Goal: Task Accomplishment & Management: Use online tool/utility

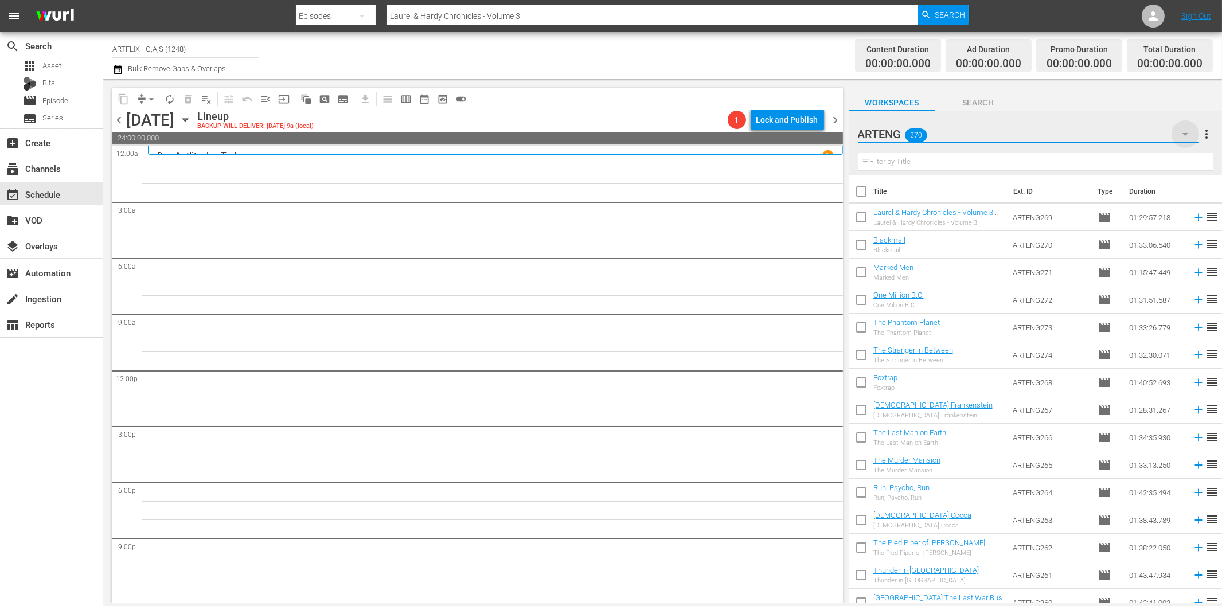
click at [1184, 134] on icon "button" at bounding box center [1186, 134] width 6 height 3
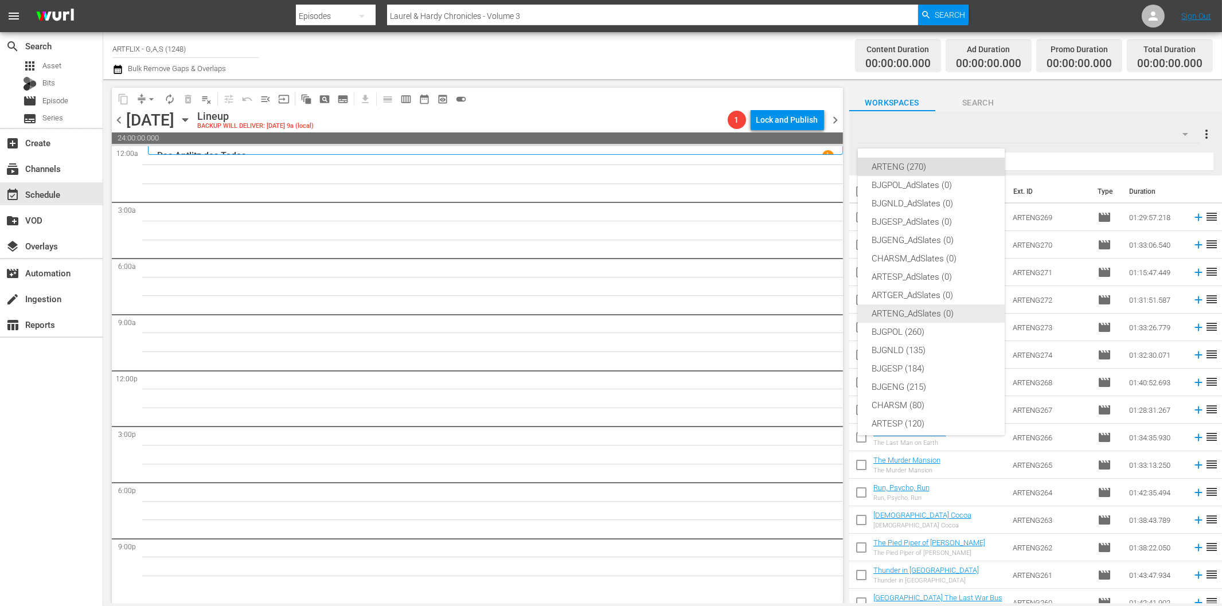
scroll to position [43, 0]
click at [906, 399] on div "ARTGER (155)" at bounding box center [931, 399] width 119 height 18
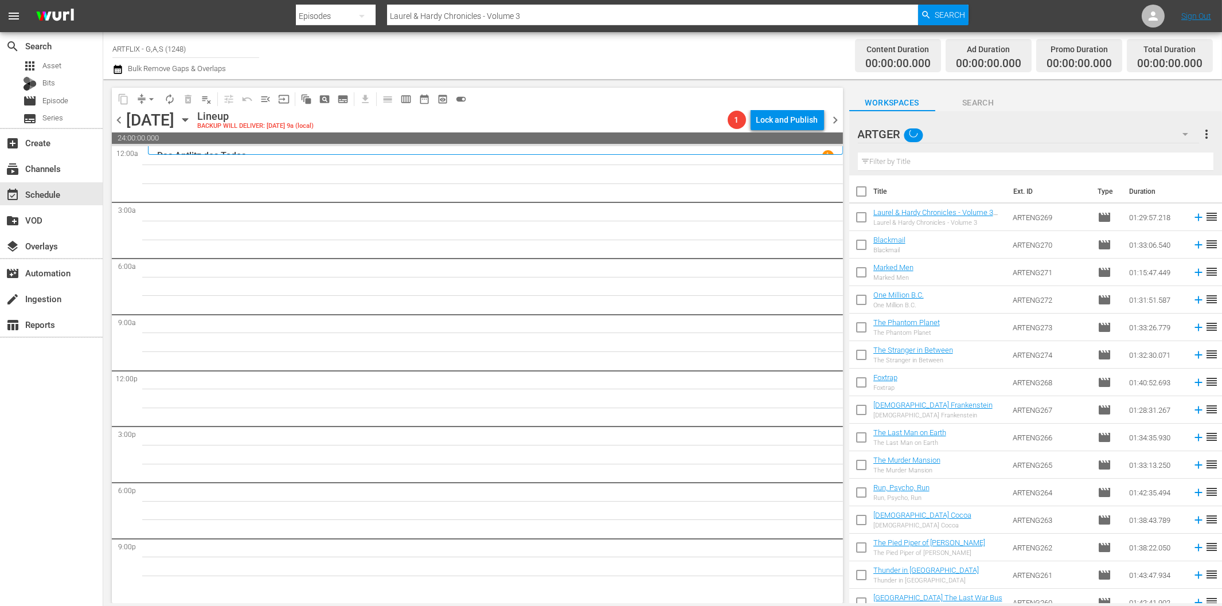
scroll to position [15, 0]
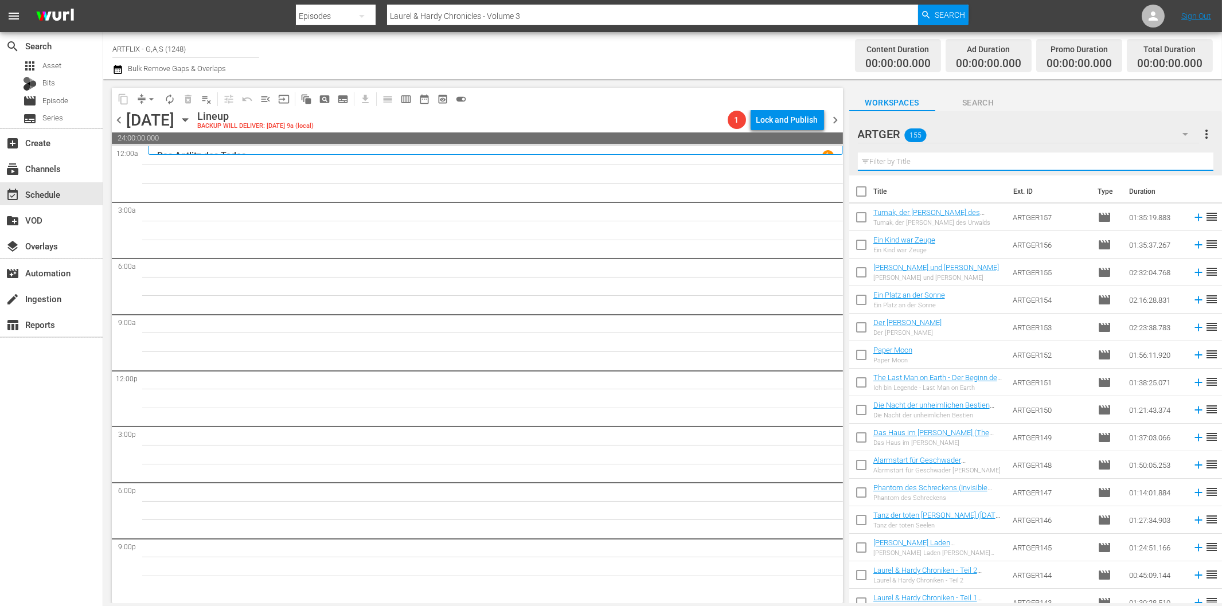
click at [959, 161] on input "text" at bounding box center [1036, 162] width 356 height 18
paste input "Der rasende Teufel Colorized"
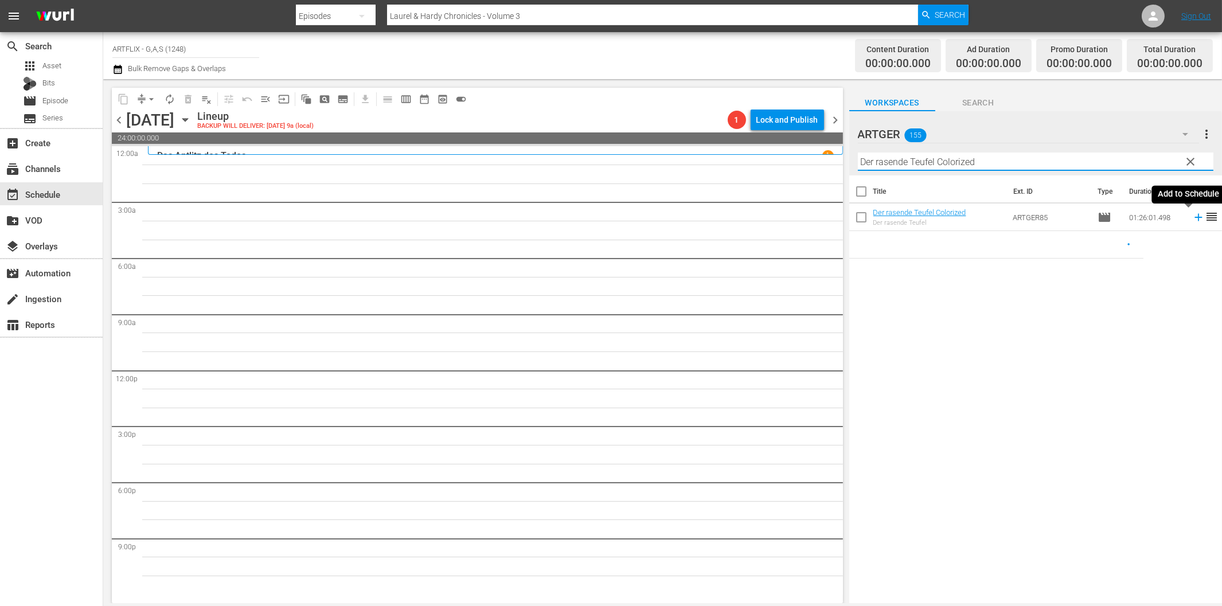
click at [1193, 216] on icon at bounding box center [1199, 217] width 13 height 13
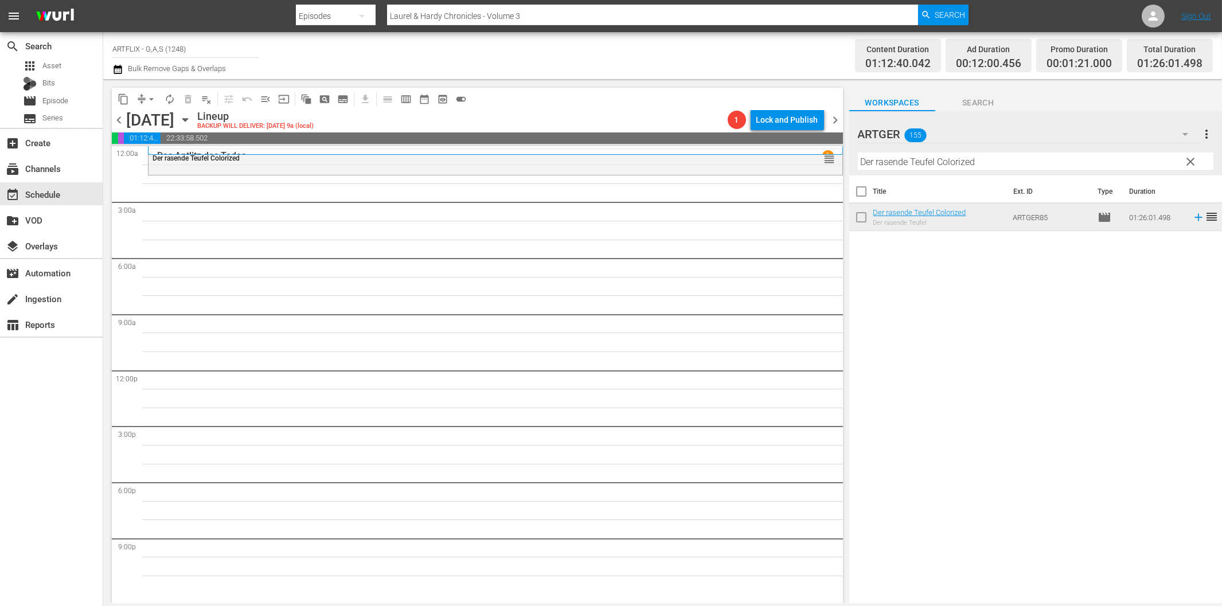
click at [984, 157] on input "Der rasende Teufel Colorized" at bounding box center [1036, 162] width 356 height 18
paste input "ie gnadenlose Jag"
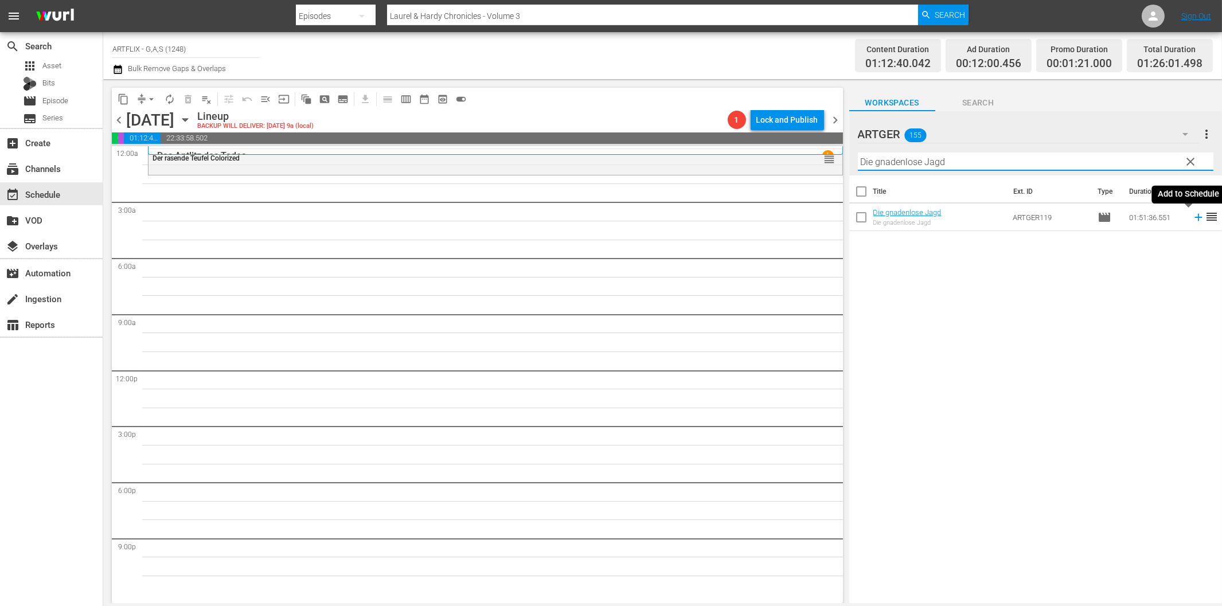
click at [1193, 219] on icon at bounding box center [1199, 217] width 13 height 13
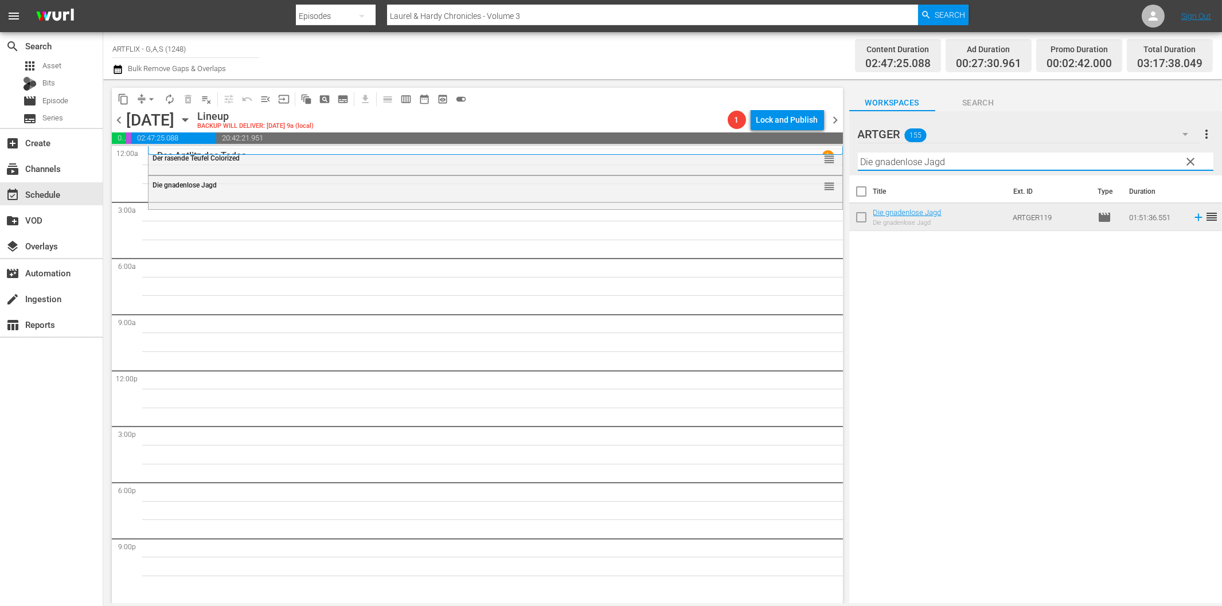
click at [951, 163] on input "Die gnadenlose Jagd" at bounding box center [1036, 162] width 356 height 18
paste input "Mit dem [PERSON_NAME] durch die Wan"
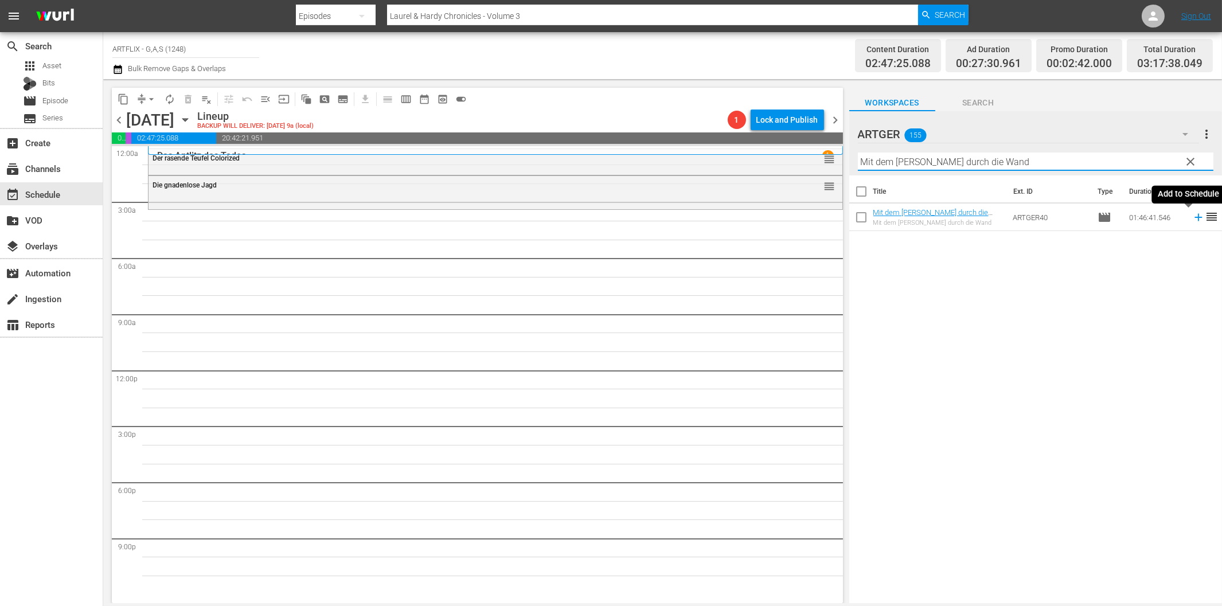
click at [1193, 219] on icon at bounding box center [1199, 217] width 13 height 13
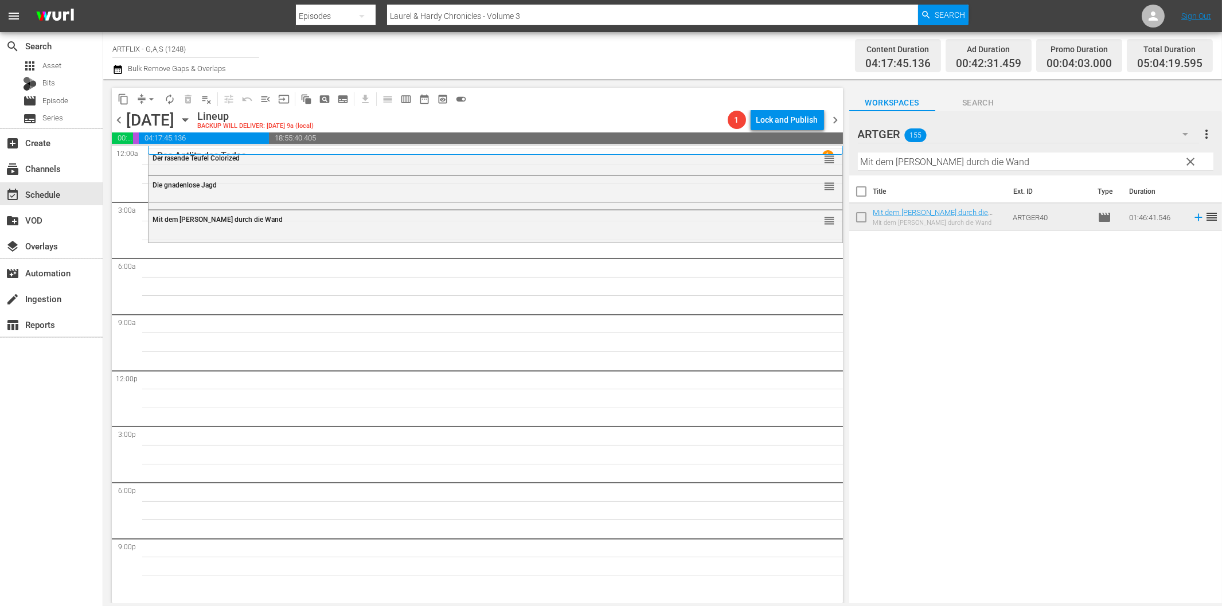
click at [868, 169] on input "Mit dem [PERSON_NAME] durch die Wand" at bounding box center [1036, 162] width 356 height 18
paste input "Schön muss man sein"
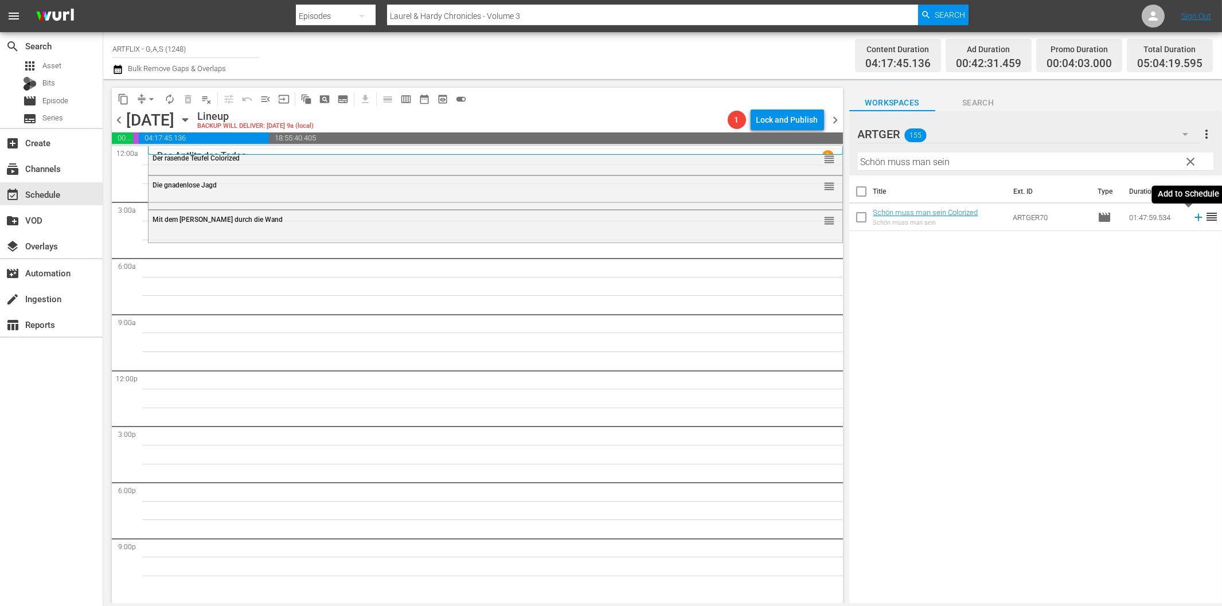
click at [1193, 216] on icon at bounding box center [1199, 217] width 13 height 13
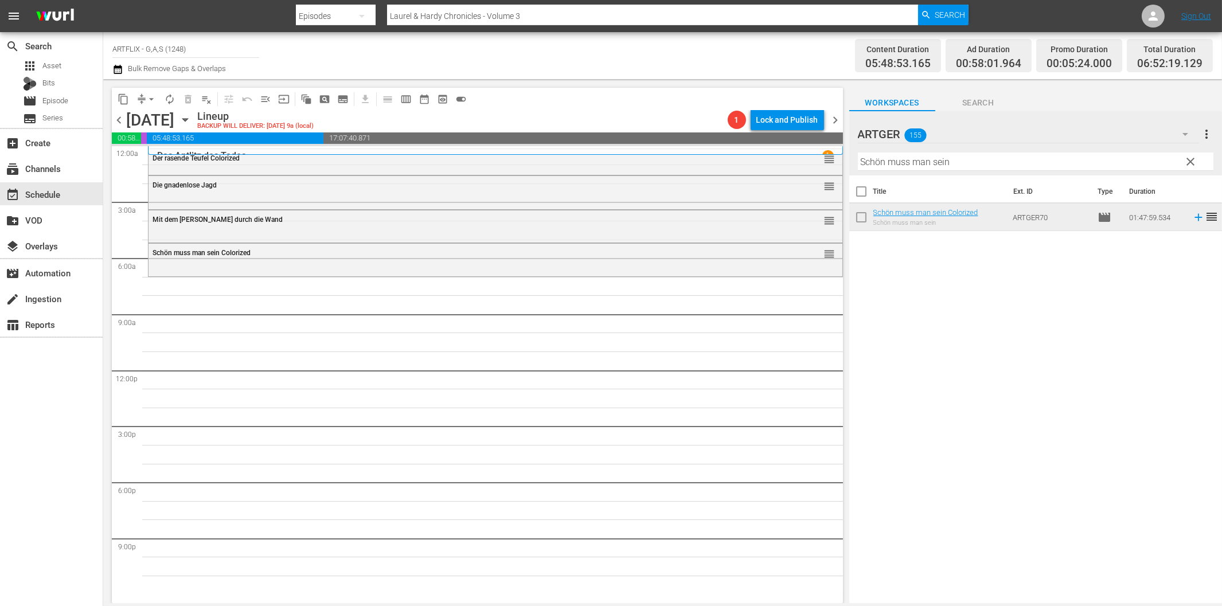
click at [885, 167] on input "Schön muss man sein" at bounding box center [1036, 162] width 356 height 18
paste input "Hier ist [PERSON_NAME]"
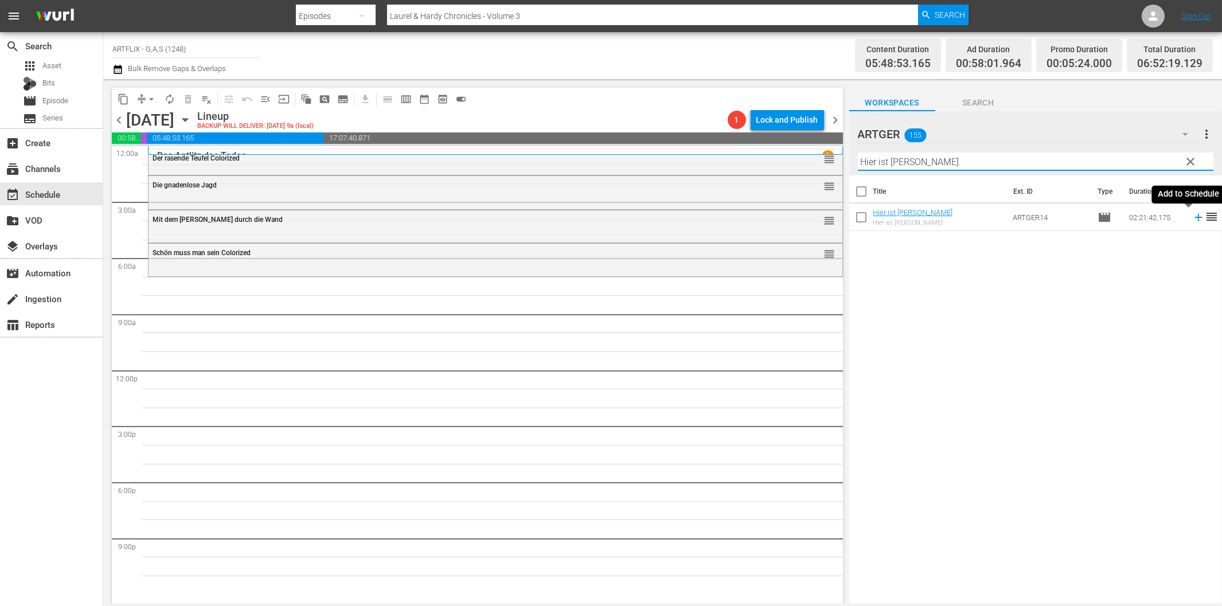
click at [1193, 215] on icon at bounding box center [1199, 217] width 13 height 13
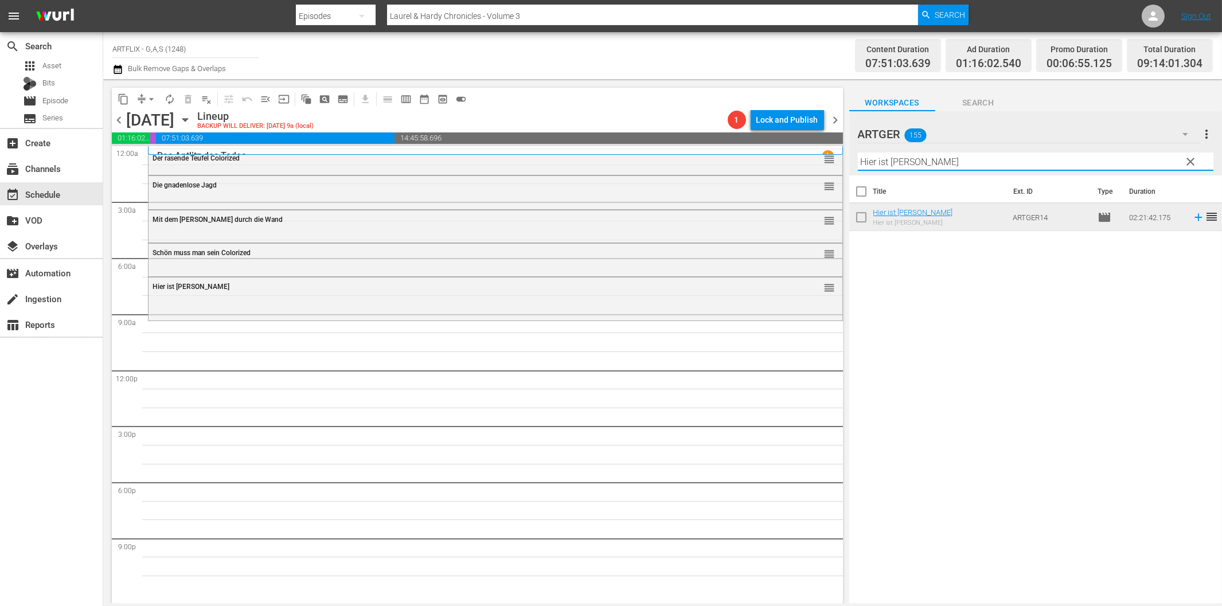
click at [1057, 165] on input "Hier ist [PERSON_NAME]" at bounding box center [1036, 162] width 356 height 18
paste input "In [GEOGRAPHIC_DATA]"
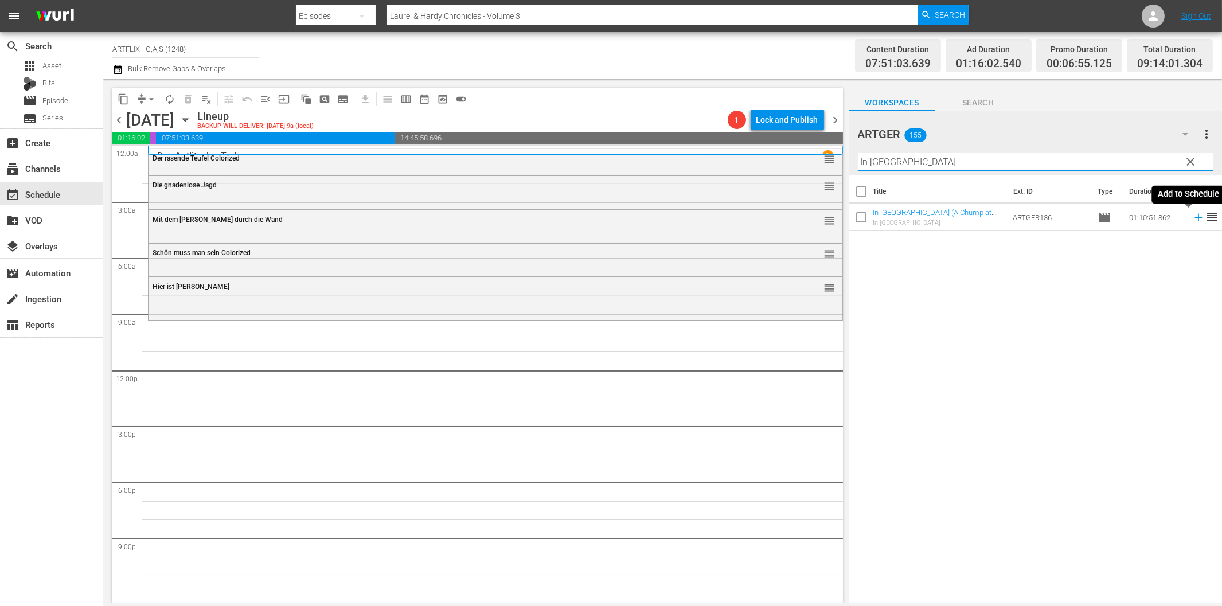
click at [1193, 215] on icon at bounding box center [1199, 217] width 13 height 13
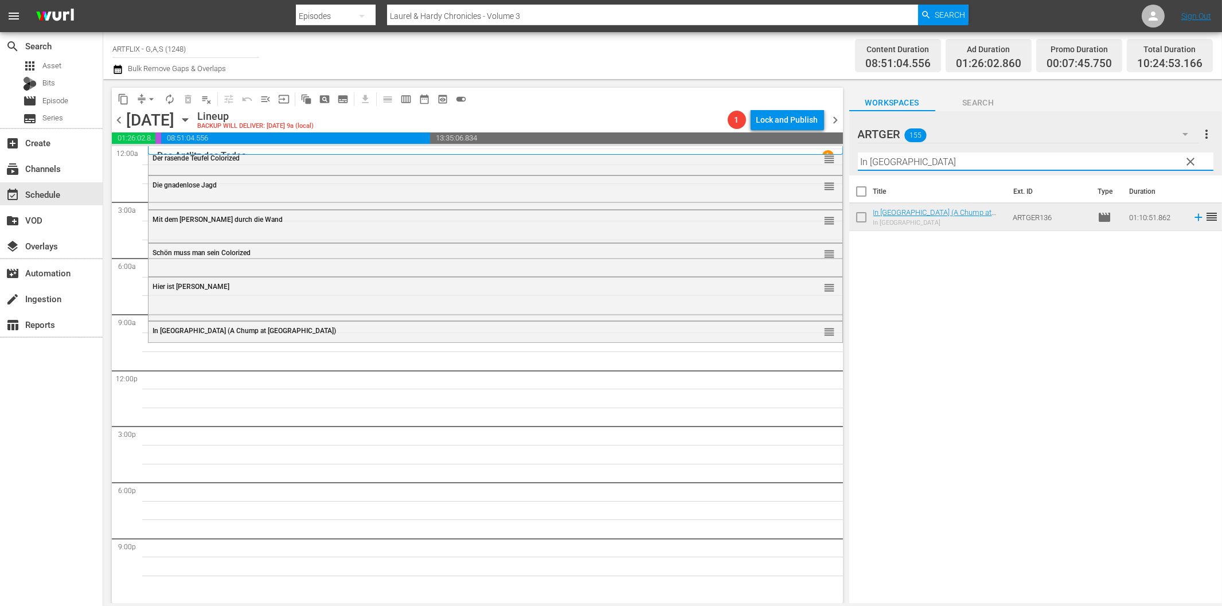
click at [907, 168] on input "In [GEOGRAPHIC_DATA]" at bounding box center [1036, 162] width 356 height 18
paste input "Die Taverne von Jamaika"
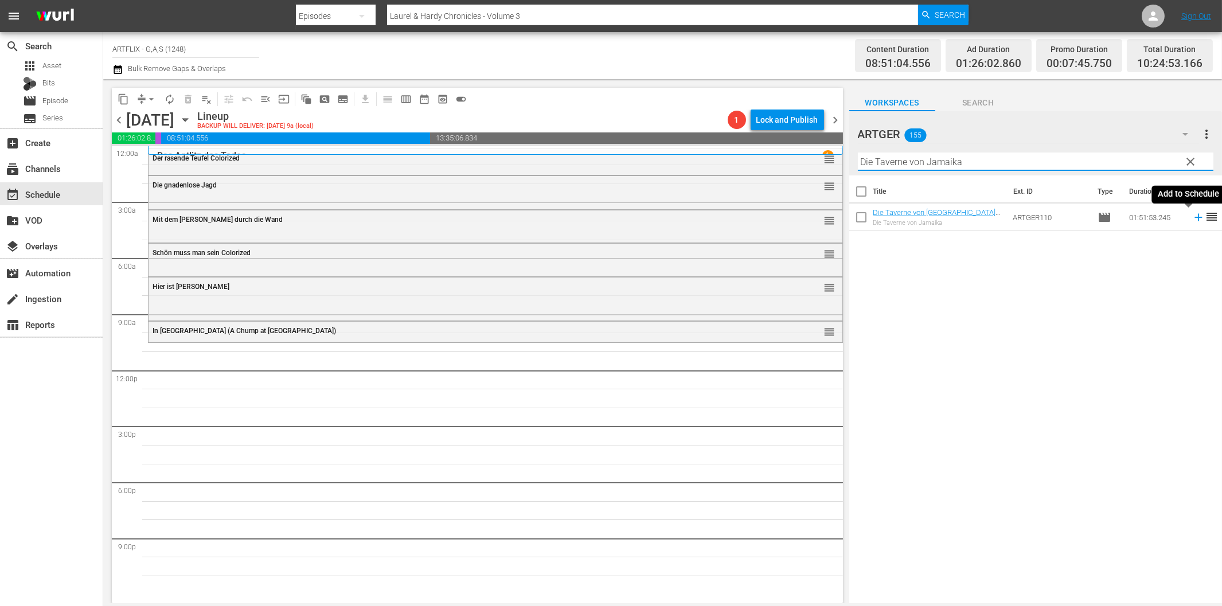
click at [1193, 216] on icon at bounding box center [1199, 217] width 13 height 13
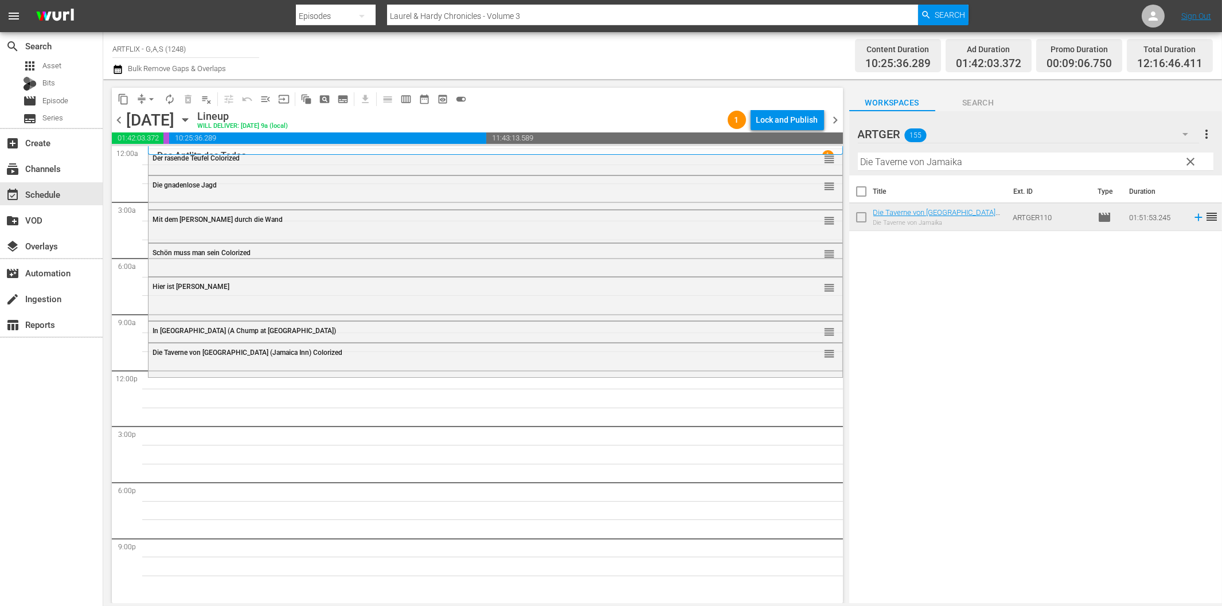
click at [915, 162] on input "Die Taverne von Jamaika" at bounding box center [1036, 162] width 356 height 18
paste input "unbesiegbaren Drei"
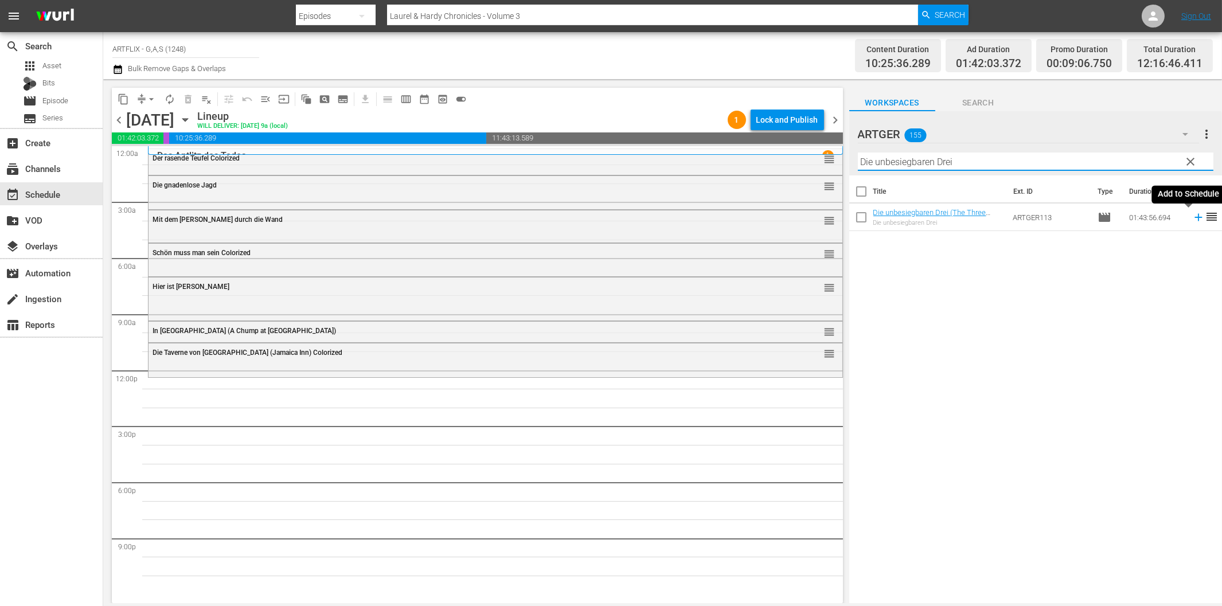
click at [1195, 219] on icon at bounding box center [1198, 217] width 7 height 7
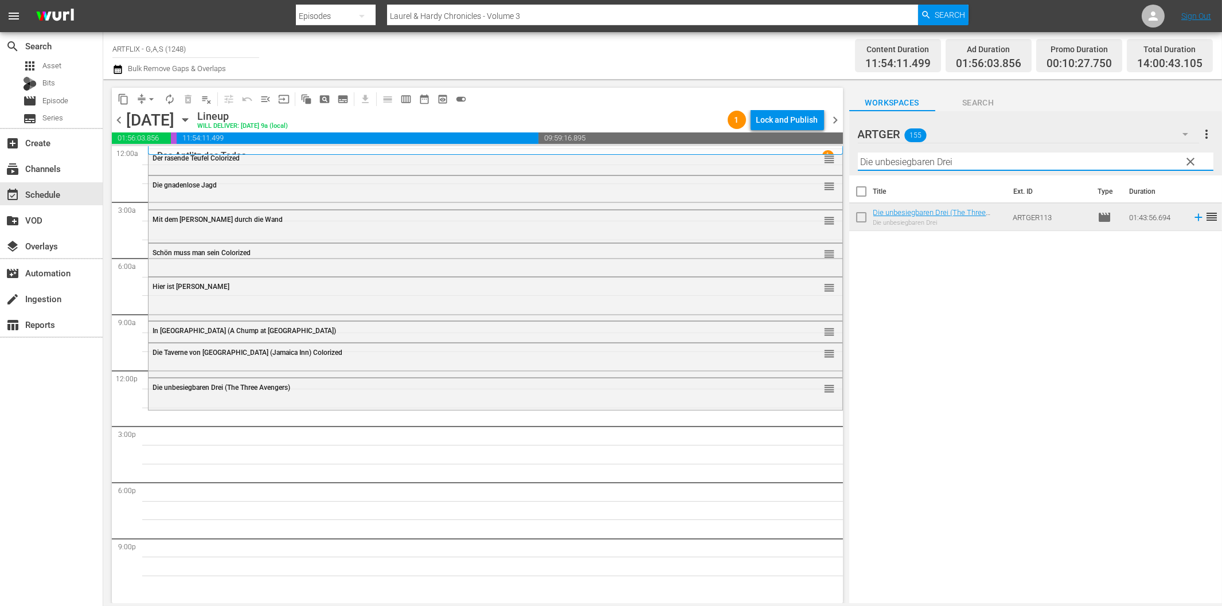
click at [961, 165] on input "Die unbesiegbaren Drei" at bounding box center [1036, 162] width 356 height 18
paste input "Hinter Schloss und [GEOGRAPHIC_DATA]"
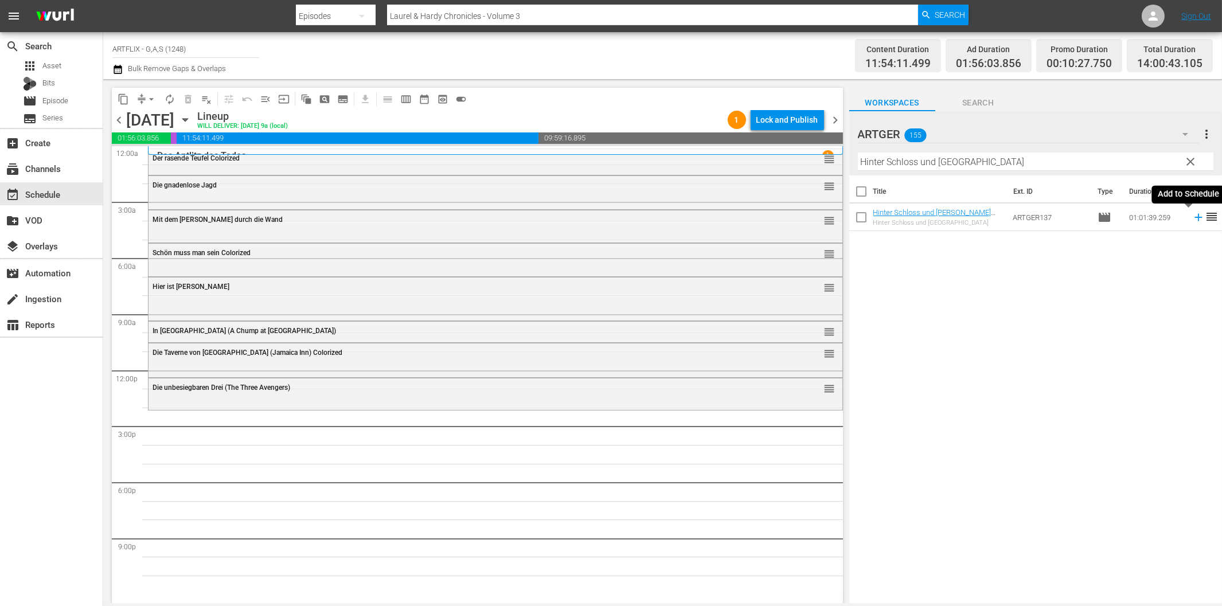
click at [1193, 221] on icon at bounding box center [1199, 217] width 13 height 13
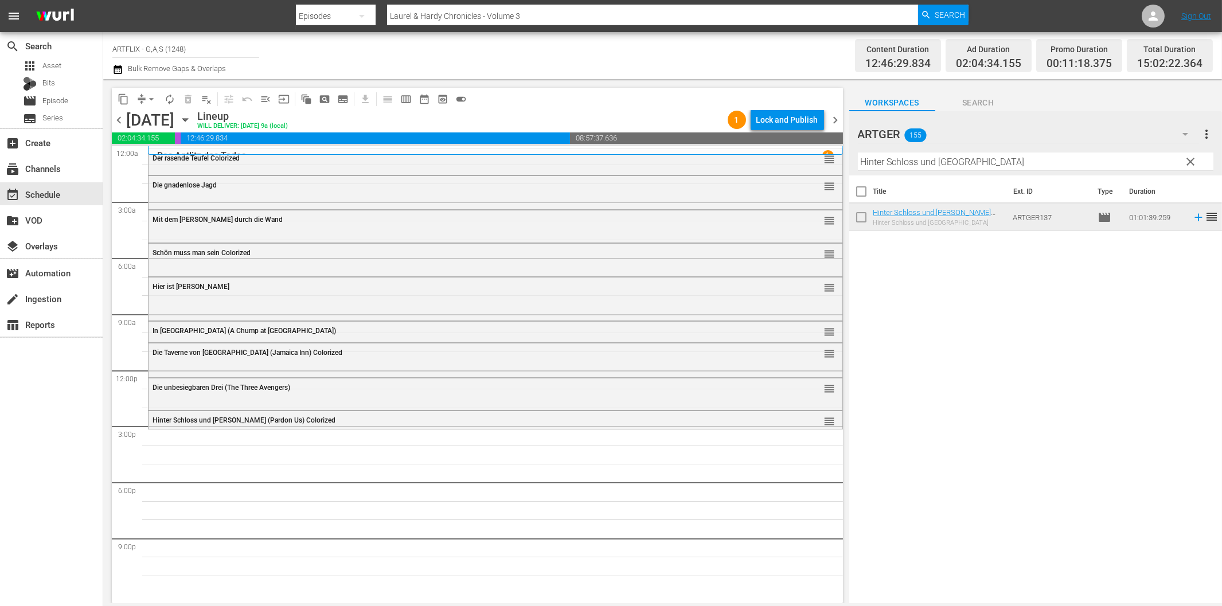
click at [976, 165] on input "Hinter Schloss und [GEOGRAPHIC_DATA]" at bounding box center [1036, 162] width 356 height 18
paste input "Die Abenteuer des Fu Man Chu Colorized"
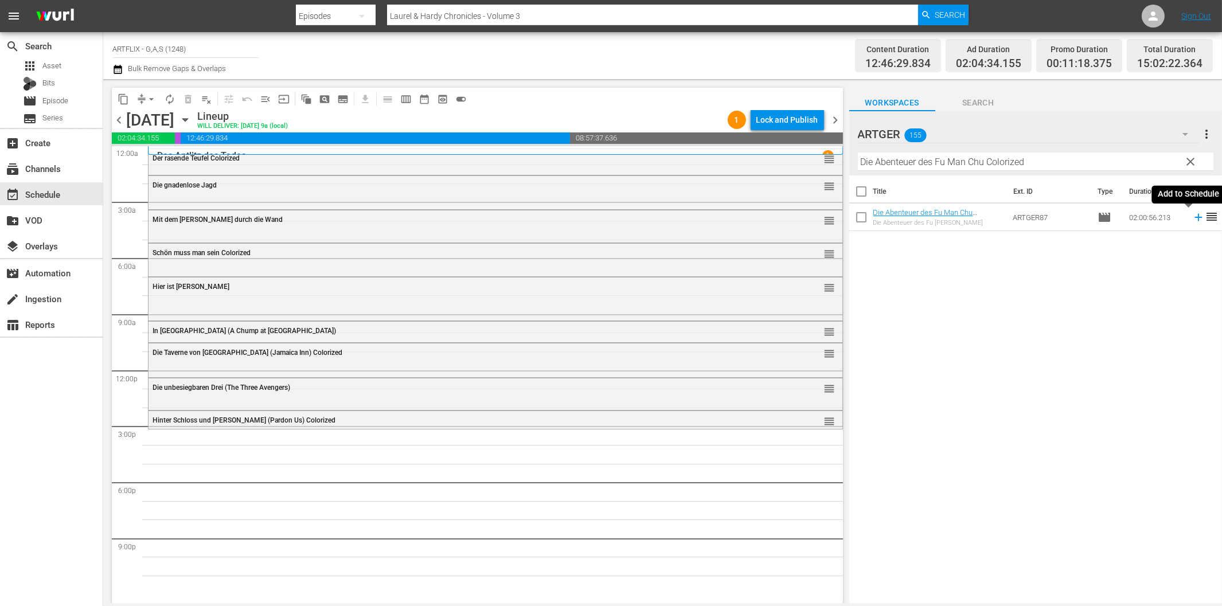
click at [1193, 220] on icon at bounding box center [1199, 217] width 13 height 13
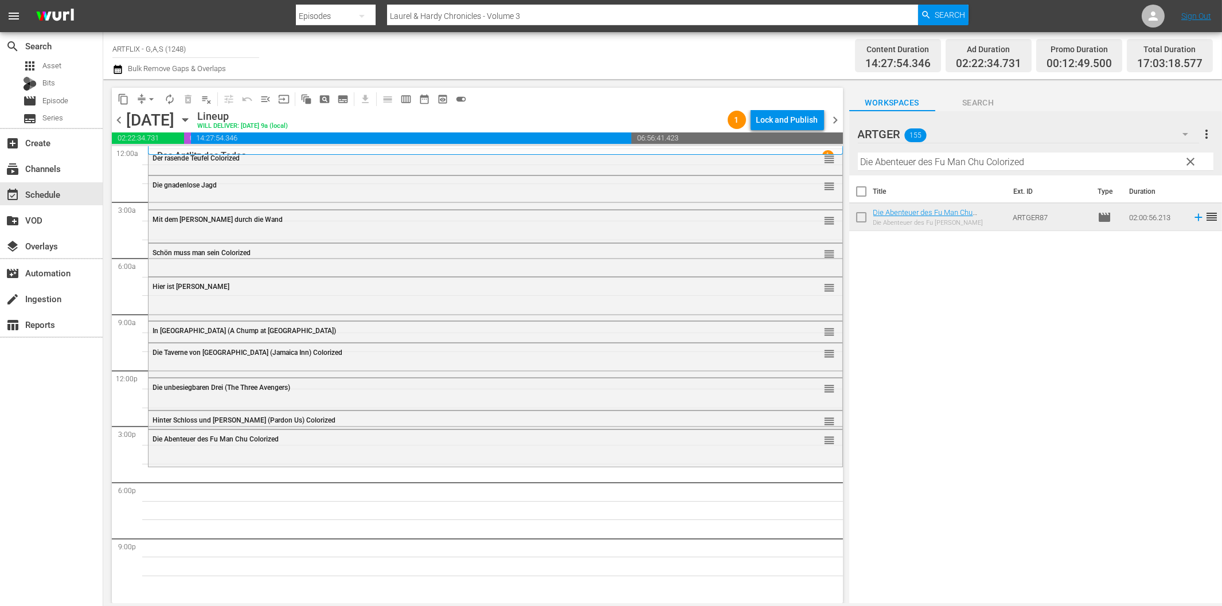
click at [926, 162] on input "Die Abenteuer des Fu Man Chu Colorized" at bounding box center [1036, 162] width 356 height 18
paste input "Tumak, der [PERSON_NAME] des Urwalds"
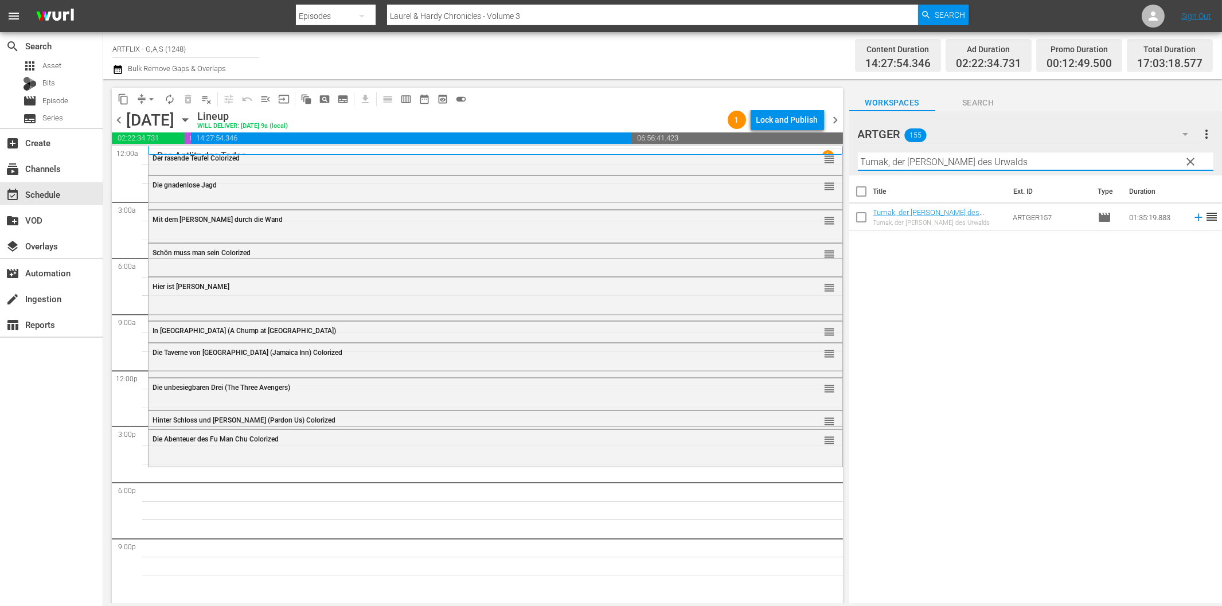
click at [1193, 216] on icon at bounding box center [1199, 217] width 13 height 13
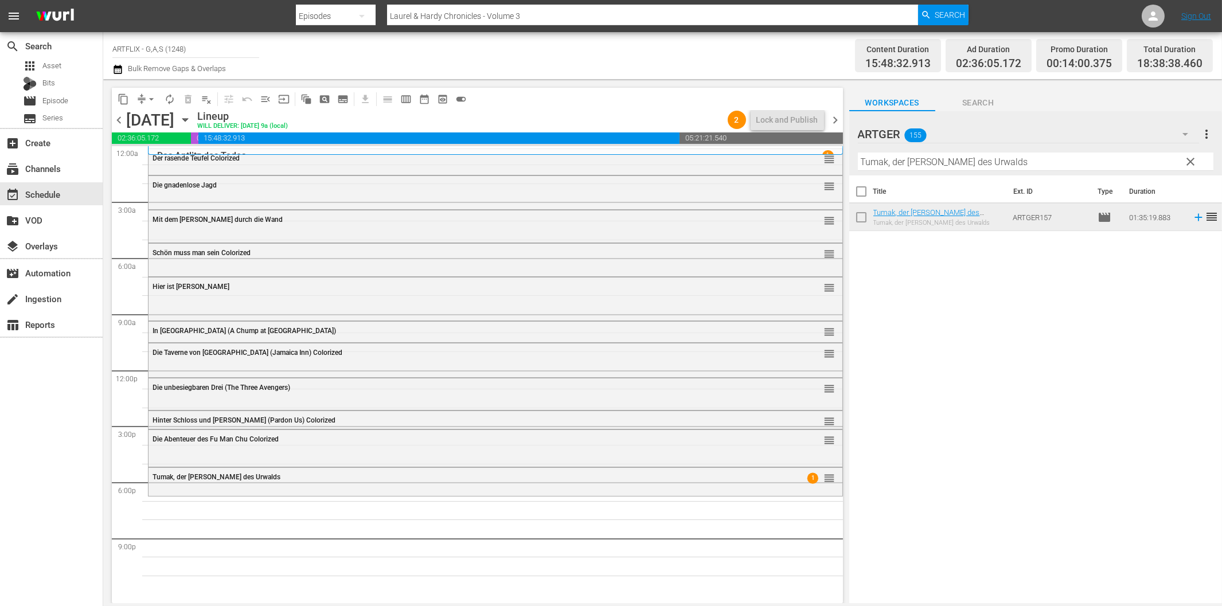
click at [972, 158] on input "Tumak, der [PERSON_NAME] des Urwalds" at bounding box center [1036, 162] width 356 height 18
paste input "Cagliostro - Im Schatten des Tode"
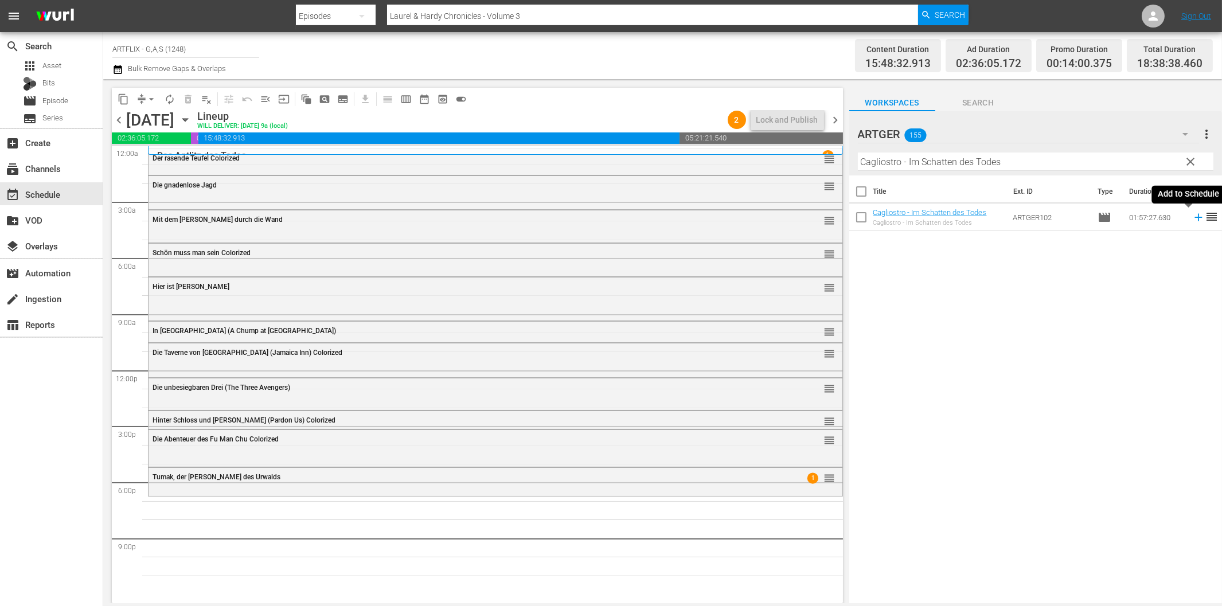
click at [1193, 219] on icon at bounding box center [1199, 217] width 13 height 13
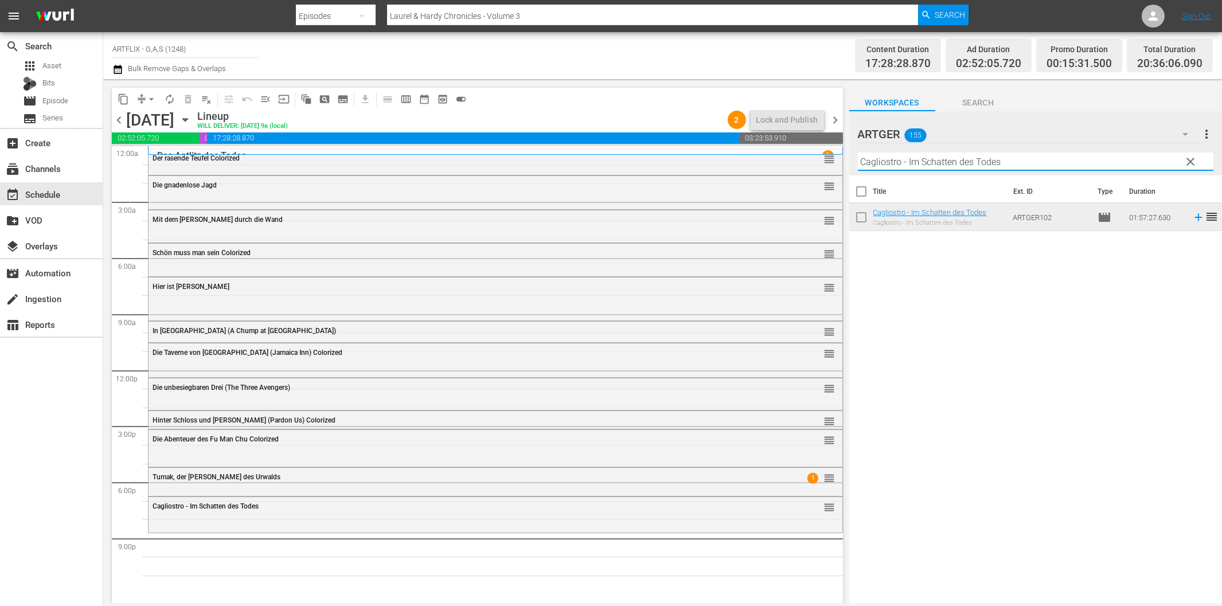
click at [1037, 158] on input "Cagliostro - Im Schatten des Todes" at bounding box center [1036, 162] width 356 height 18
paste input "Das Haus auf dem Geisterhügel"
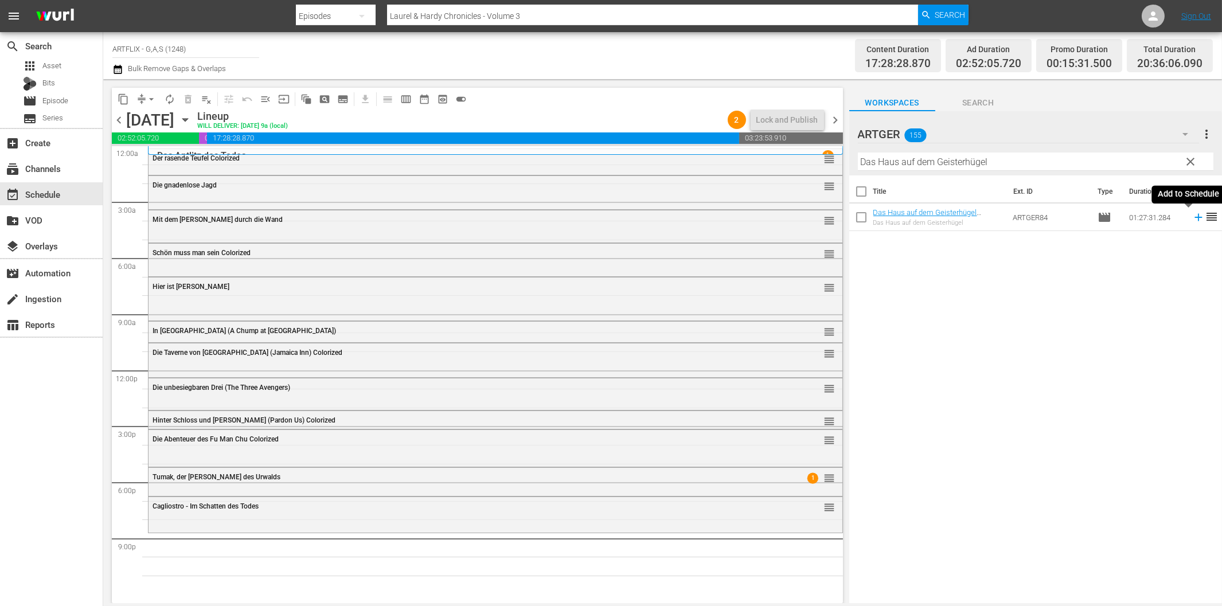
click at [1193, 216] on icon at bounding box center [1199, 217] width 13 height 13
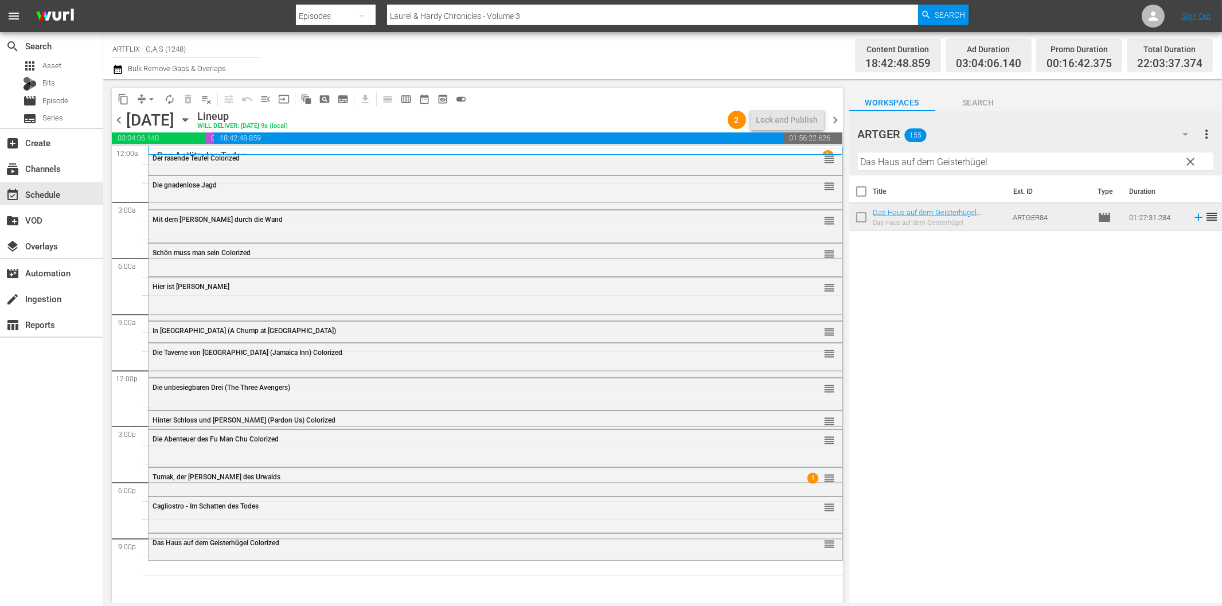
click at [951, 166] on input "Das Haus auf dem Geisterhügel" at bounding box center [1036, 162] width 356 height 18
paste input "es Teufels verlorene Söhne"
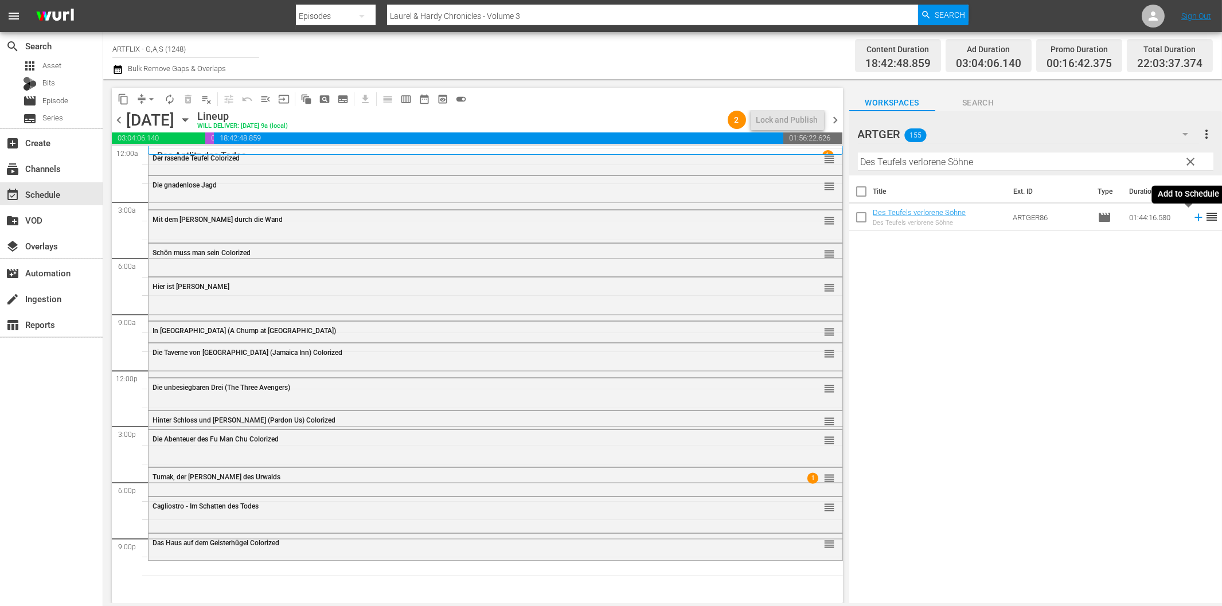
click at [1193, 219] on icon at bounding box center [1199, 217] width 13 height 13
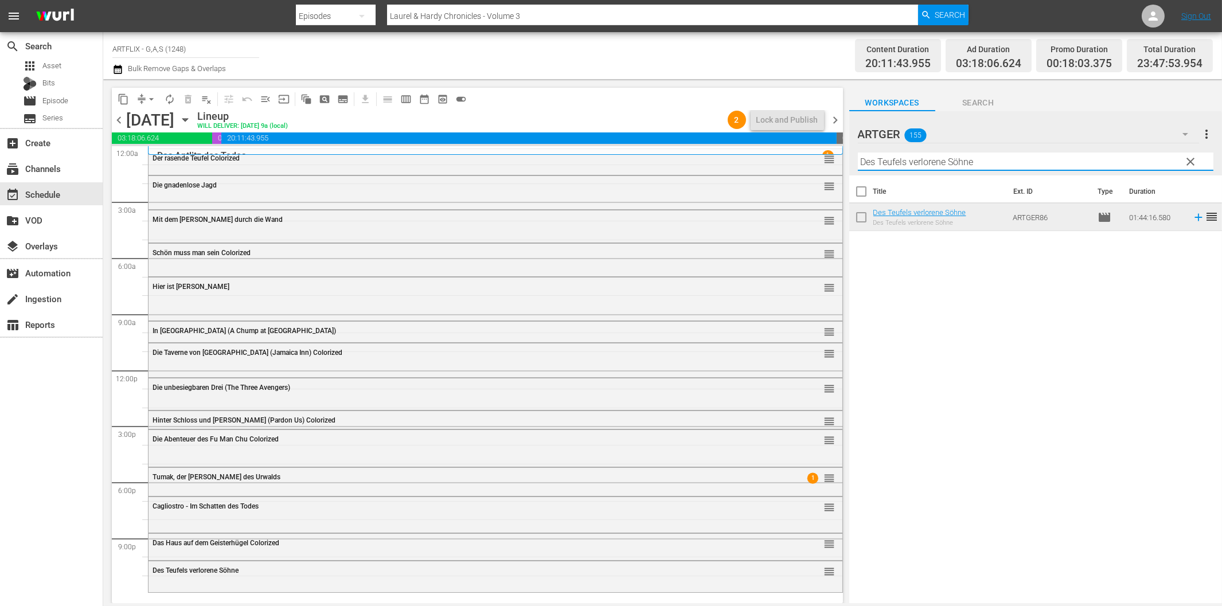
click at [1002, 158] on input "Des Teufels verlorene Söhne" at bounding box center [1036, 162] width 356 height 18
paste input "r [PERSON_NAME]"
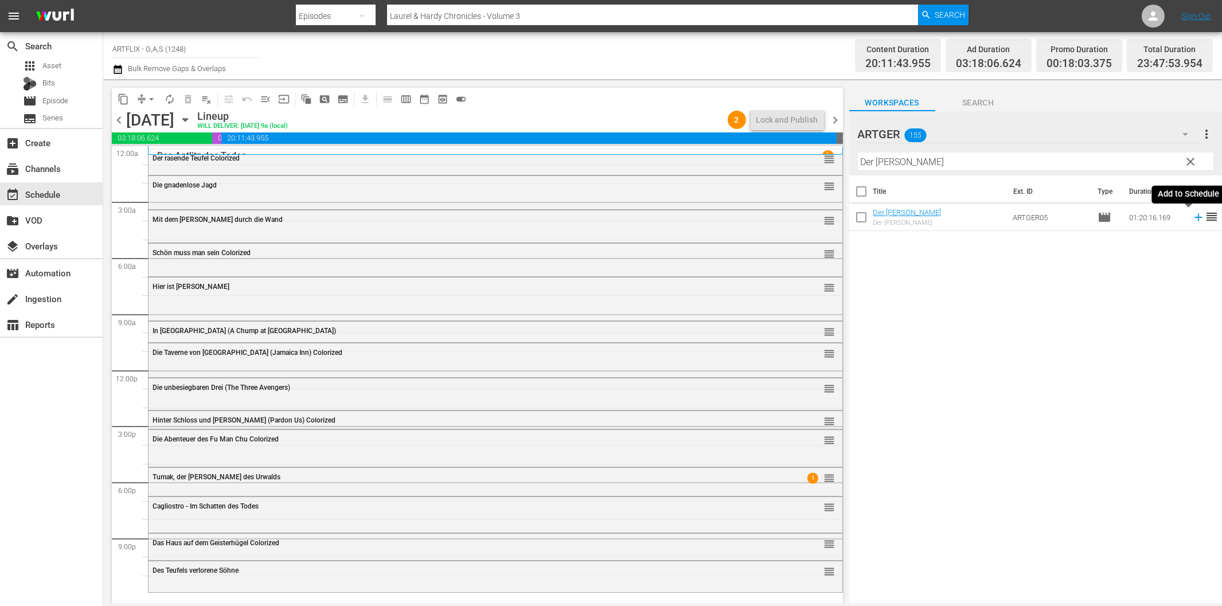
click at [1193, 220] on icon at bounding box center [1199, 217] width 13 height 13
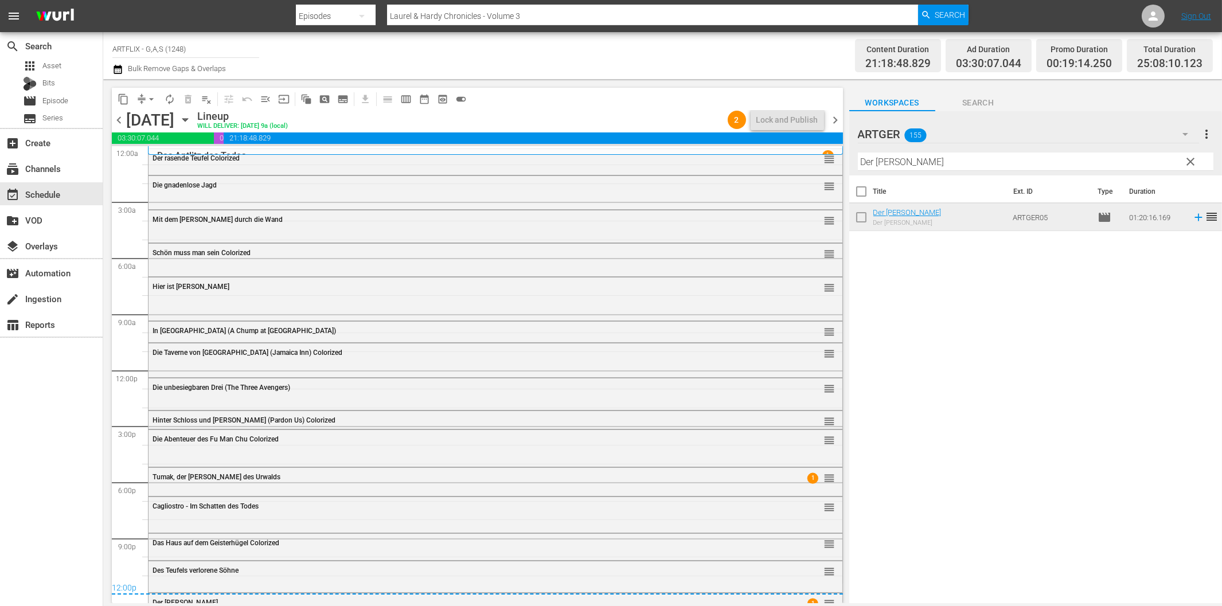
click at [838, 123] on span "chevron_right" at bounding box center [836, 120] width 14 height 14
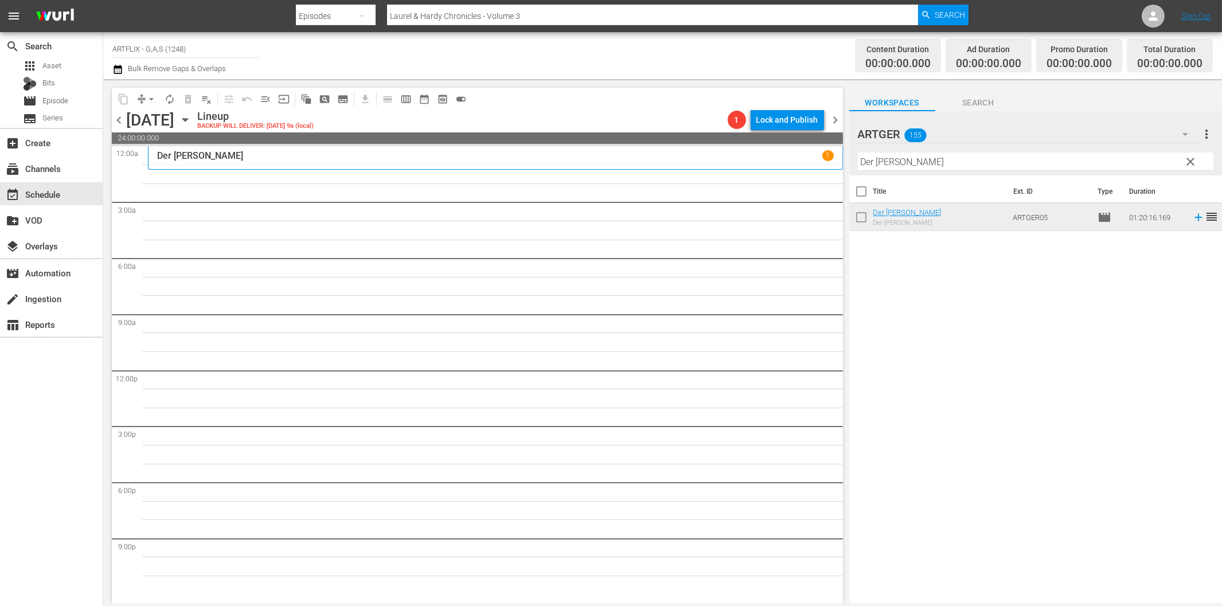
click at [902, 167] on input "Der [PERSON_NAME]" at bounding box center [1036, 162] width 356 height 18
paste input "ad End - Sackgasse"
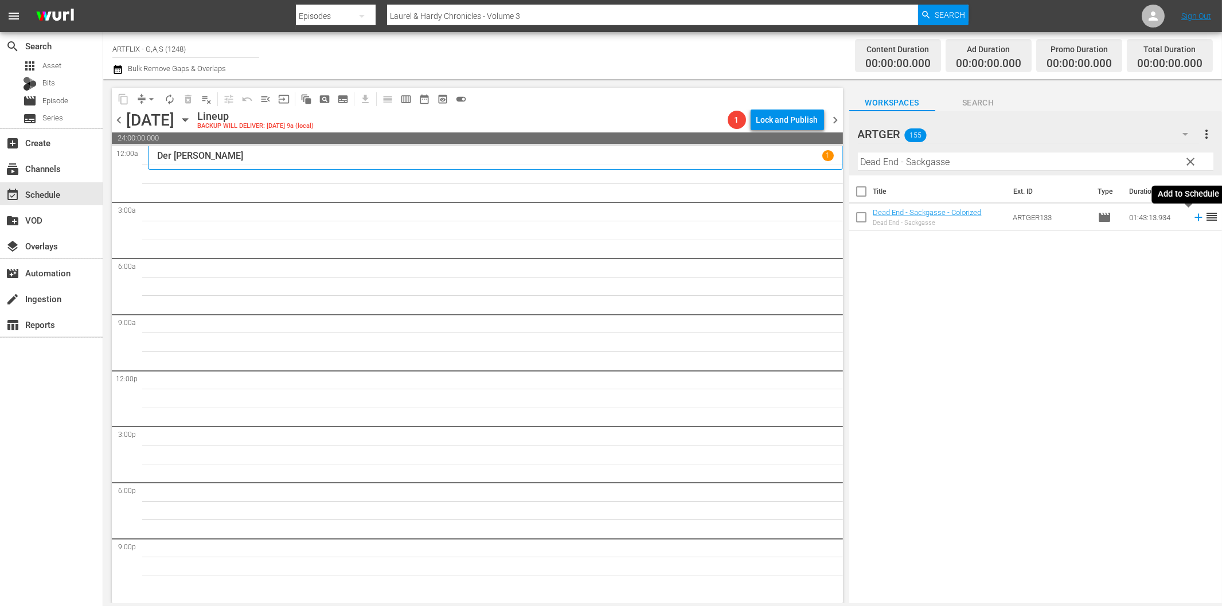
click at [1193, 219] on icon at bounding box center [1199, 217] width 13 height 13
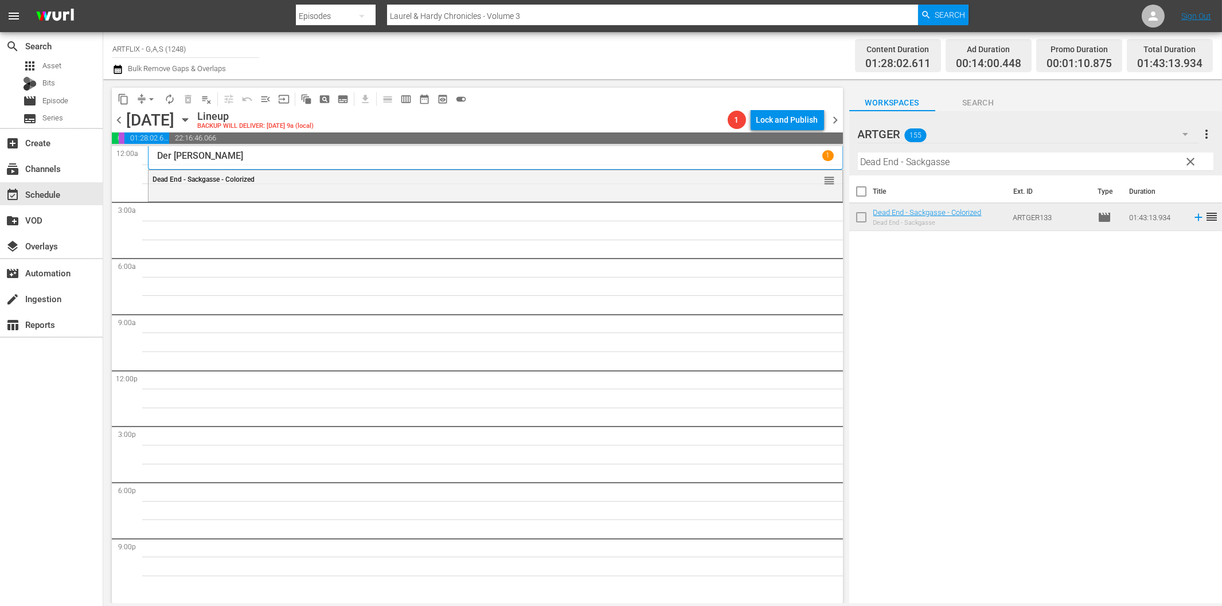
click at [970, 169] on input "Dead End - Sackgasse" at bounding box center [1036, 162] width 356 height 18
paste input "as Dschungelbuch (Jungle Book 1942)"
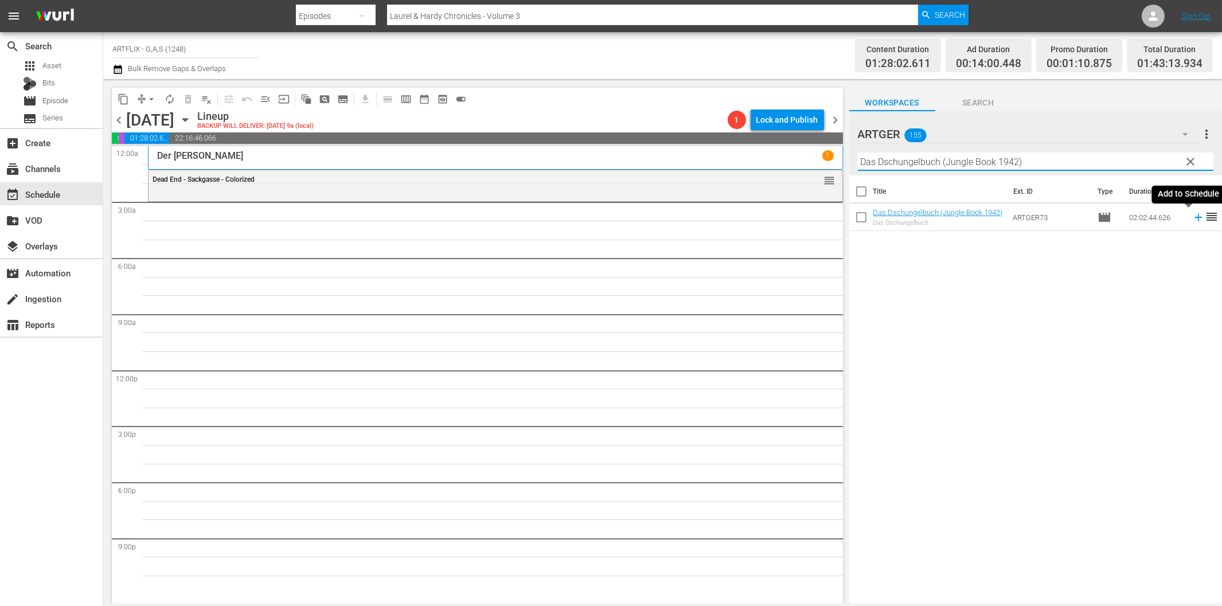
click at [1195, 217] on icon at bounding box center [1198, 217] width 7 height 7
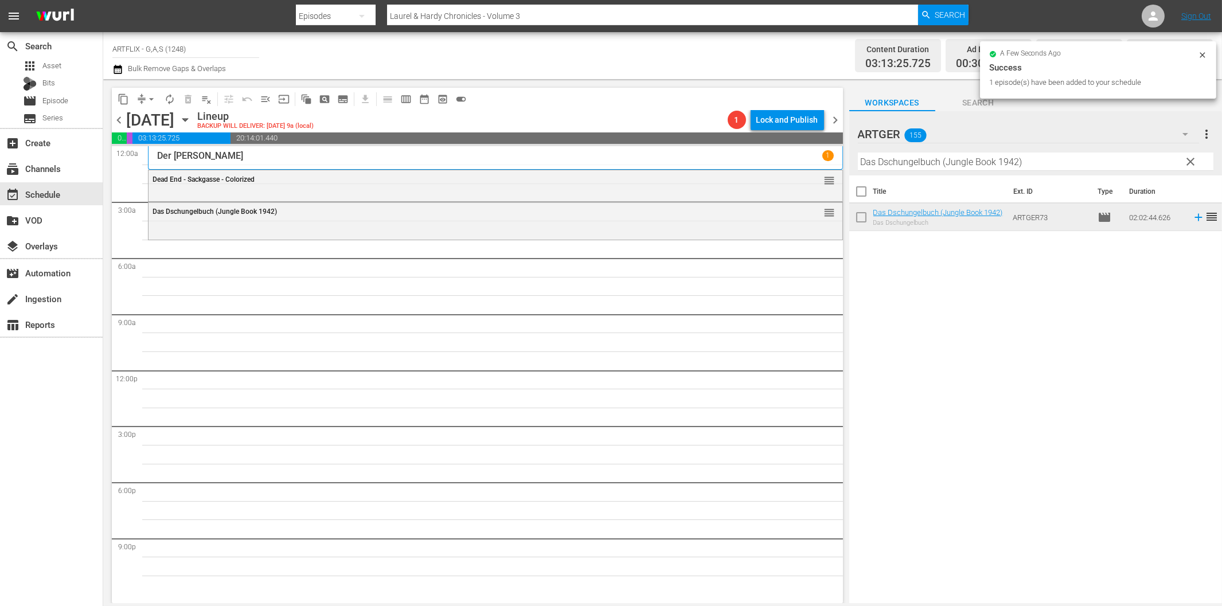
click at [876, 164] on input "Das Dschungelbuch (Jungle Book 1942)" at bounding box center [1036, 162] width 356 height 18
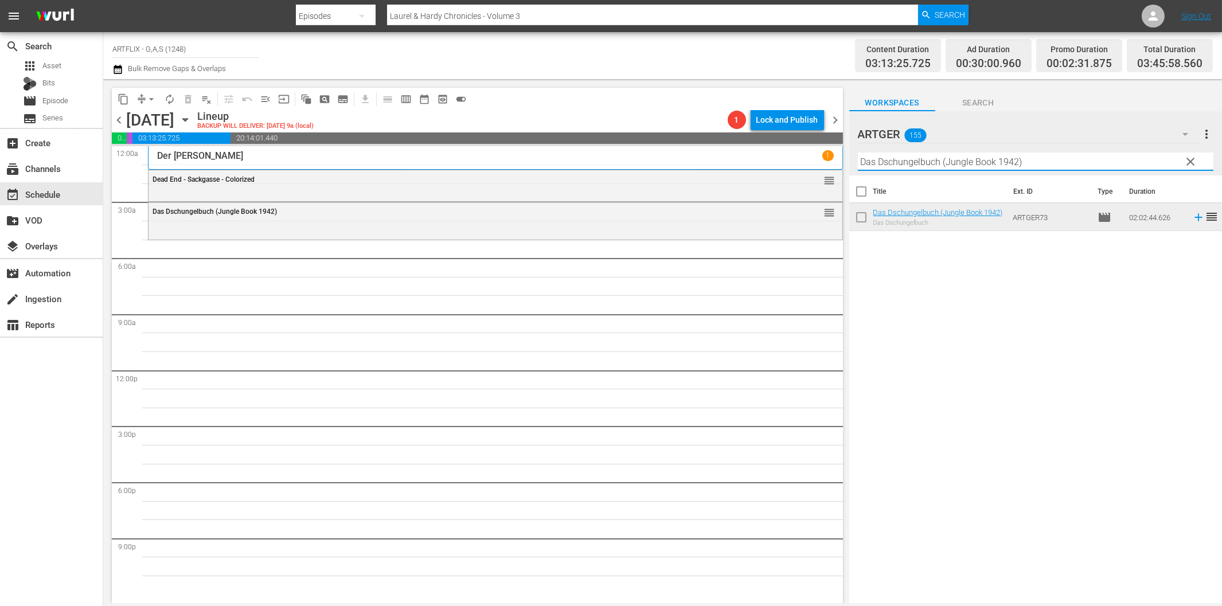
paste input "ie Stimme des Anderen"
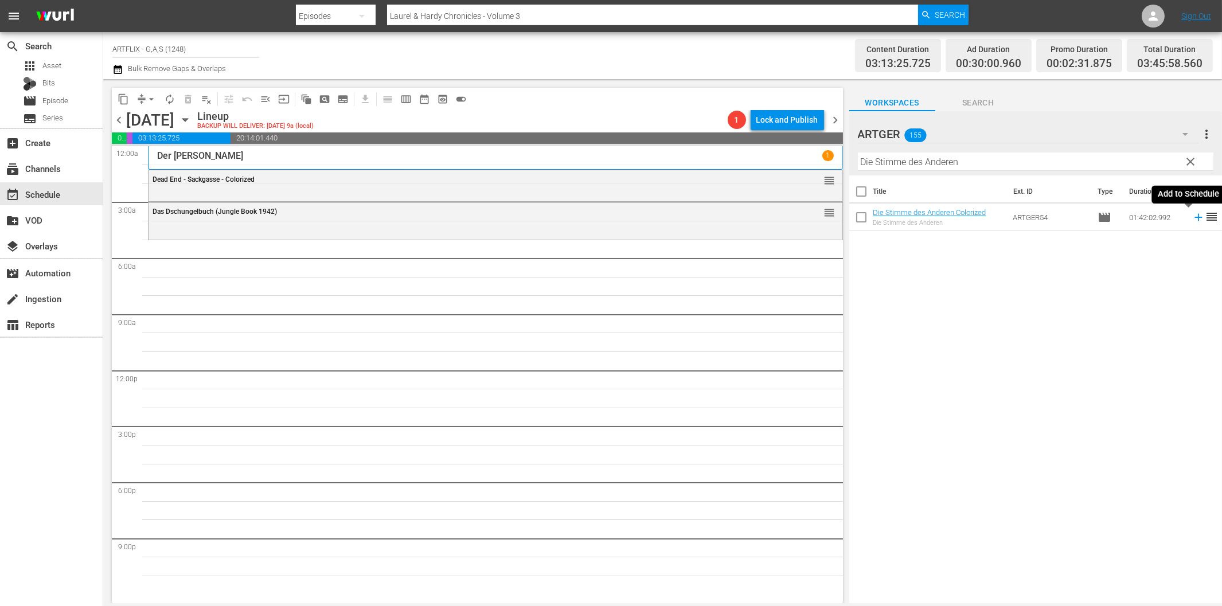
click at [1193, 219] on icon at bounding box center [1199, 217] width 13 height 13
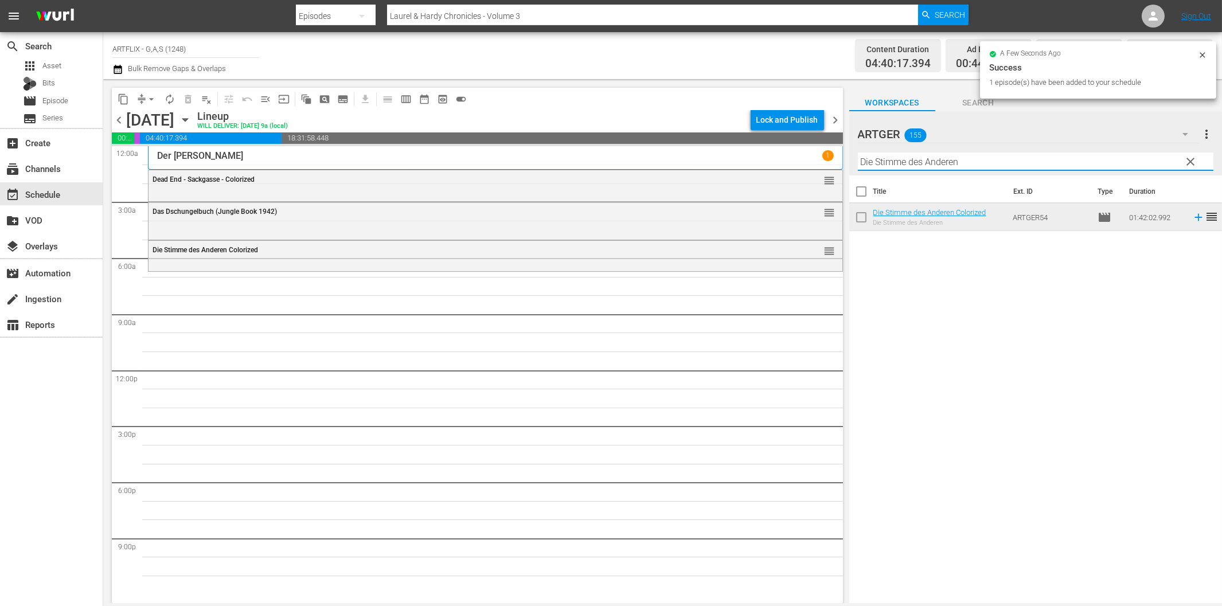
click at [884, 162] on input "Die Stimme des Anderen" at bounding box center [1036, 162] width 356 height 18
paste input "Ein [PERSON_NAME] geht auf"
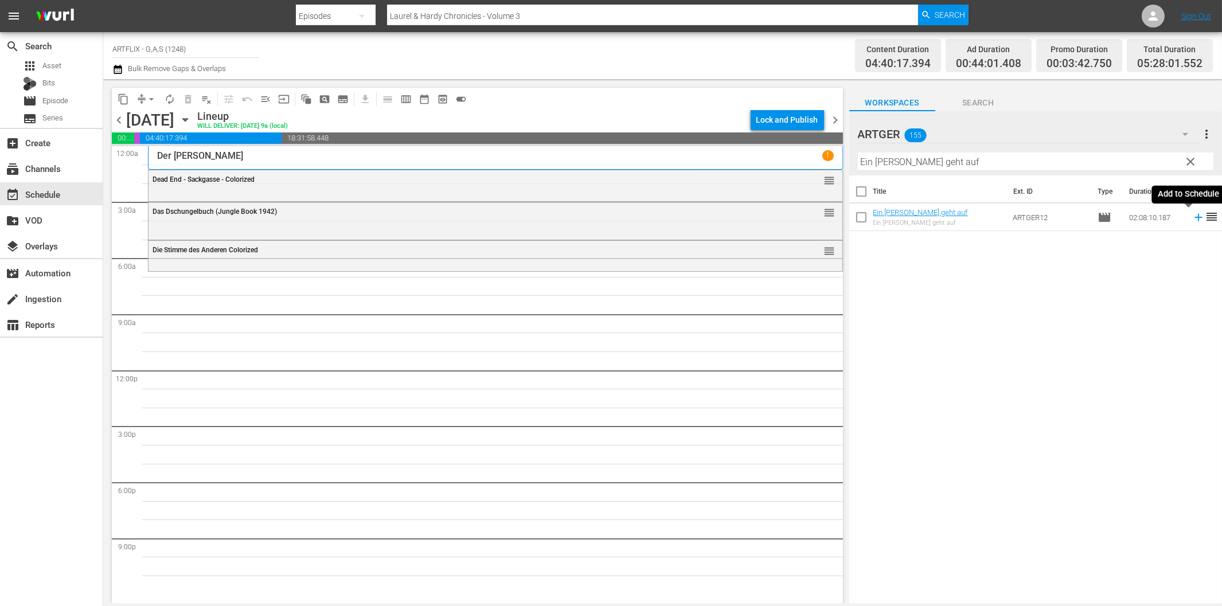
click at [1193, 220] on icon at bounding box center [1199, 217] width 13 height 13
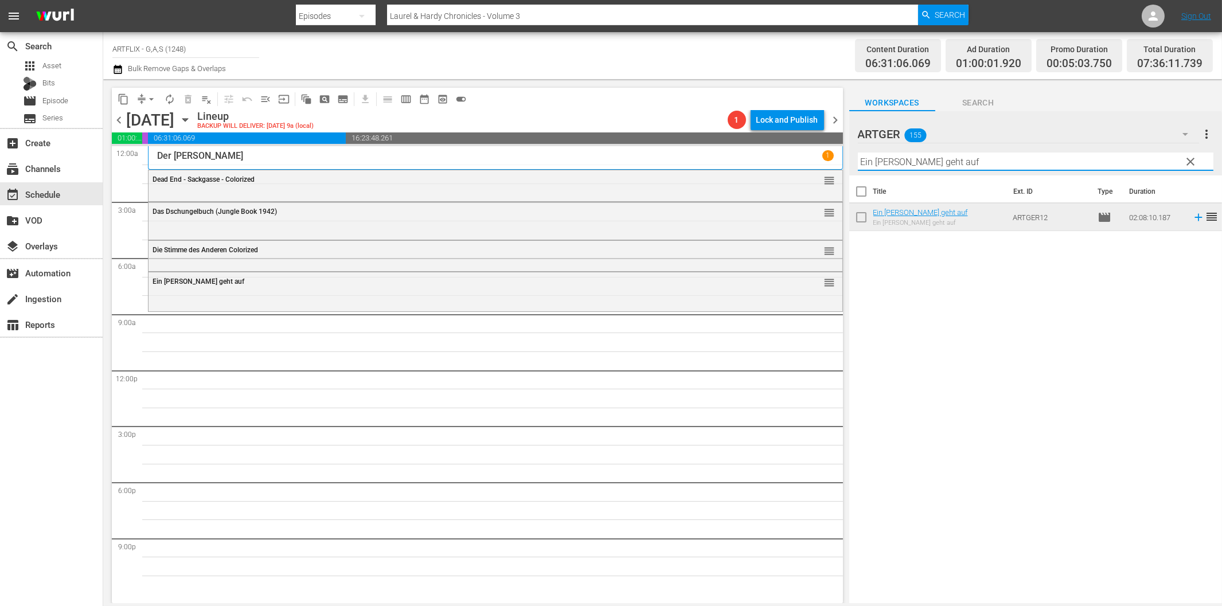
click at [916, 167] on input "Ein [PERSON_NAME] geht auf" at bounding box center [1036, 162] width 356 height 18
paste input "Die [PERSON_NAME] von St. Pauli"
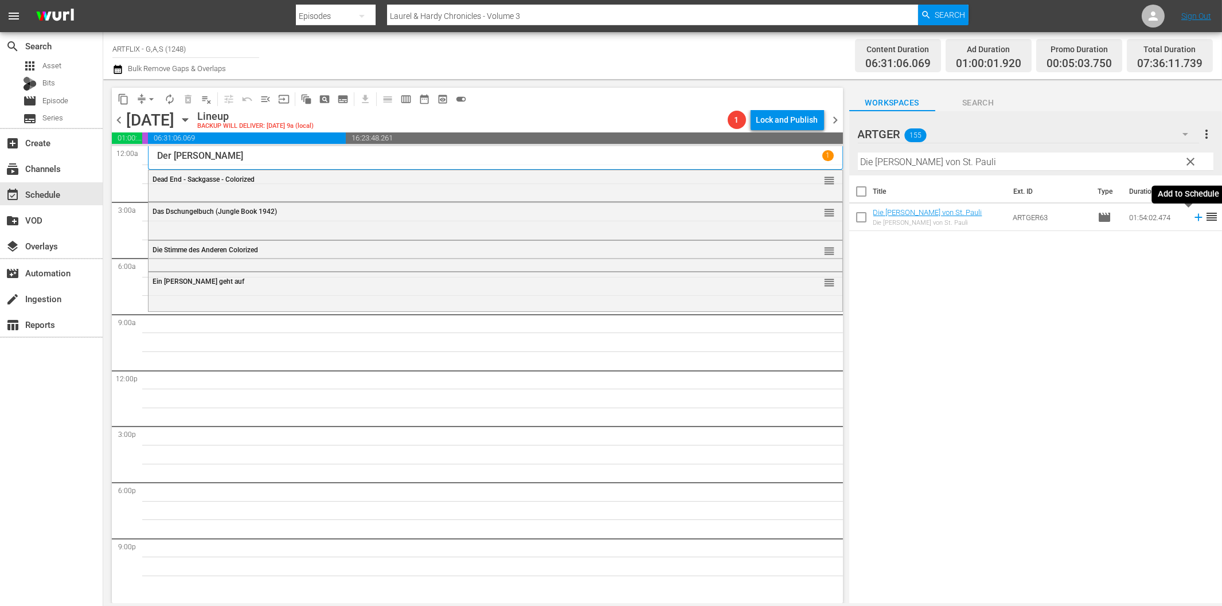
click at [1195, 217] on icon at bounding box center [1198, 217] width 7 height 7
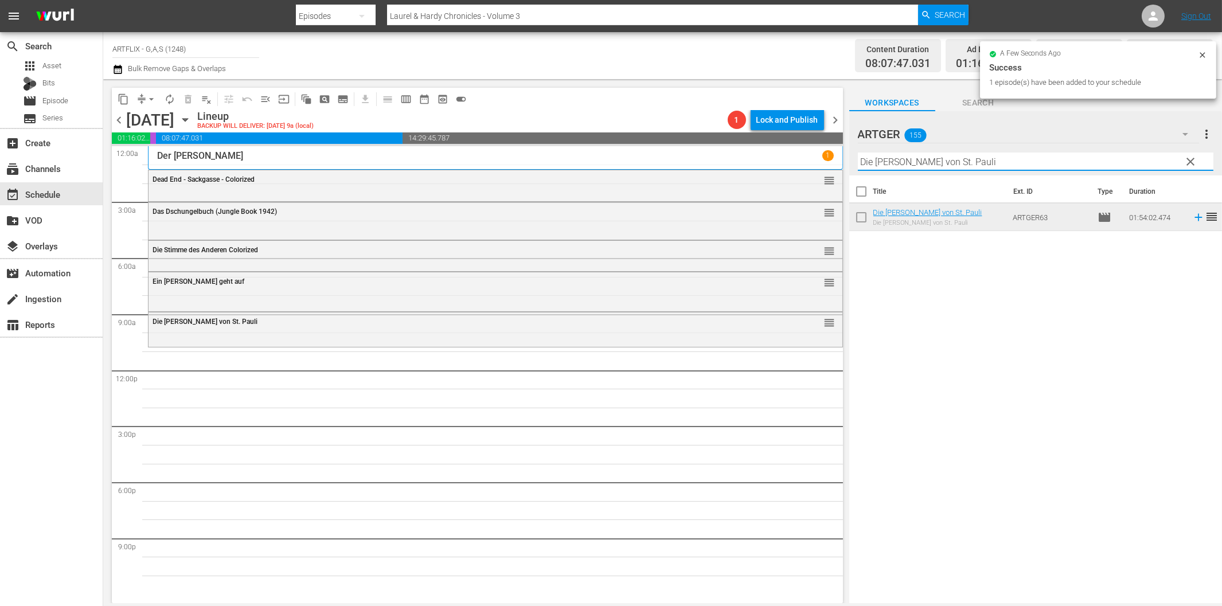
click at [893, 165] on input "Die [PERSON_NAME] von St. Pauli" at bounding box center [1036, 162] width 356 height 18
paste input "Vier junge Detektive"
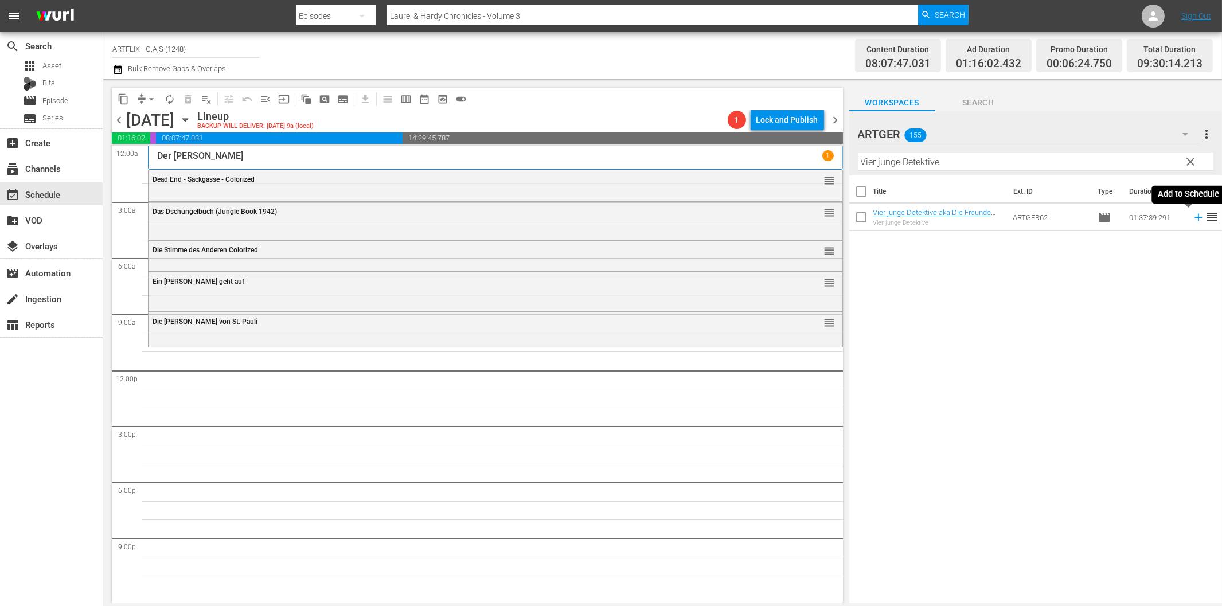
click at [1193, 220] on icon at bounding box center [1199, 217] width 13 height 13
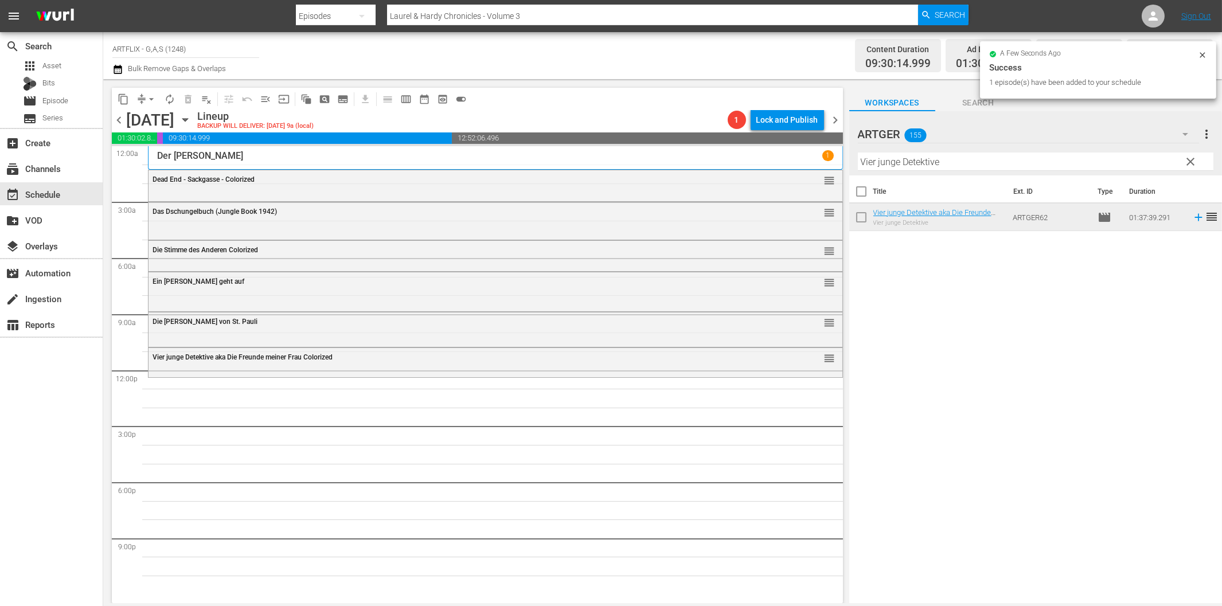
click at [897, 165] on input "Vier junge Detektive" at bounding box center [1036, 162] width 356 height 18
paste input "Tod's Lif"
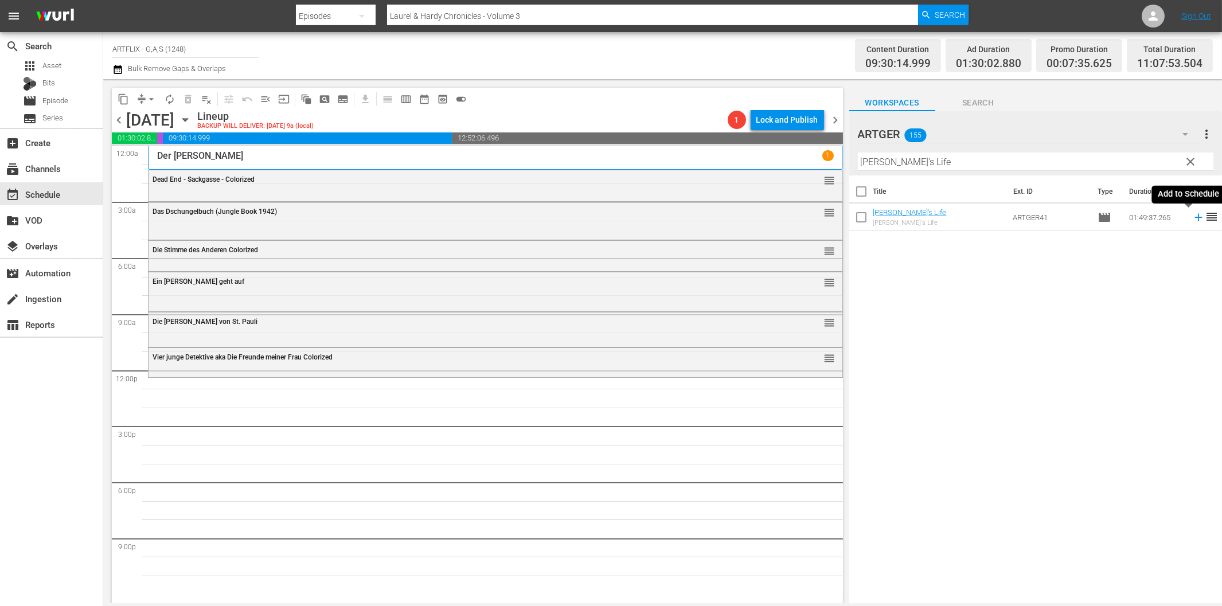
click at [1195, 218] on icon at bounding box center [1198, 217] width 7 height 7
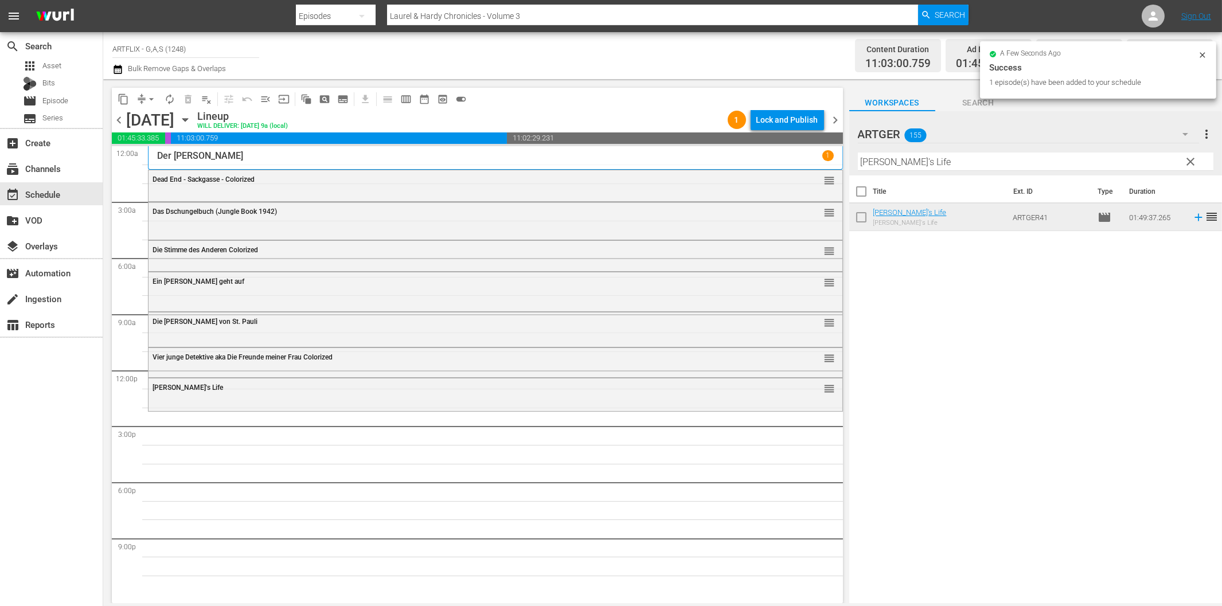
click at [884, 162] on input "[PERSON_NAME]'s Life" at bounding box center [1036, 162] width 356 height 18
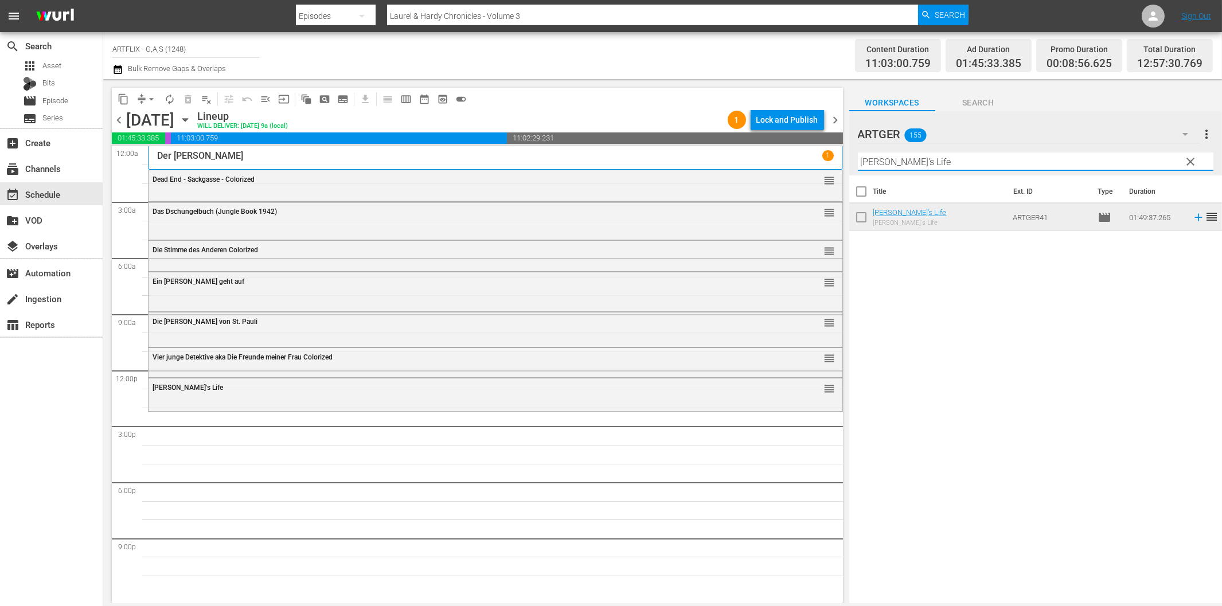
paste input "[PERSON_NAME] am Kilimandscharo"
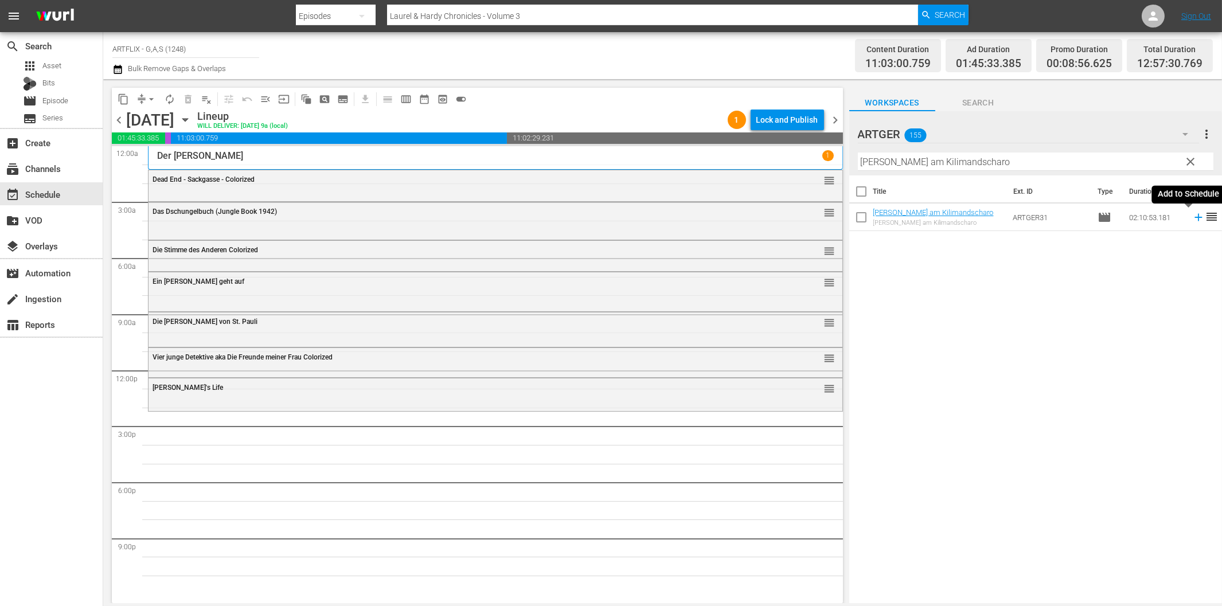
click at [1193, 216] on icon at bounding box center [1199, 217] width 13 height 13
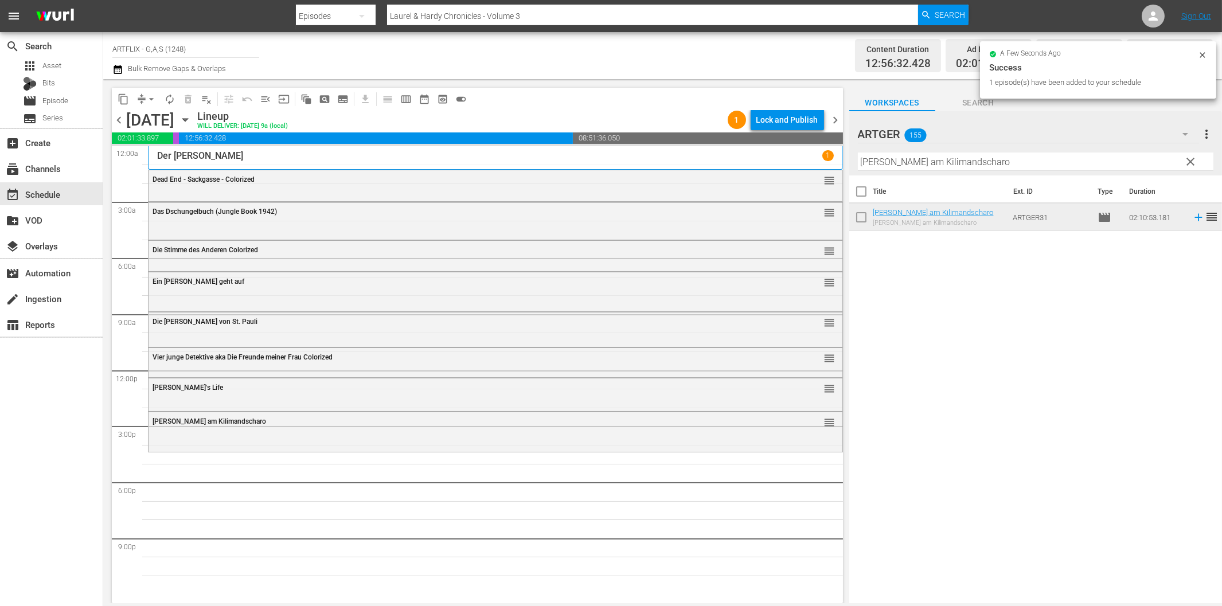
click at [944, 168] on input "[PERSON_NAME] am Kilimandscharo" at bounding box center [1036, 162] width 356 height 18
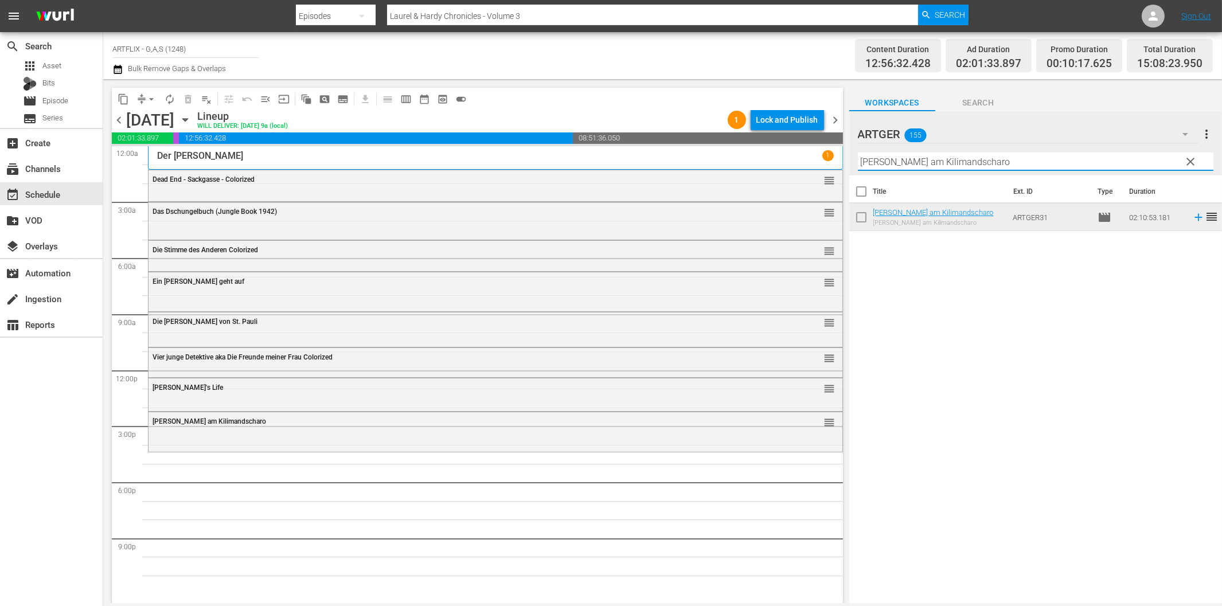
paste input "Der [PERSON_NAME]"
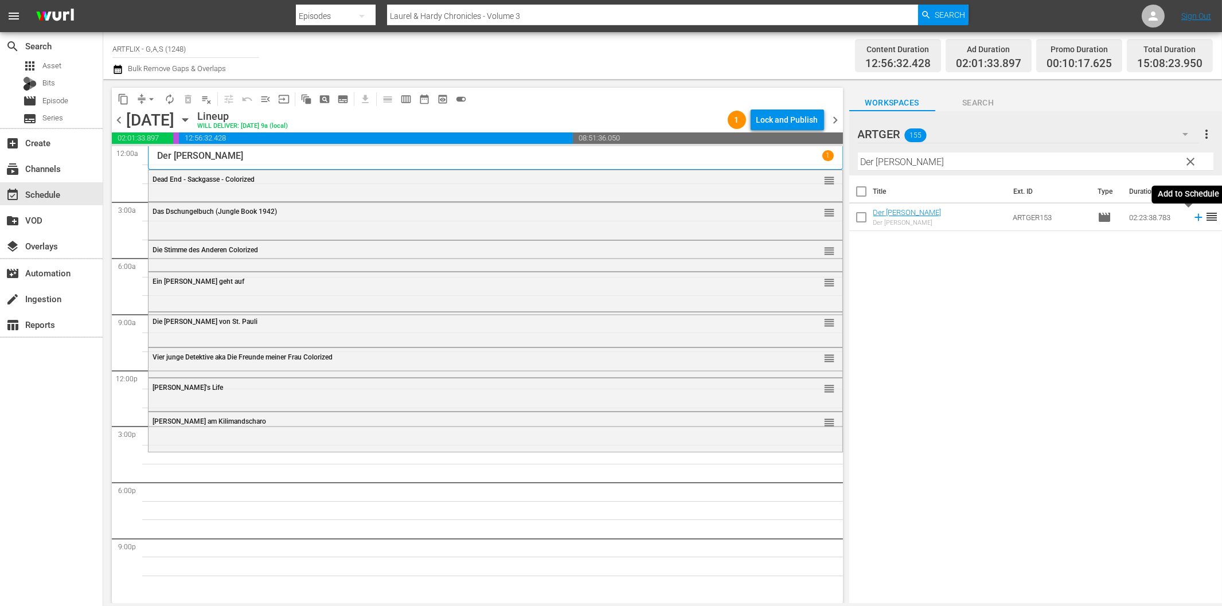
click at [1193, 220] on icon at bounding box center [1199, 217] width 13 height 13
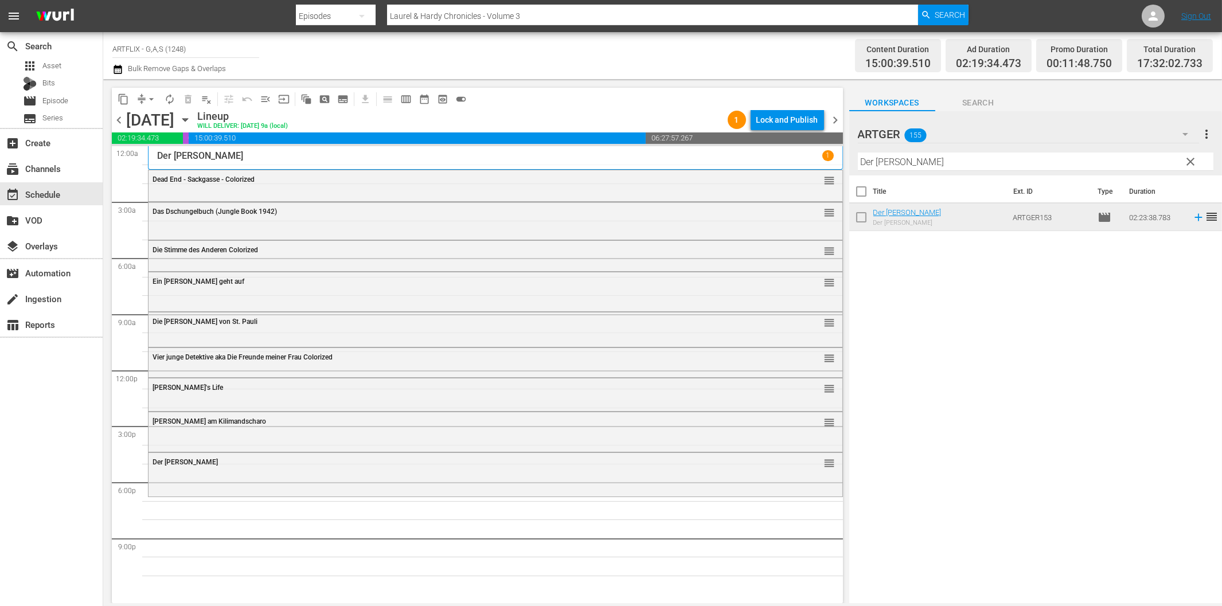
click at [912, 165] on input "Der [PERSON_NAME]" at bounding box center [1036, 162] width 356 height 18
paste input "Strike Force - Die Spezialeinheit"
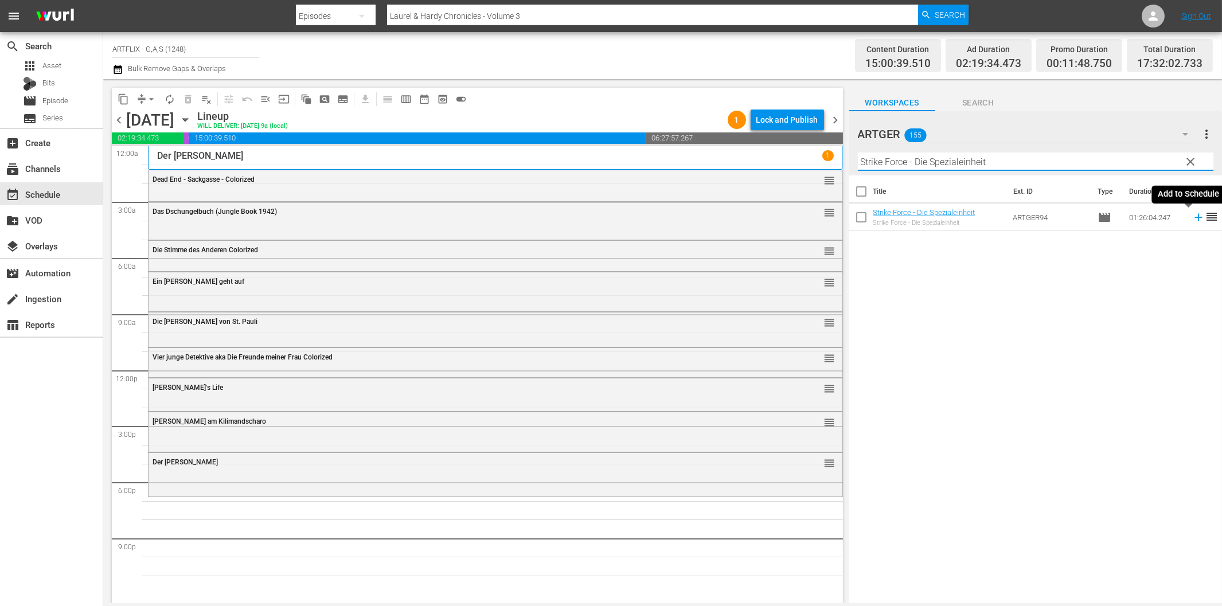
click at [1193, 216] on icon at bounding box center [1199, 217] width 13 height 13
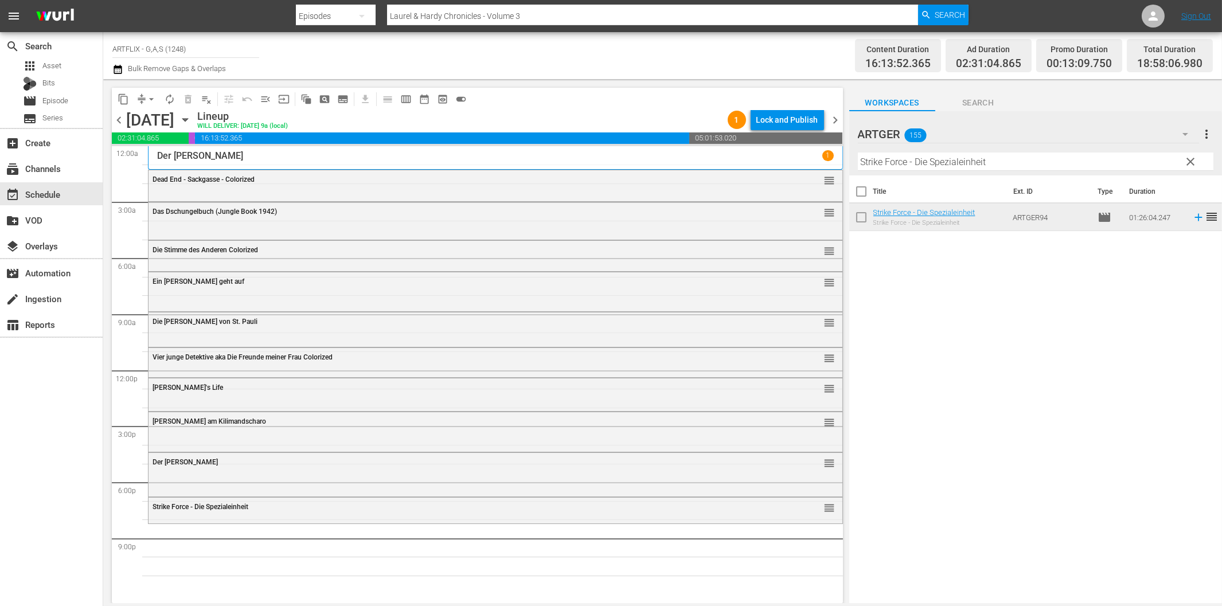
click at [922, 165] on input "Strike Force - Die Spezialeinheit" at bounding box center [1036, 162] width 356 height 18
paste input "The Terror - Schloß des Schreckens"
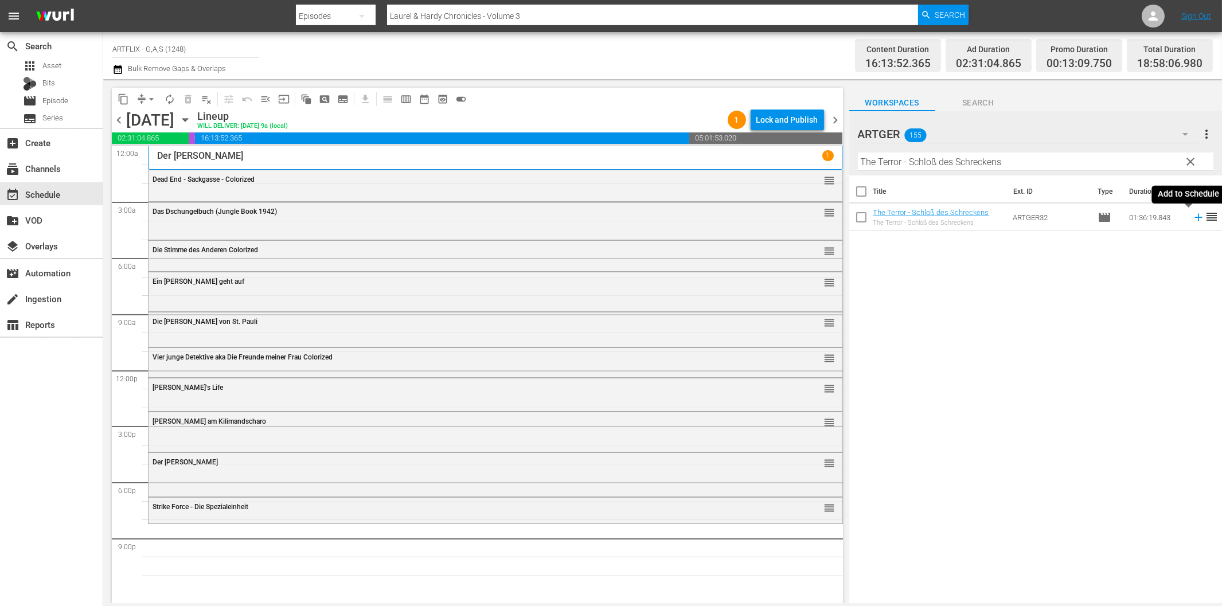
click at [1195, 218] on icon at bounding box center [1198, 217] width 7 height 7
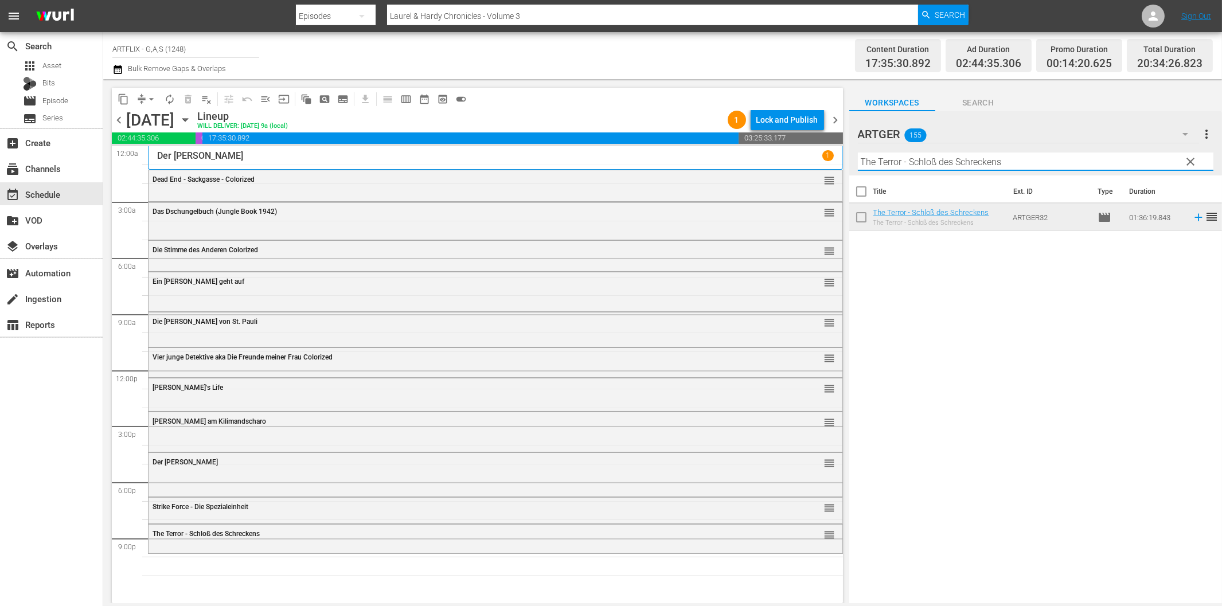
click at [961, 162] on input "The Terror - Schloß des Schreckens" at bounding box center [1036, 162] width 356 height 18
paste input "[PERSON_NAME] Dracula"
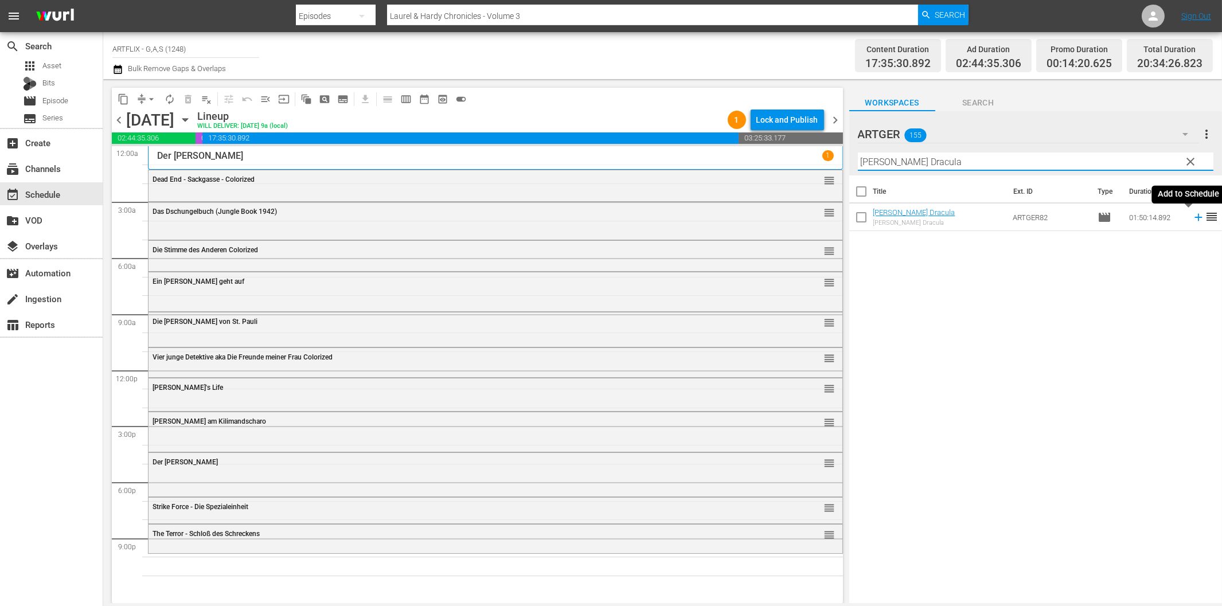
click at [1195, 218] on icon at bounding box center [1198, 217] width 7 height 7
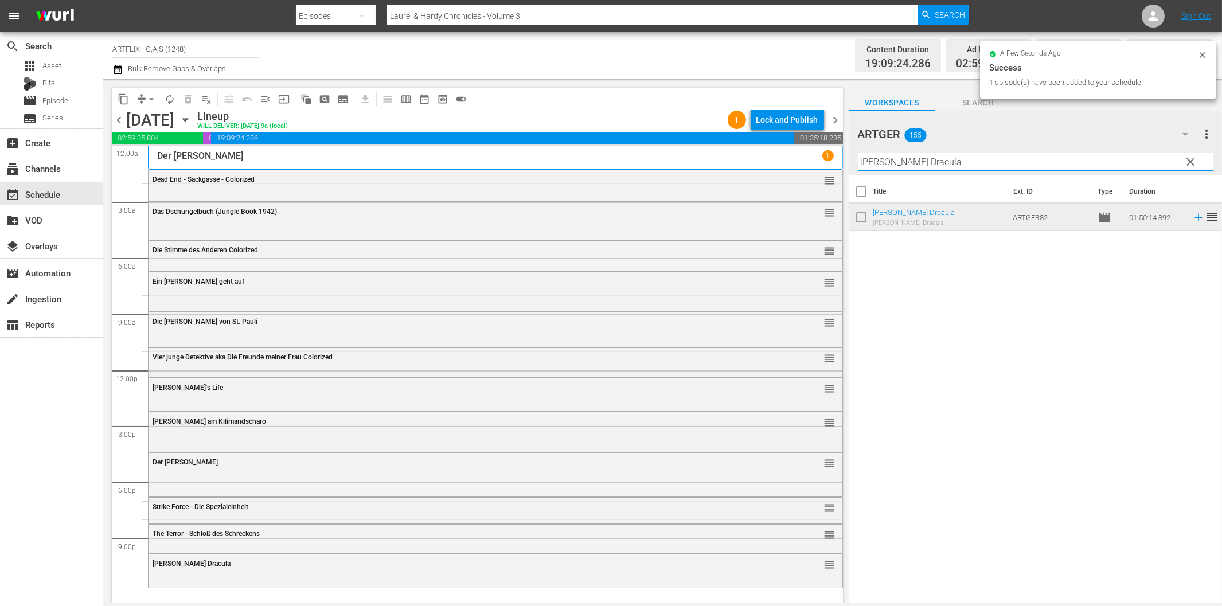
click at [937, 164] on input "[PERSON_NAME] Dracula" at bounding box center [1036, 162] width 356 height 18
paste input "Das Grauen kommt um zehn"
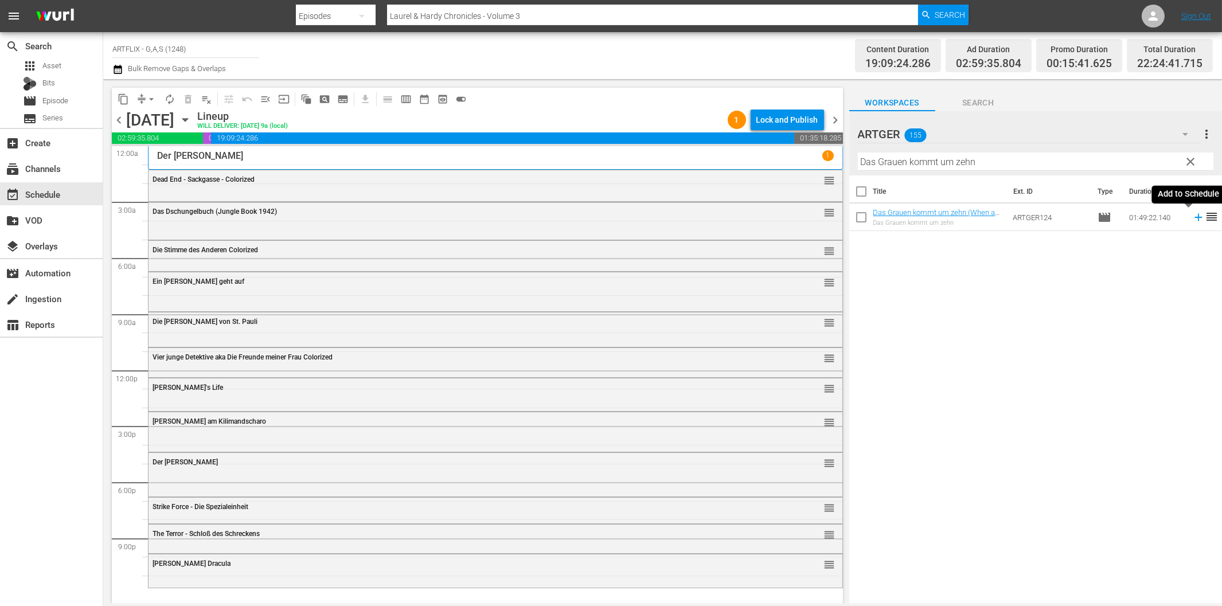
click at [1193, 216] on icon at bounding box center [1199, 217] width 13 height 13
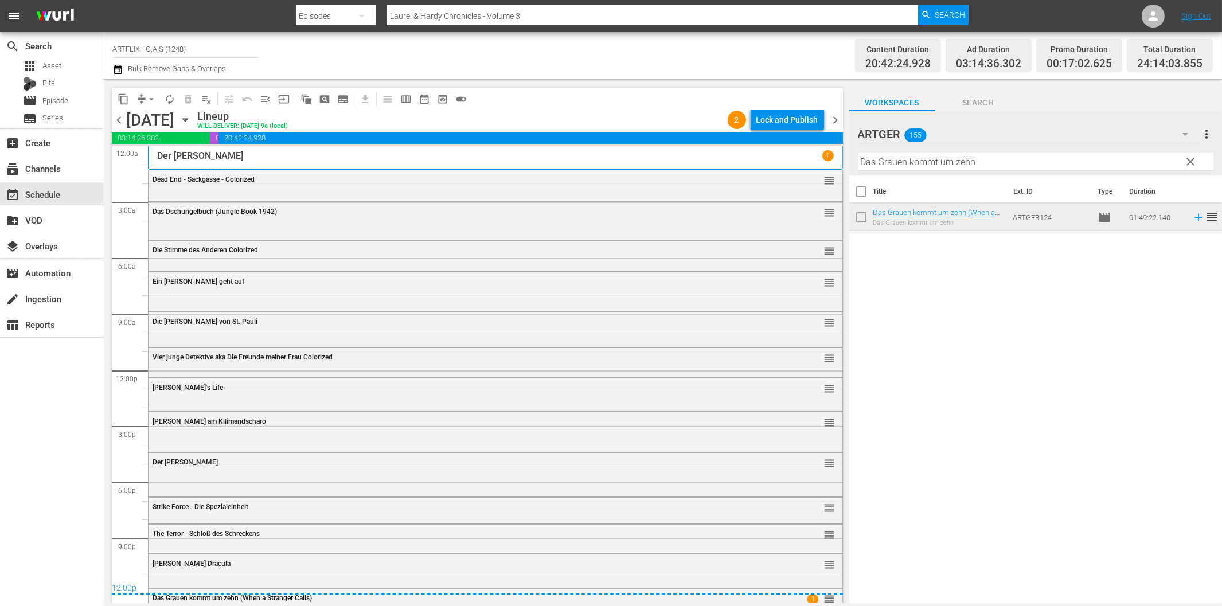
click at [835, 118] on span "chevron_right" at bounding box center [836, 120] width 14 height 14
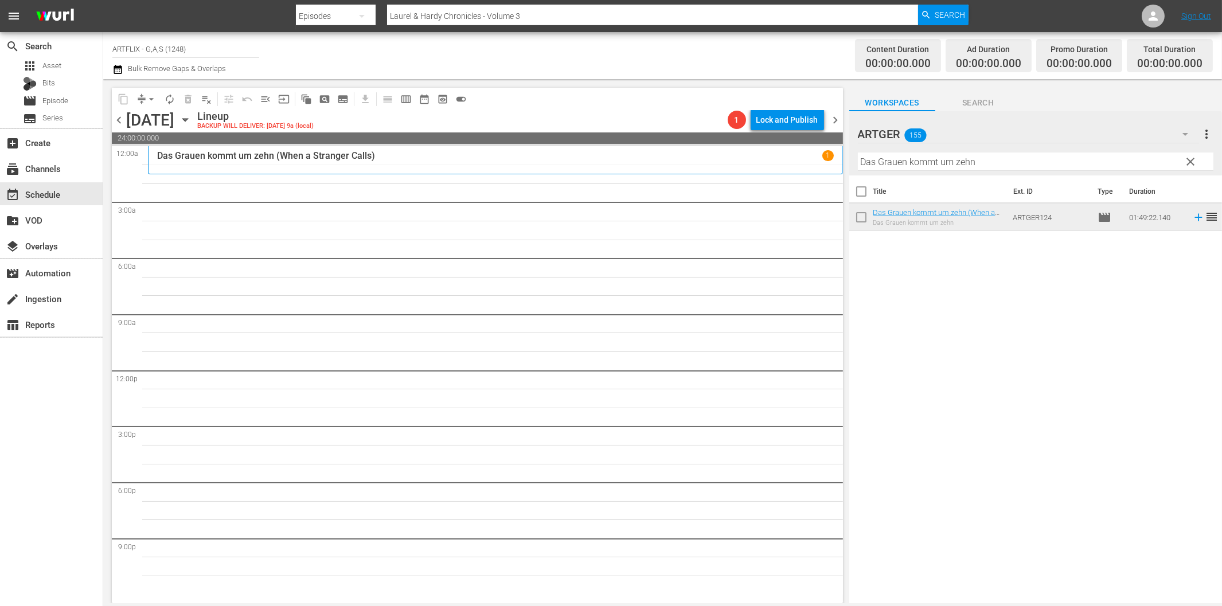
click at [964, 161] on input "Das Grauen kommt um zehn" at bounding box center [1036, 162] width 356 height 18
paste input "Rache ist süß"
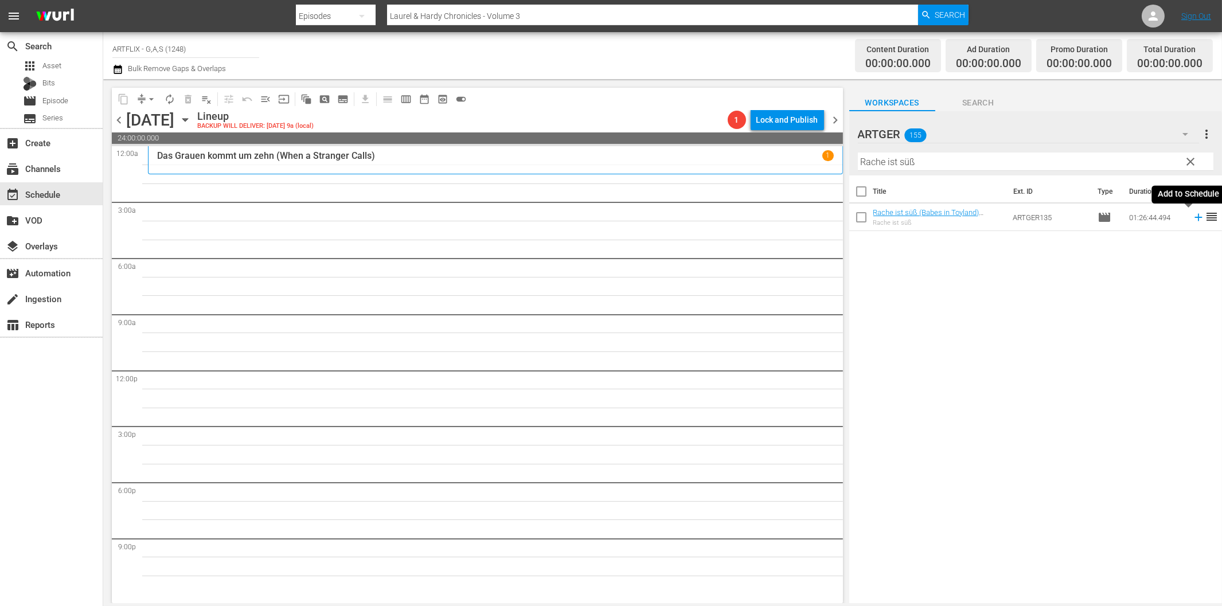
click at [1193, 219] on icon at bounding box center [1199, 217] width 13 height 13
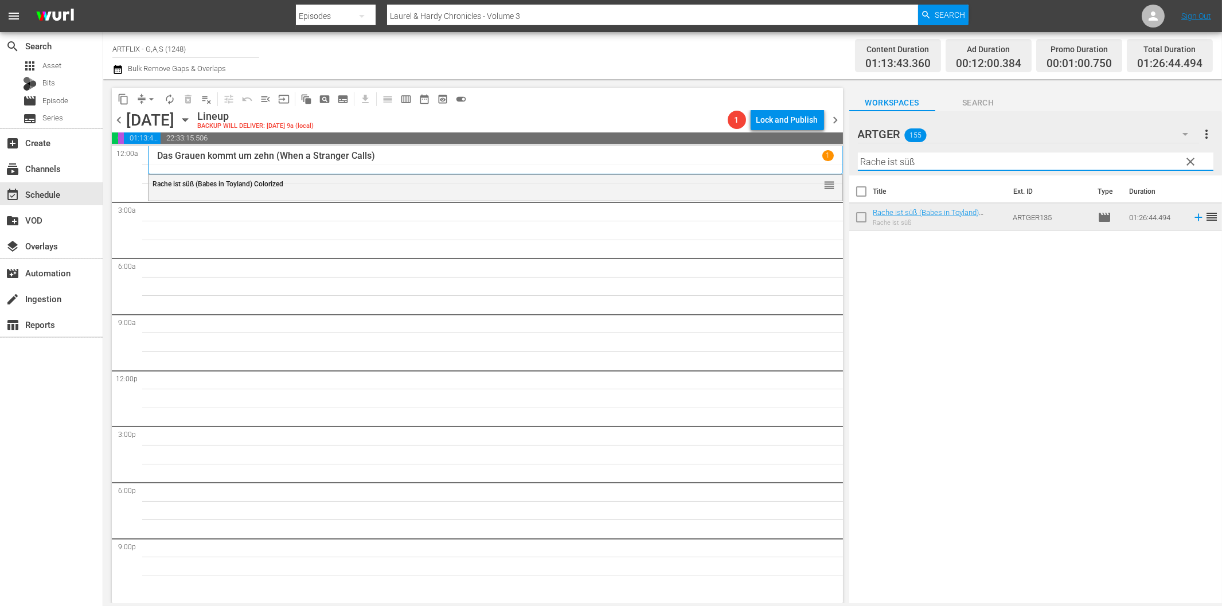
click at [945, 158] on input "Rache ist süß" at bounding box center [1036, 162] width 356 height 18
paste input "Die Rache des Gorilla Colorized"
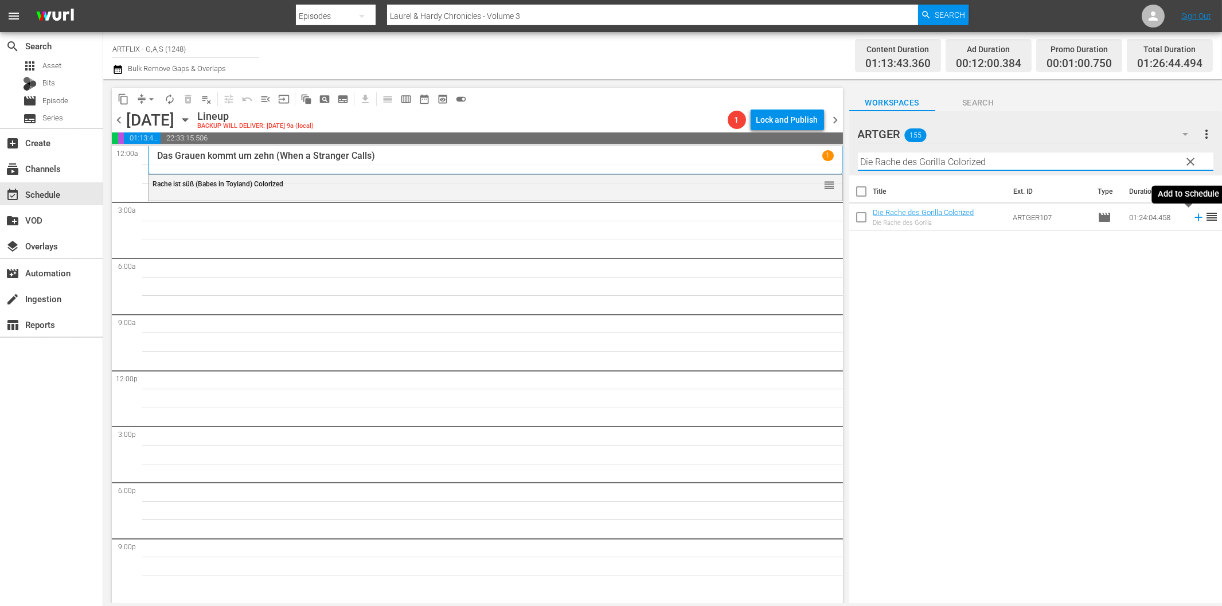
drag, startPoint x: 1188, startPoint y: 219, endPoint x: 1173, endPoint y: 219, distance: 15.5
click at [1193, 219] on icon at bounding box center [1199, 217] width 13 height 13
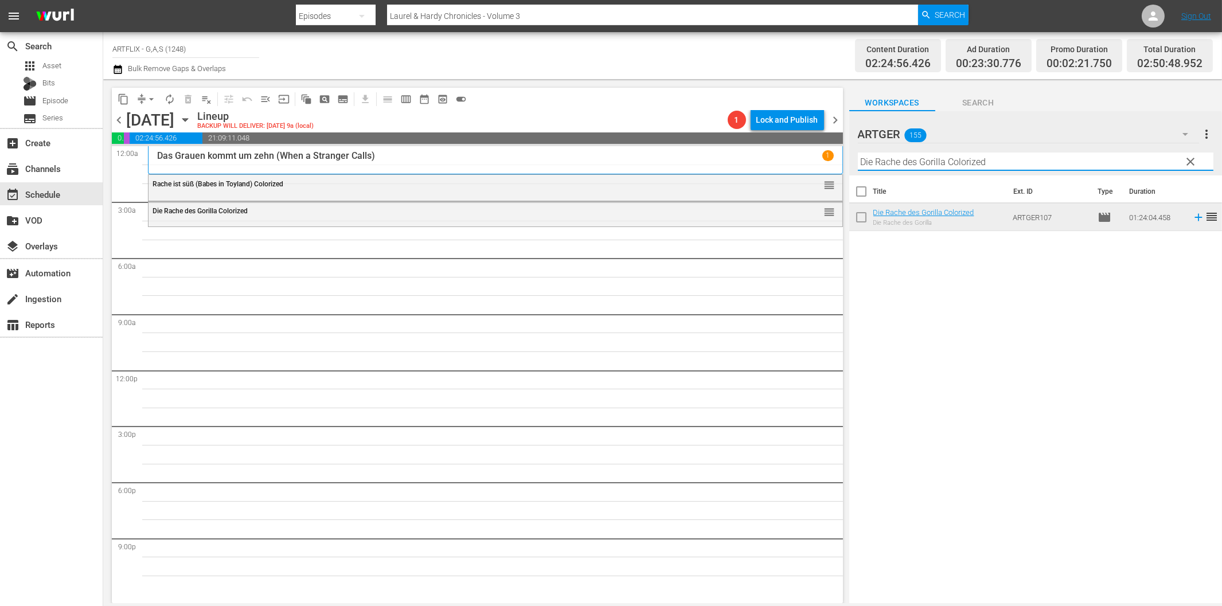
click at [937, 162] on input "Die Rache des Gorilla Colorized" at bounding box center [1036, 162] width 356 height 18
paste input "Geliebte Hochstaplerin"
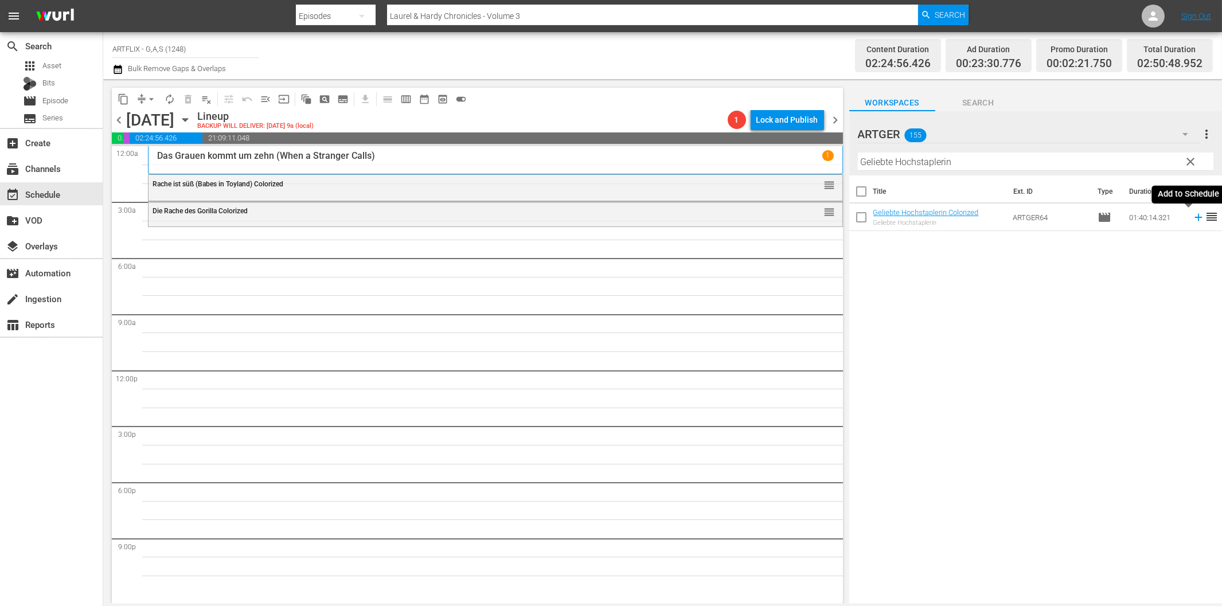
click at [1195, 219] on icon at bounding box center [1198, 217] width 7 height 7
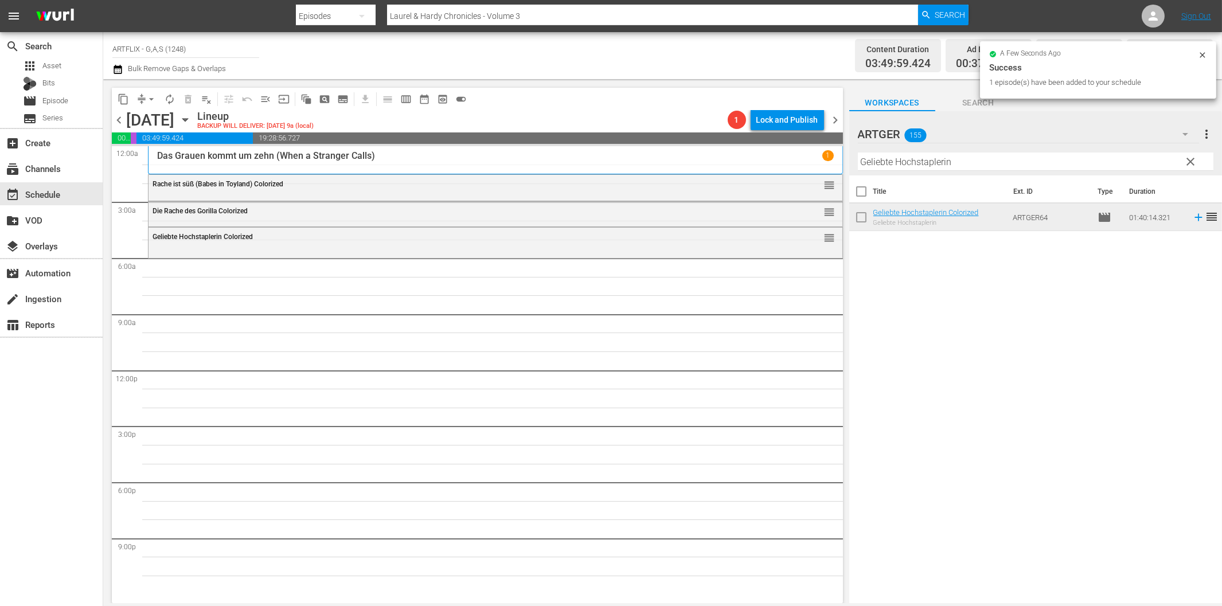
click at [978, 166] on input "Geliebte Hochstaplerin" at bounding box center [1036, 162] width 356 height 18
paste input "Kommen sie am Erste"
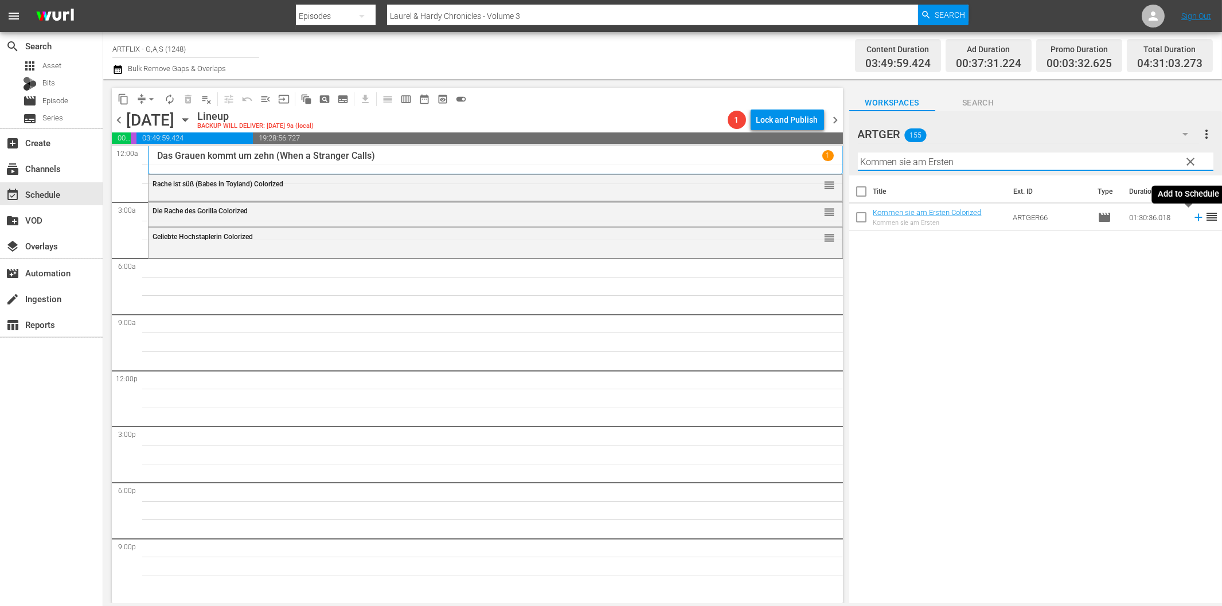
click at [1193, 220] on icon at bounding box center [1199, 217] width 13 height 13
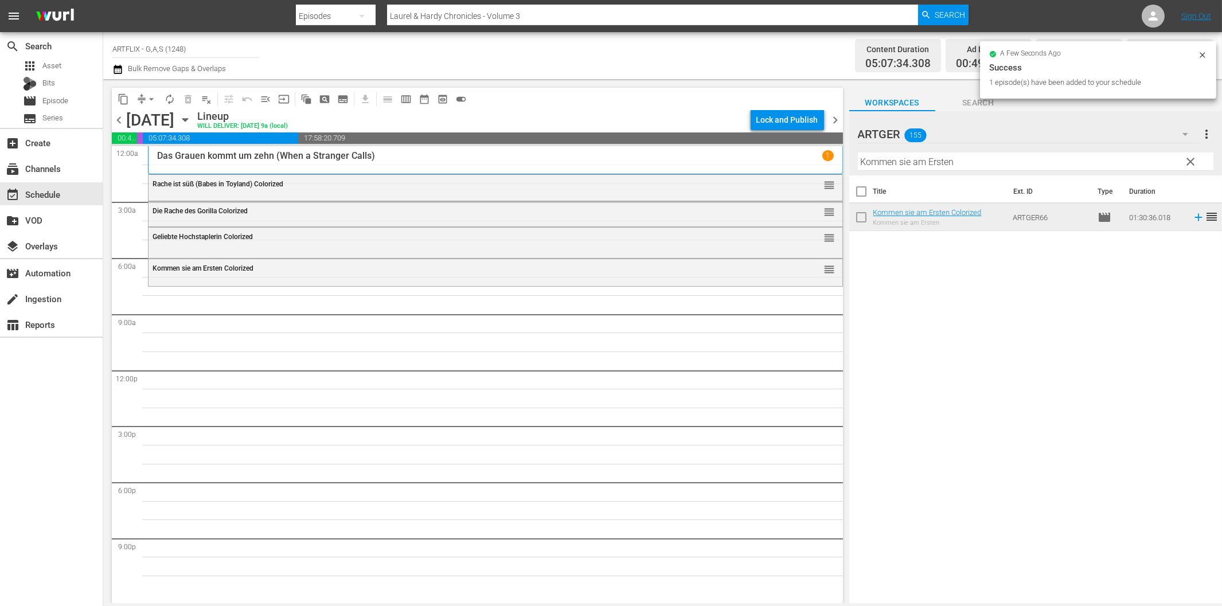
click at [883, 162] on input "Kommen sie am Ersten" at bounding box center [1036, 162] width 356 height 18
paste input "Wundervolles Weihnach"
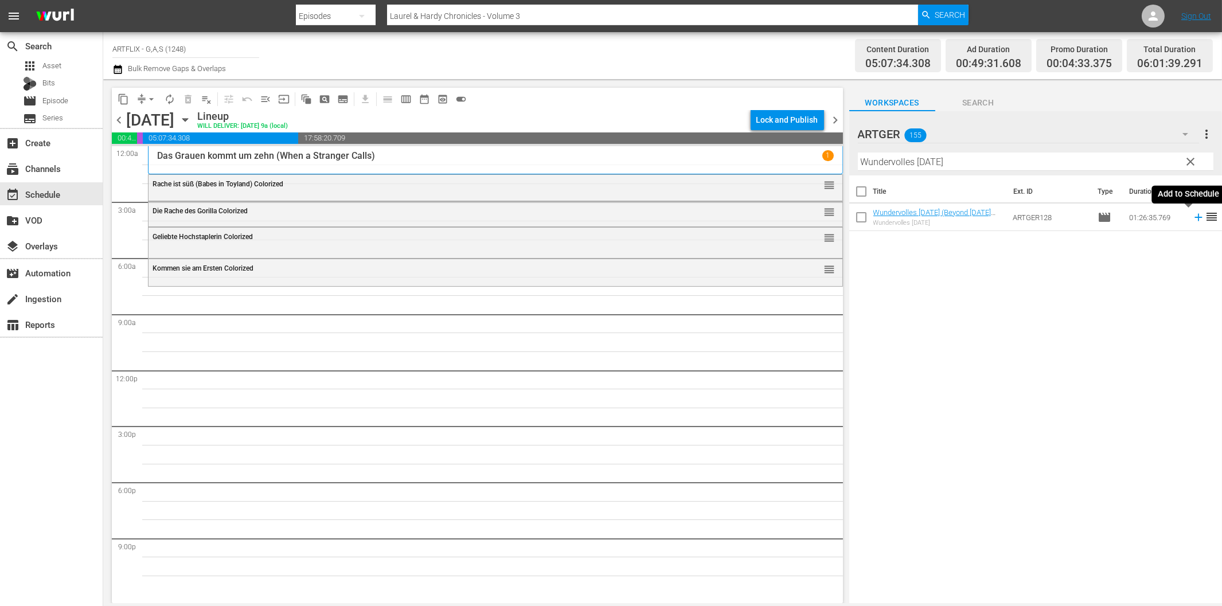
drag, startPoint x: 1185, startPoint y: 219, endPoint x: 1179, endPoint y: 220, distance: 6.0
click at [1193, 219] on icon at bounding box center [1199, 217] width 13 height 13
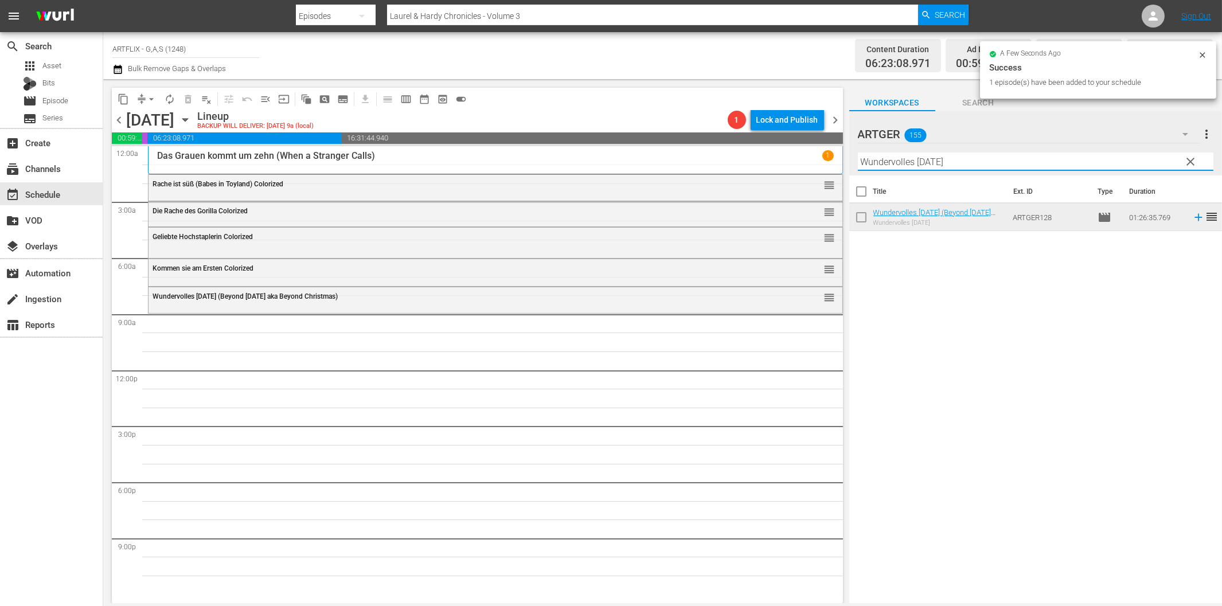
click at [891, 158] on input "Wundervolles [DATE]" at bounding box center [1036, 162] width 356 height 18
paste input "Krach mit der Kompanie"
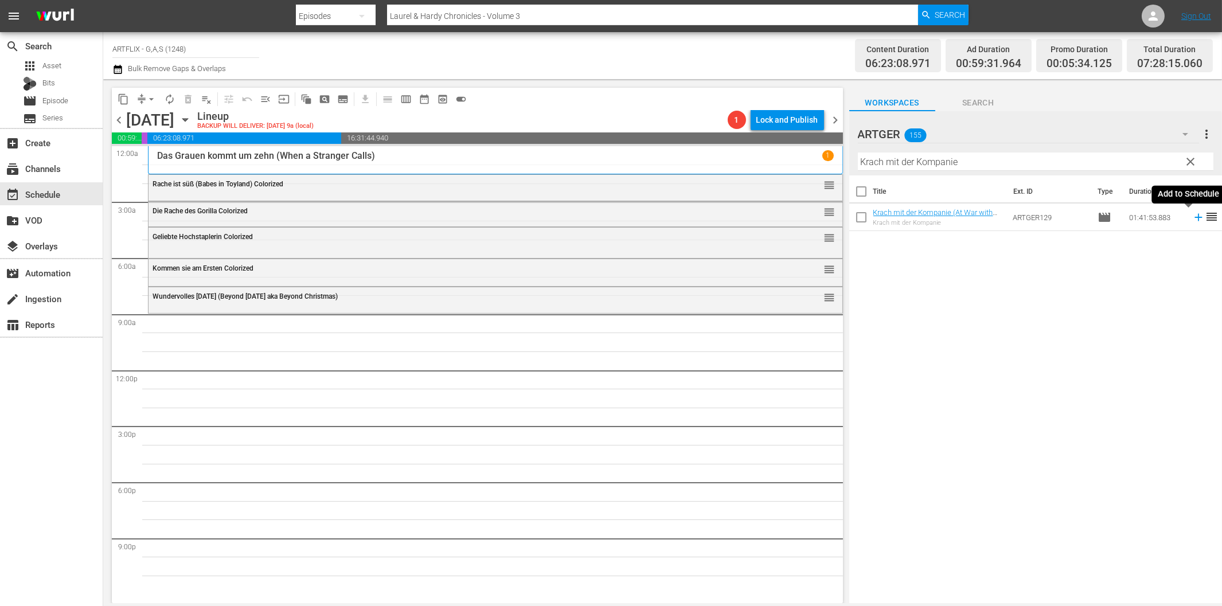
click at [1193, 219] on icon at bounding box center [1199, 217] width 13 height 13
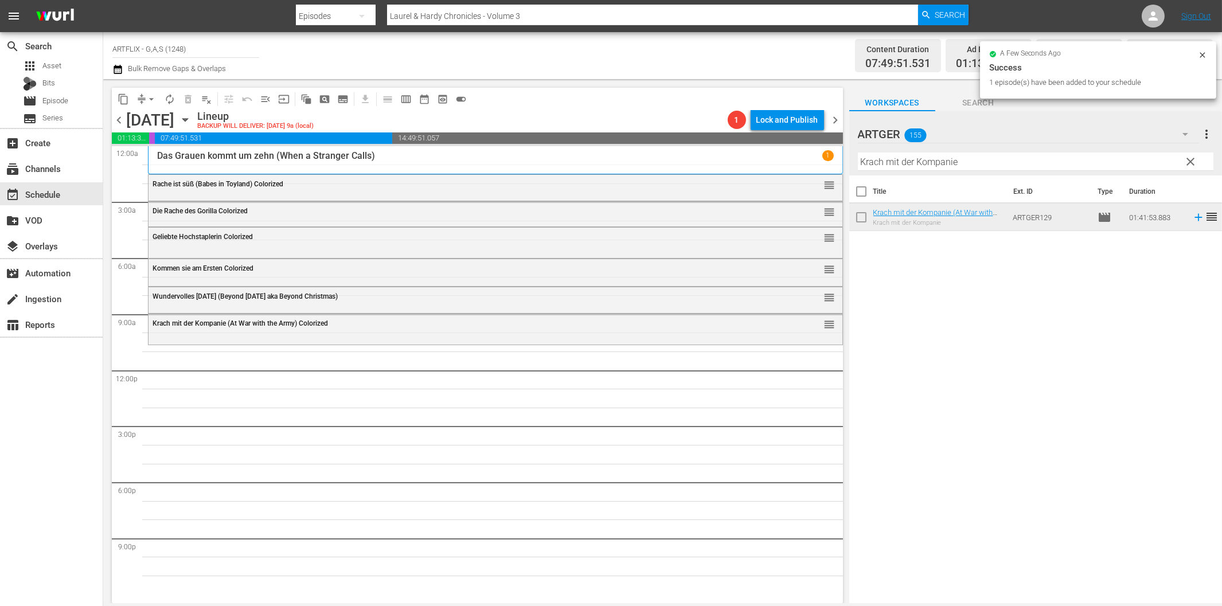
click at [941, 163] on input "Krach mit der Kompanie" at bounding box center [1036, 162] width 356 height 18
paste input "[PERSON_NAME]"
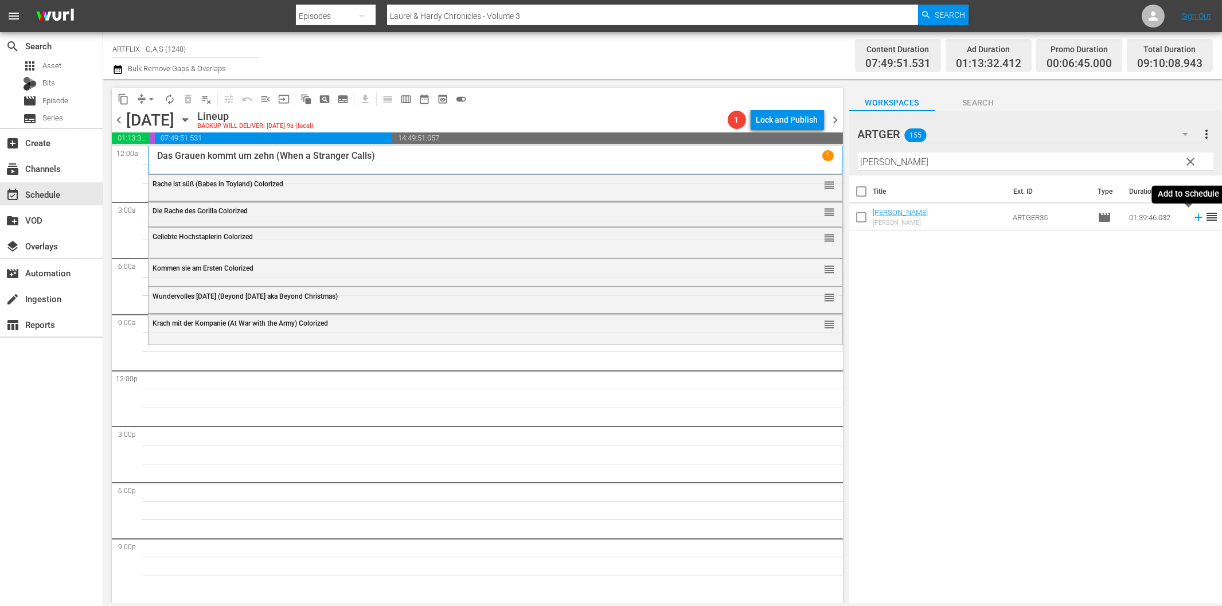
click at [1195, 218] on icon at bounding box center [1198, 217] width 7 height 7
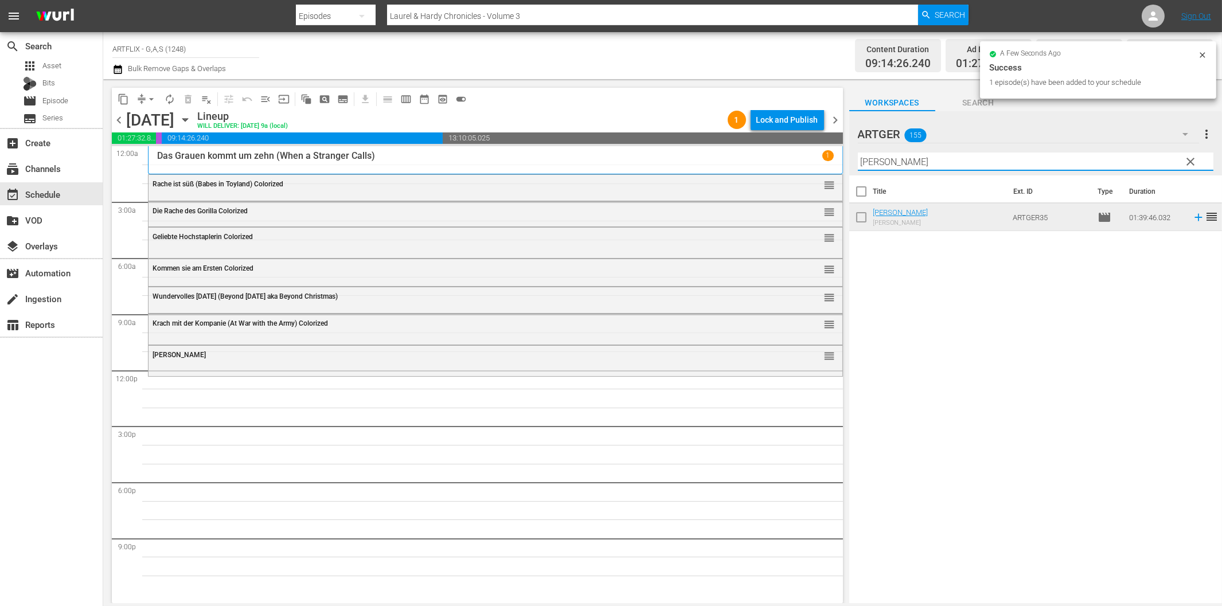
click at [973, 161] on input "[PERSON_NAME]" at bounding box center [1036, 162] width 356 height 18
paste input "Der Seeräuber"
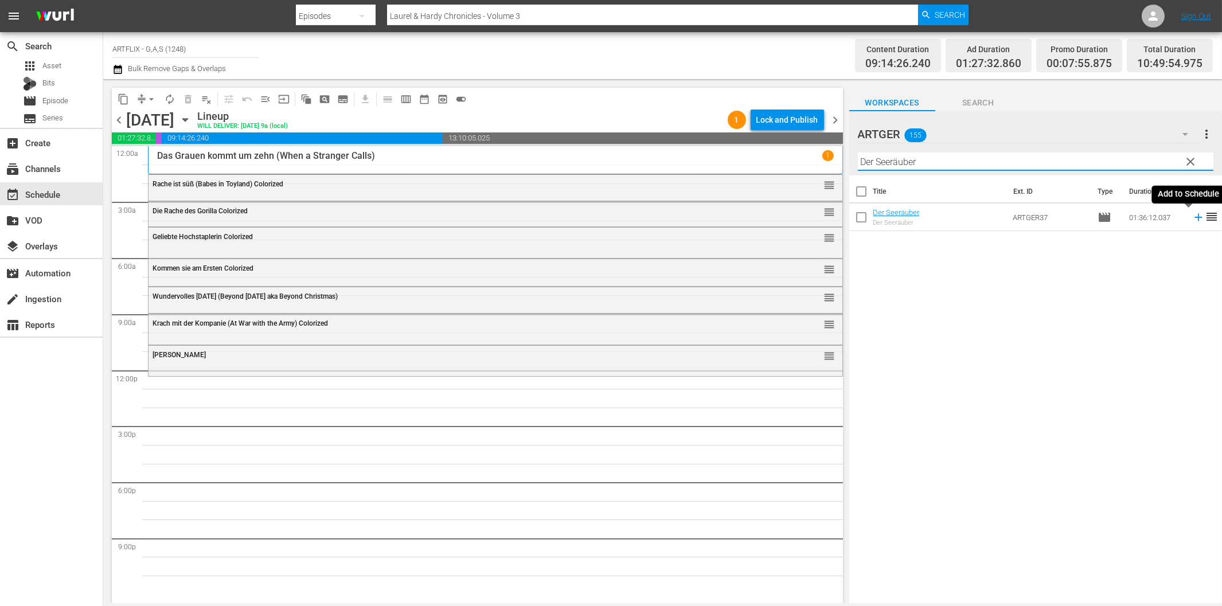
click at [1193, 219] on icon at bounding box center [1199, 217] width 13 height 13
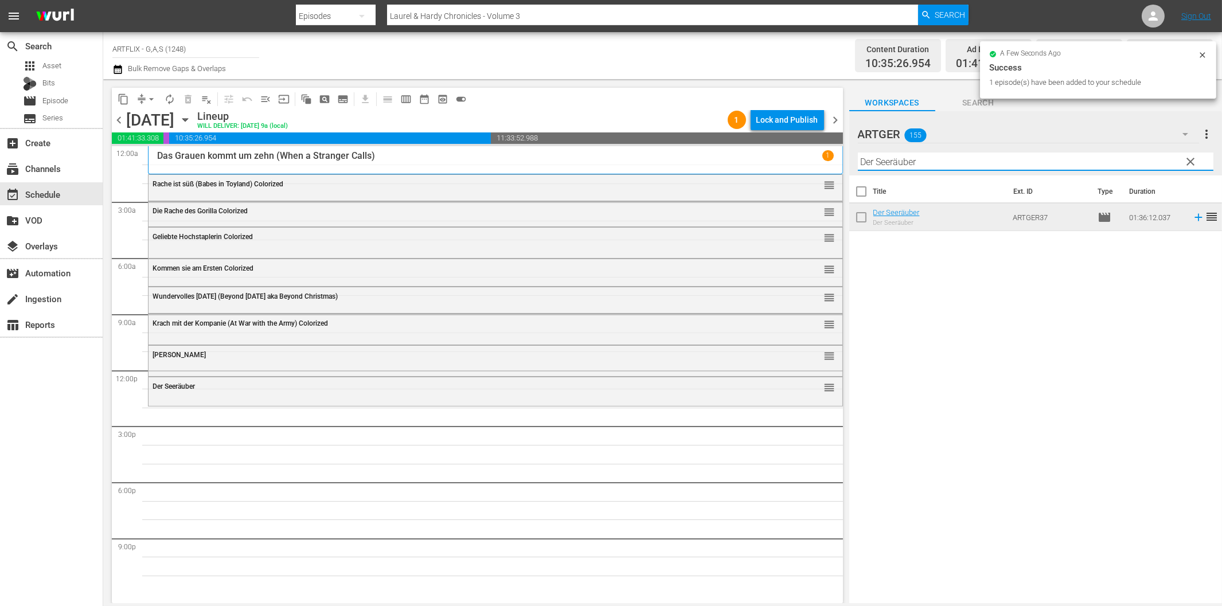
click at [898, 162] on input "Der Seeräuber" at bounding box center [1036, 162] width 356 height 18
paste input "Spionage in Fernost Colorized"
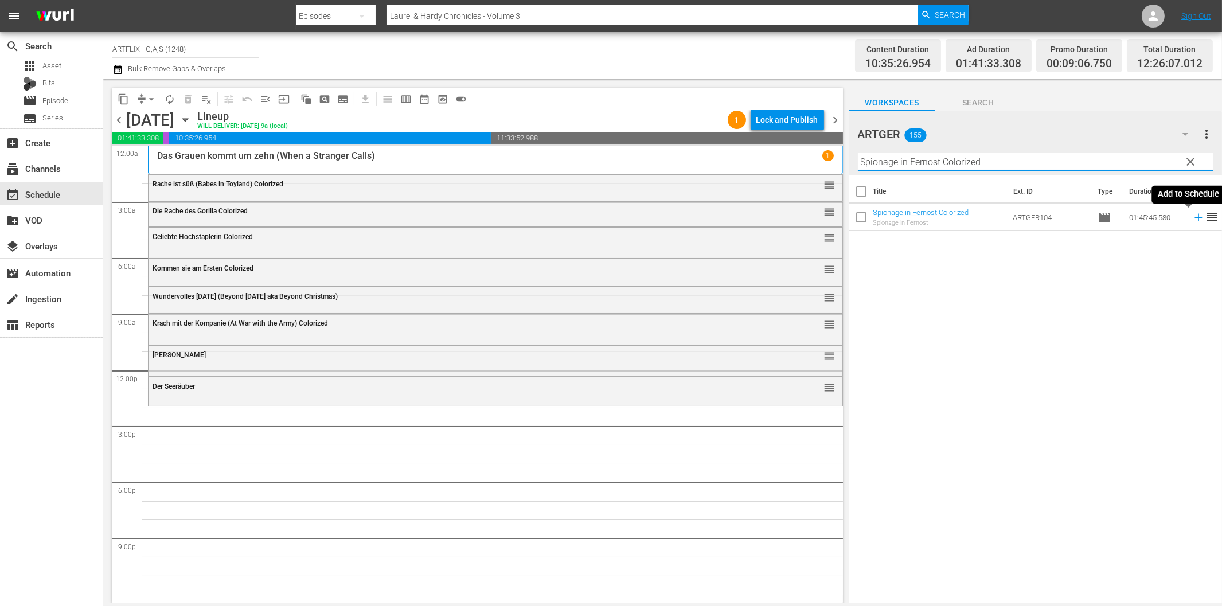
click at [1193, 220] on icon at bounding box center [1199, 217] width 13 height 13
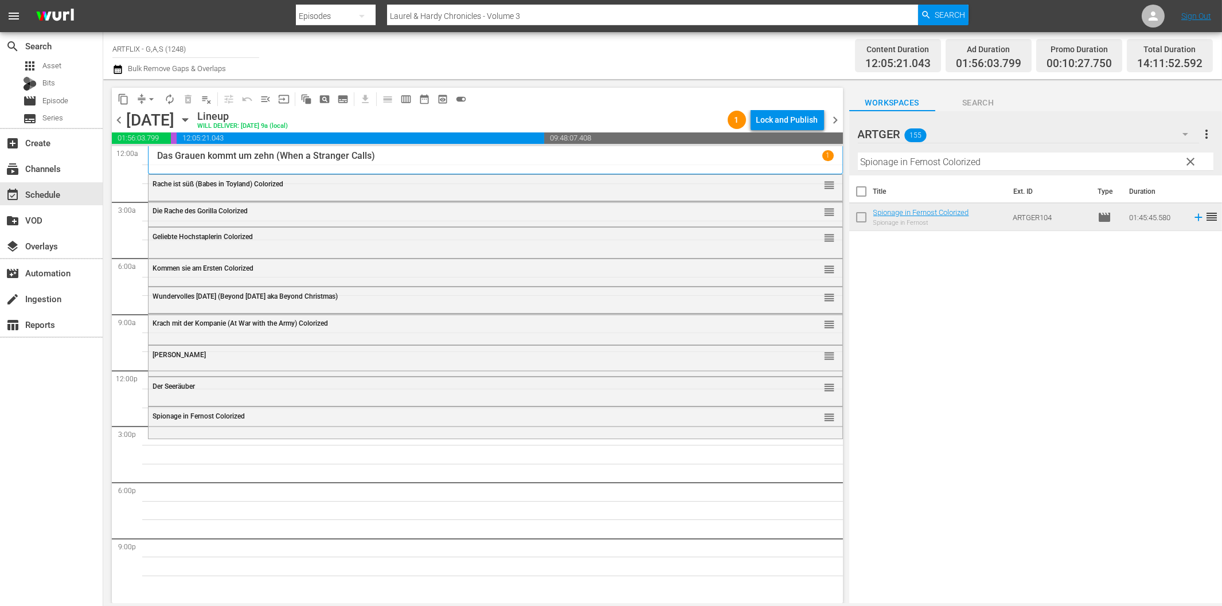
click at [994, 162] on input "Spionage in Fernost Colorized" at bounding box center [1036, 162] width 356 height 18
paste input "Alarmstart für Geschwader [PERSON_NAME]"
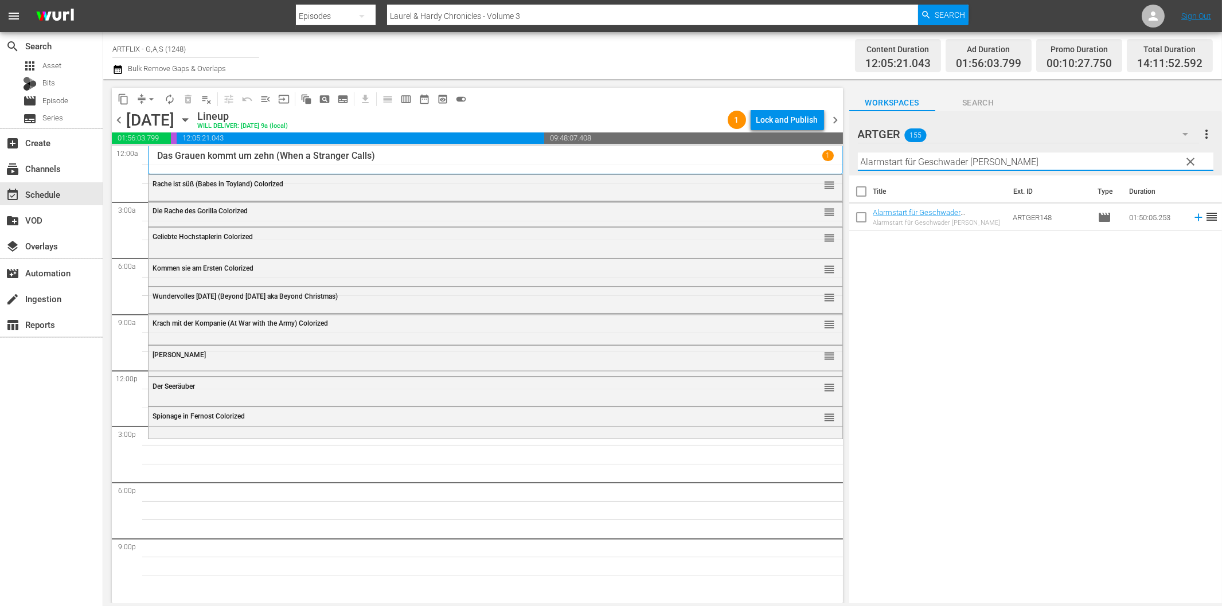
click at [1193, 216] on icon at bounding box center [1199, 217] width 13 height 13
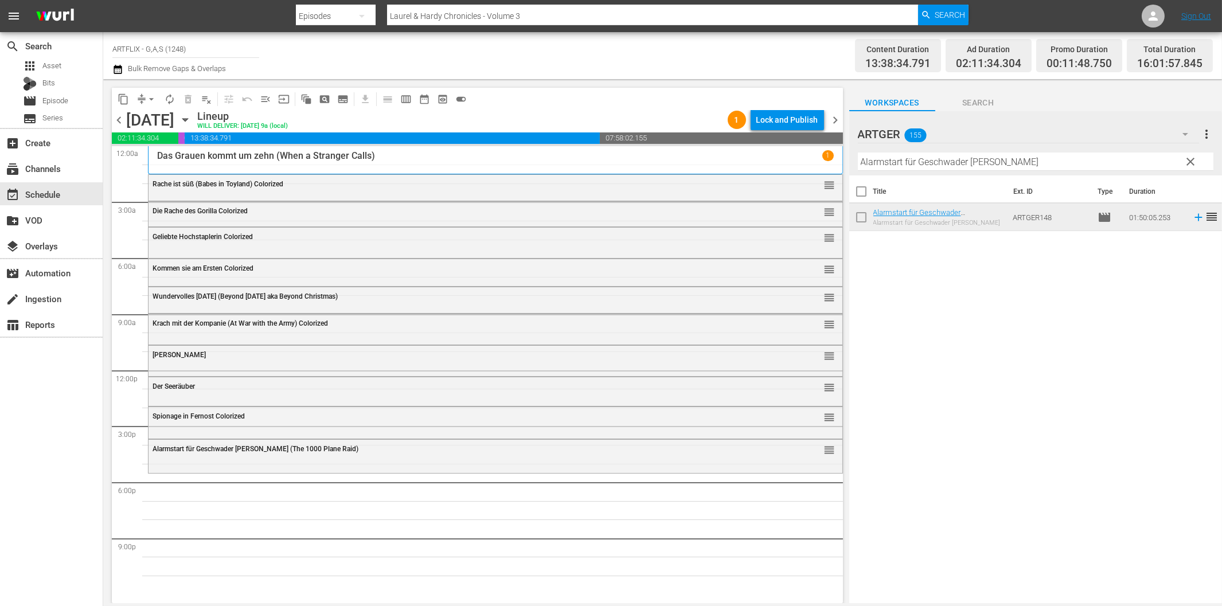
click at [1004, 161] on input "Alarmstart für Geschwader [PERSON_NAME]" at bounding box center [1036, 162] width 356 height 18
paste input "Wings of Freedom"
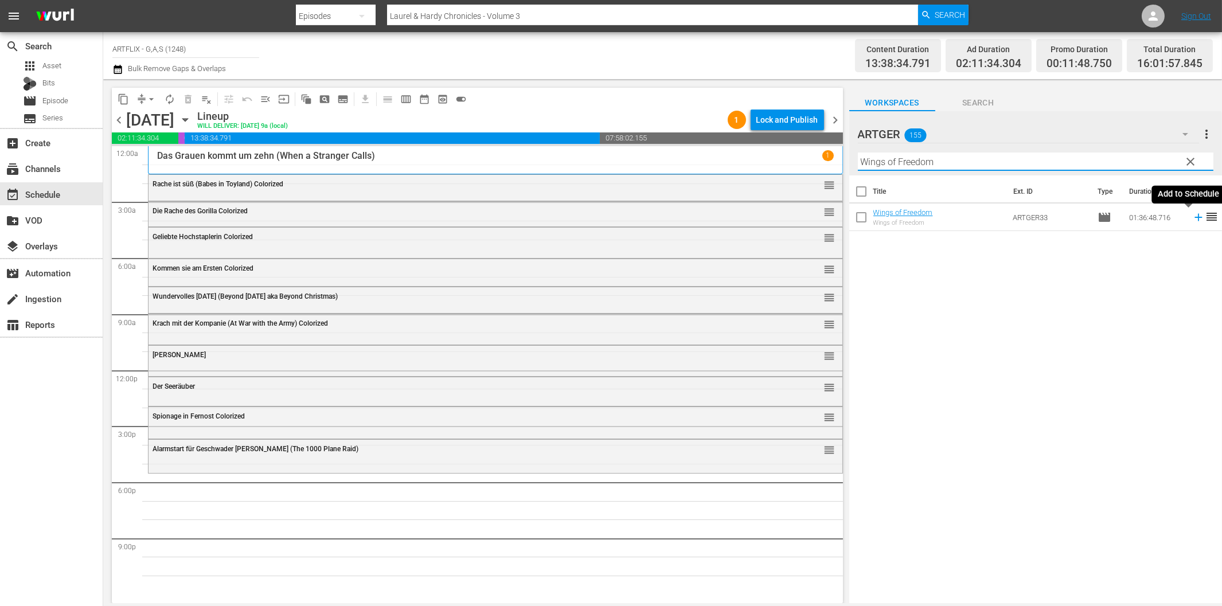
click at [1195, 217] on icon at bounding box center [1198, 217] width 7 height 7
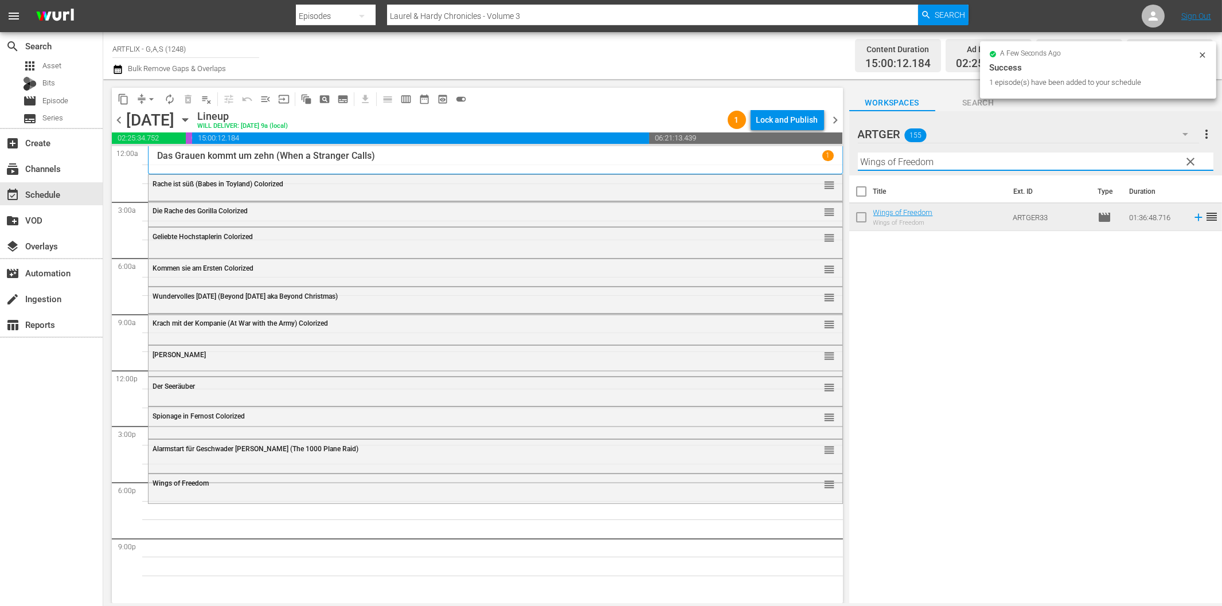
click at [929, 166] on input "Wings of Freedom" at bounding box center [1036, 162] width 356 height 18
paste input "Ich bin Legende - Last Man on Earth"
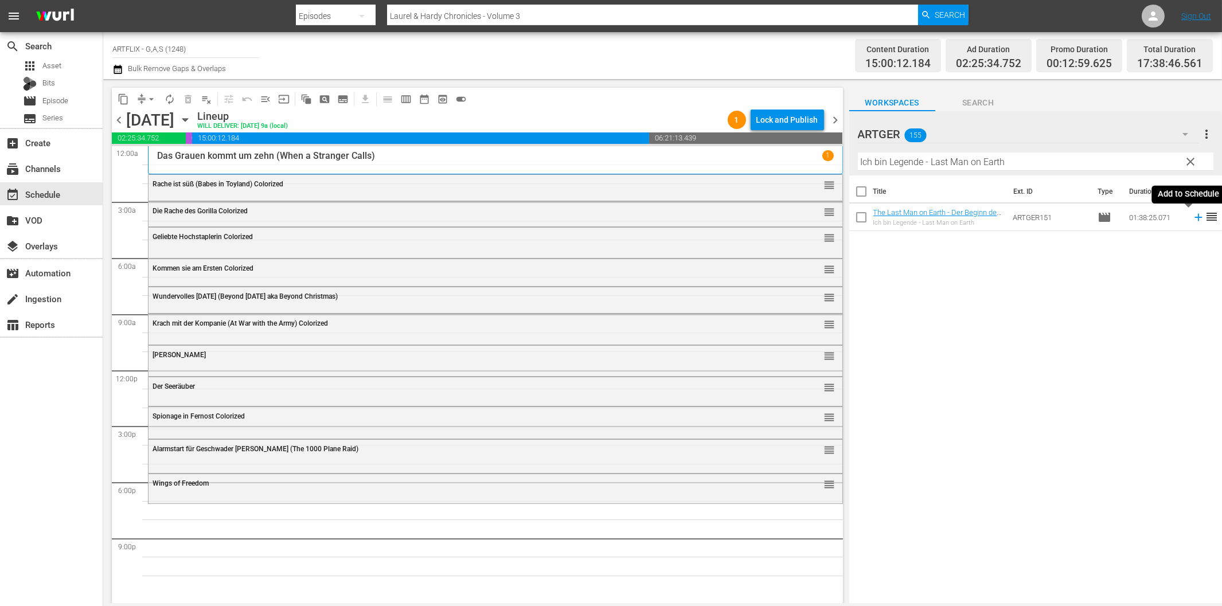
click at [1188, 221] on td at bounding box center [1196, 218] width 17 height 28
click at [1193, 221] on icon at bounding box center [1199, 217] width 13 height 13
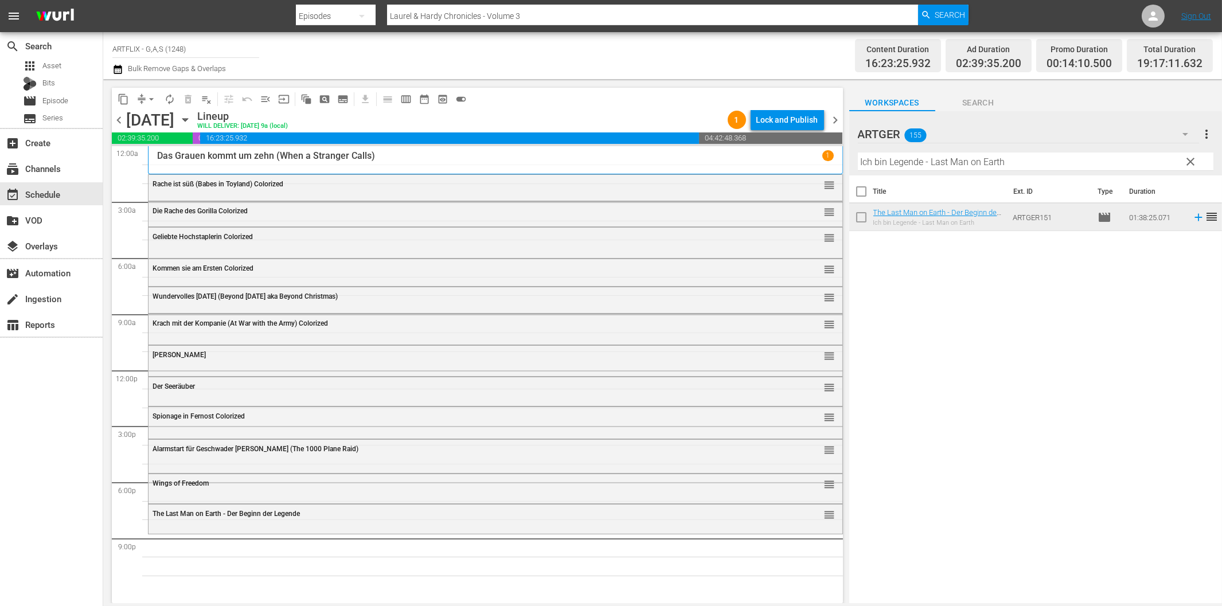
click at [957, 165] on input "Ich bin Legende - Last Man on Earth" at bounding box center [1036, 162] width 356 height 18
paste input "Die Brut des [PERSON_NAME]"
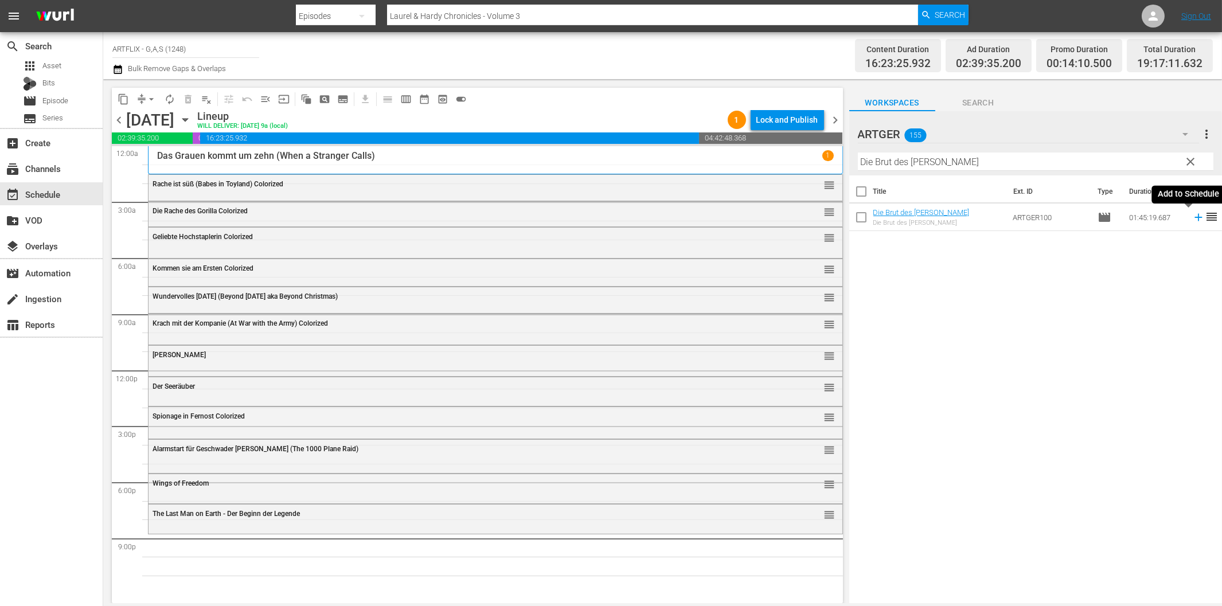
click at [1193, 219] on icon at bounding box center [1199, 217] width 13 height 13
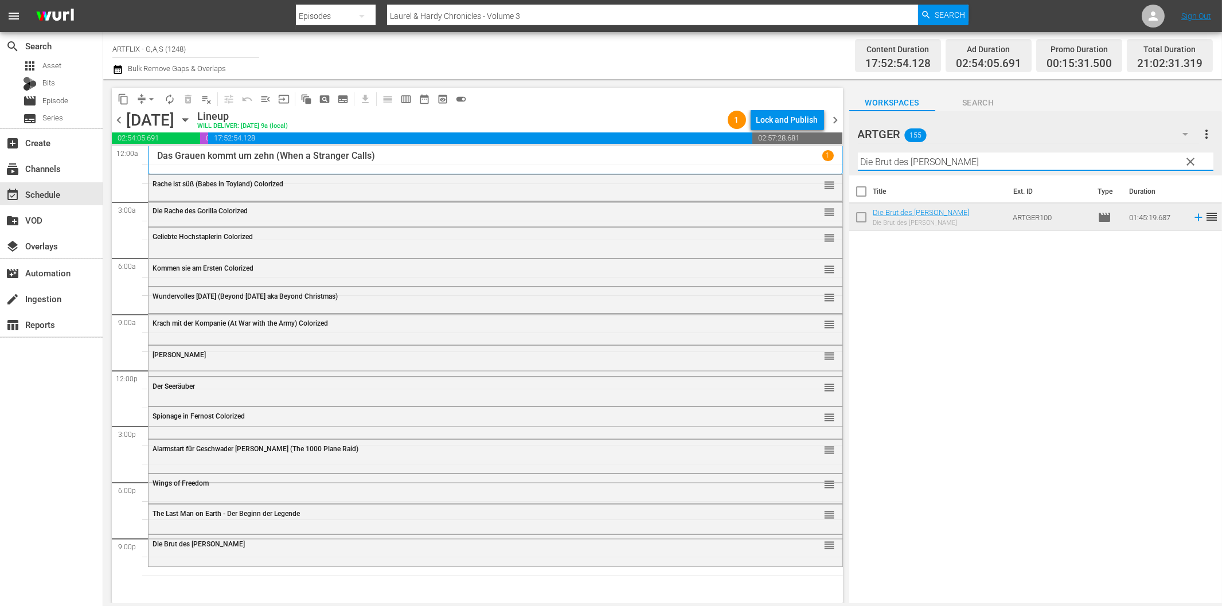
click at [907, 162] on input "Die Brut des [PERSON_NAME]" at bounding box center [1036, 162] width 356 height 18
paste input "Teufelsbestie"
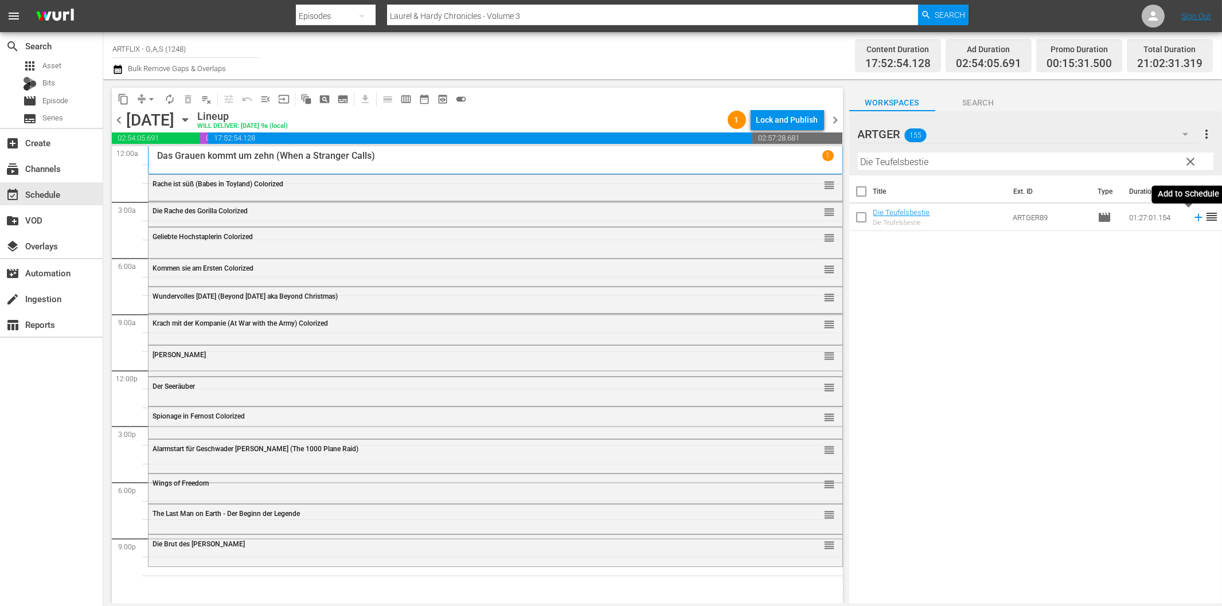
click at [1193, 215] on icon at bounding box center [1199, 217] width 13 height 13
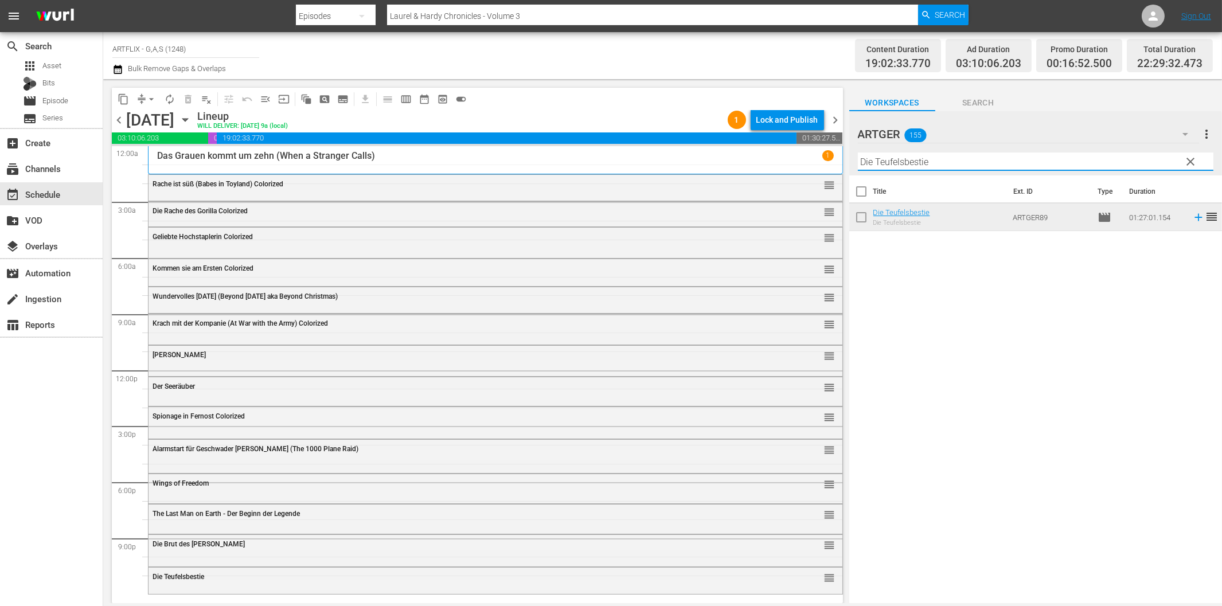
click at [917, 159] on input "Die Teufelsbestie" at bounding box center [1036, 162] width 356 height 18
paste input "Cagliostro - Im Schatten des Todes"
click at [1193, 220] on icon at bounding box center [1199, 217] width 13 height 13
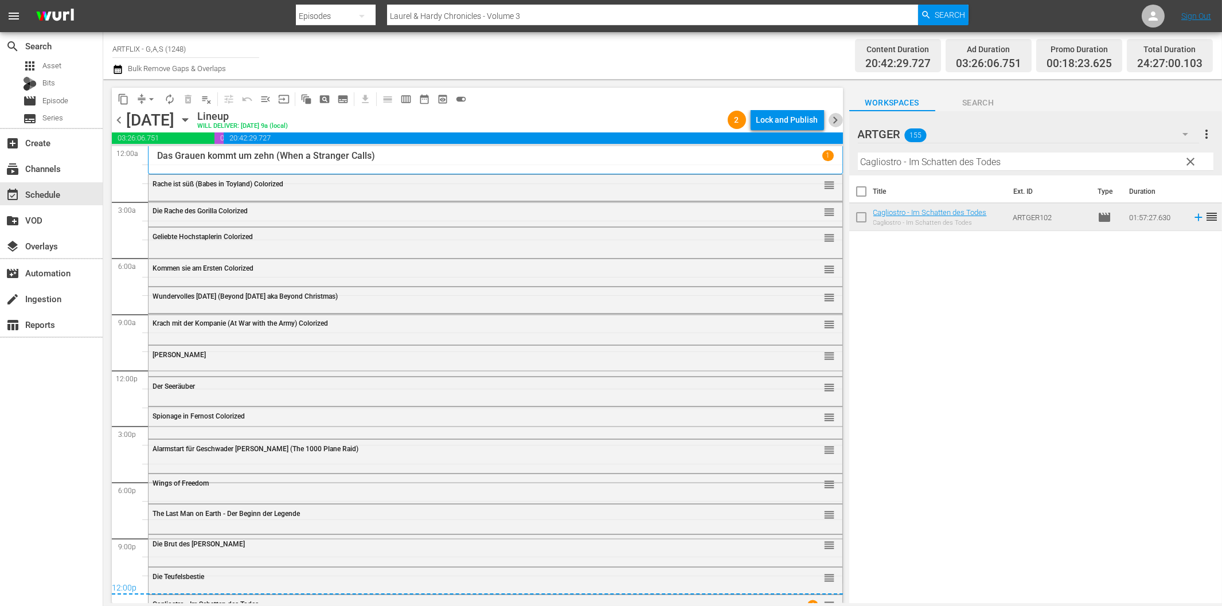
click at [842, 120] on span "chevron_right" at bounding box center [836, 120] width 14 height 14
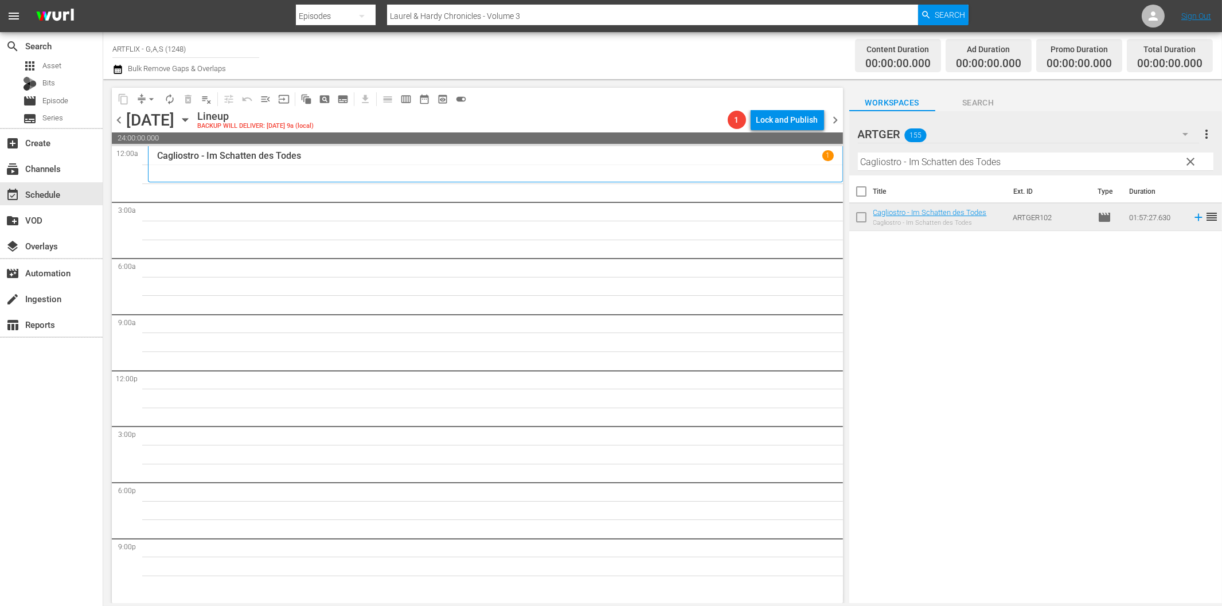
click at [914, 168] on input "Cagliostro - Im Schatten des Todes" at bounding box center [1036, 162] width 356 height 18
paste input "Als Geheilt entlassen"
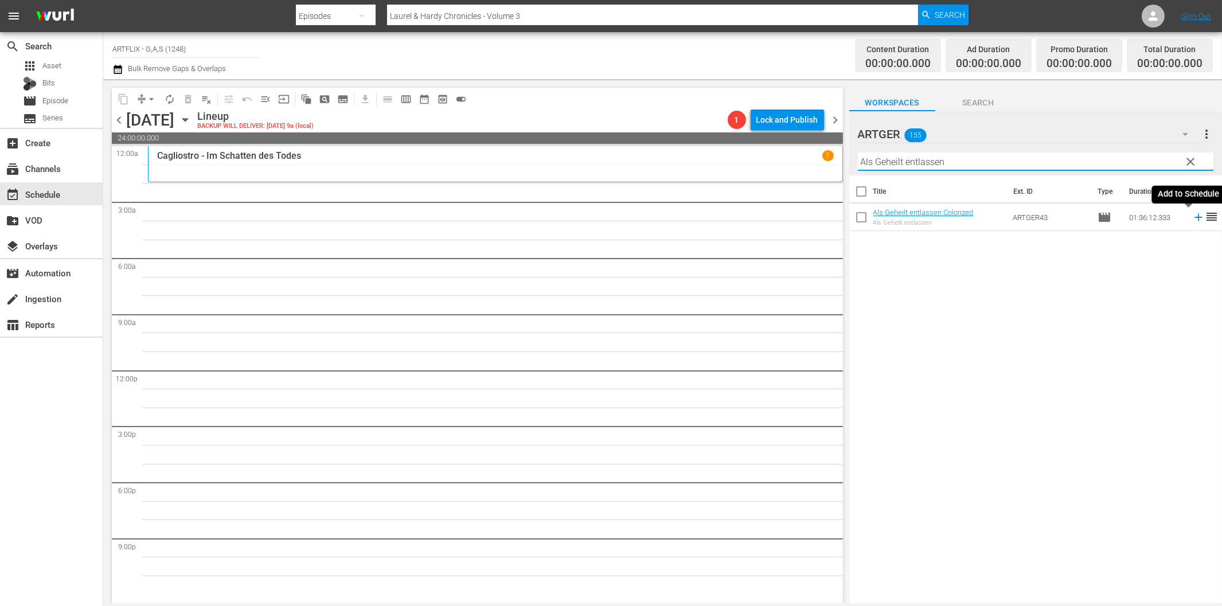
click at [1195, 218] on icon at bounding box center [1198, 217] width 7 height 7
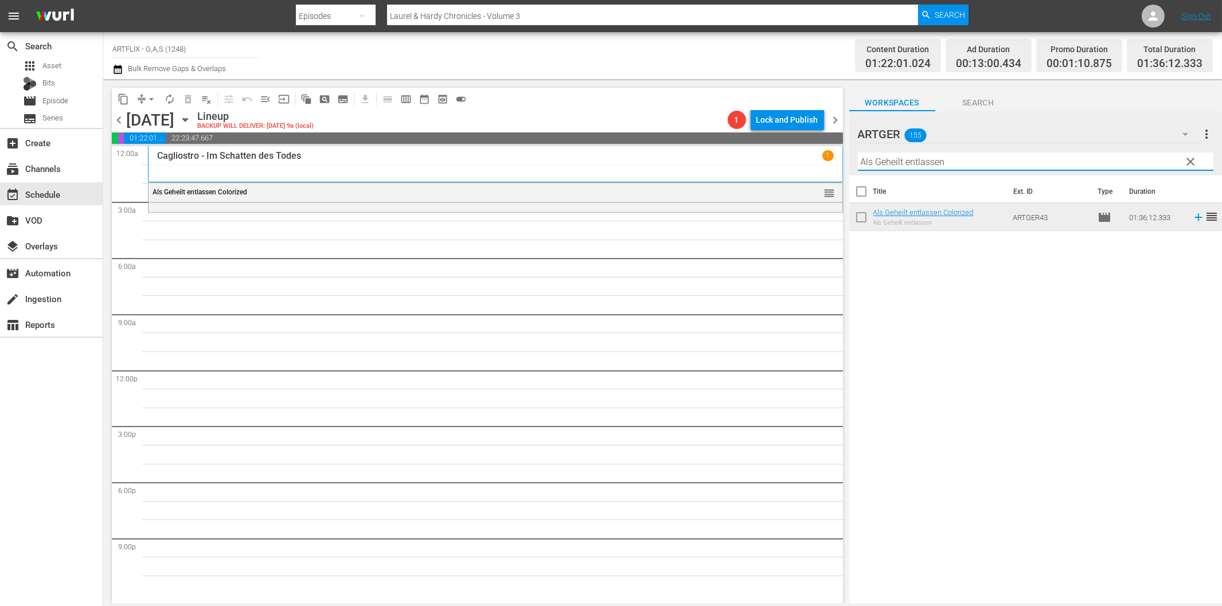
click at [896, 159] on input "Als Geheilt entlassen" at bounding box center [1036, 162] width 356 height 18
paste input "Der Analphabet"
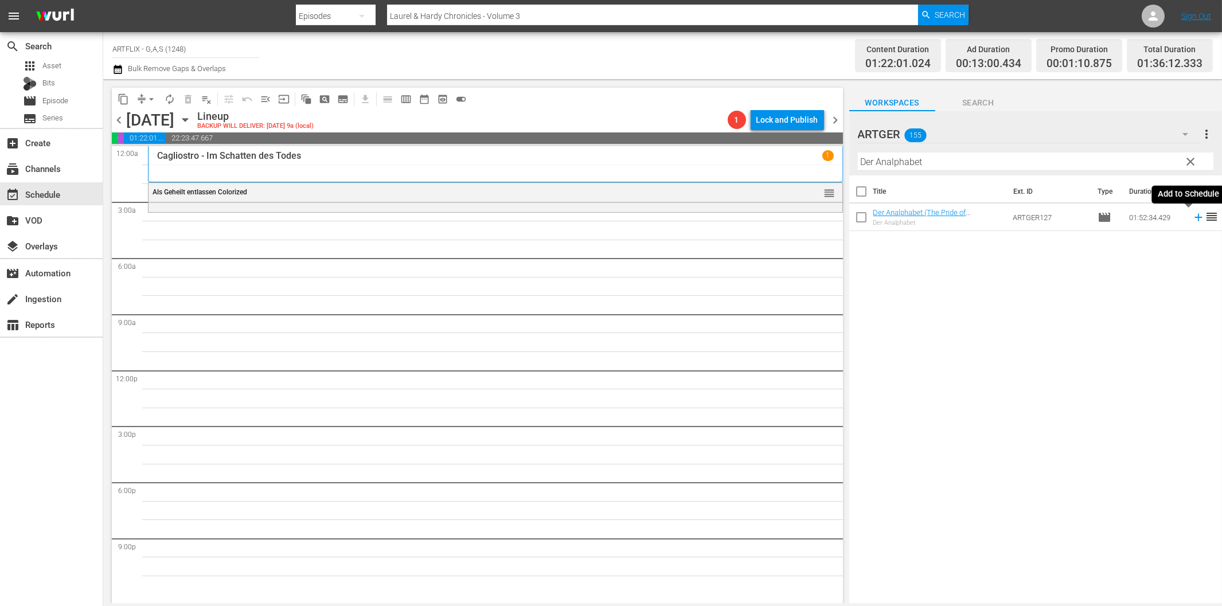
click at [1193, 221] on icon at bounding box center [1199, 217] width 13 height 13
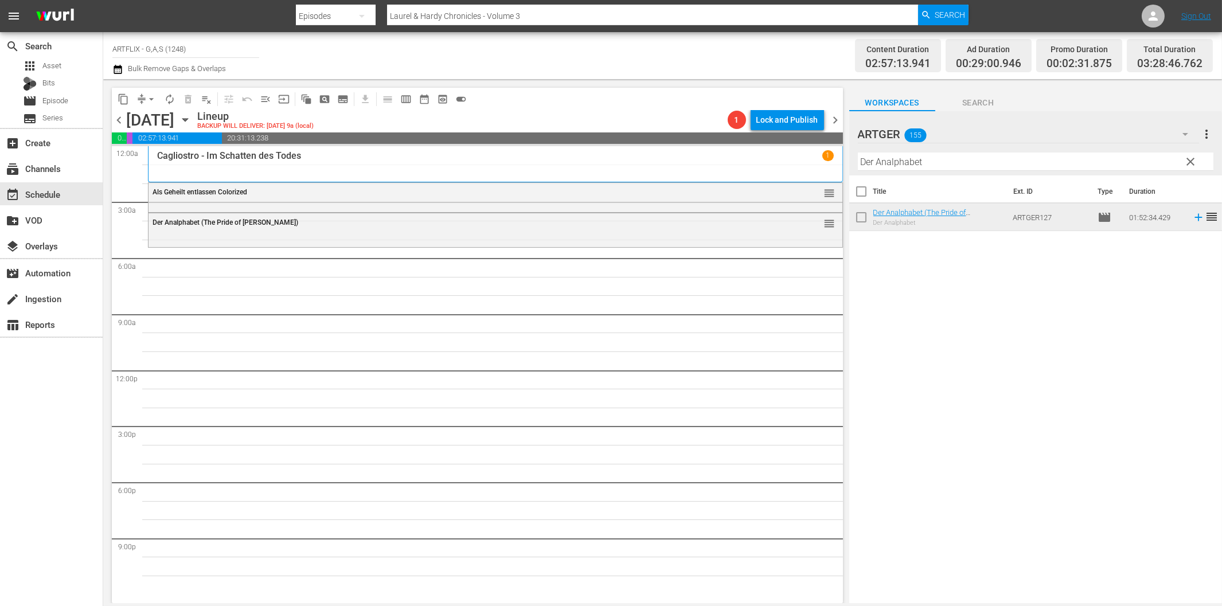
click at [897, 161] on input "Der Analphabet" at bounding box center [1036, 162] width 356 height 18
paste input "Ein Geschenk des Himmels"
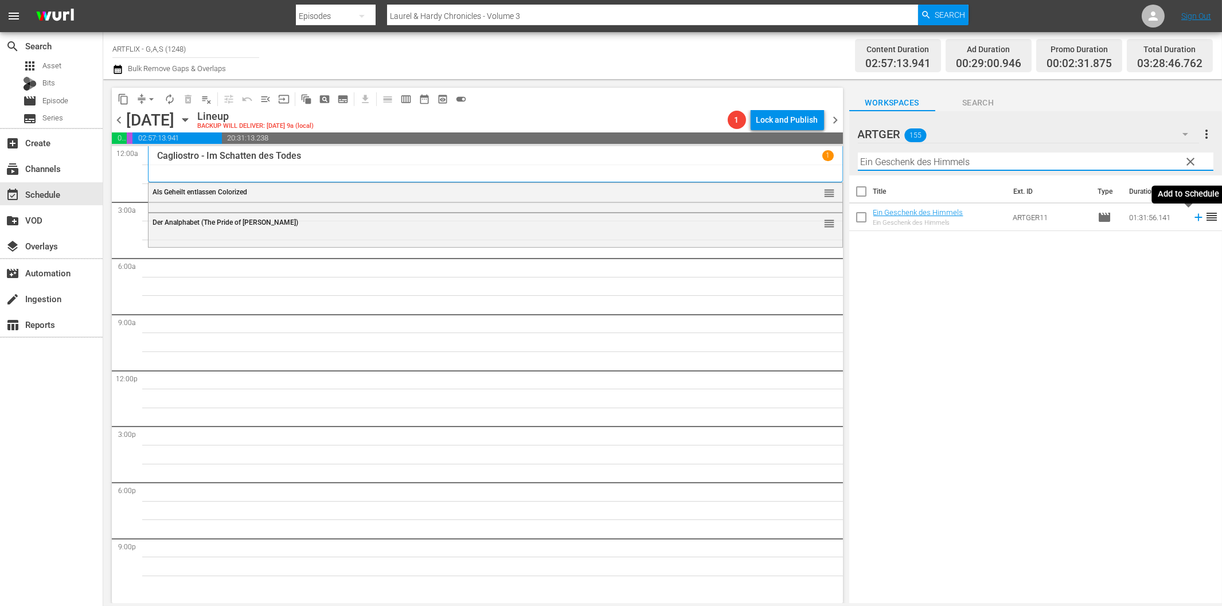
click at [1193, 219] on icon at bounding box center [1199, 217] width 13 height 13
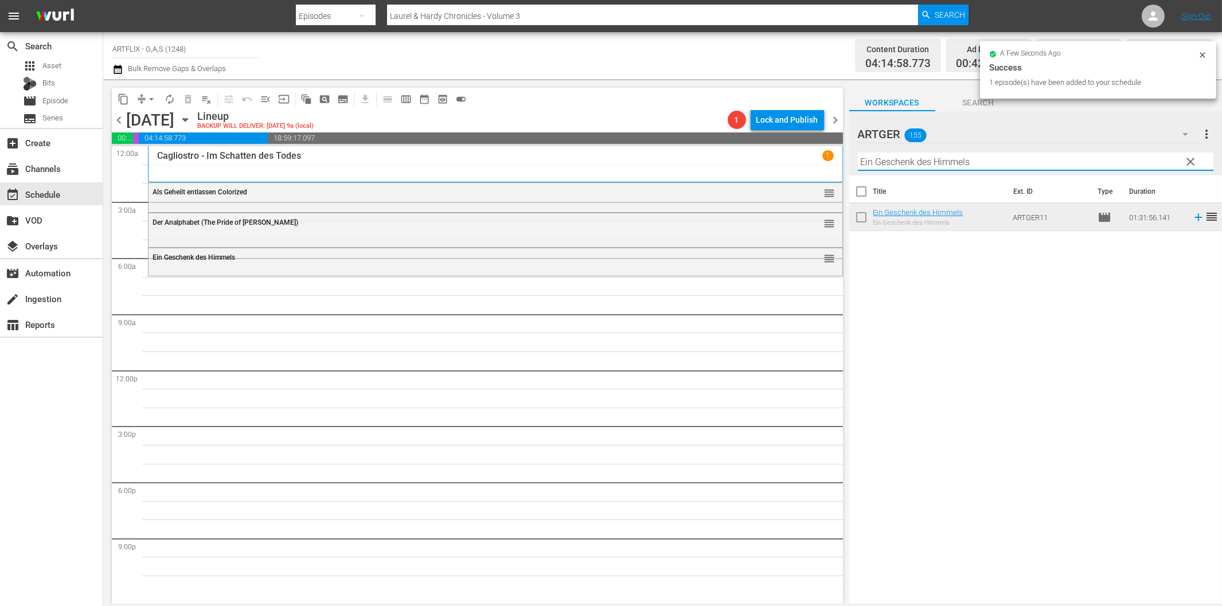
click at [990, 169] on input "Ein Geschenk des Himmels" at bounding box center [1036, 162] width 356 height 18
paste input "Heute gehn wir bummeln!"
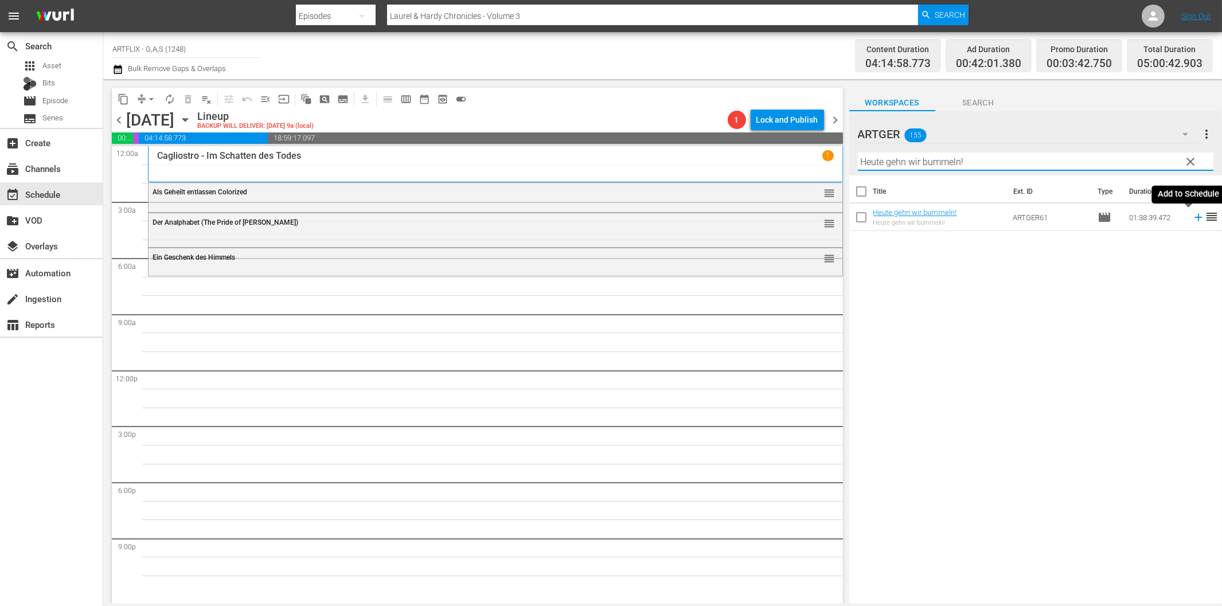
click at [1195, 218] on icon at bounding box center [1198, 217] width 7 height 7
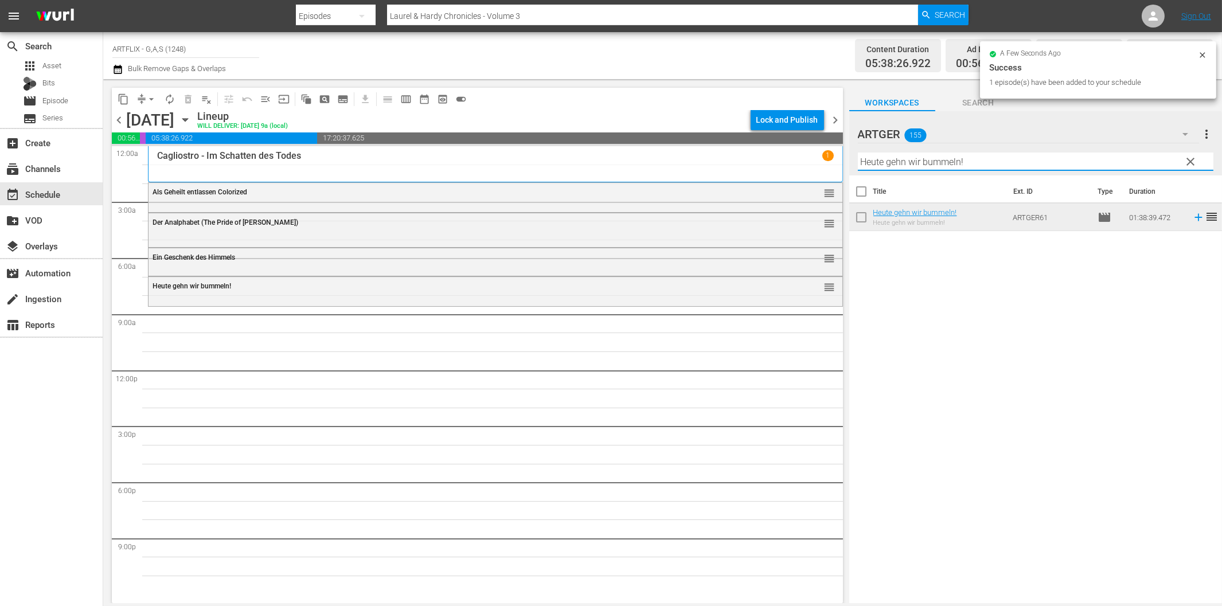
click at [889, 164] on input "Heute gehn wir bummeln!" at bounding box center [1036, 162] width 356 height 18
paste input "Lolita und der [DEMOGRAPHIC_DATA]"
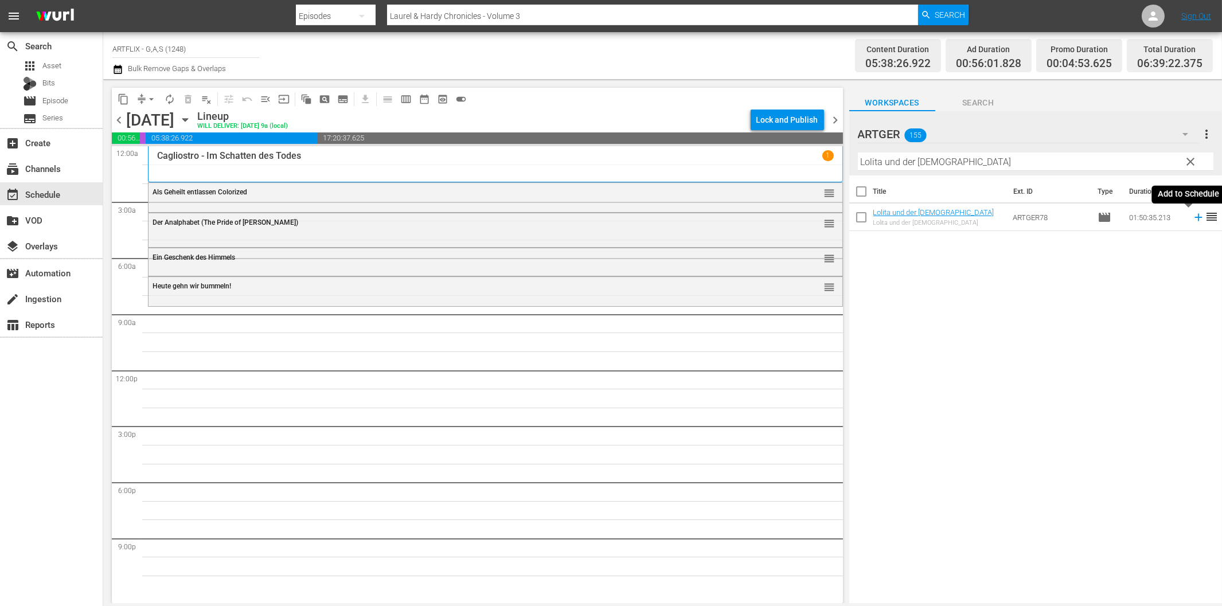
click at [1193, 216] on icon at bounding box center [1199, 217] width 13 height 13
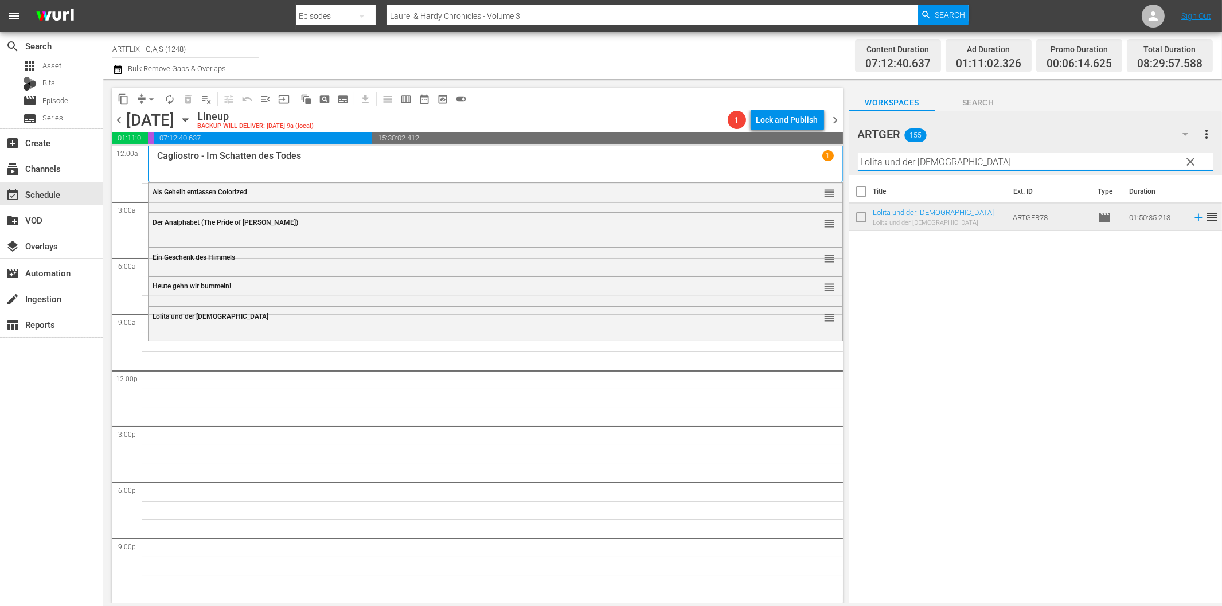
click at [921, 161] on input "Lolita und der [DEMOGRAPHIC_DATA]" at bounding box center [1036, 162] width 356 height 18
paste input "[PERSON_NAME] und [PERSON_NAME]: Die Teufelsbrüd"
drag, startPoint x: 930, startPoint y: 165, endPoint x: 1111, endPoint y: 166, distance: 180.1
click at [1105, 167] on input "Laurel und [PERSON_NAME]: Die Teufelsbrüder" at bounding box center [1036, 162] width 356 height 18
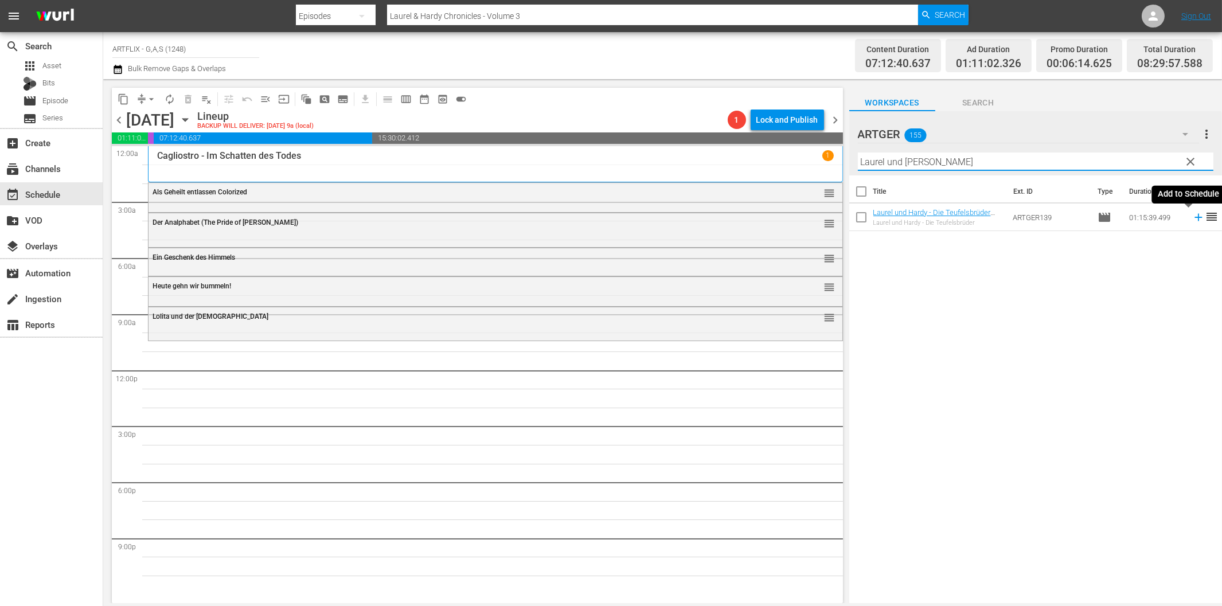
click at [1193, 220] on icon at bounding box center [1199, 217] width 13 height 13
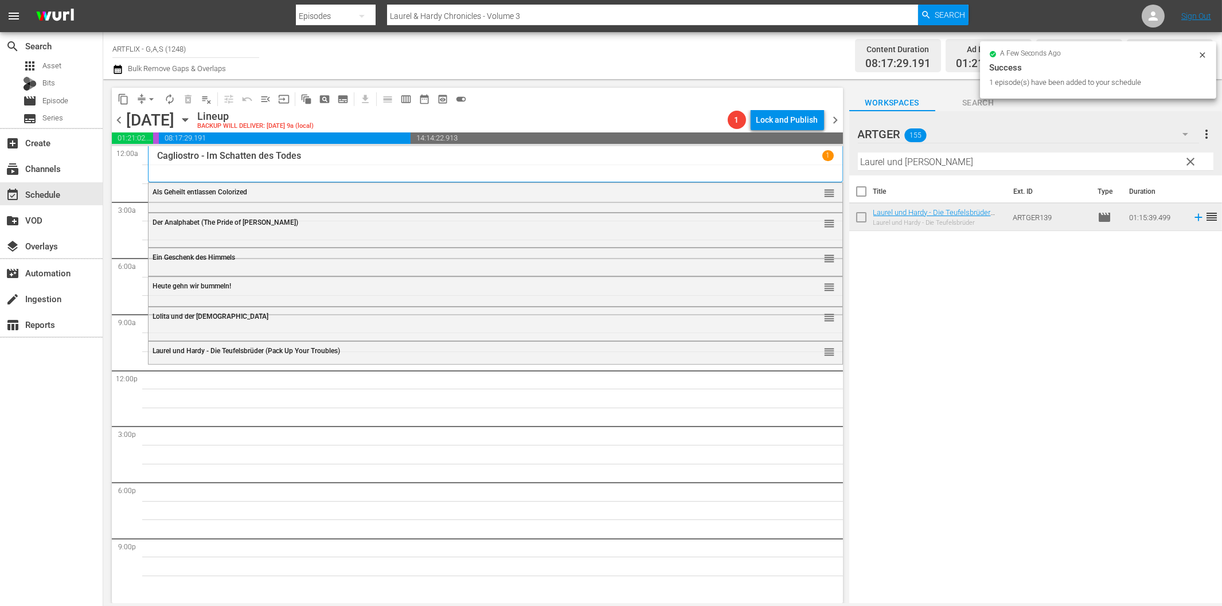
click at [956, 155] on input "Laurel und [PERSON_NAME]" at bounding box center [1036, 162] width 356 height 18
paste input "Unternehmen Schlafsack"
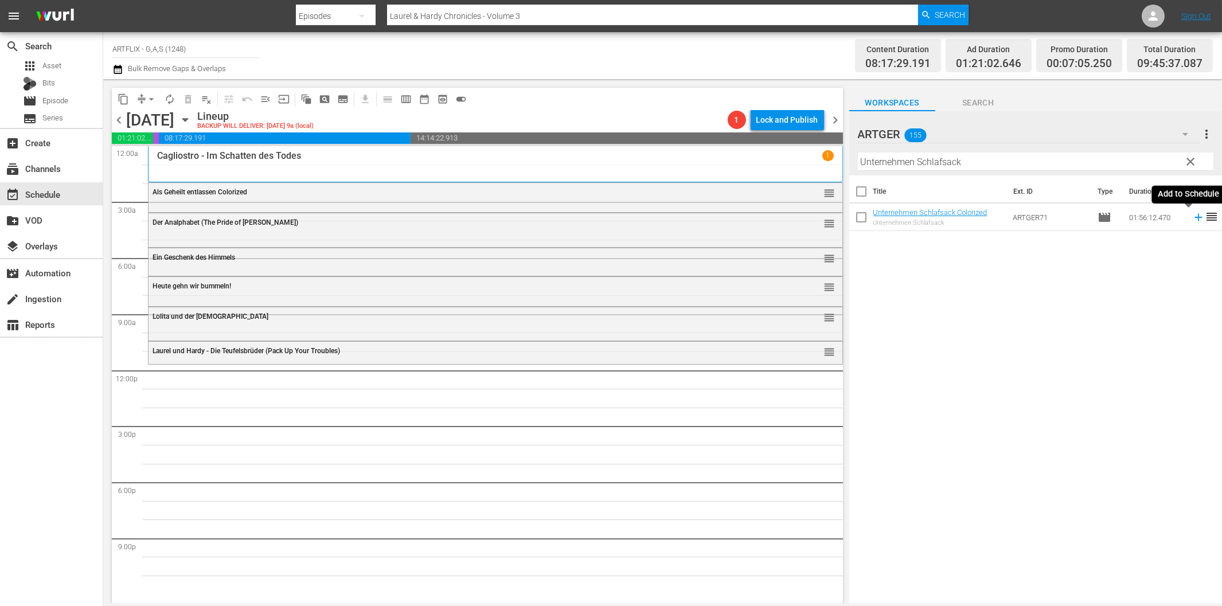
click at [1193, 213] on icon at bounding box center [1199, 217] width 13 height 13
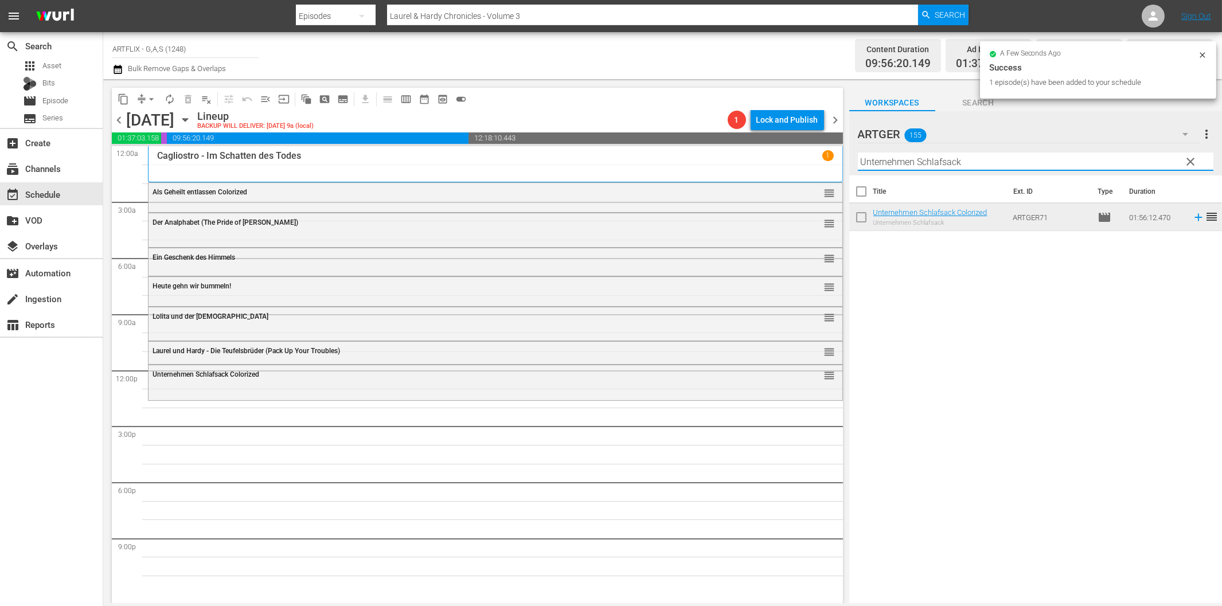
click at [924, 164] on input "Unternehmen Schlafsack" at bounding box center [1036, 162] width 356 height 18
paste input "Wacko... da wackelt die Bude"
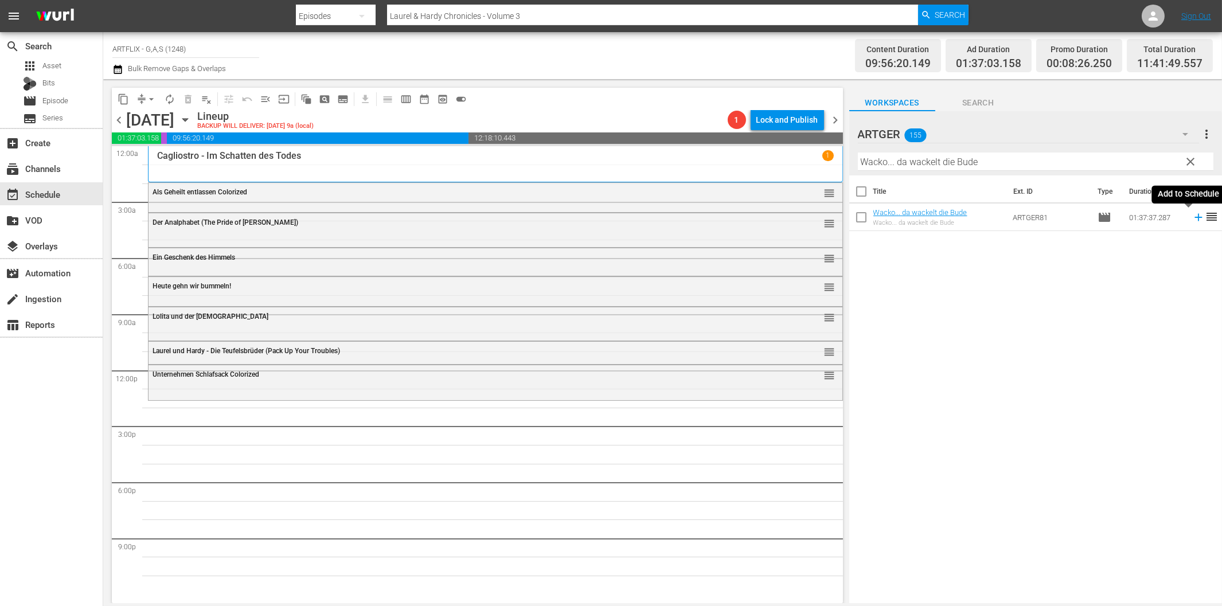
click at [1195, 217] on icon at bounding box center [1198, 217] width 7 height 7
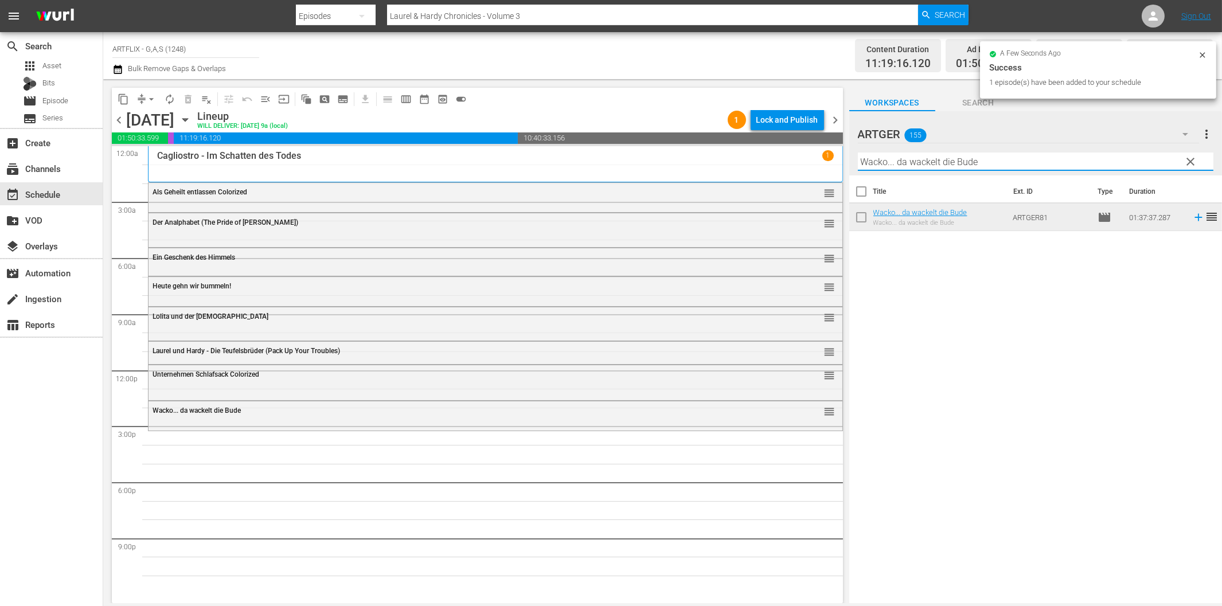
click at [918, 165] on input "Wacko... da wackelt die Bude" at bounding box center [1036, 162] width 356 height 18
paste input "Der Nonnenspiegel"
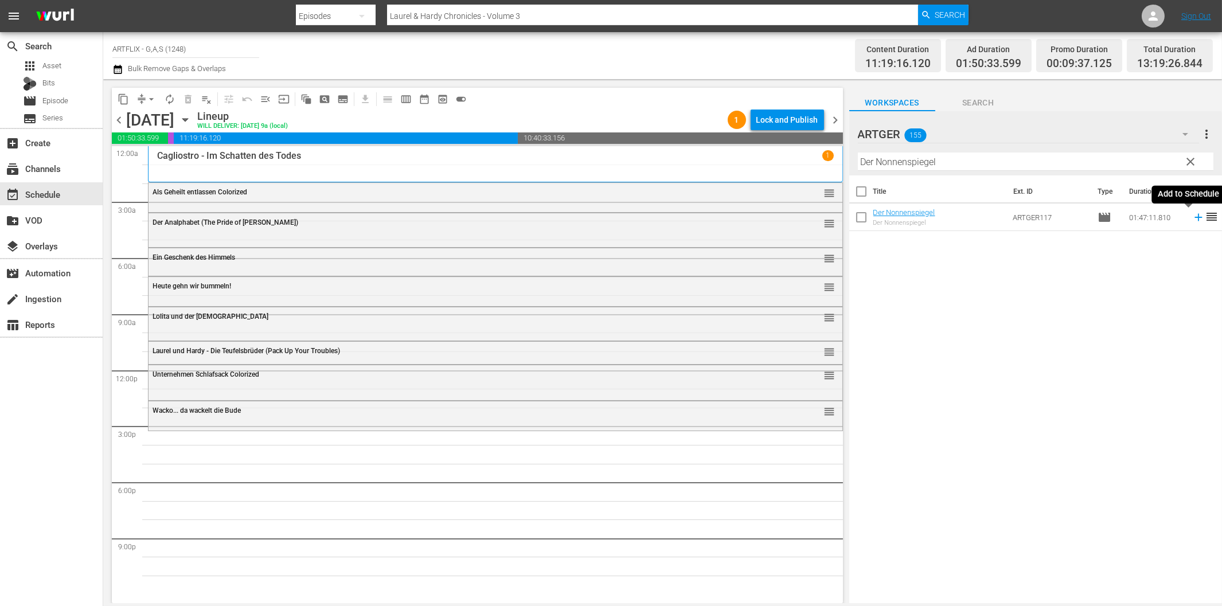
click at [1193, 219] on icon at bounding box center [1199, 217] width 13 height 13
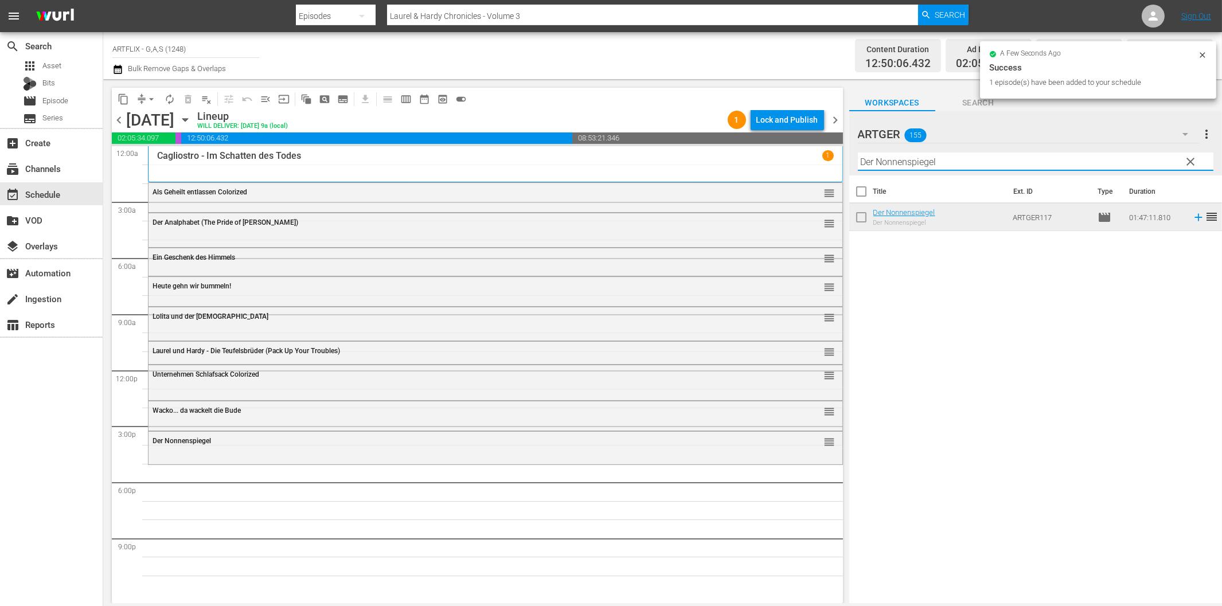
click at [937, 163] on input "Der Nonnenspiegel" at bounding box center [1036, 162] width 356 height 18
paste input "Manaos - Die Sklaventreiber vom [GEOGRAPHIC_DATA]"
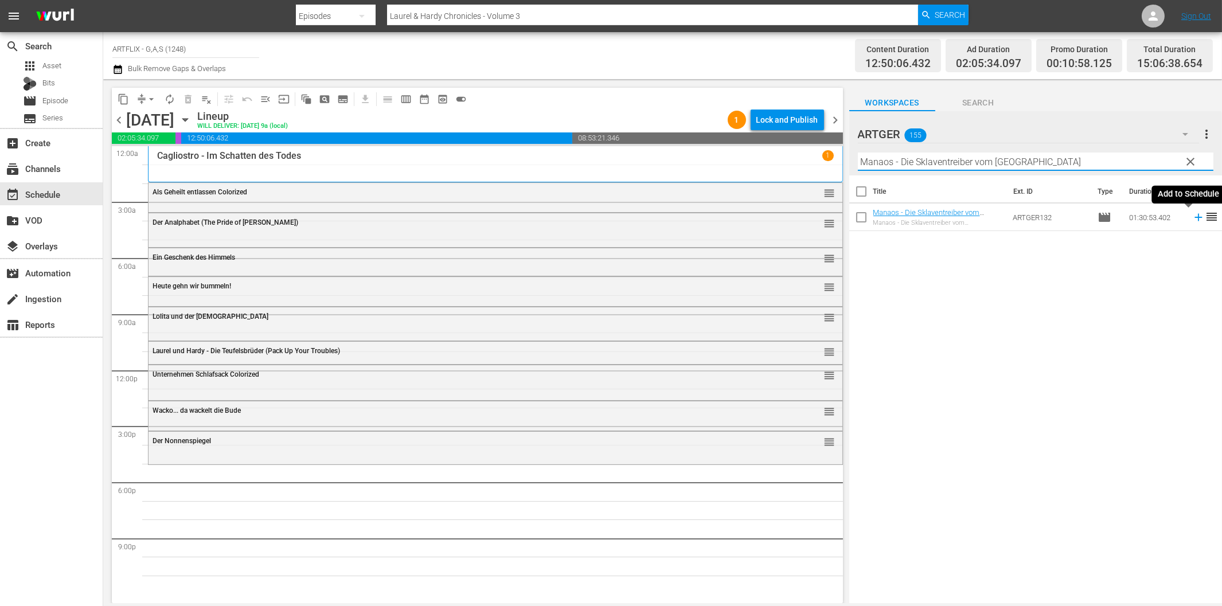
click at [1193, 220] on icon at bounding box center [1199, 217] width 13 height 13
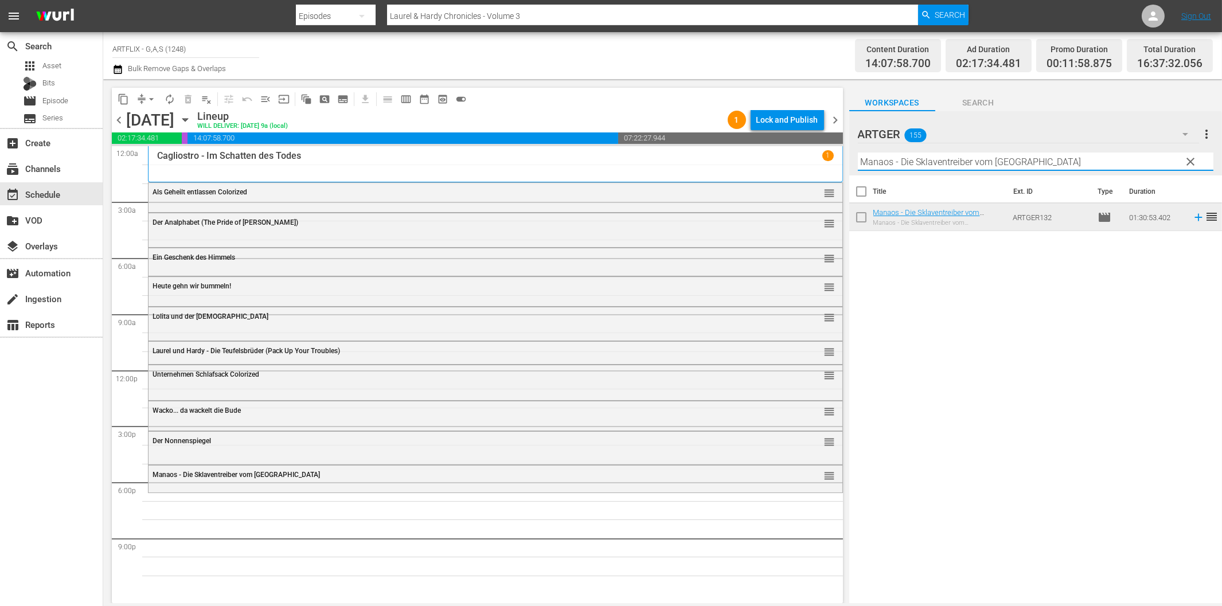
click at [953, 163] on input "Manaos - Die Sklaventreiber vom [GEOGRAPHIC_DATA]" at bounding box center [1036, 162] width 356 height 18
paste input "Das Haus im [PERSON_NAME]"
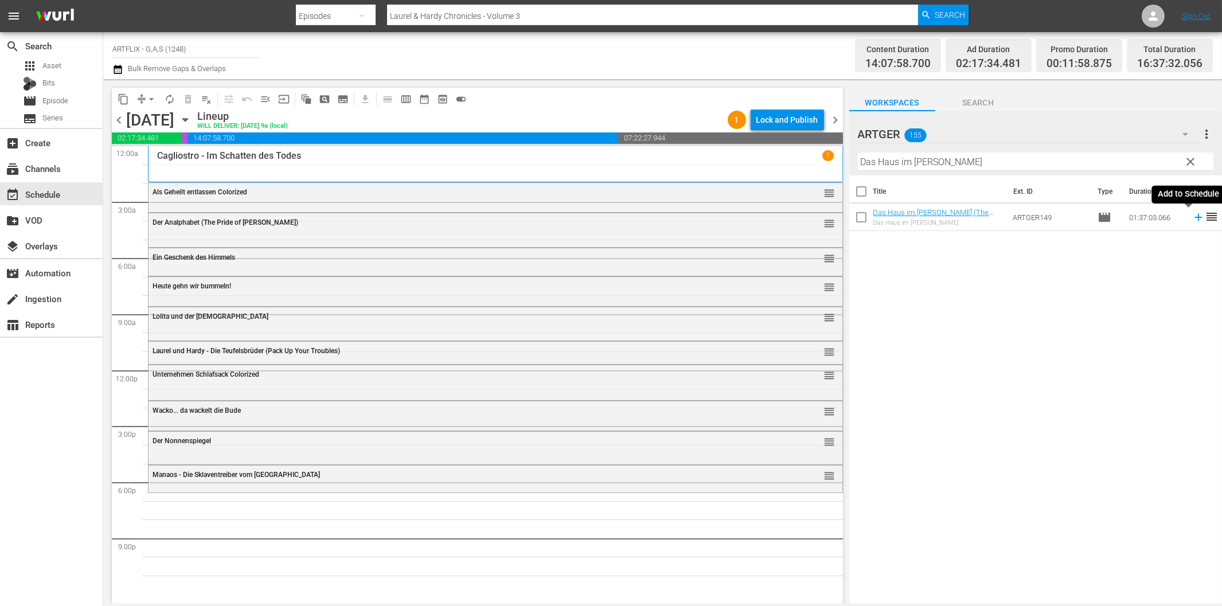
click at [1195, 219] on icon at bounding box center [1198, 217] width 7 height 7
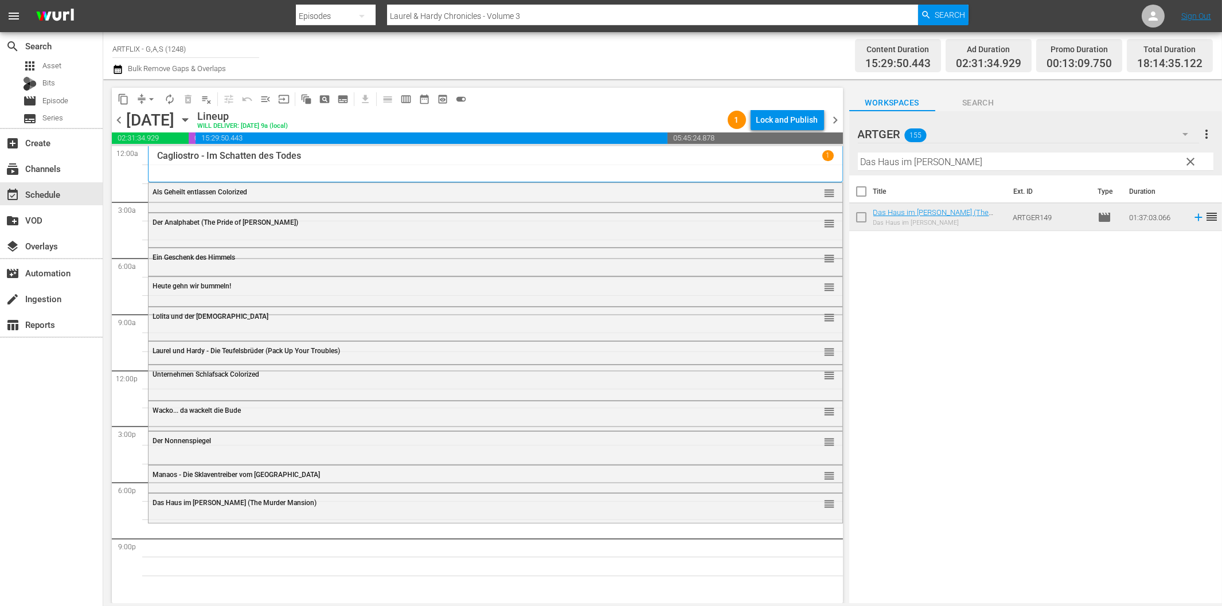
click at [954, 165] on input "Das Haus im [PERSON_NAME]" at bounding box center [1036, 162] width 356 height 18
paste input "Blutige Schatten"
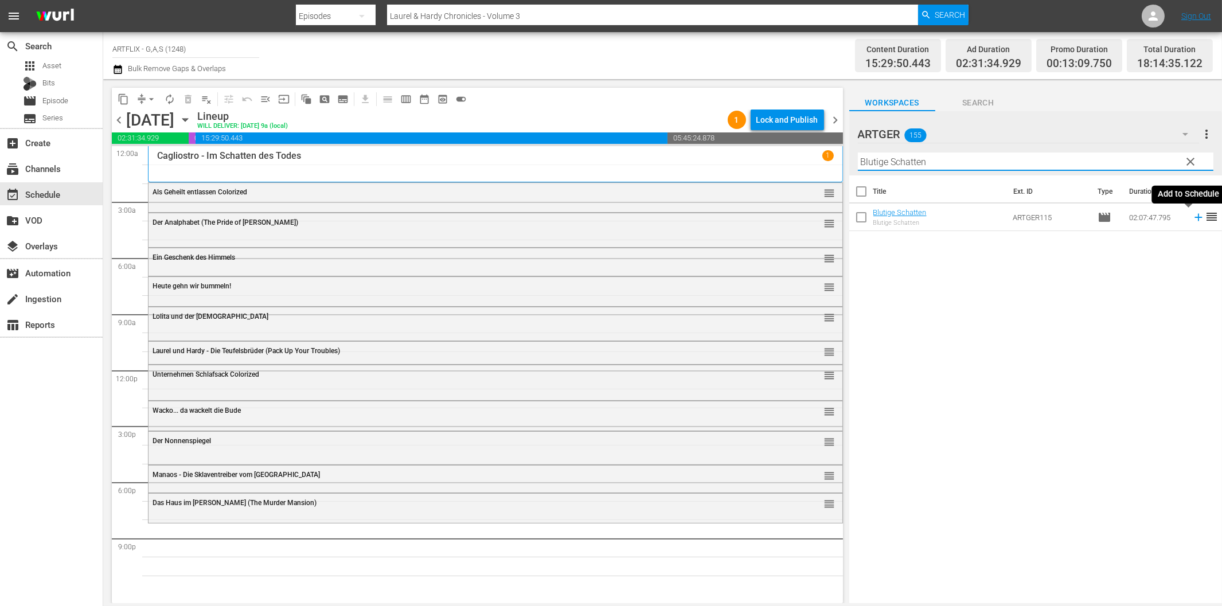
click at [1193, 219] on icon at bounding box center [1199, 217] width 13 height 13
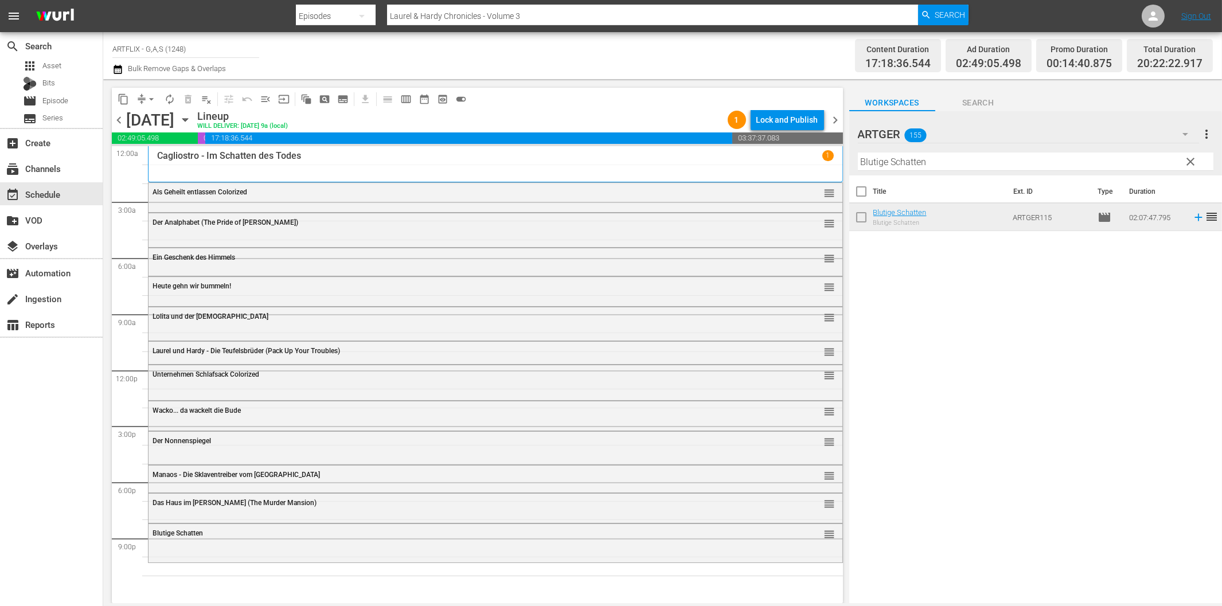
click at [942, 165] on input "Blutige Schatten" at bounding box center [1036, 162] width 356 height 18
paste input "[PERSON_NAME] - Die Horde des Schreckens"
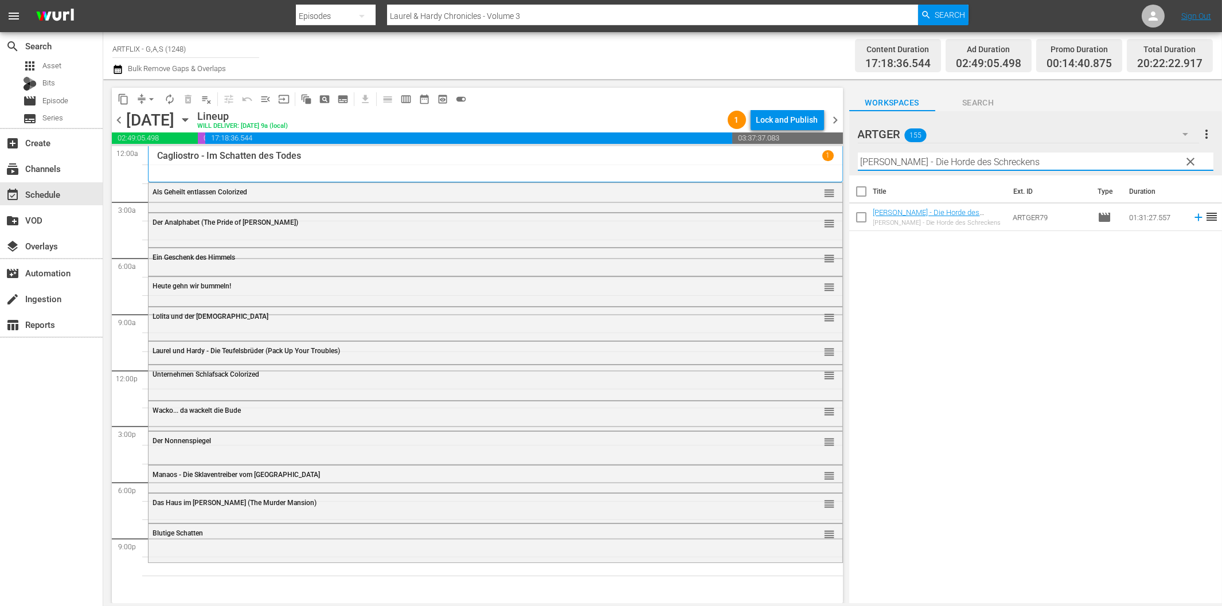
click at [1195, 217] on icon at bounding box center [1198, 217] width 7 height 7
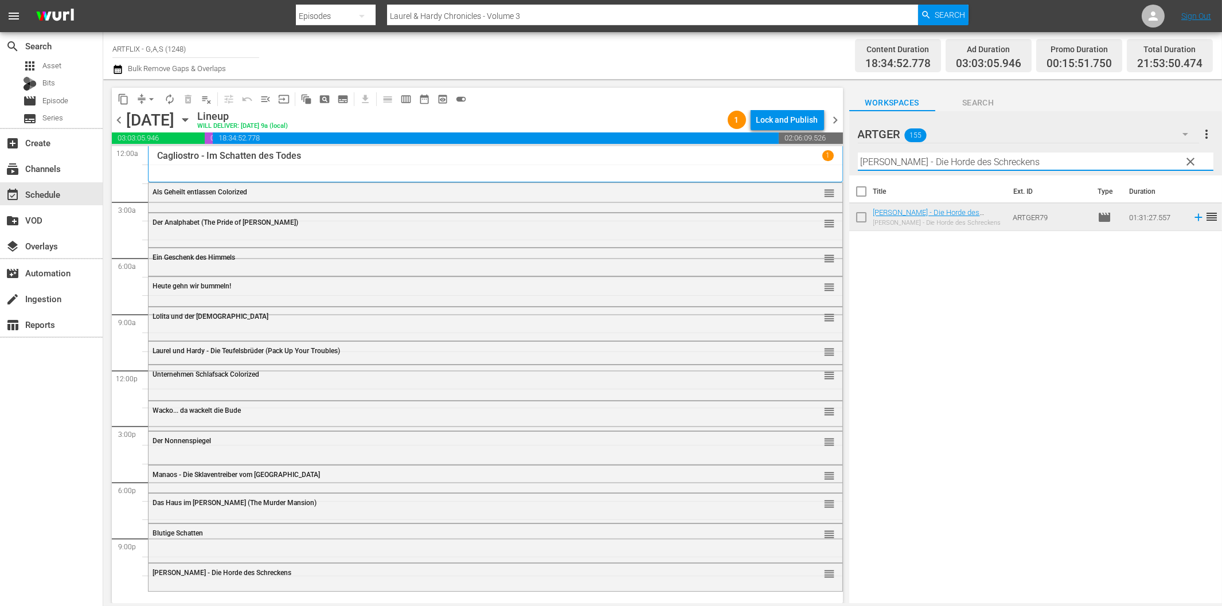
click at [956, 159] on input "[PERSON_NAME] - Die Horde des Schreckens" at bounding box center [1036, 162] width 356 height 18
paste input "[PERSON_NAME], der Tyrann von Rom"
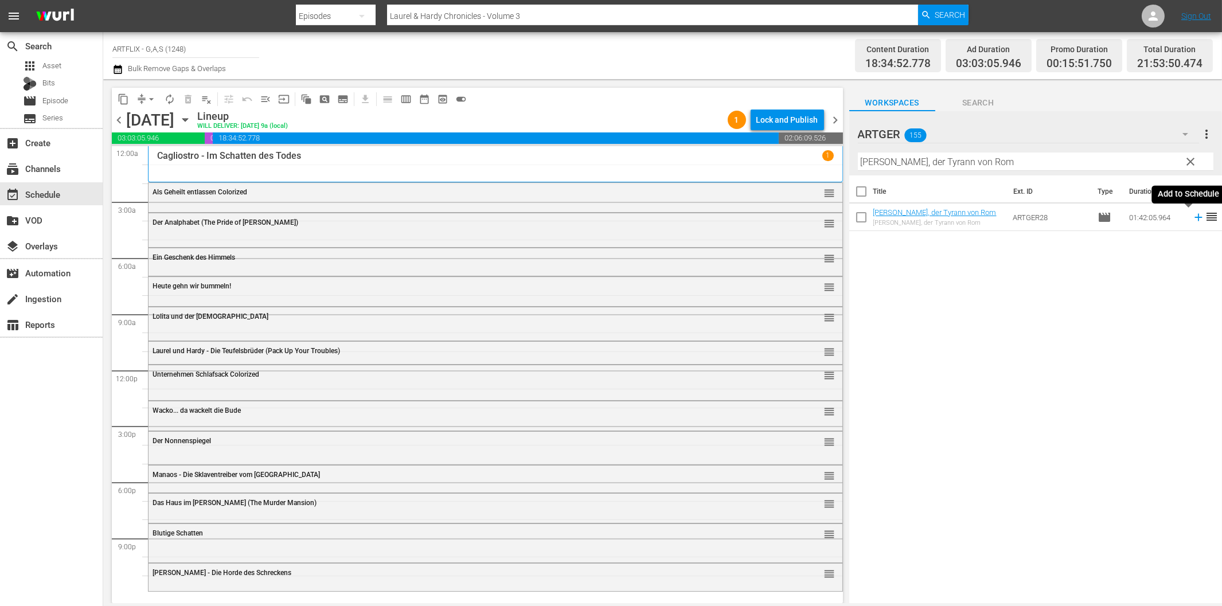
click at [1195, 218] on icon at bounding box center [1198, 217] width 7 height 7
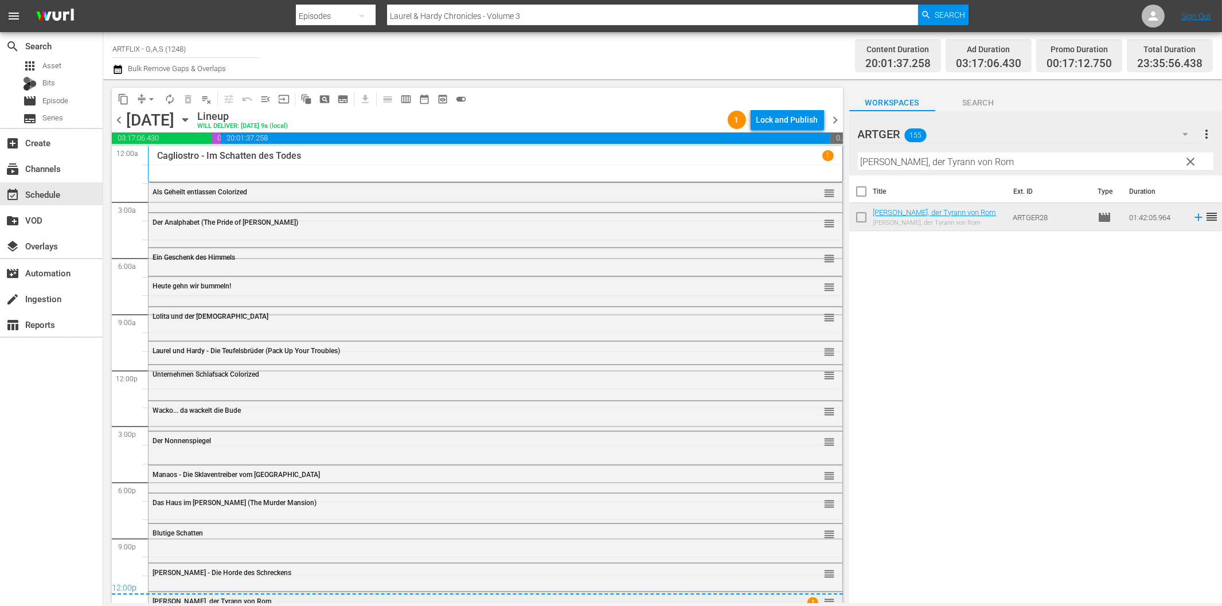
click at [299, 601] on div "[PERSON_NAME], der Tyrann von Rom" at bounding box center [464, 602] width 622 height 8
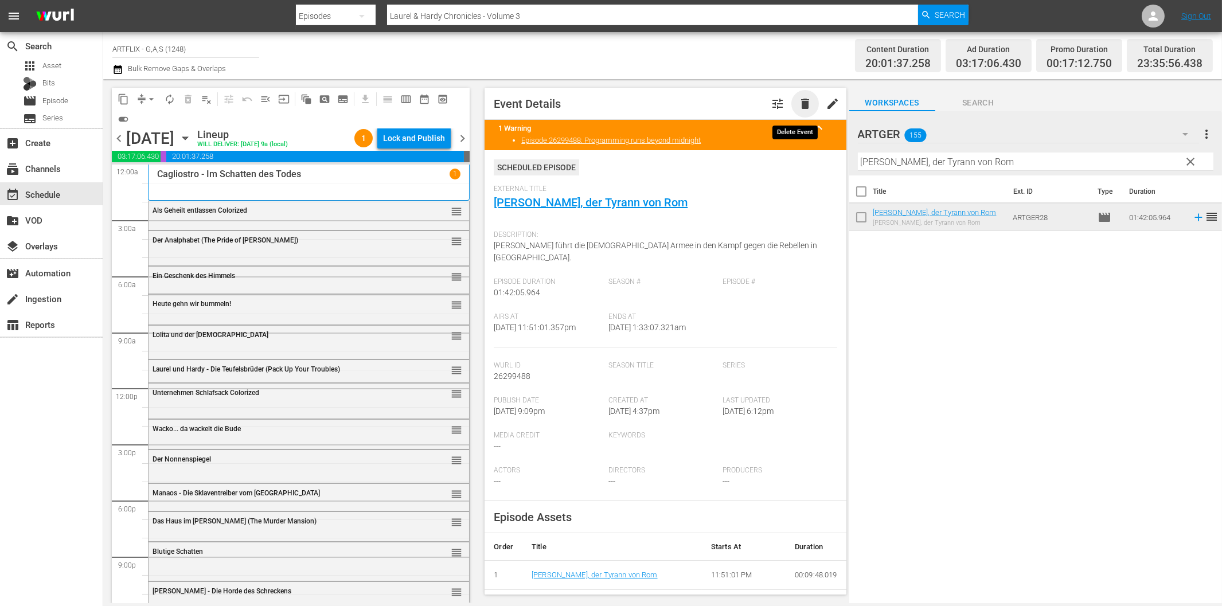
click at [802, 106] on span "delete" at bounding box center [806, 104] width 14 height 14
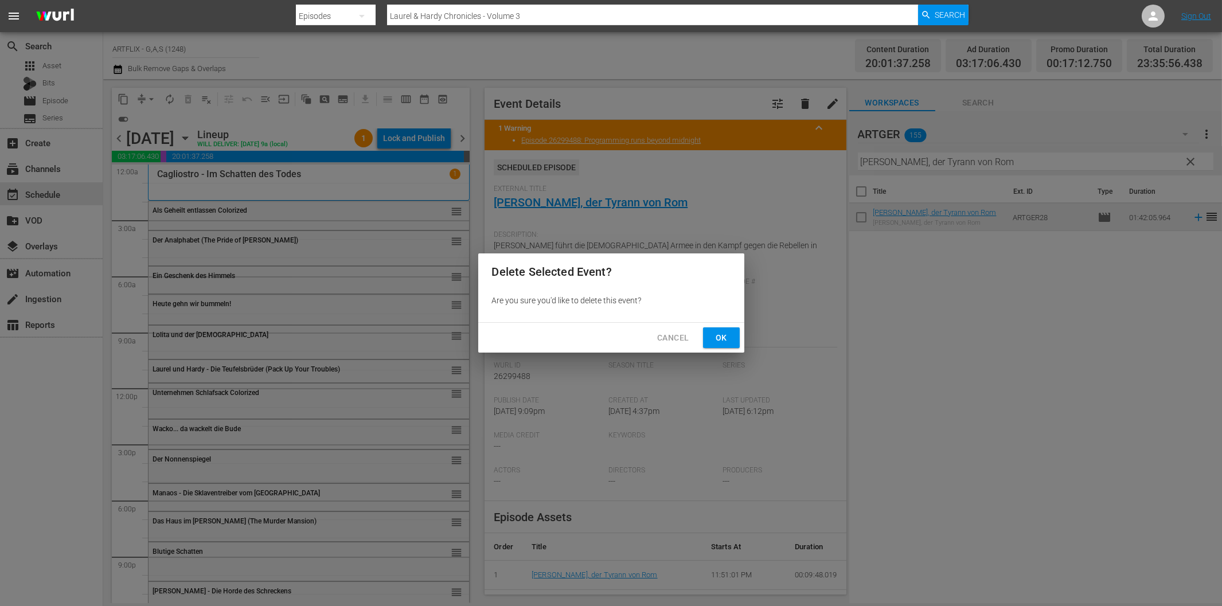
click at [710, 343] on button "Ok" at bounding box center [721, 338] width 37 height 21
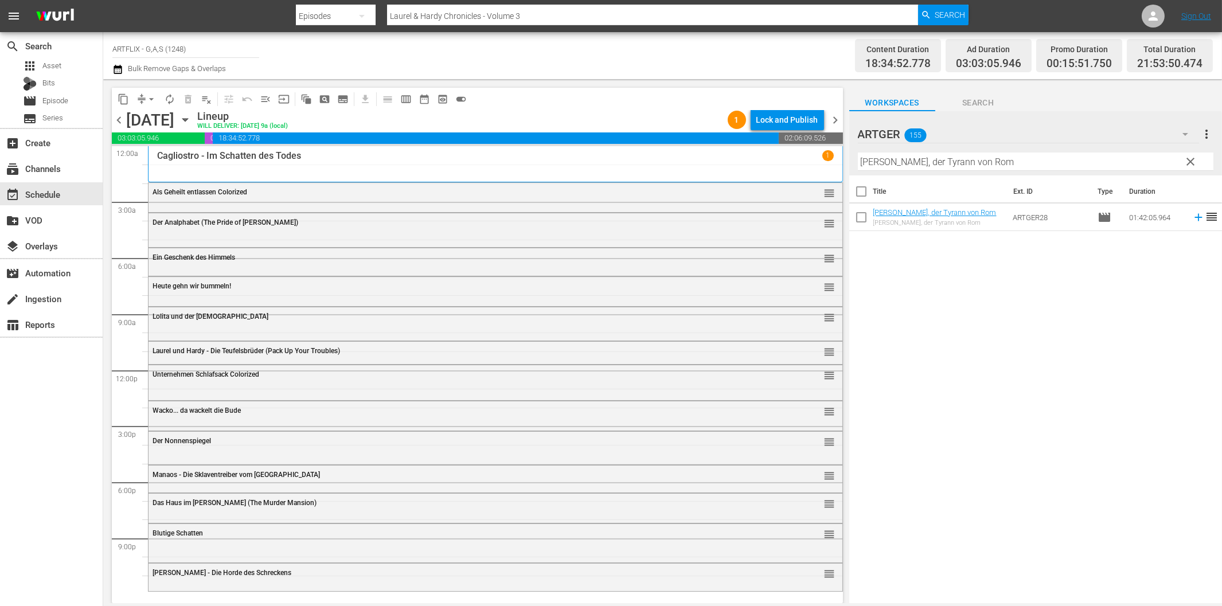
click at [322, 577] on div "[PERSON_NAME] - Die Horde des Schreckens reorder" at bounding box center [496, 574] width 694 height 20
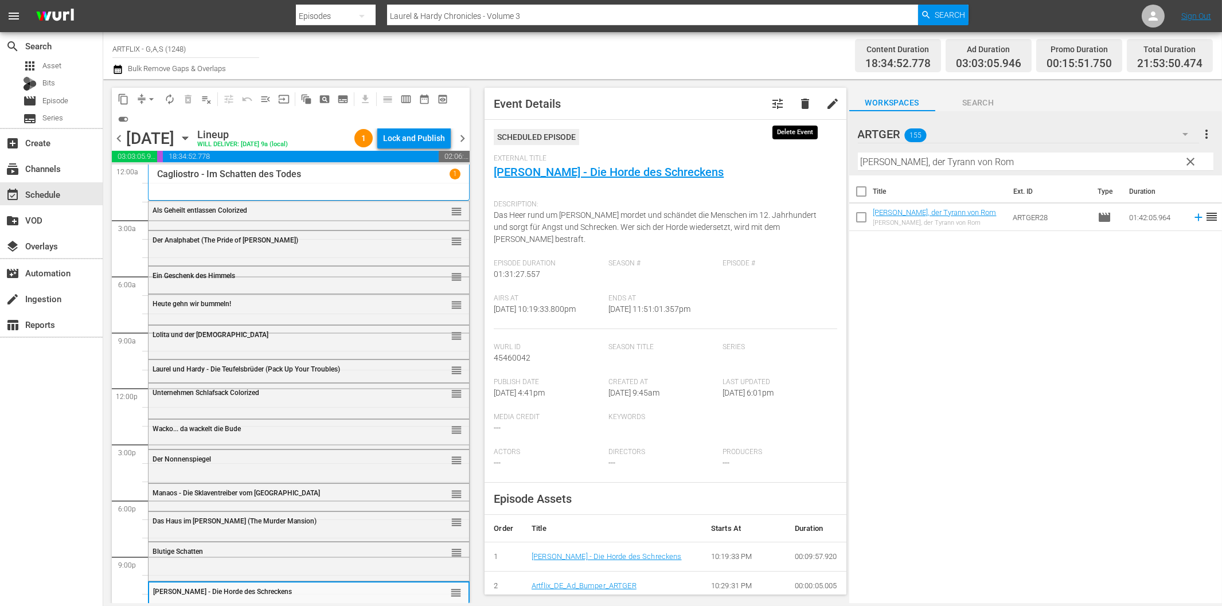
click at [799, 97] on span "delete" at bounding box center [806, 104] width 14 height 14
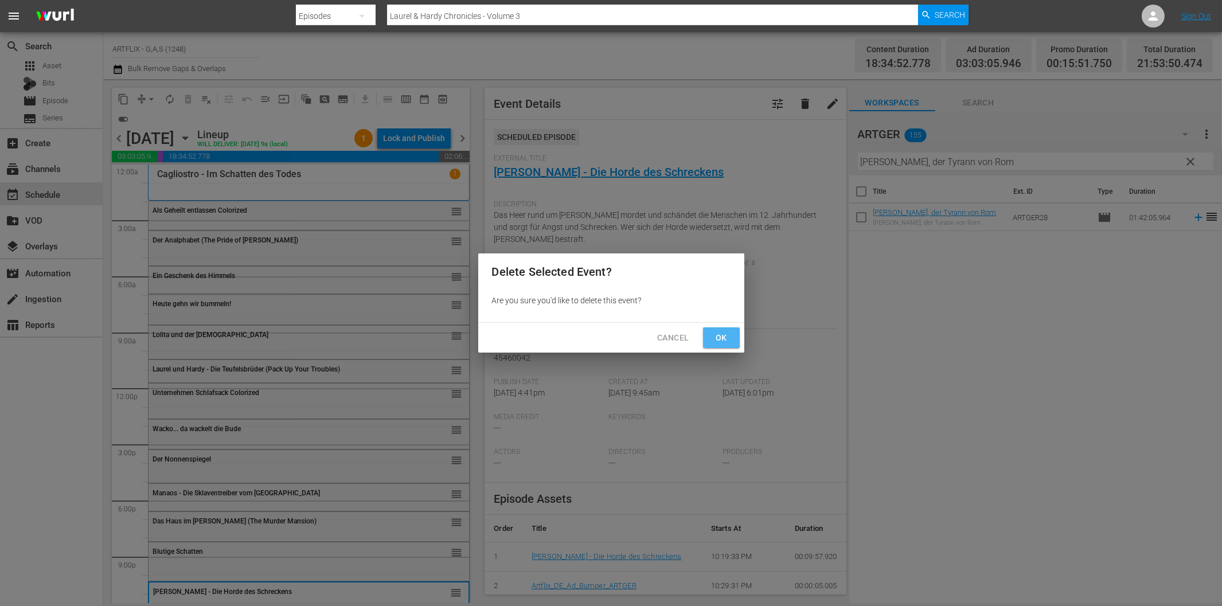
click at [717, 341] on span "Ok" at bounding box center [721, 338] width 18 height 14
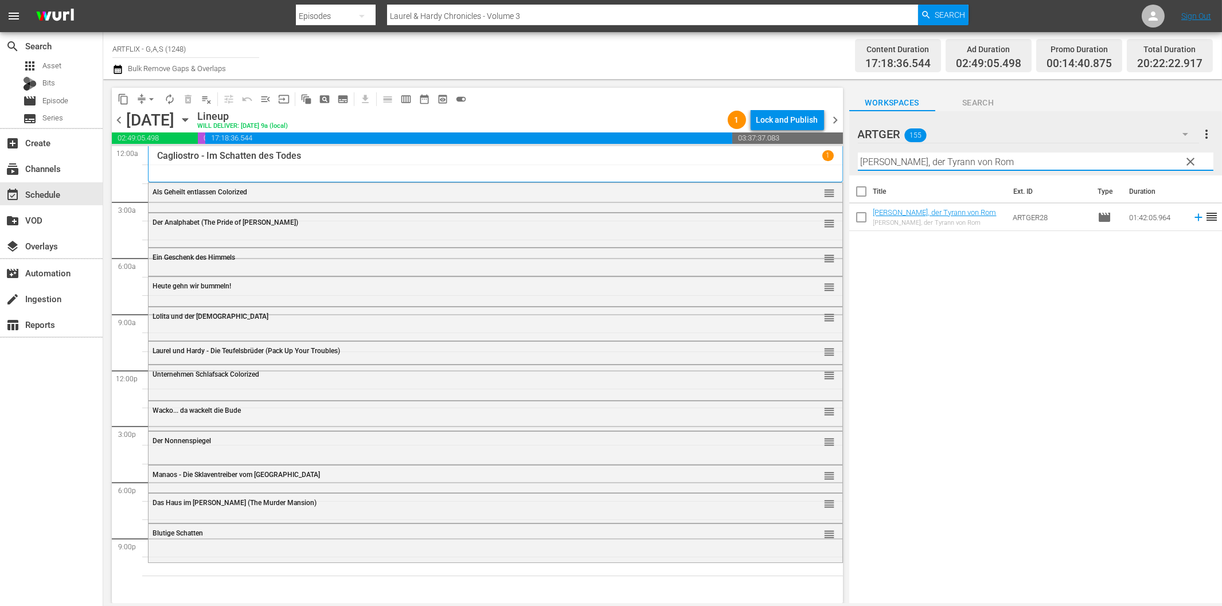
click at [983, 166] on input "[PERSON_NAME], der Tyrann von Rom" at bounding box center [1036, 162] width 356 height 18
paste input "Das Antlitz des Todes"
click at [1195, 217] on icon at bounding box center [1198, 217] width 7 height 7
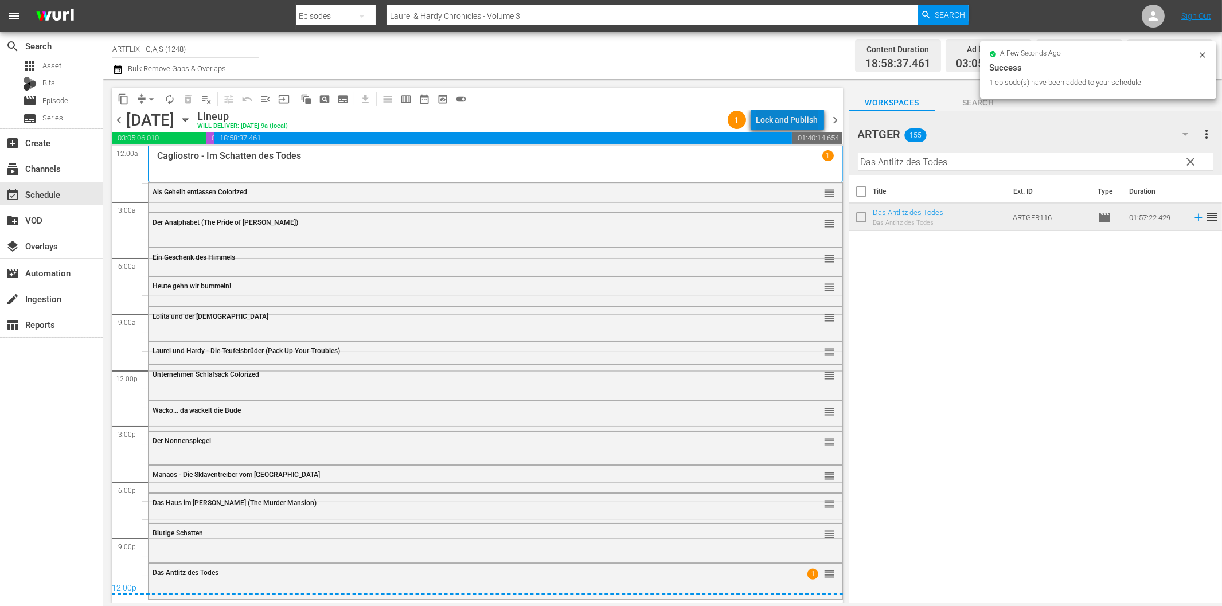
click at [797, 119] on div "Lock and Publish" at bounding box center [788, 120] width 62 height 21
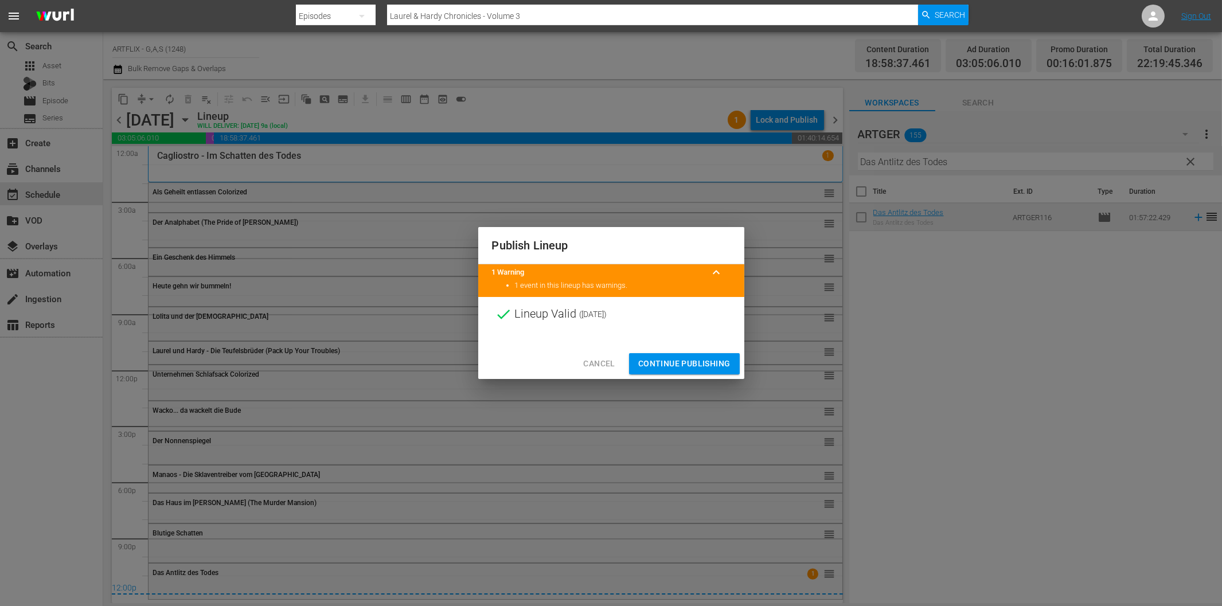
click at [707, 365] on span "Continue Publishing" at bounding box center [684, 364] width 92 height 14
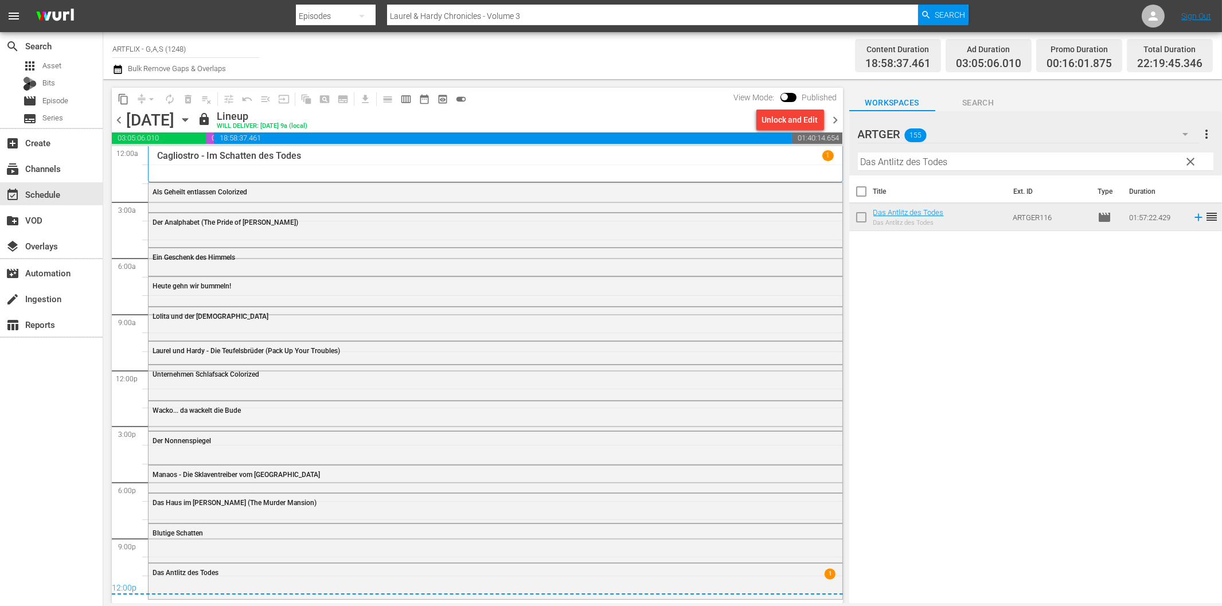
drag, startPoint x: 834, startPoint y: 119, endPoint x: 821, endPoint y: 124, distance: 13.9
click at [834, 119] on span "chevron_right" at bounding box center [836, 120] width 14 height 14
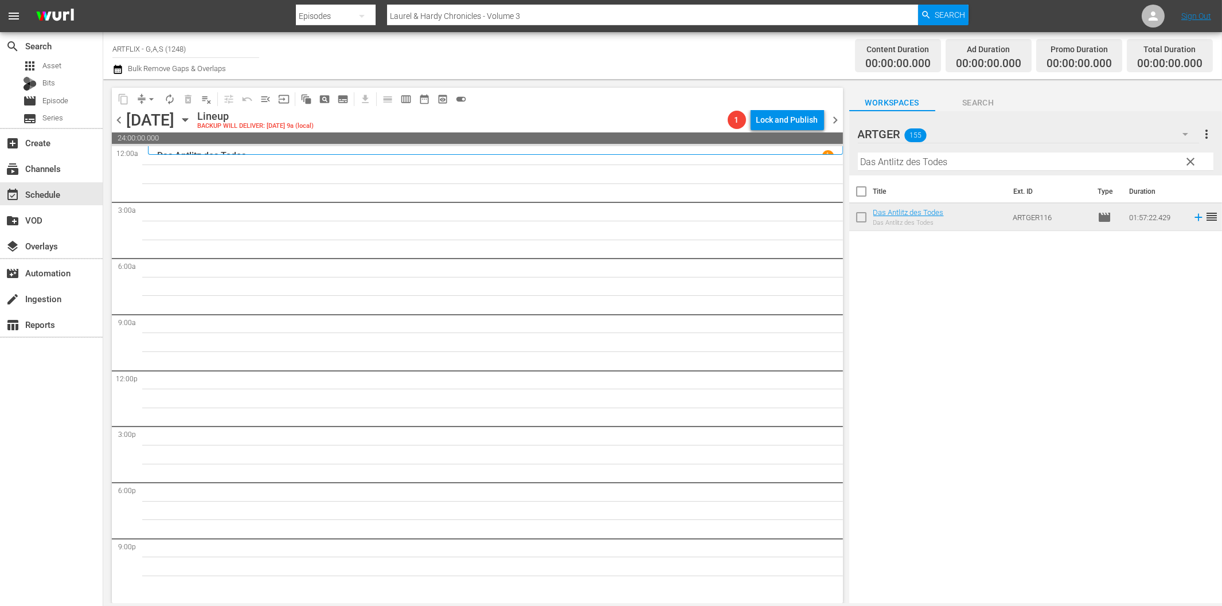
click at [878, 165] on input "Das Antlitz des Todes" at bounding box center [1036, 162] width 356 height 18
paste input "Unruhiges Blut"
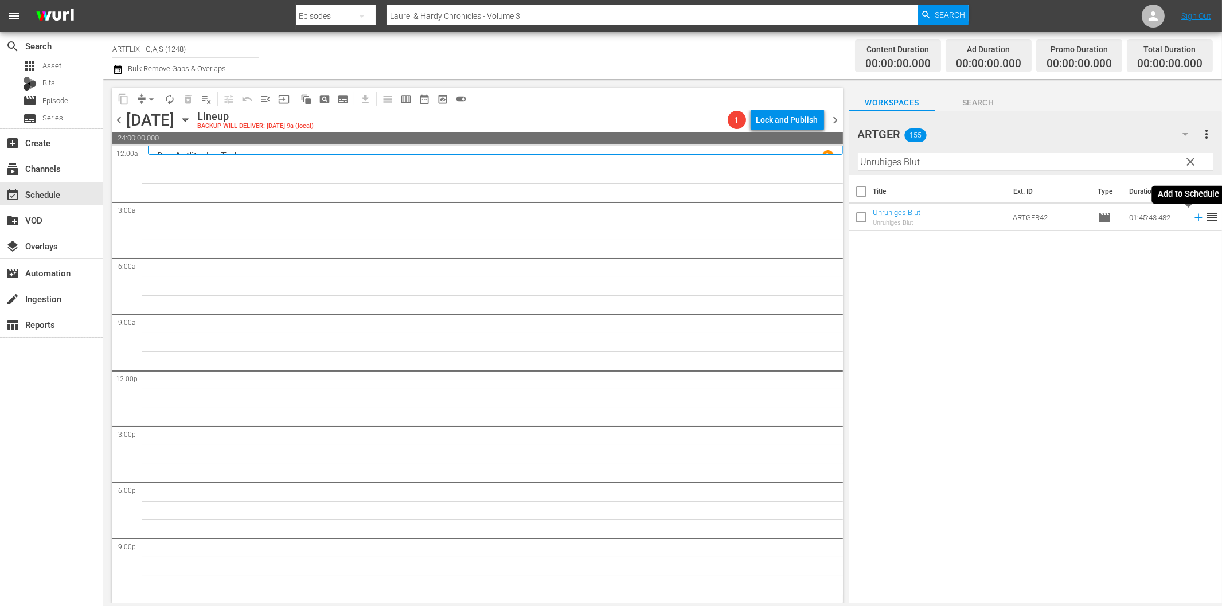
click at [1193, 216] on icon at bounding box center [1199, 217] width 13 height 13
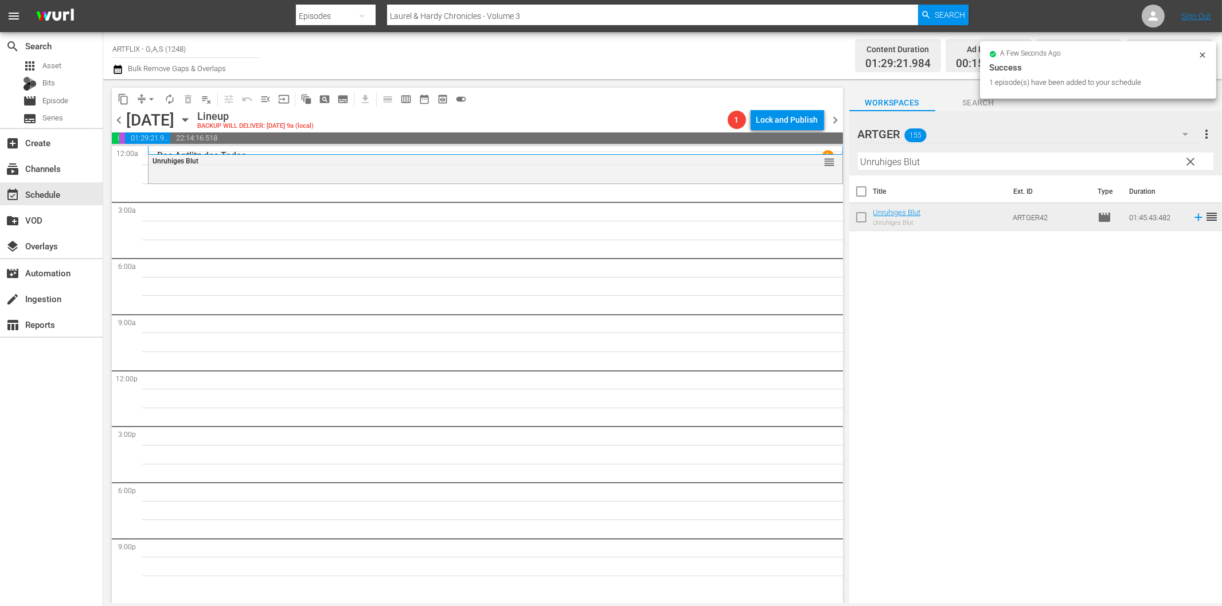
click at [916, 165] on input "Unruhiges Blut" at bounding box center [1036, 162] width 356 height 18
paste input "Die Stadt ist [PERSON_NAME] Geheimnisse"
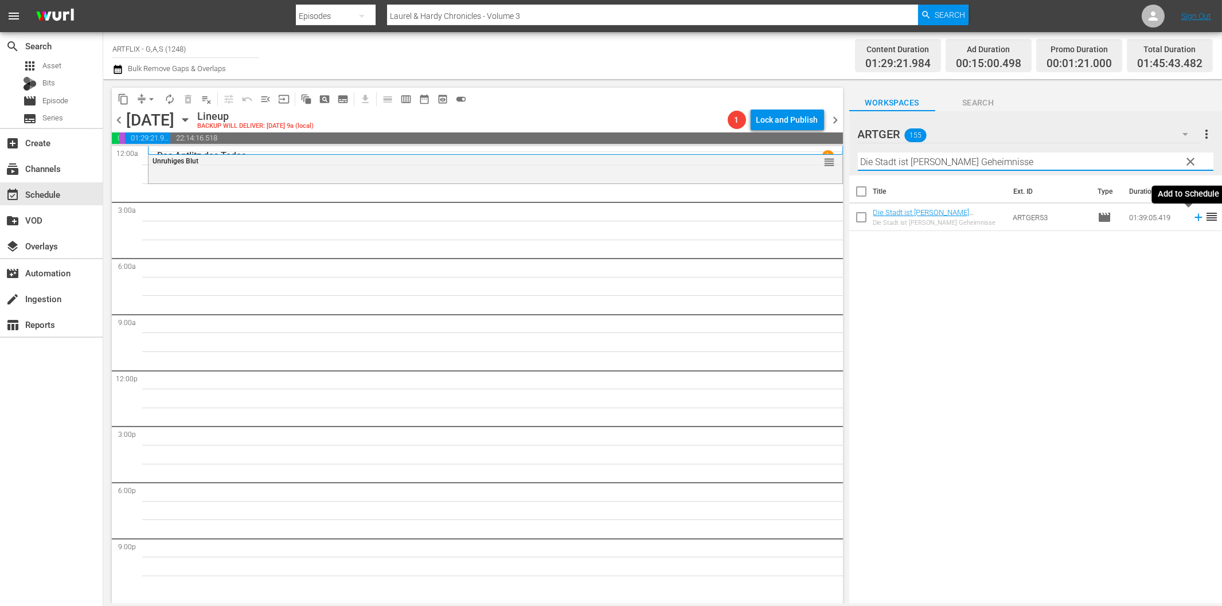
click at [1195, 219] on icon at bounding box center [1198, 217] width 7 height 7
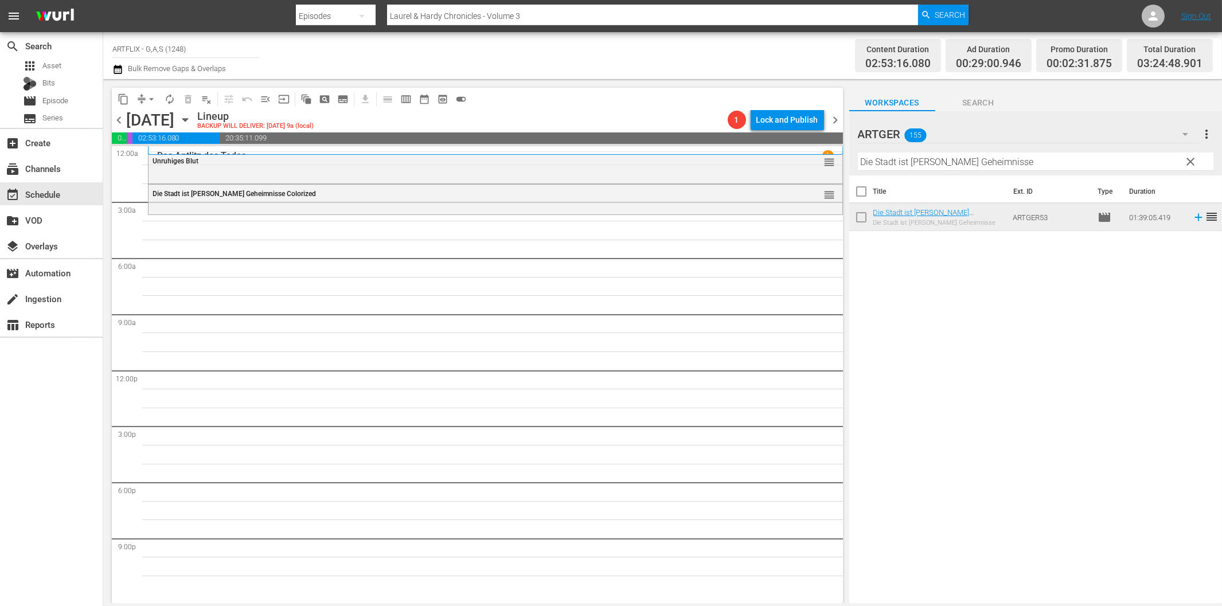
click at [939, 167] on input "Die Stadt ist [PERSON_NAME] Geheimnisse" at bounding box center [1036, 162] width 356 height 18
paste input "[PERSON_NAME] für alles"
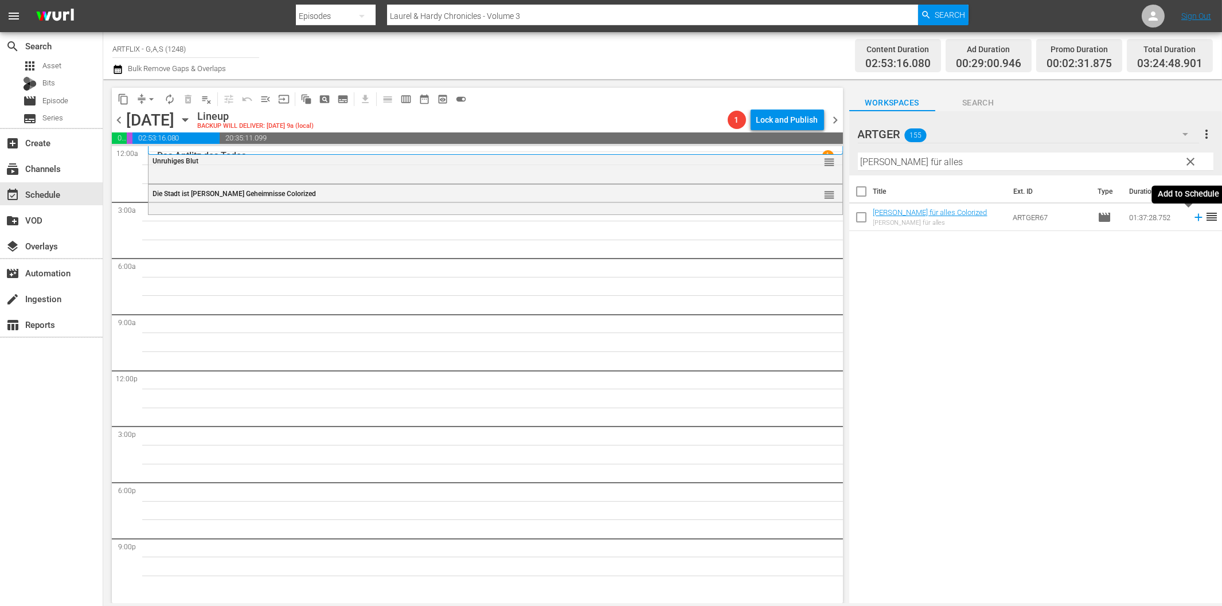
click at [1193, 216] on icon at bounding box center [1199, 217] width 13 height 13
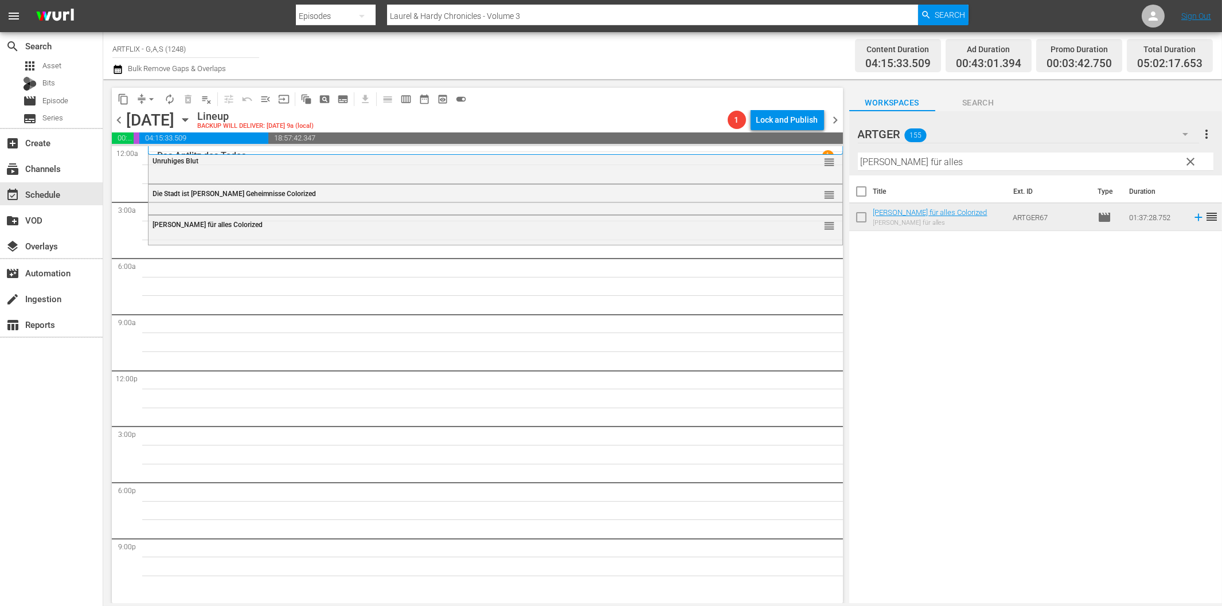
click at [905, 163] on input "[PERSON_NAME] für alles" at bounding box center [1036, 162] width 356 height 18
paste input "Weh' dem, der liebt!"
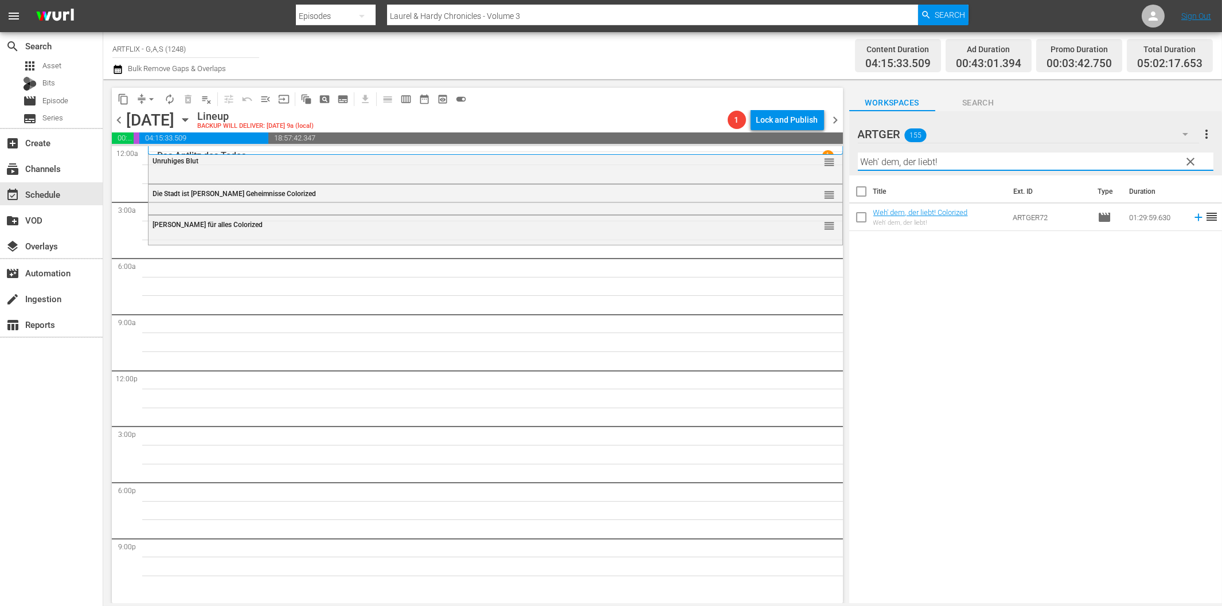
click at [1193, 219] on icon at bounding box center [1199, 217] width 13 height 13
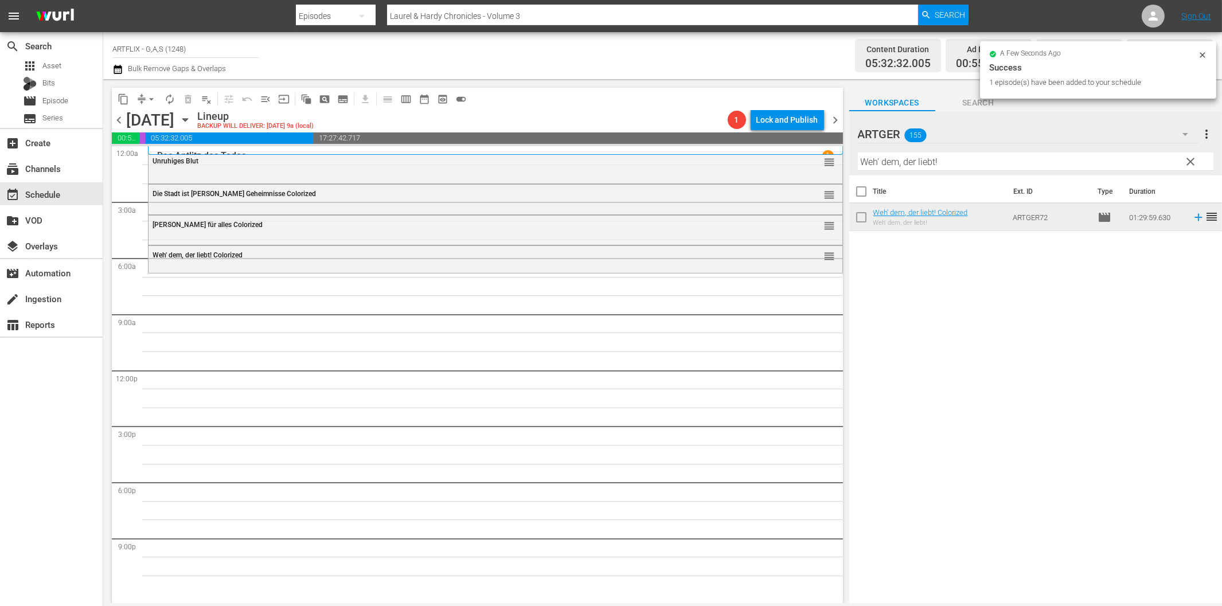
click at [873, 162] on input "Weh' dem, der liebt!" at bounding box center [1036, 162] width 356 height 18
paste input "Frau im Besten Mannesalter"
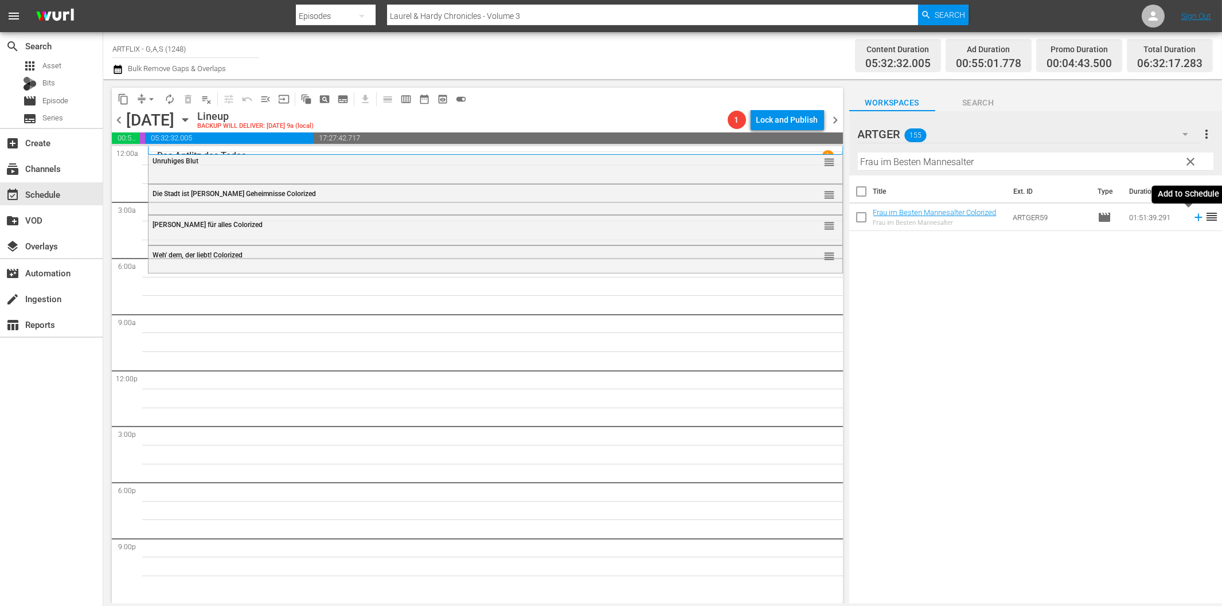
click at [1195, 219] on icon at bounding box center [1198, 217] width 7 height 7
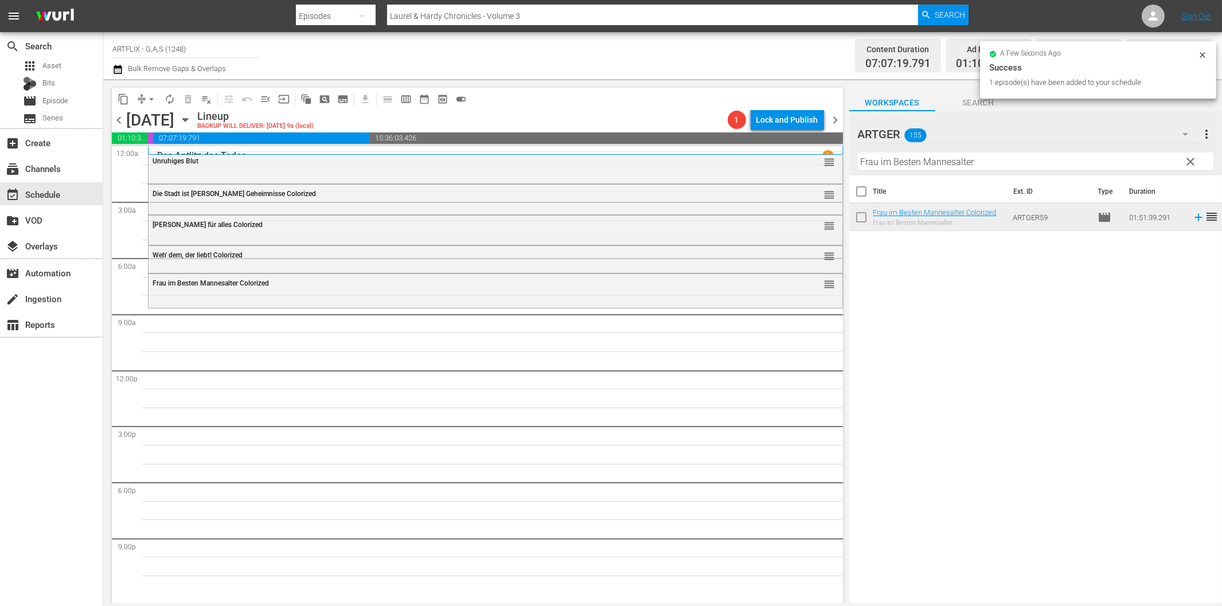
click at [1015, 161] on input "Frau im Besten Mannesalter" at bounding box center [1036, 162] width 356 height 18
paste input "Recht und Leidenschaft"
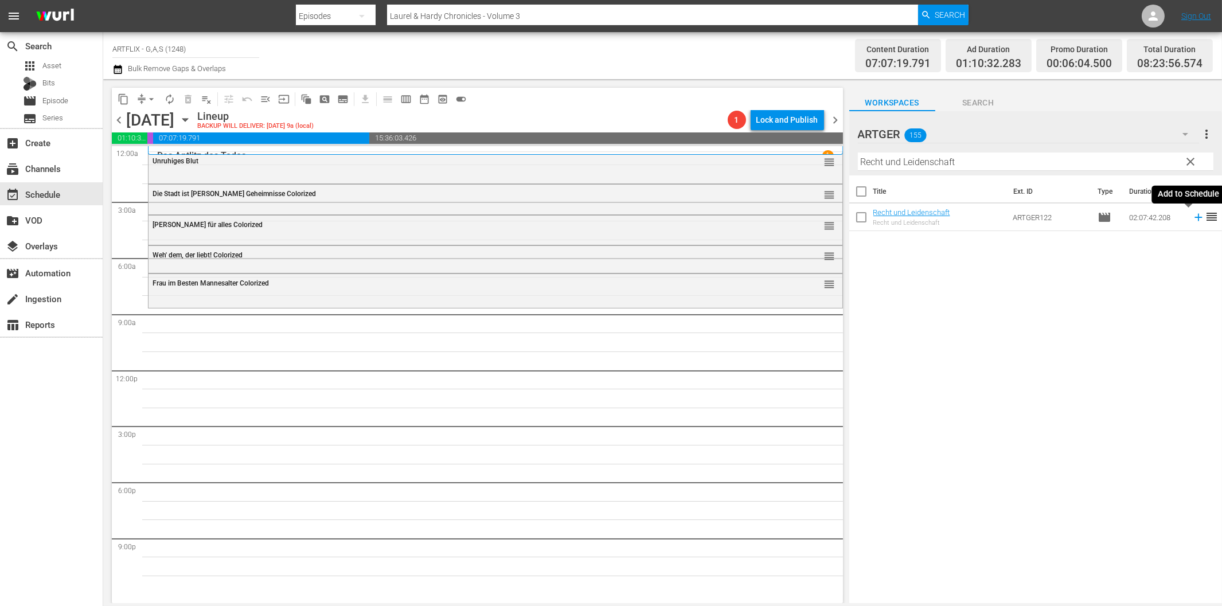
click at [1193, 219] on icon at bounding box center [1199, 217] width 13 height 13
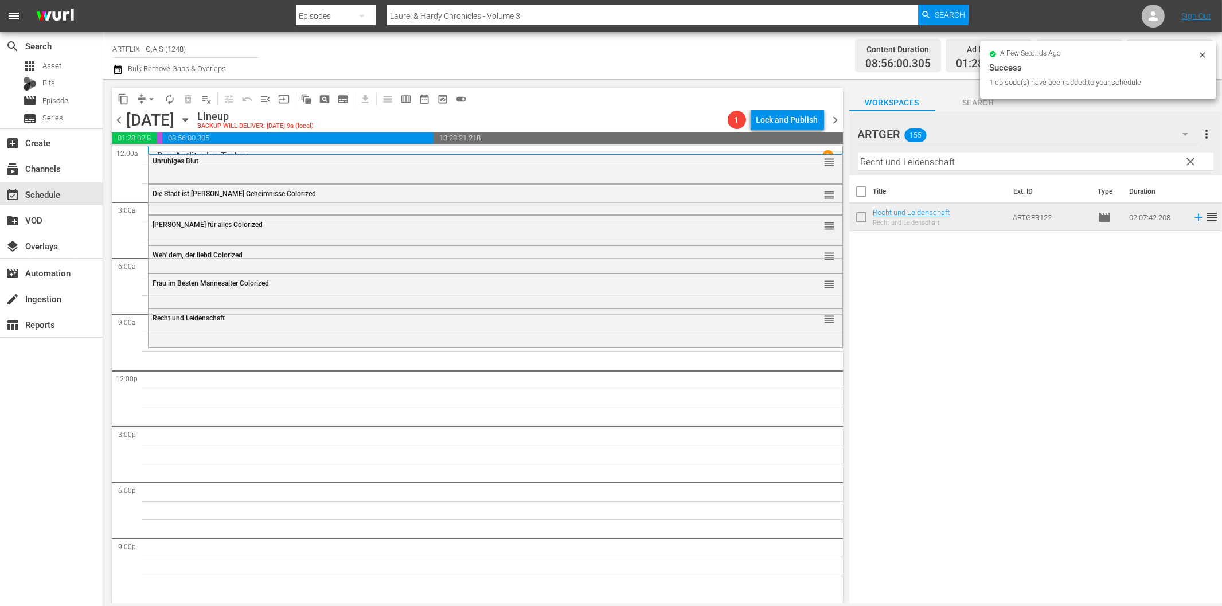
click at [949, 173] on div "Filter by Title Recht und Leidenschaft" at bounding box center [1036, 162] width 356 height 28
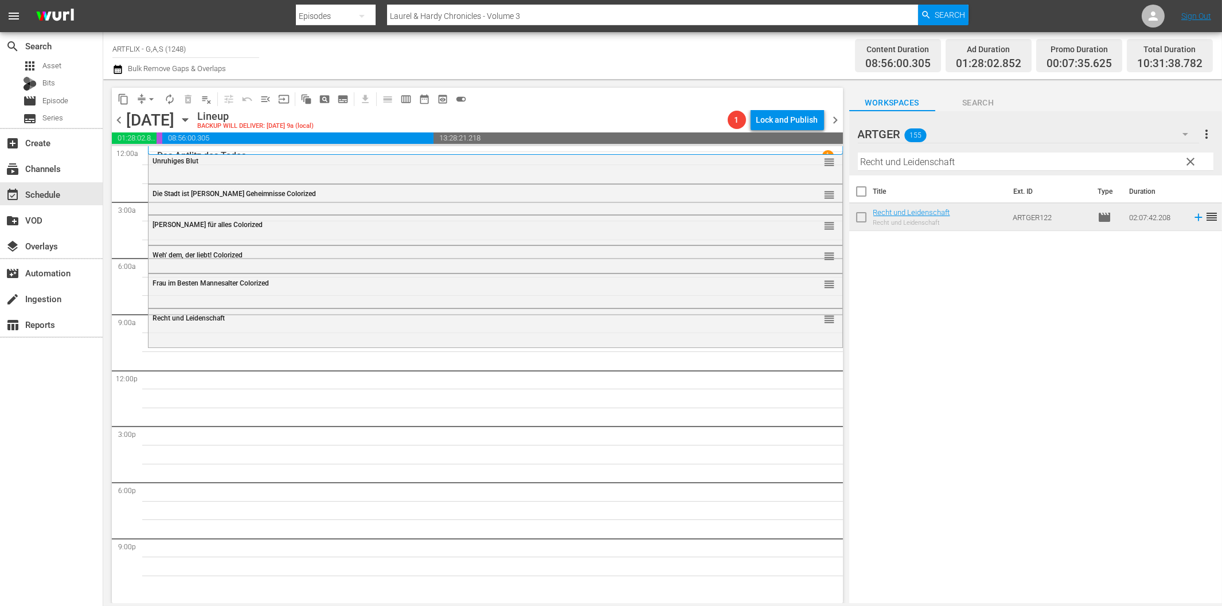
click at [949, 164] on input "Recht und Leidenschaft" at bounding box center [1036, 162] width 356 height 18
paste input "[PERSON_NAME] - Die Horde des Schreckens"
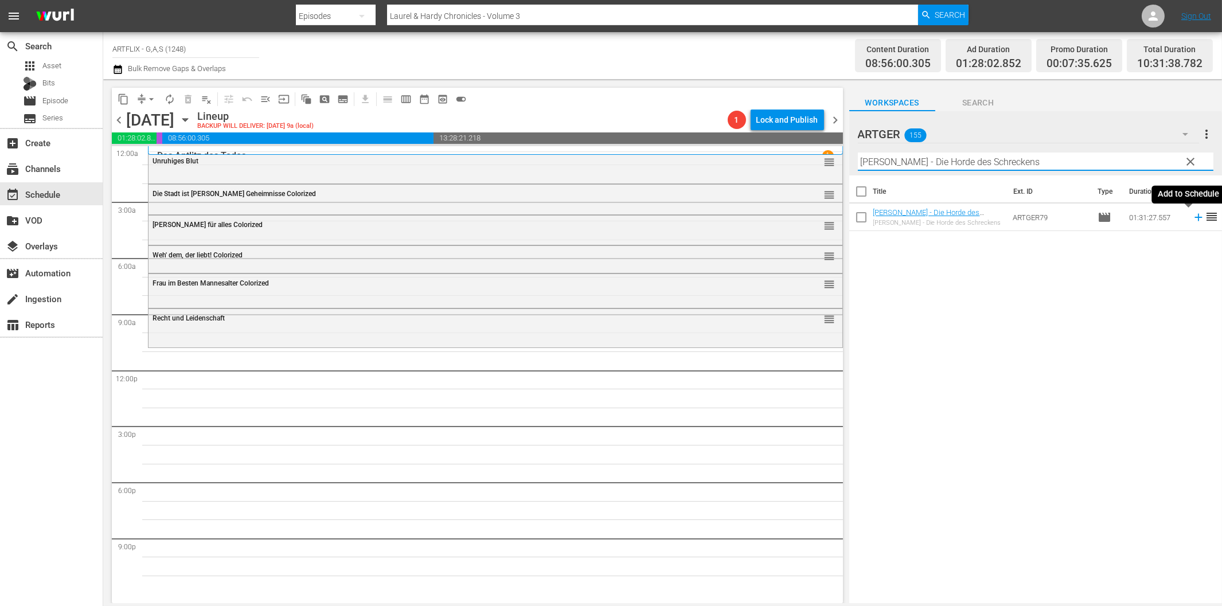
click at [1193, 219] on icon at bounding box center [1199, 217] width 13 height 13
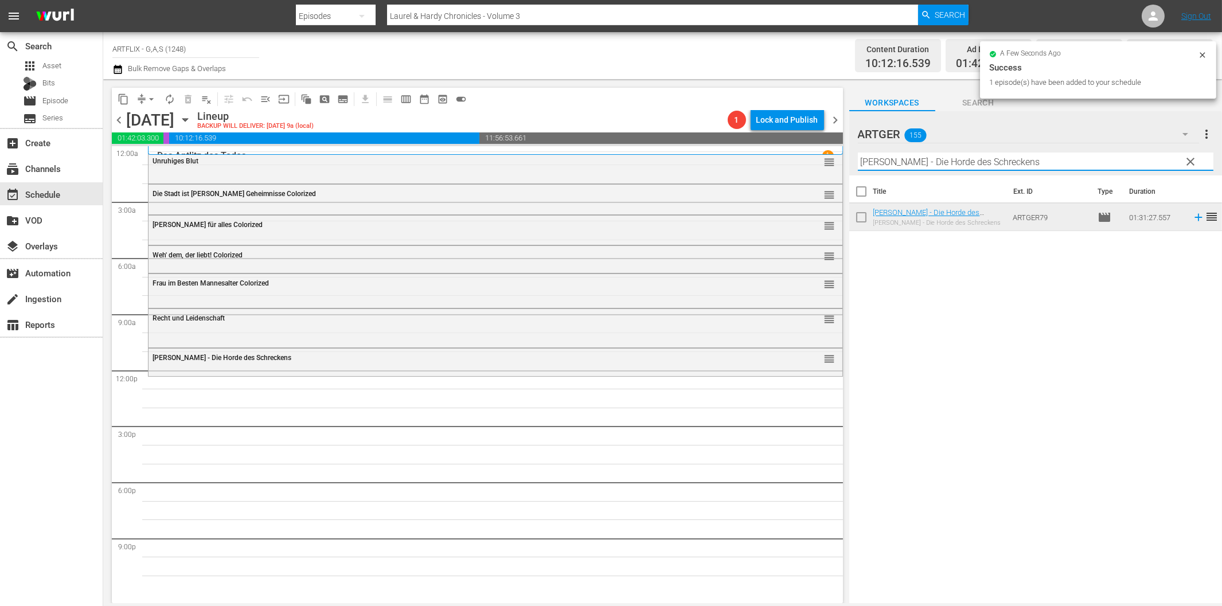
click at [898, 161] on input "[PERSON_NAME] - Die Horde des Schreckens" at bounding box center [1036, 162] width 356 height 18
paste input "[PERSON_NAME], der Tyrann von Rom"
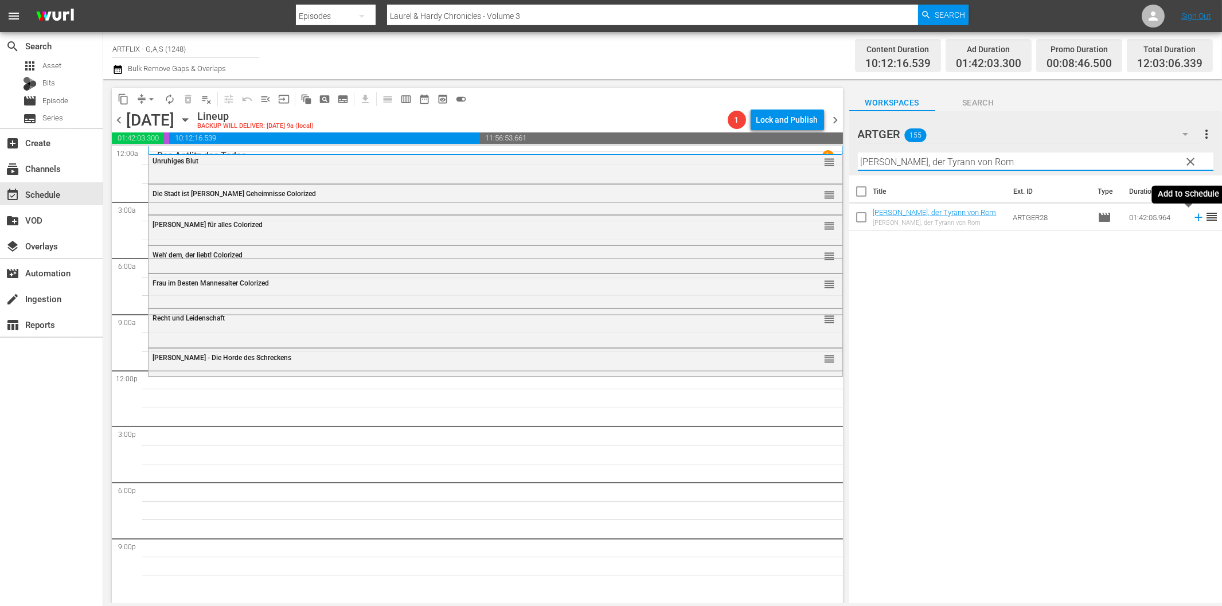
click at [1195, 216] on icon at bounding box center [1198, 217] width 7 height 7
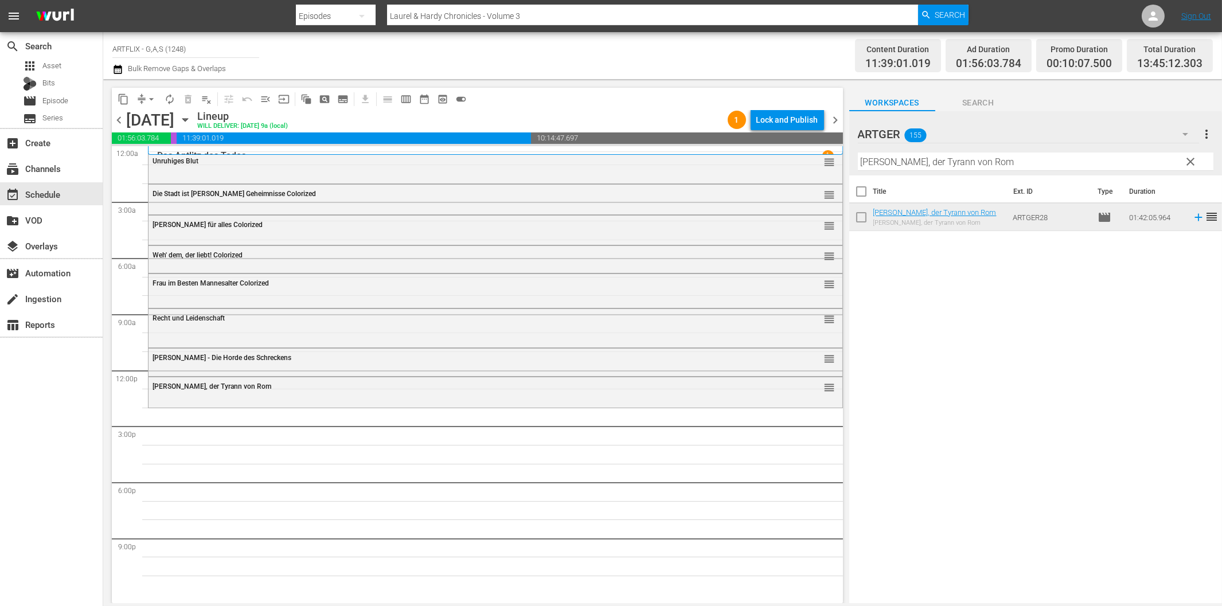
click at [917, 164] on input "[PERSON_NAME], der Tyrann von Rom" at bounding box center [1036, 162] width 356 height 18
paste input "Ein perfekter [PERSON_NAME]"
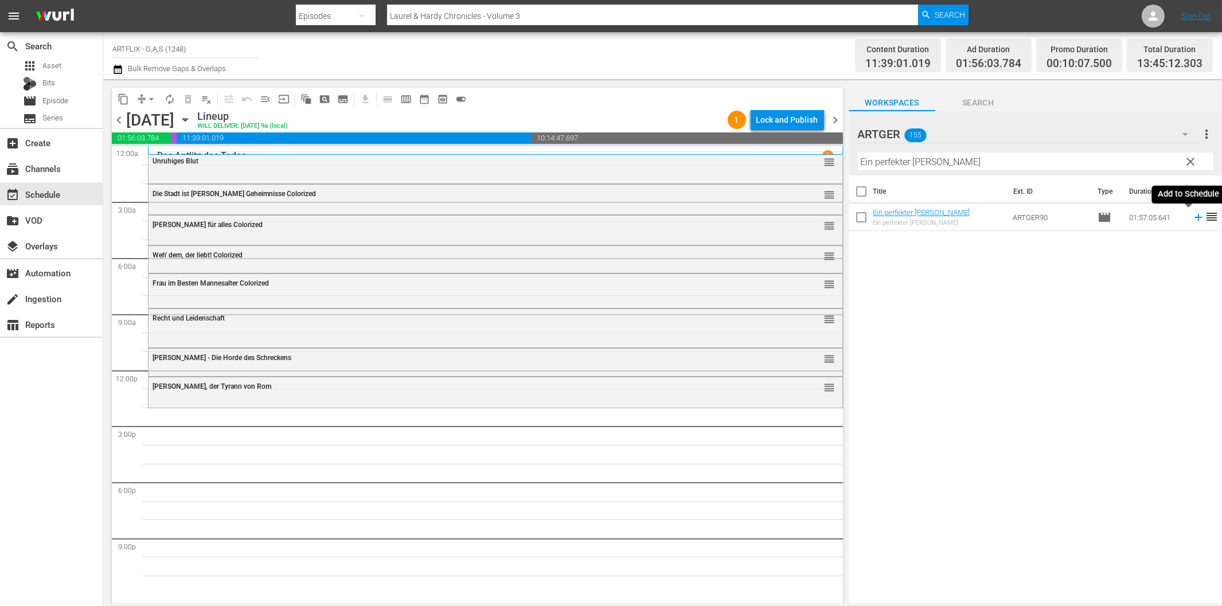
drag, startPoint x: 1188, startPoint y: 216, endPoint x: 1181, endPoint y: 218, distance: 7.8
click at [1193, 216] on icon at bounding box center [1199, 217] width 13 height 13
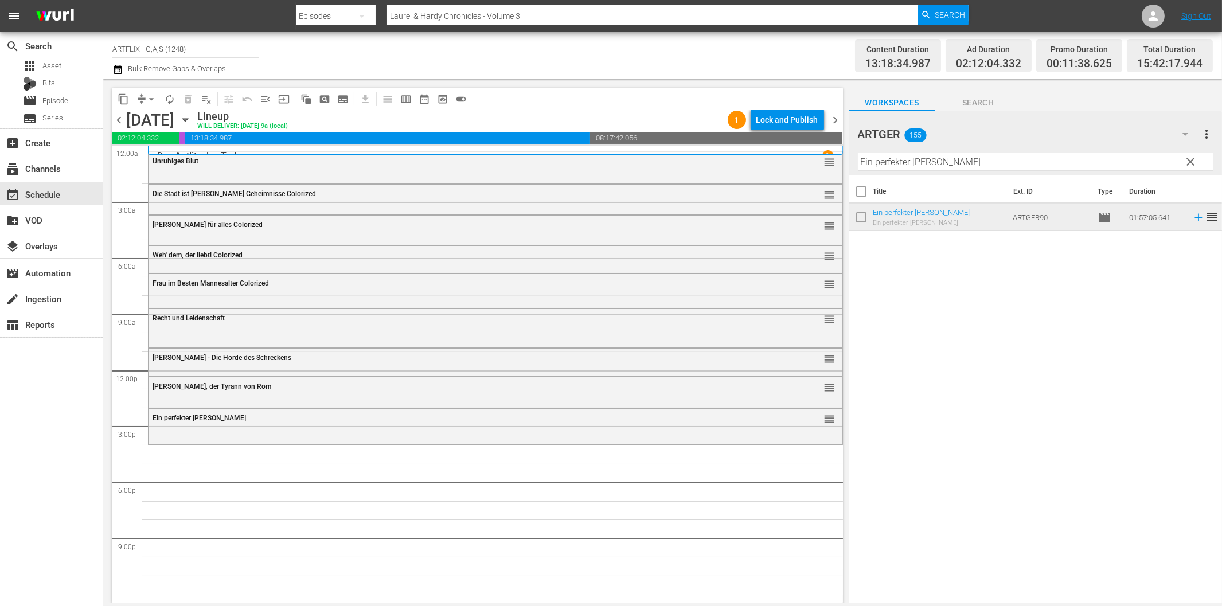
click at [970, 166] on input "Ein perfekter [PERSON_NAME]" at bounding box center [1036, 162] width 356 height 18
paste input "[PERSON_NAME] Laden [PERSON_NAME] Schrecken"
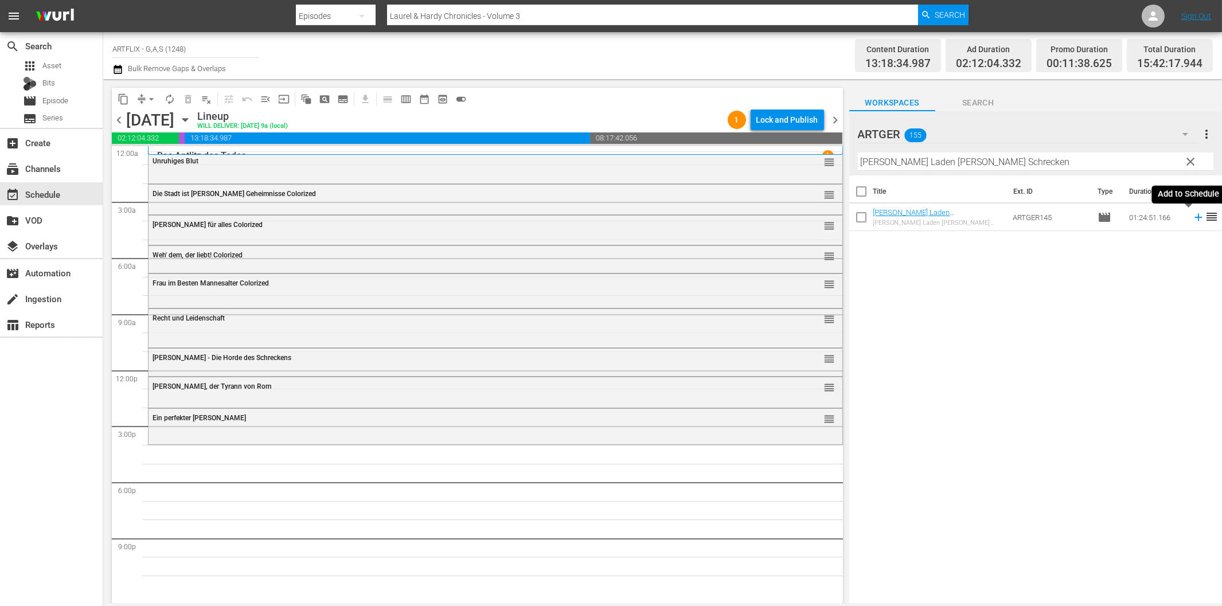
click at [1193, 215] on icon at bounding box center [1199, 217] width 13 height 13
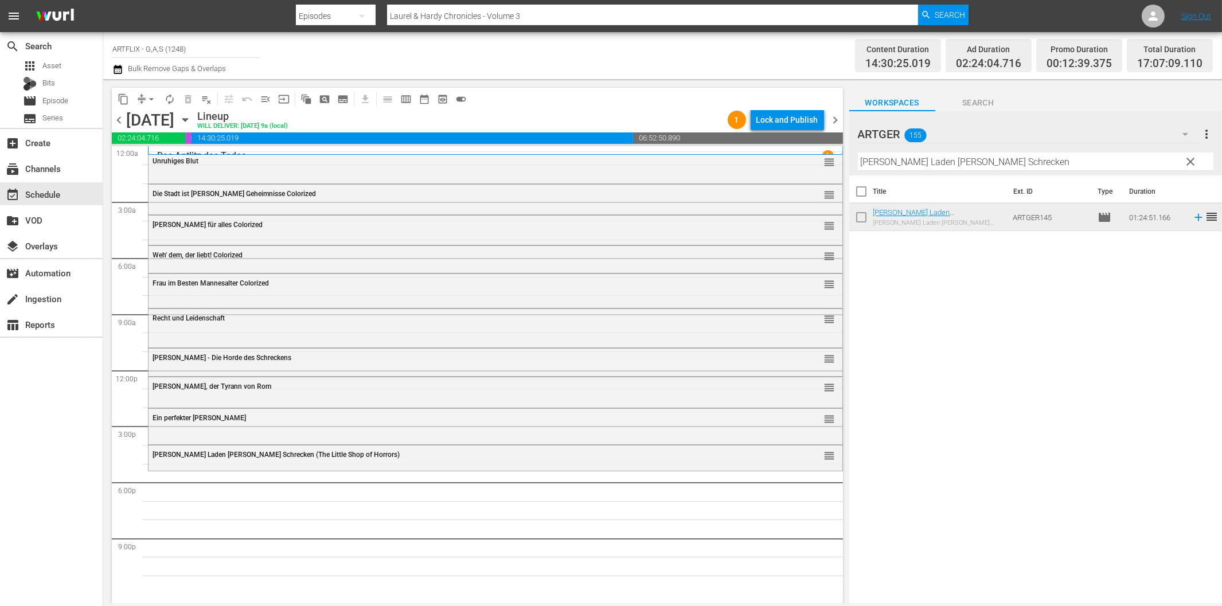
click at [941, 157] on input "[PERSON_NAME] Laden [PERSON_NAME] Schrecken" at bounding box center [1036, 162] width 356 height 18
paste input "Phantom des Schreckens"
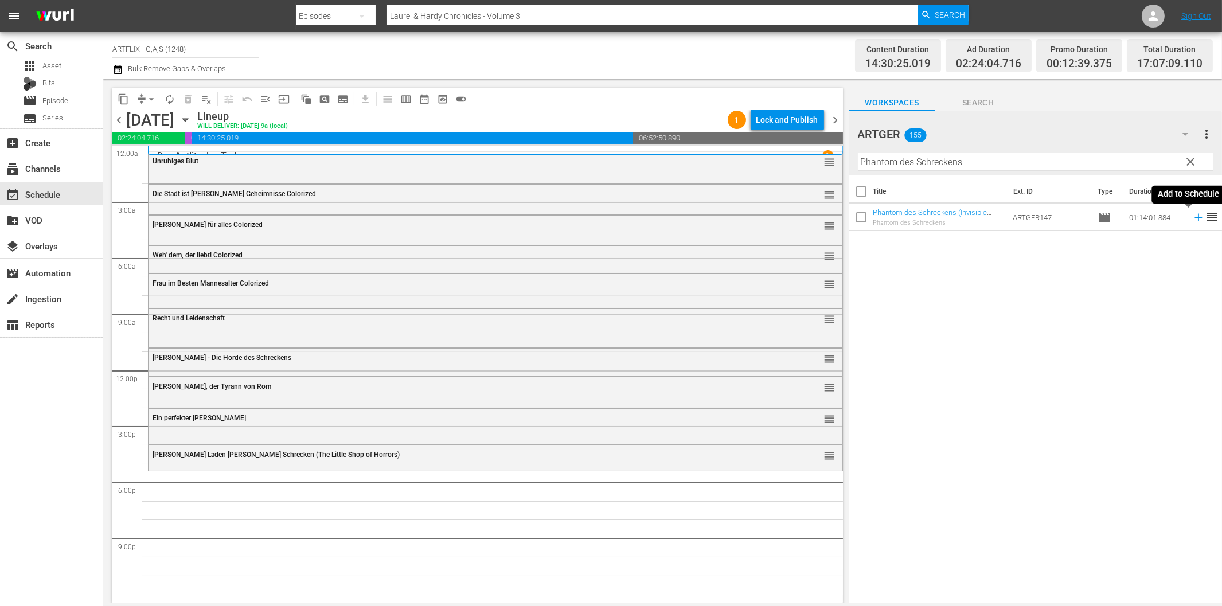
click at [1193, 219] on icon at bounding box center [1199, 217] width 13 height 13
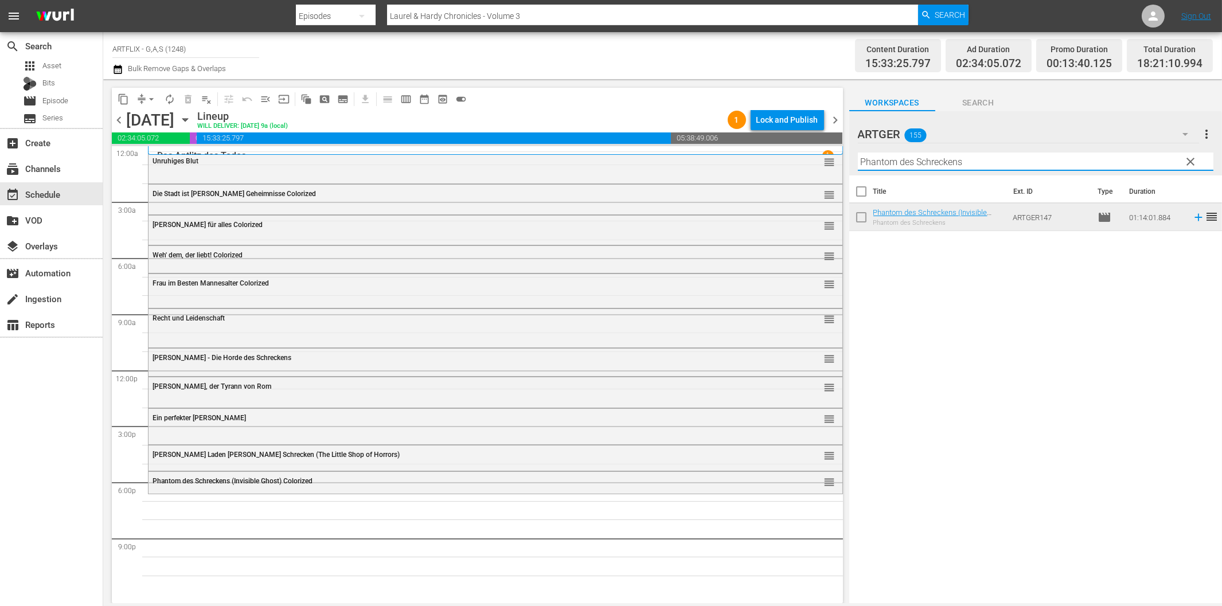
click at [914, 168] on input "Phantom des Schreckens" at bounding box center [1036, 162] width 356 height 18
paste input "Die Nacht der unheimlichen Bestien"
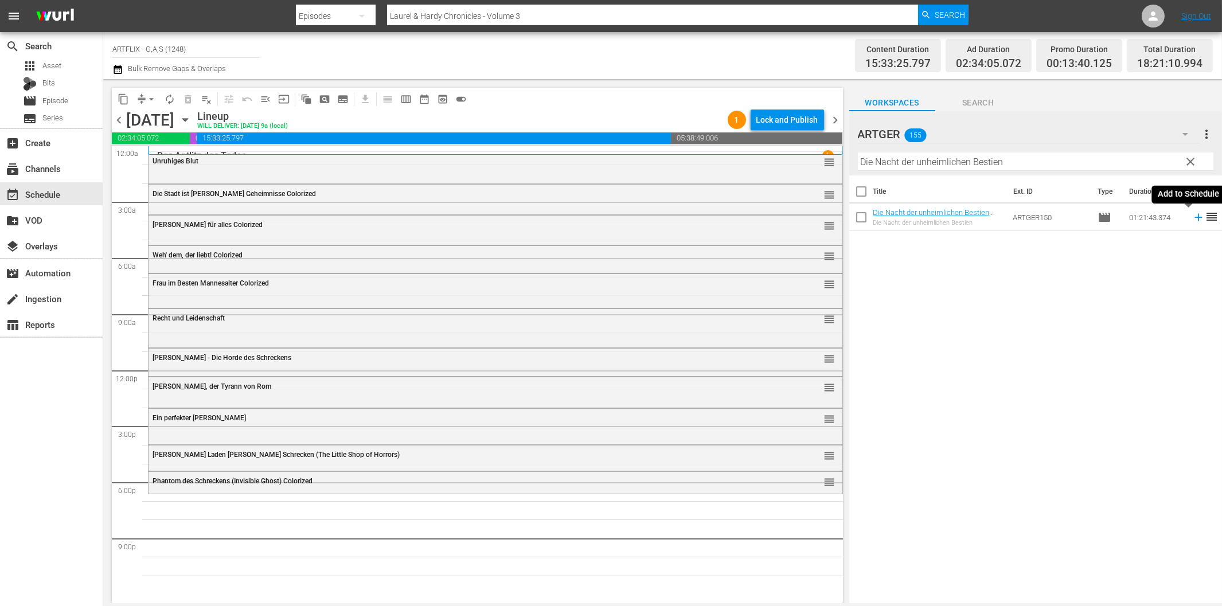
click at [1193, 215] on icon at bounding box center [1199, 217] width 13 height 13
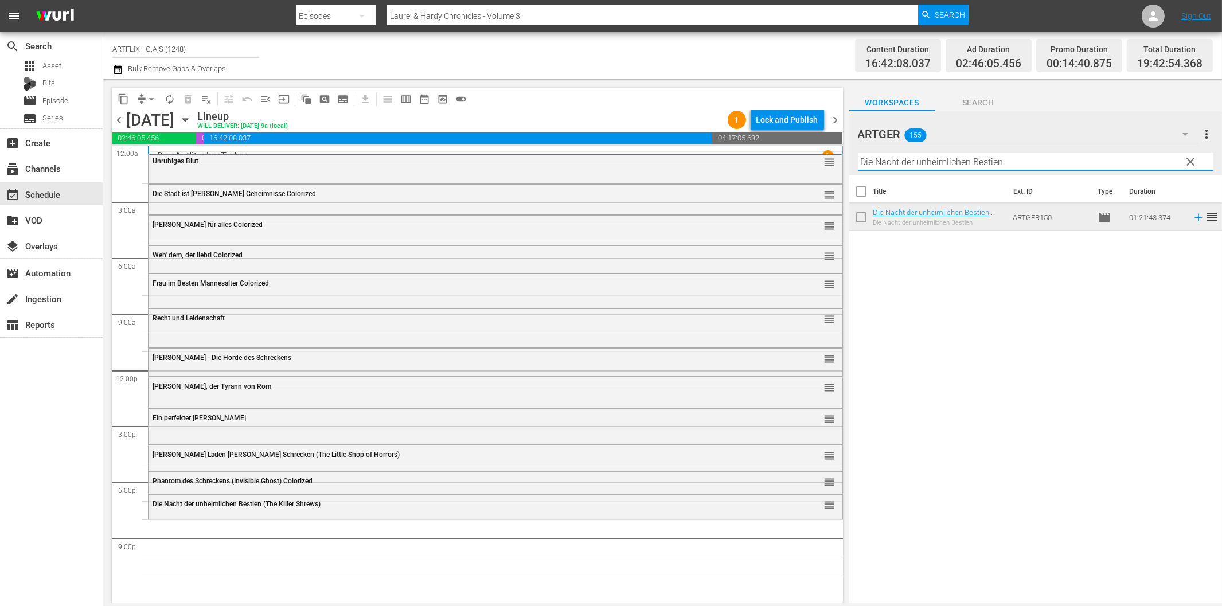
click at [934, 161] on input "Die Nacht der unheimlichen Bestien" at bounding box center [1036, 162] width 356 height 18
paste input "Tanz der toten [PERSON_NAME]"
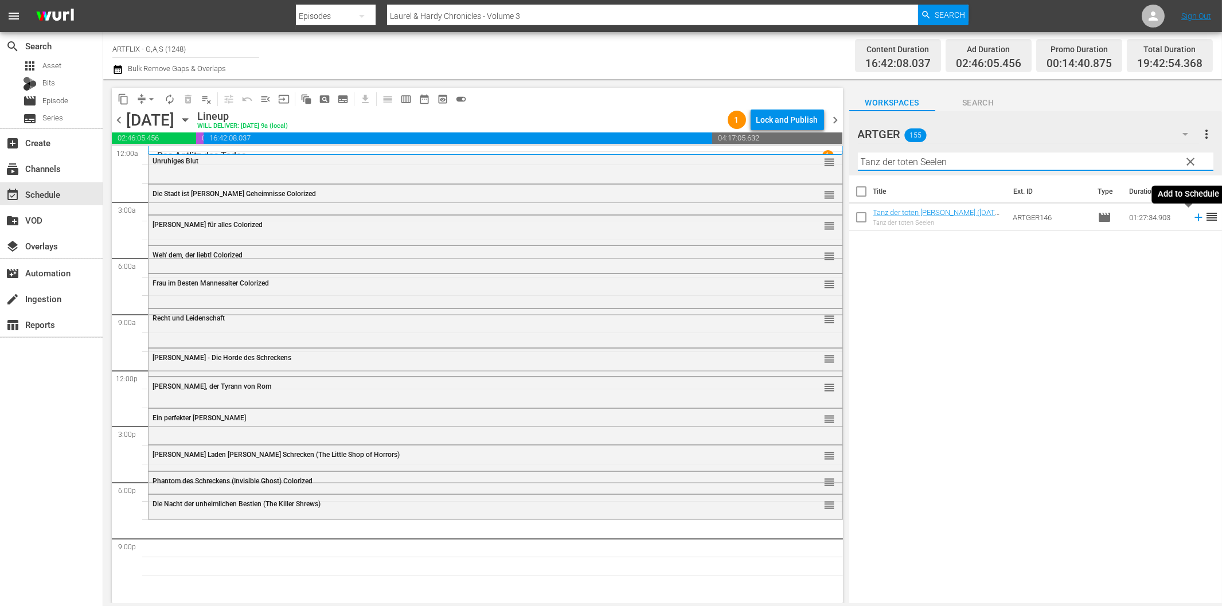
click at [1193, 216] on icon at bounding box center [1199, 217] width 13 height 13
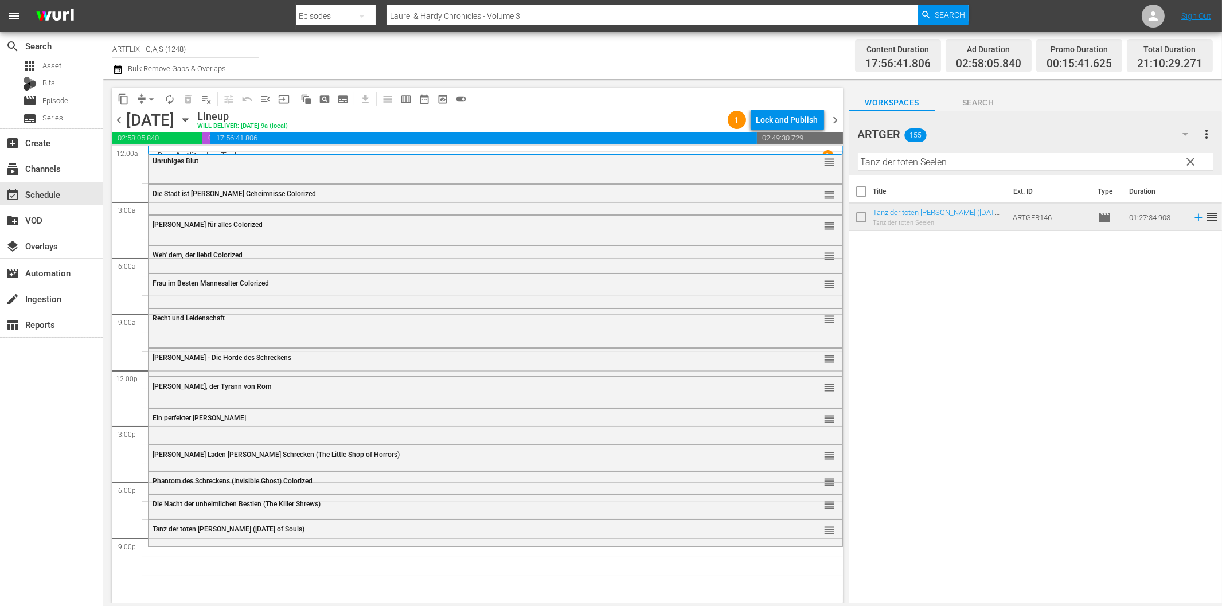
click at [964, 163] on input "Tanz der toten Seelen" at bounding box center [1036, 162] width 356 height 18
paste input "Die Nacht der lebenden Tot"
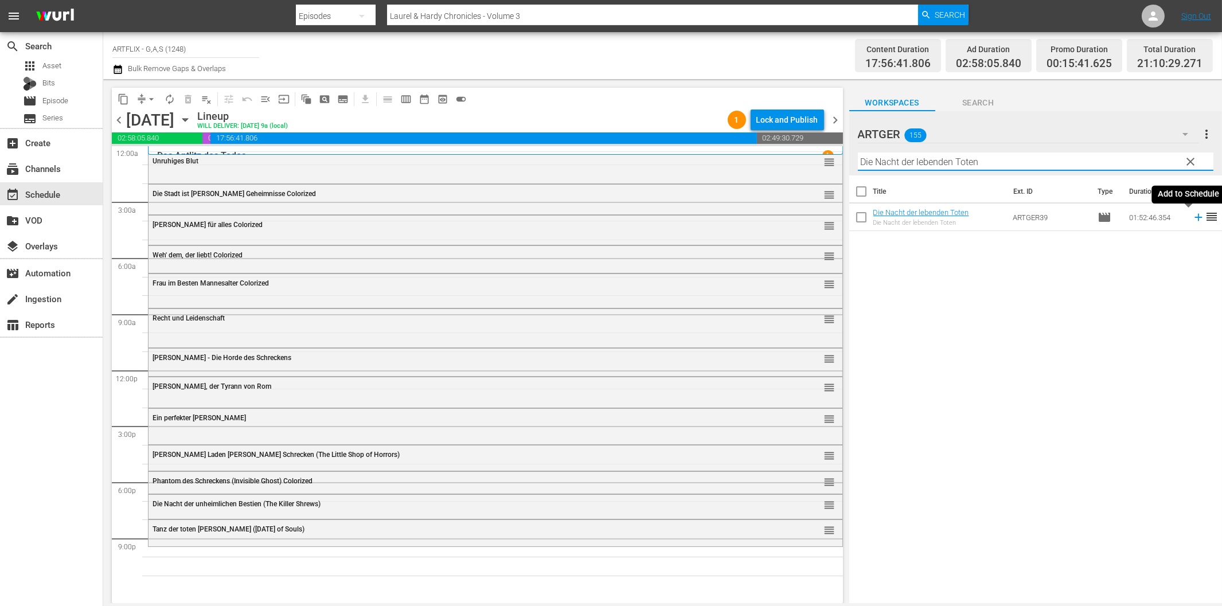
click at [1195, 218] on icon at bounding box center [1198, 217] width 7 height 7
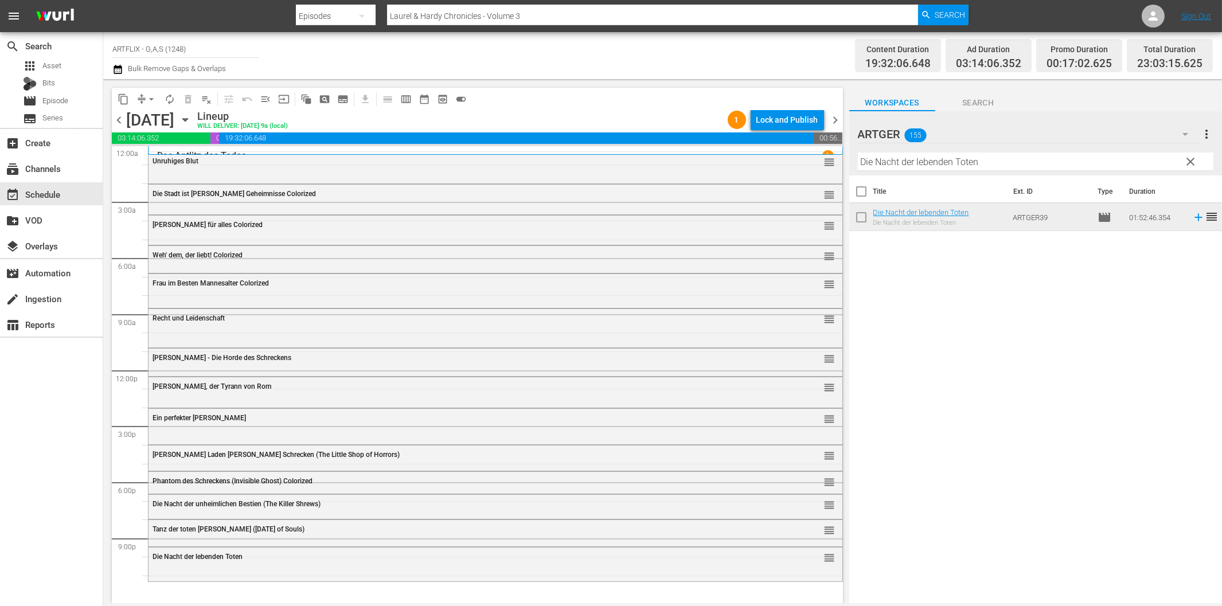
drag, startPoint x: 933, startPoint y: 165, endPoint x: 944, endPoint y: 162, distance: 11.3
click at [933, 165] on input "Die Nacht der lebenden Toten" at bounding box center [1036, 162] width 356 height 18
paste input "as Grauen kommt um [PERSON_NAME]"
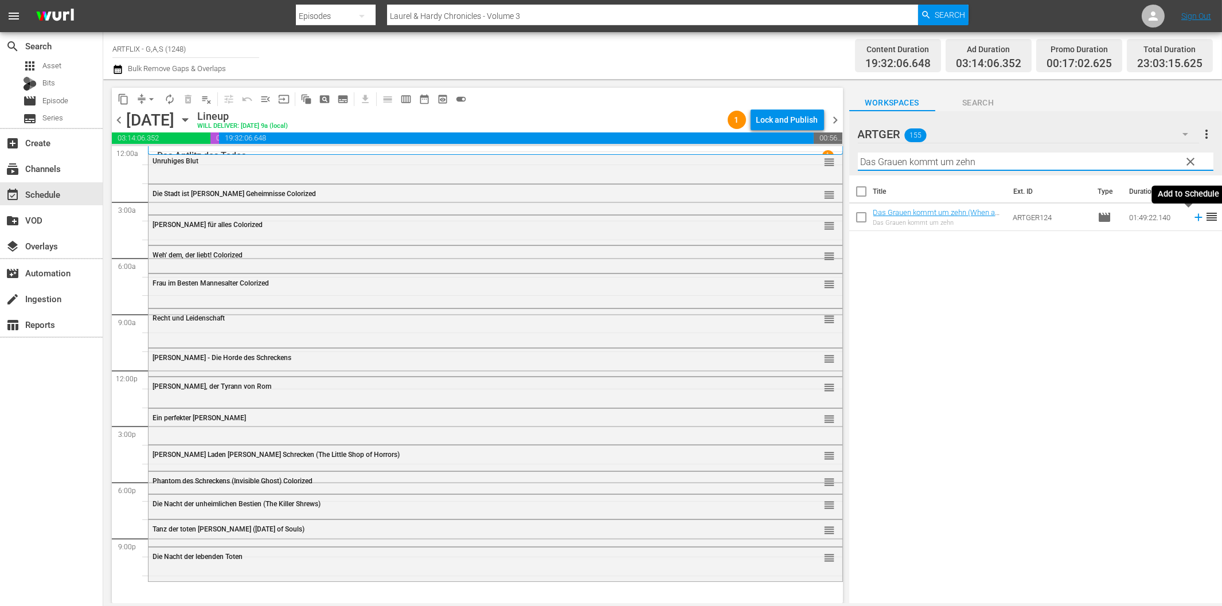
click at [1193, 221] on icon at bounding box center [1199, 217] width 13 height 13
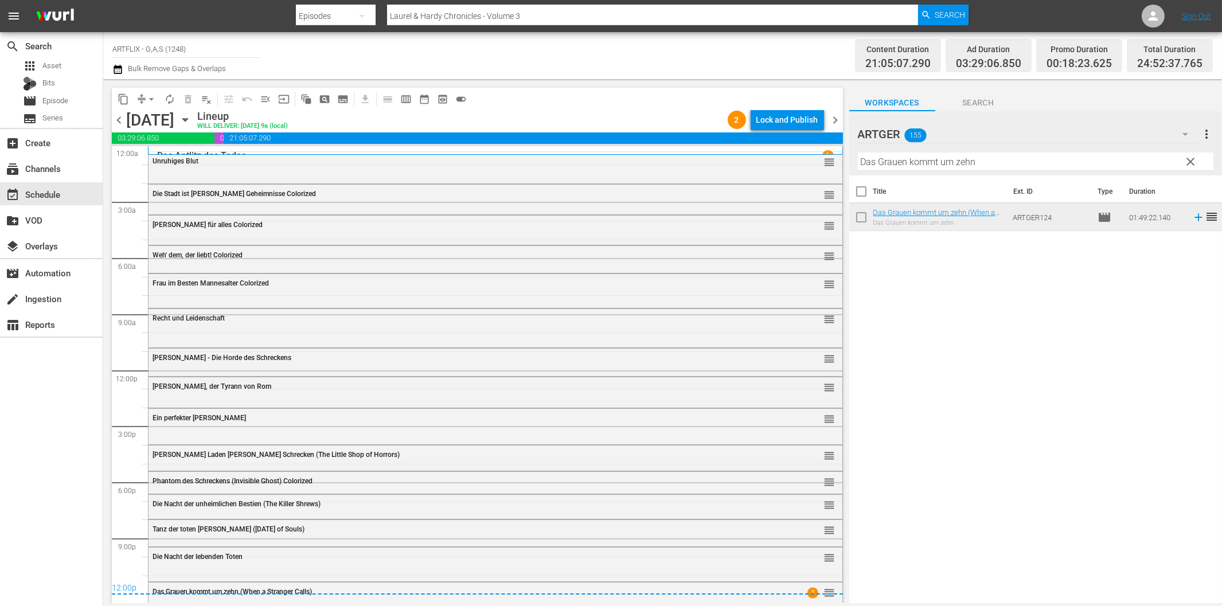
click at [925, 353] on div "Title Ext. ID Type Duration Das Grauen kommt um zehn (When a Stranger Calls) Da…" at bounding box center [1036, 391] width 373 height 430
click at [835, 119] on span "chevron_right" at bounding box center [836, 120] width 14 height 14
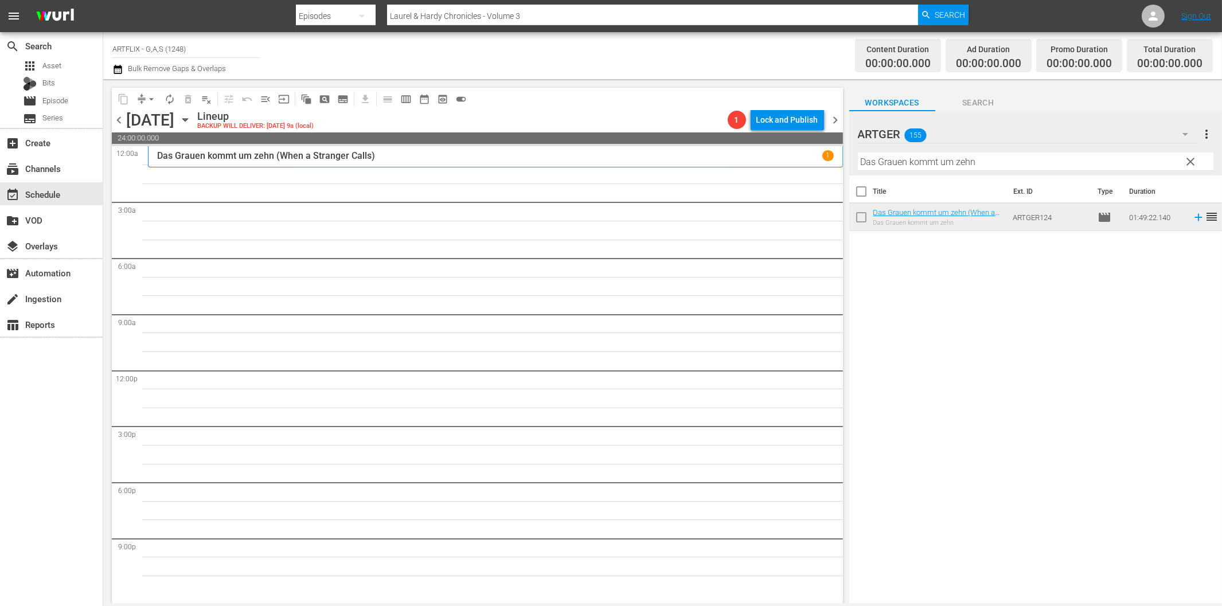
click at [908, 164] on input "Das Grauen kommt um zehn" at bounding box center [1036, 162] width 356 height 18
paste input "er [DEMOGRAPHIC_DATA] ohne Gesicht"
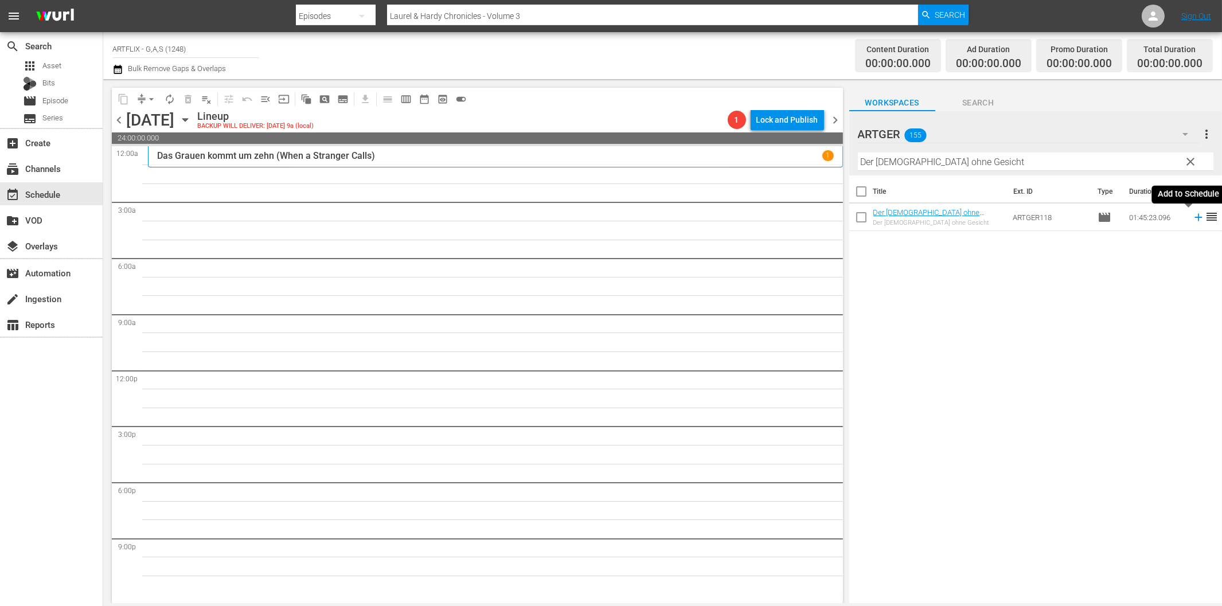
click at [1193, 216] on icon at bounding box center [1199, 217] width 13 height 13
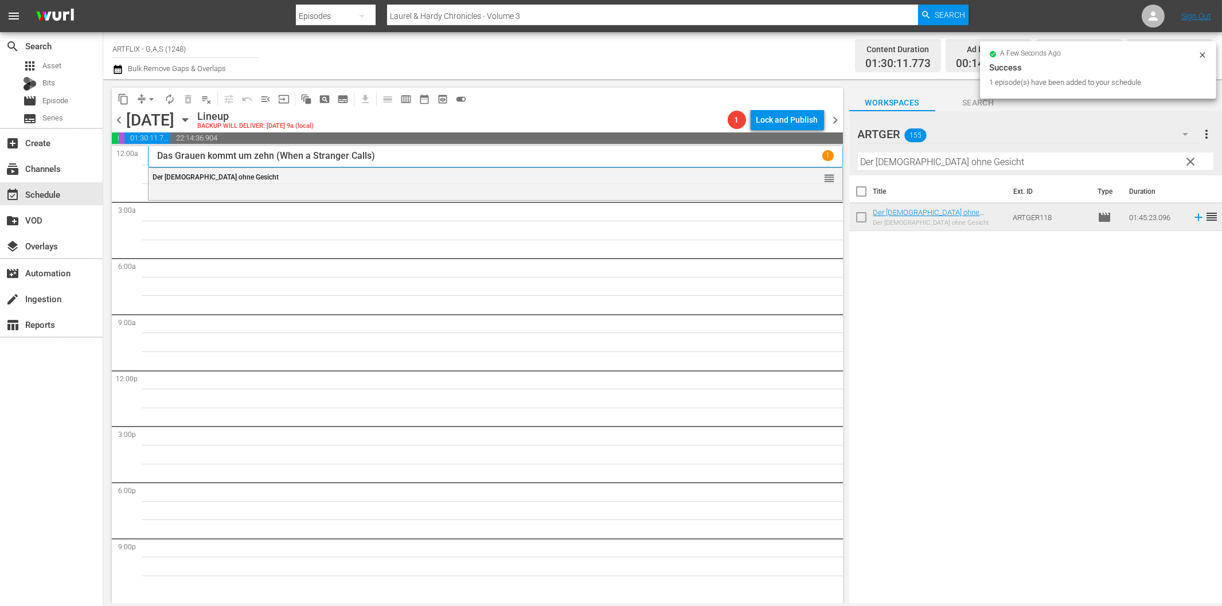
click at [939, 163] on input "Der [DEMOGRAPHIC_DATA] ohne Gesicht" at bounding box center [1036, 162] width 356 height 18
paste input "as Phantom der Oper"
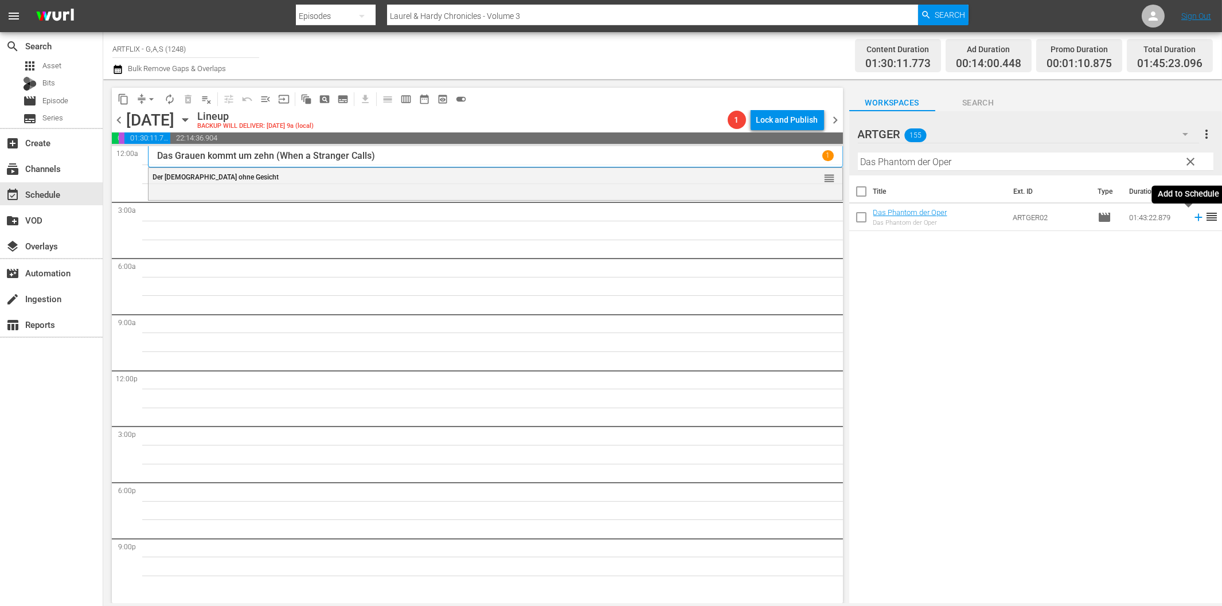
drag, startPoint x: 1188, startPoint y: 218, endPoint x: 1071, endPoint y: 225, distance: 117.3
click at [1195, 218] on icon at bounding box center [1198, 217] width 7 height 7
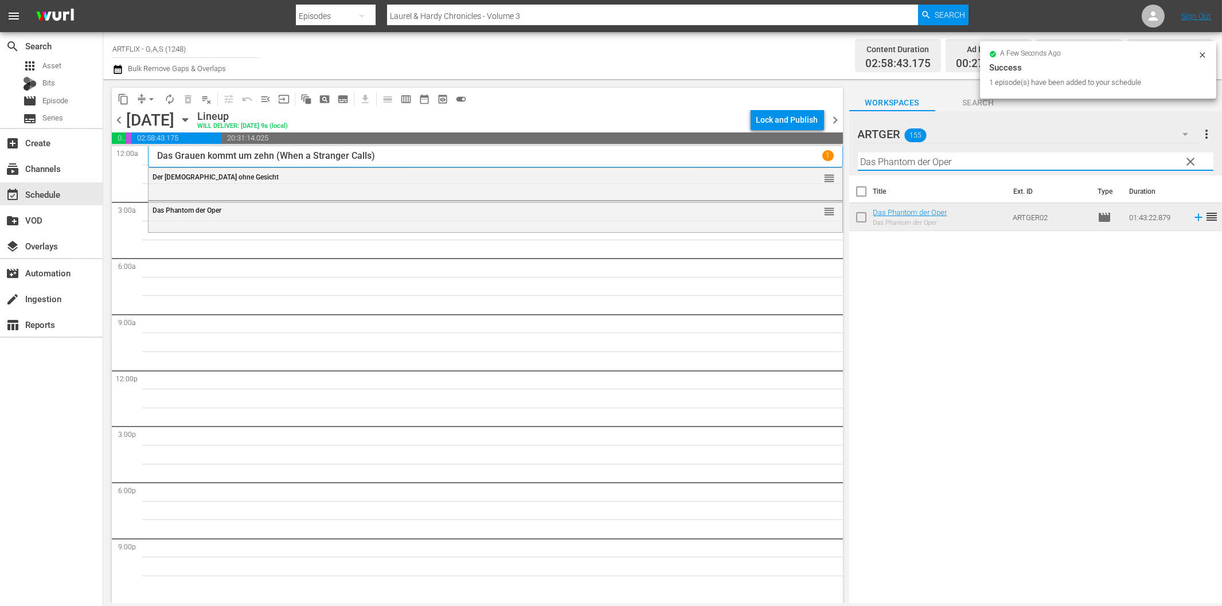
click at [1006, 162] on input "Das Phantom der Oper" at bounding box center [1036, 162] width 356 height 18
paste input "[PERSON_NAME] des Herrn [PERSON_NAME]"
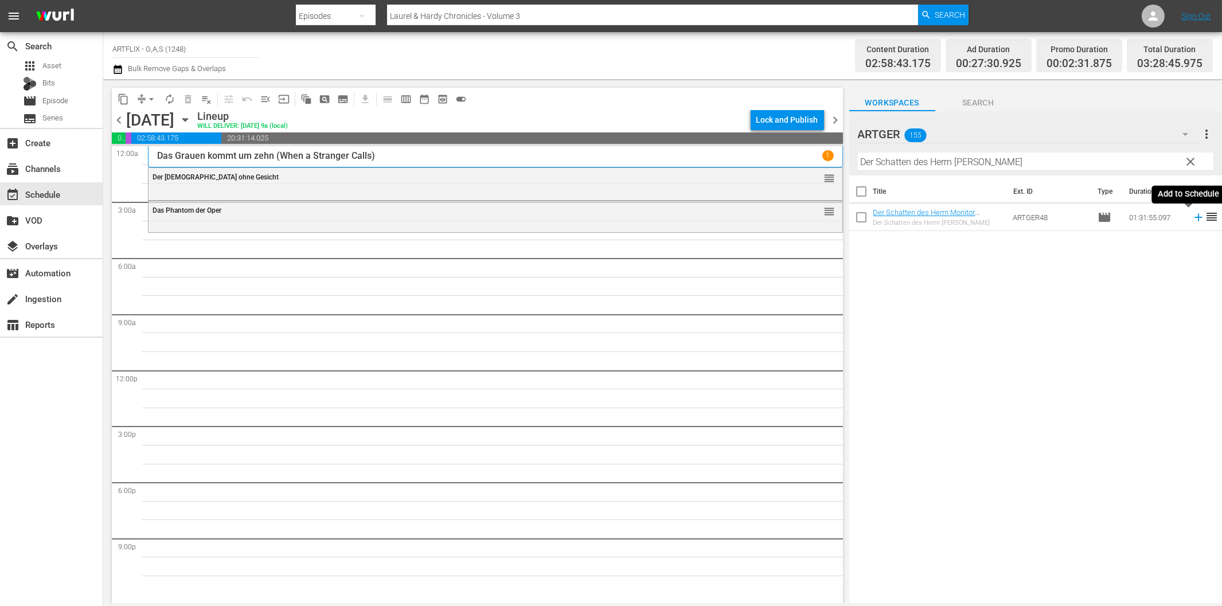
drag, startPoint x: 1190, startPoint y: 221, endPoint x: 1085, endPoint y: 217, distance: 104.5
click at [1193, 221] on icon at bounding box center [1199, 217] width 13 height 13
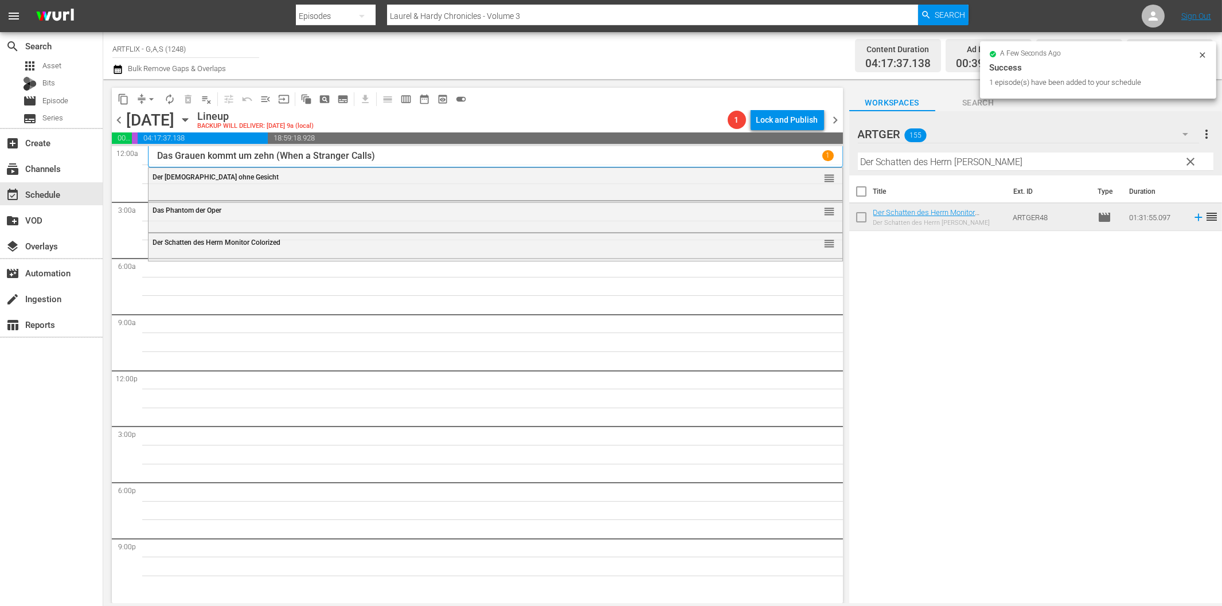
click at [916, 159] on input "Der Schatten des Herrn [PERSON_NAME]" at bounding box center [1036, 162] width 356 height 18
paste input "Quackser Fortune hat '[PERSON_NAME] in der [GEOGRAPHIC_DATA]"
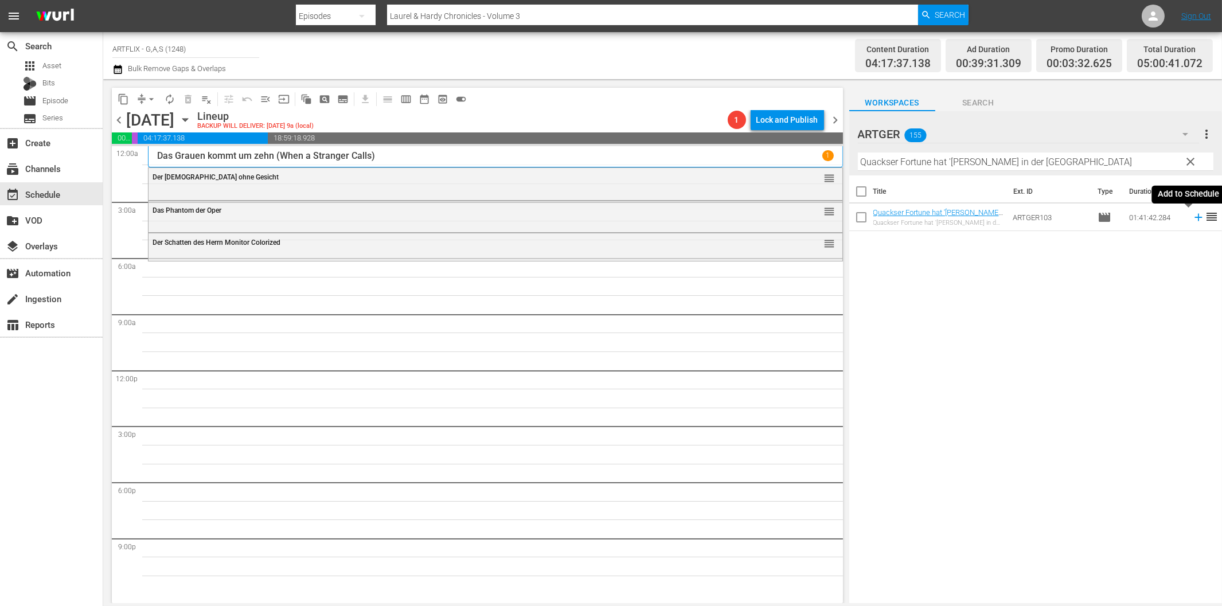
drag, startPoint x: 1188, startPoint y: 218, endPoint x: 1154, endPoint y: 228, distance: 35.4
click at [1195, 218] on icon at bounding box center [1198, 217] width 7 height 7
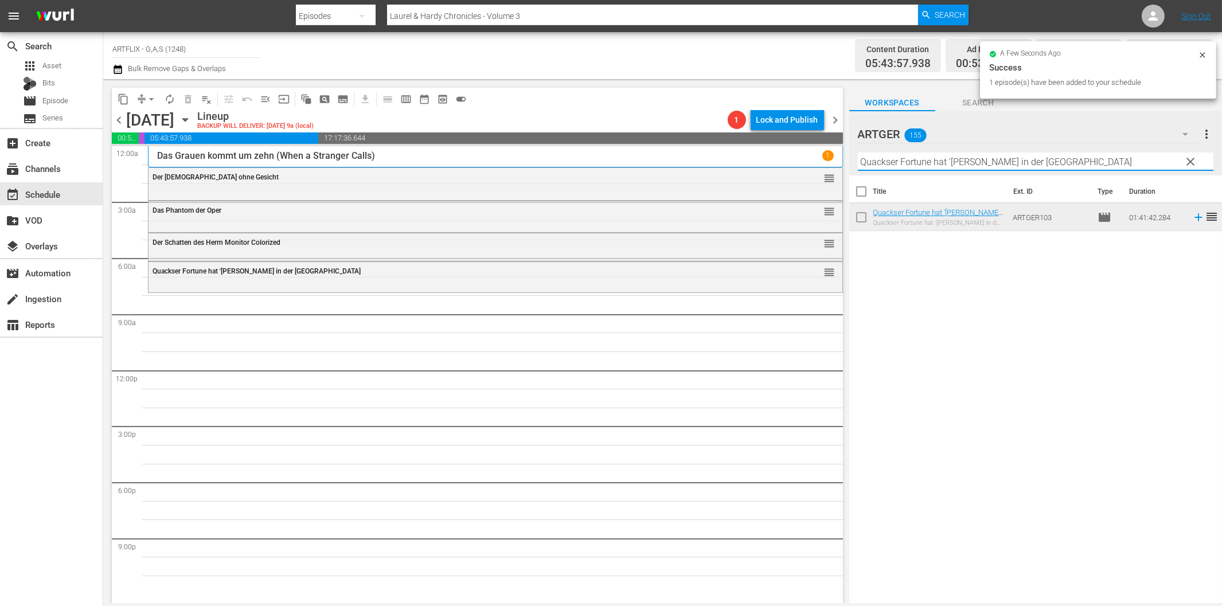
click at [1076, 162] on input "Quackser Fortune hat '[PERSON_NAME] in der [GEOGRAPHIC_DATA]" at bounding box center [1036, 162] width 356 height 18
paste input "[PERSON_NAME]"
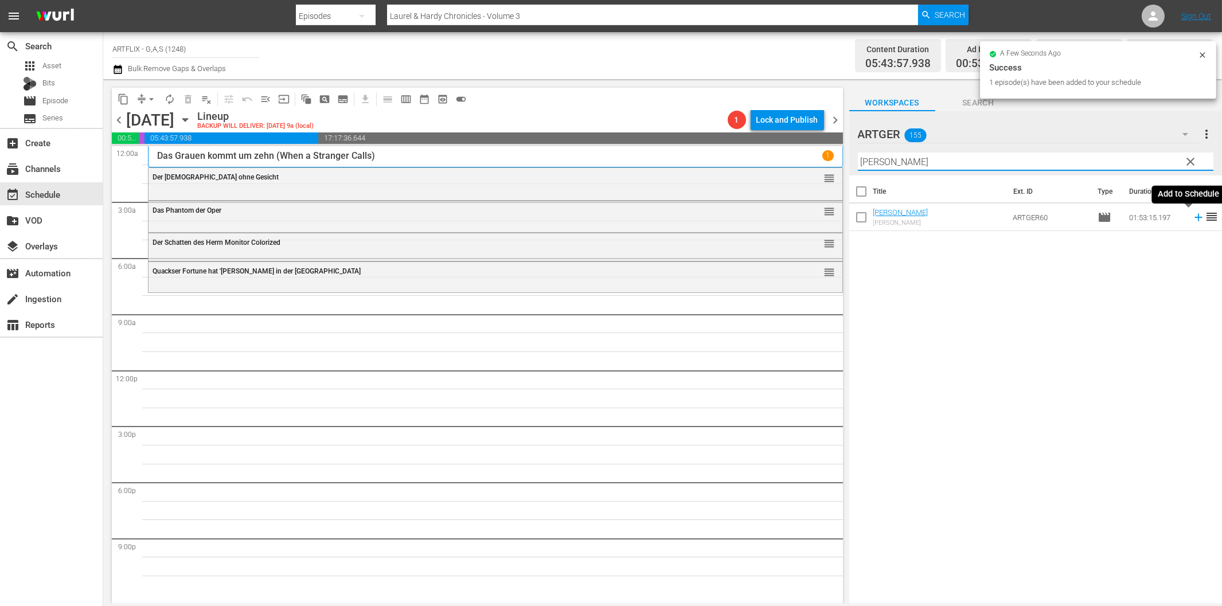
click at [1193, 220] on icon at bounding box center [1199, 217] width 13 height 13
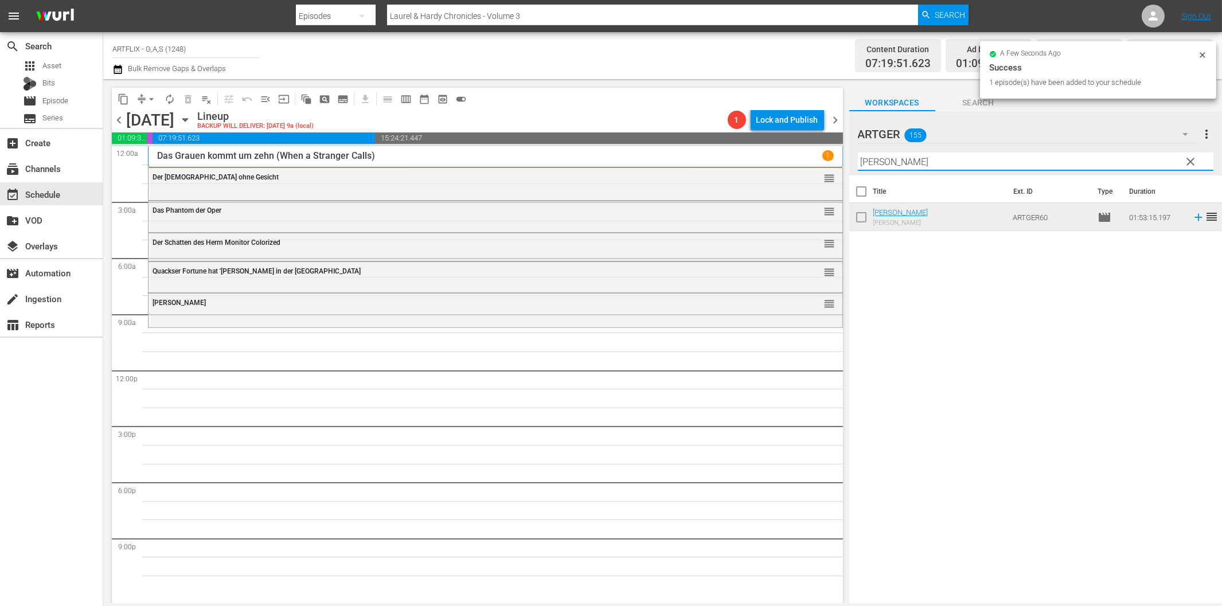
click at [957, 159] on input "[PERSON_NAME]" at bounding box center [1036, 162] width 356 height 18
paste input "Lassie und die Goldgräber"
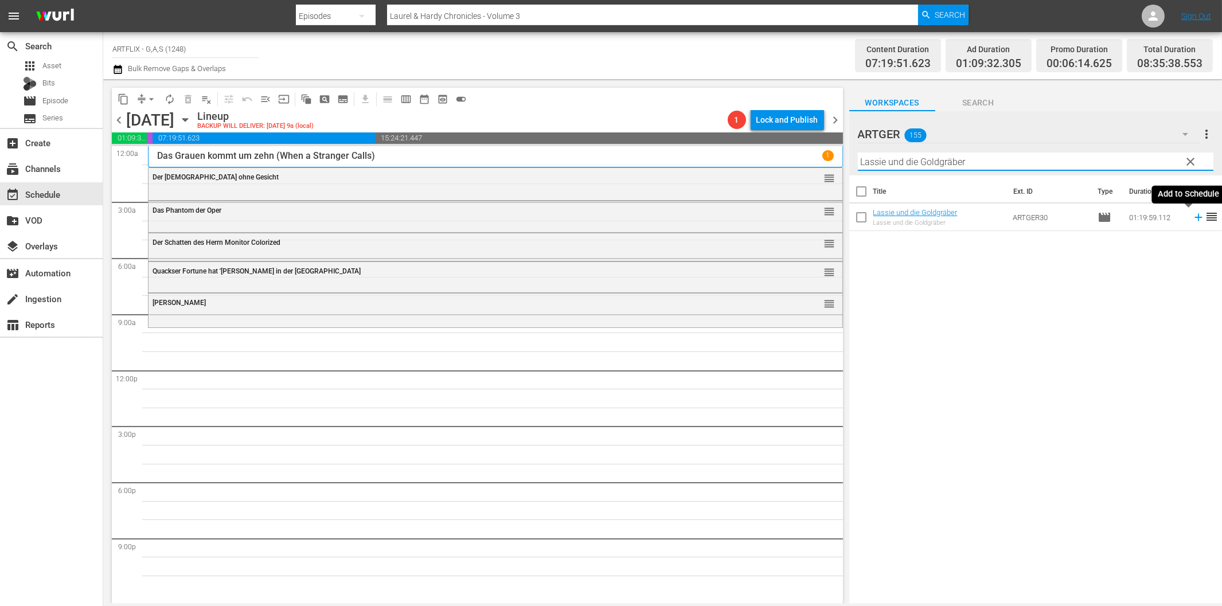
click at [1195, 217] on icon at bounding box center [1198, 217] width 7 height 7
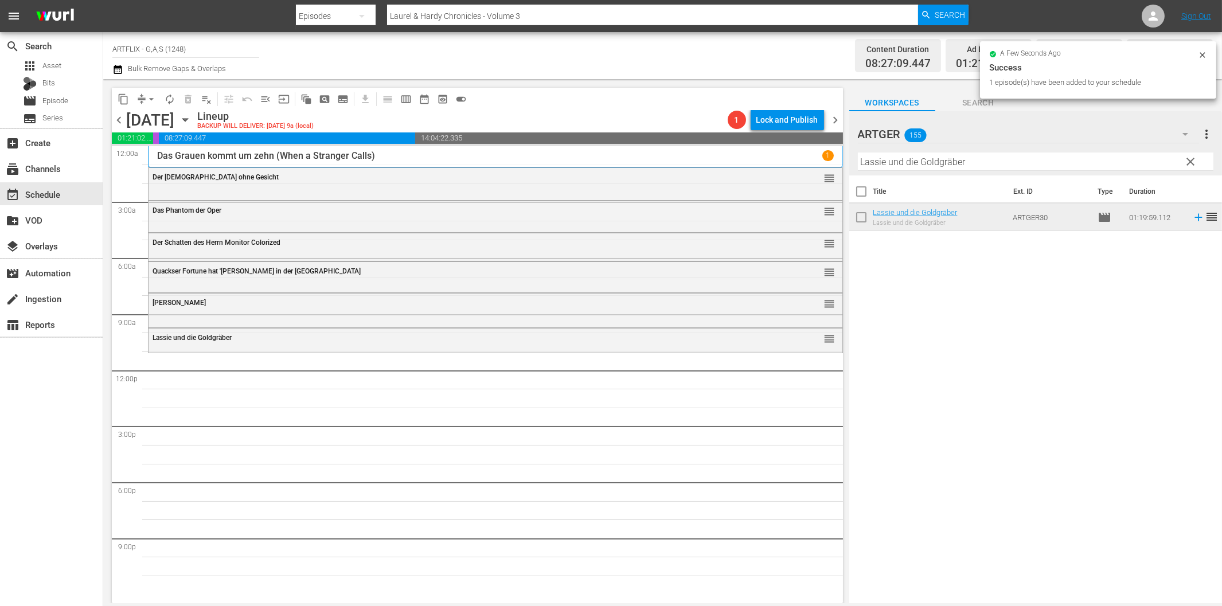
click at [994, 165] on input "Lassie und die Goldgräber" at bounding box center [1036, 162] width 356 height 18
paste input "Tumak, der [PERSON_NAME] des Urwalds"
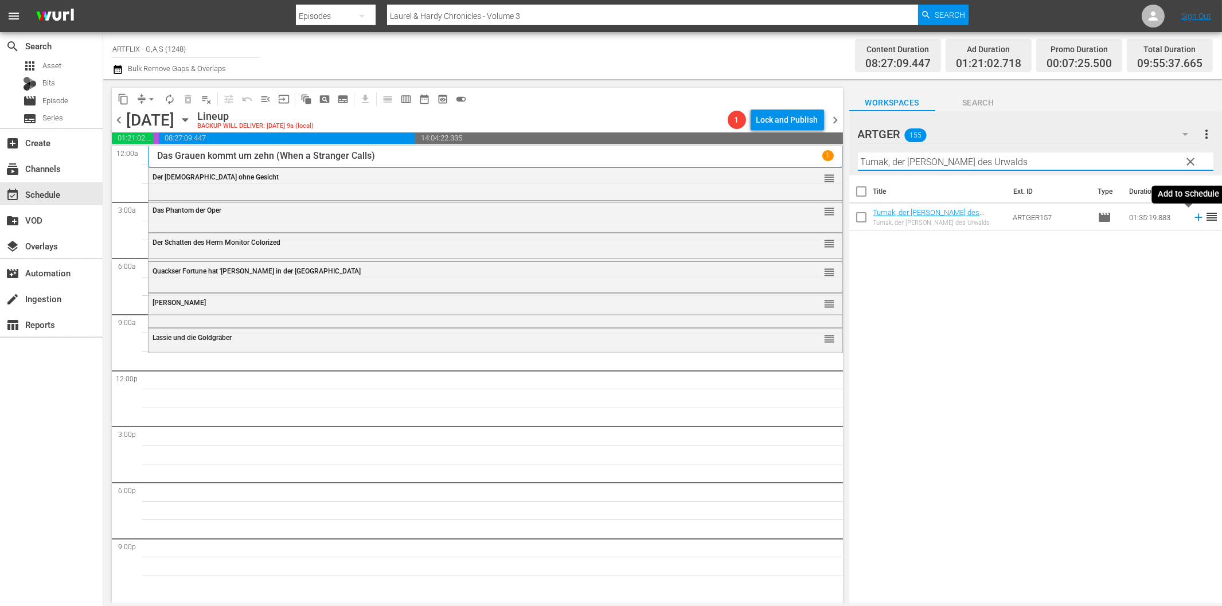
drag, startPoint x: 1189, startPoint y: 217, endPoint x: 1182, endPoint y: 219, distance: 7.3
click at [1195, 218] on icon at bounding box center [1198, 217] width 7 height 7
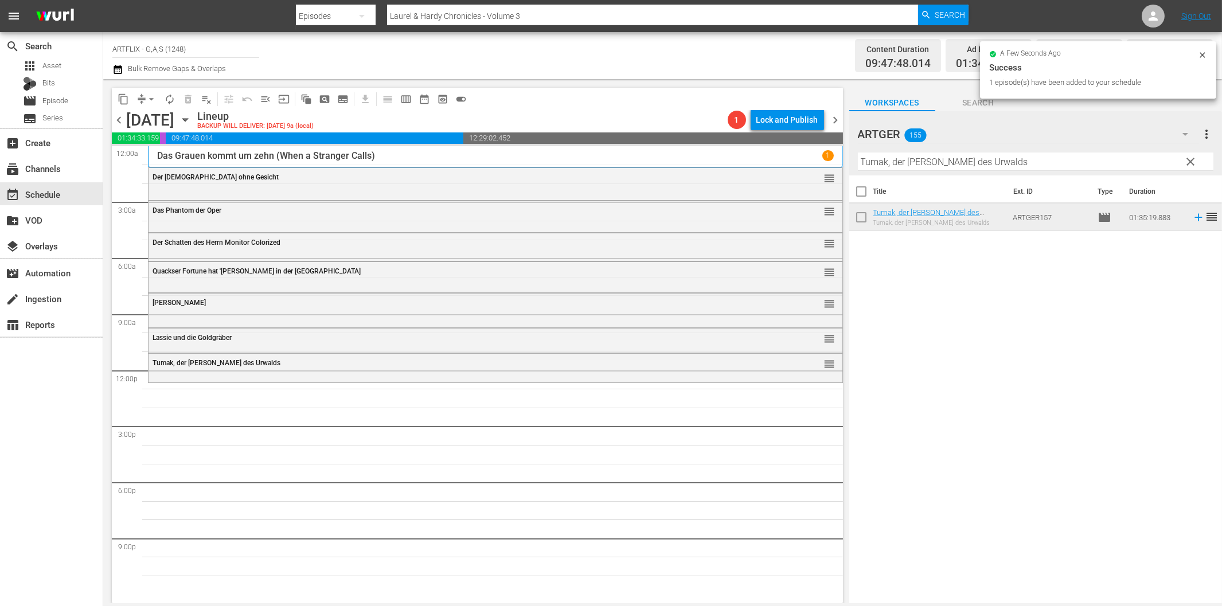
click at [948, 162] on input "Tumak, der [PERSON_NAME] des Urwalds" at bounding box center [1036, 162] width 356 height 18
paste input "Die Wunderpille"
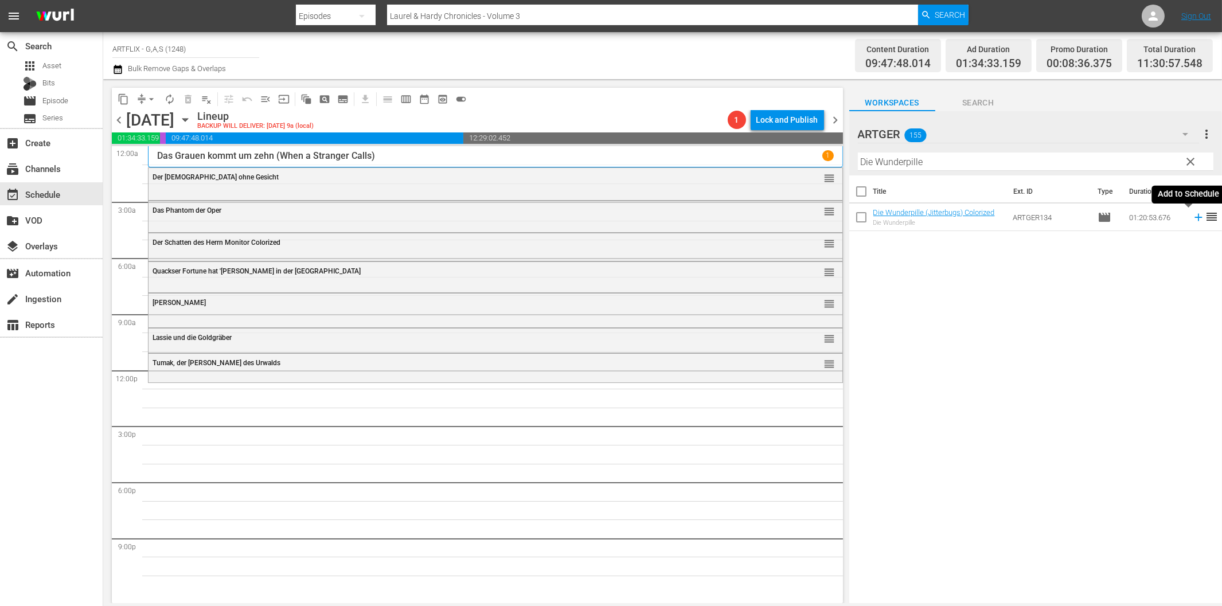
click at [1193, 221] on icon at bounding box center [1199, 217] width 13 height 13
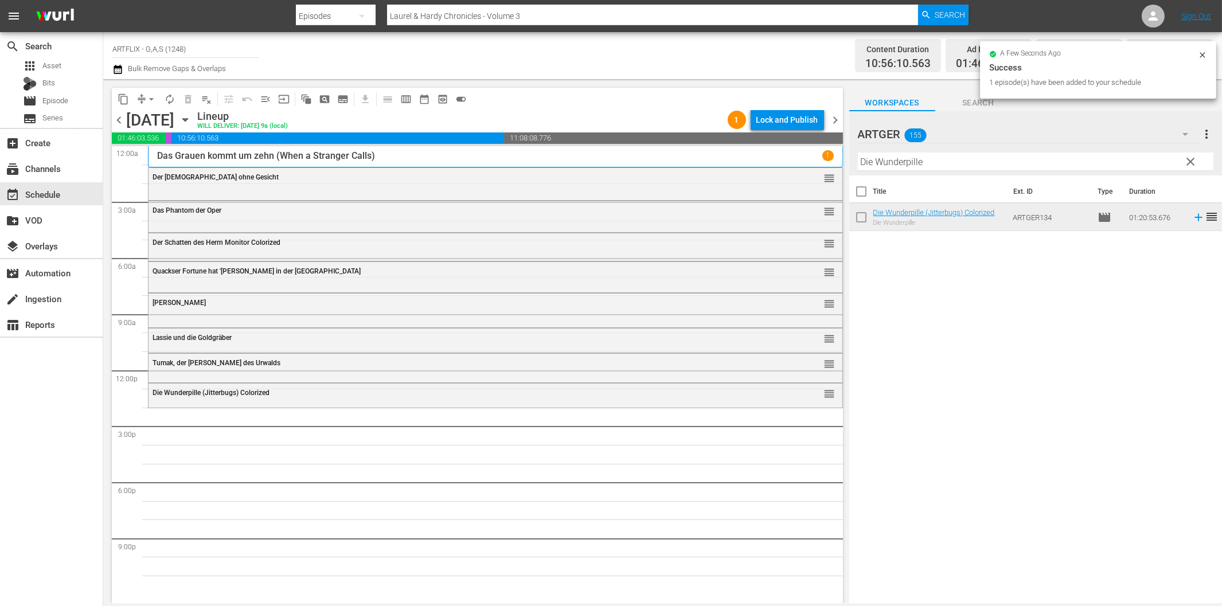
click at [922, 157] on input "Die Wunderpille" at bounding box center [1036, 162] width 356 height 18
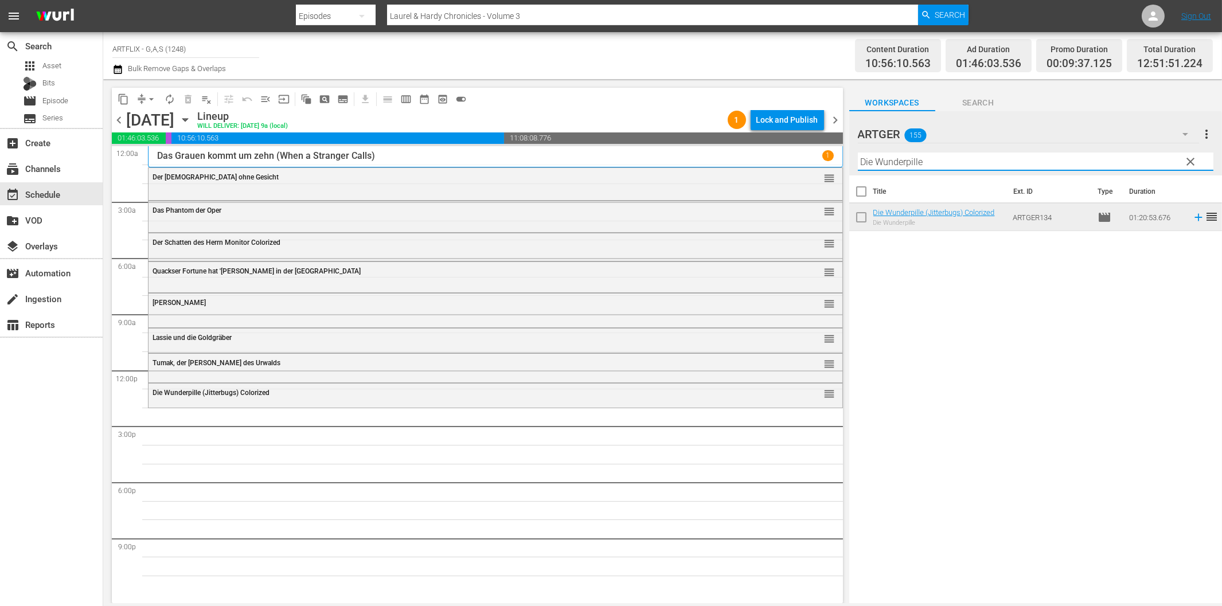
paste input "ck und Doof in der Fremdenlegion"
click at [1193, 213] on icon at bounding box center [1199, 217] width 13 height 13
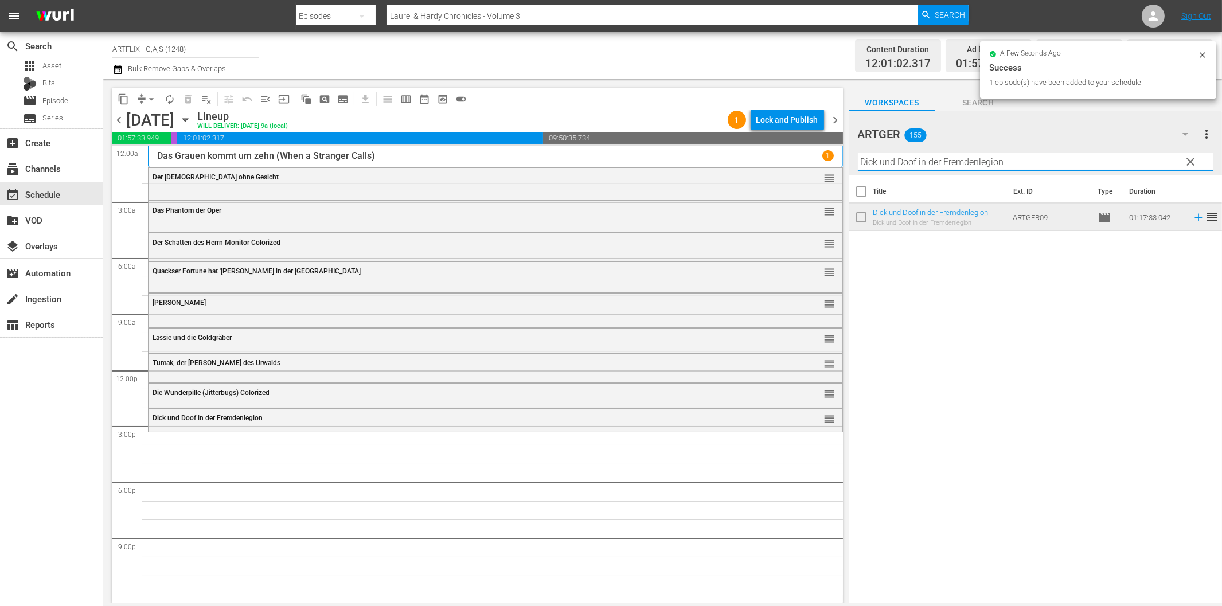
click at [947, 161] on input "Dick und Doof in der Fremdenlegion" at bounding box center [1036, 162] width 356 height 18
paste input "[PERSON_NAME]"
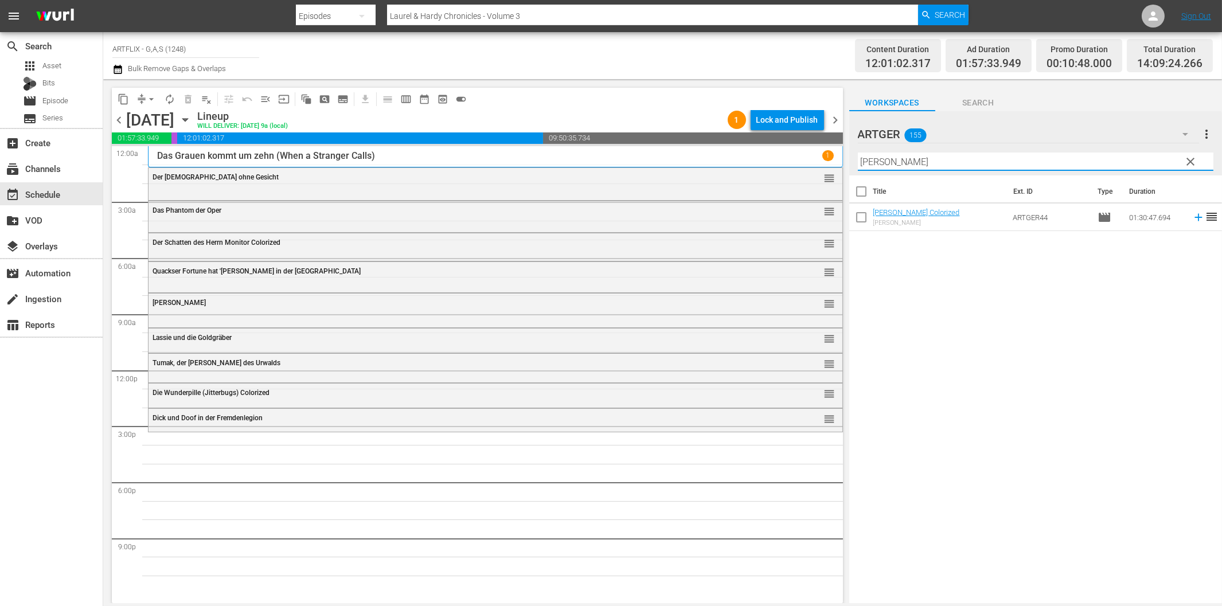
click at [1193, 217] on icon at bounding box center [1199, 217] width 13 height 13
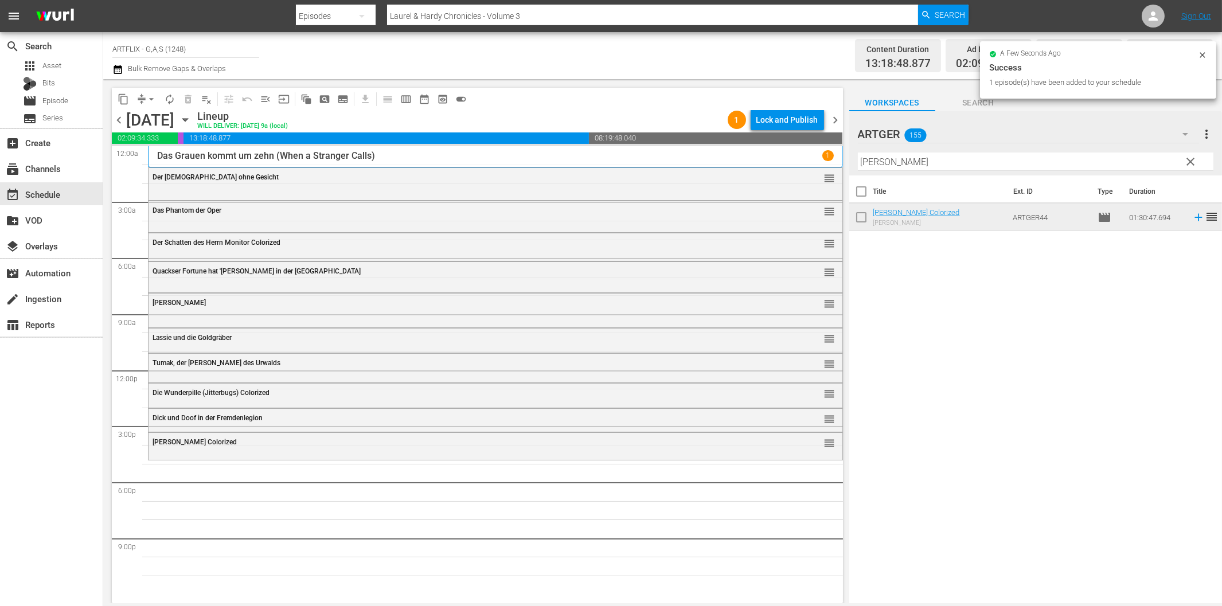
click at [930, 159] on input "[PERSON_NAME]" at bounding box center [1036, 162] width 356 height 18
paste input "[PERSON_NAME] - Die Frau in Grün"
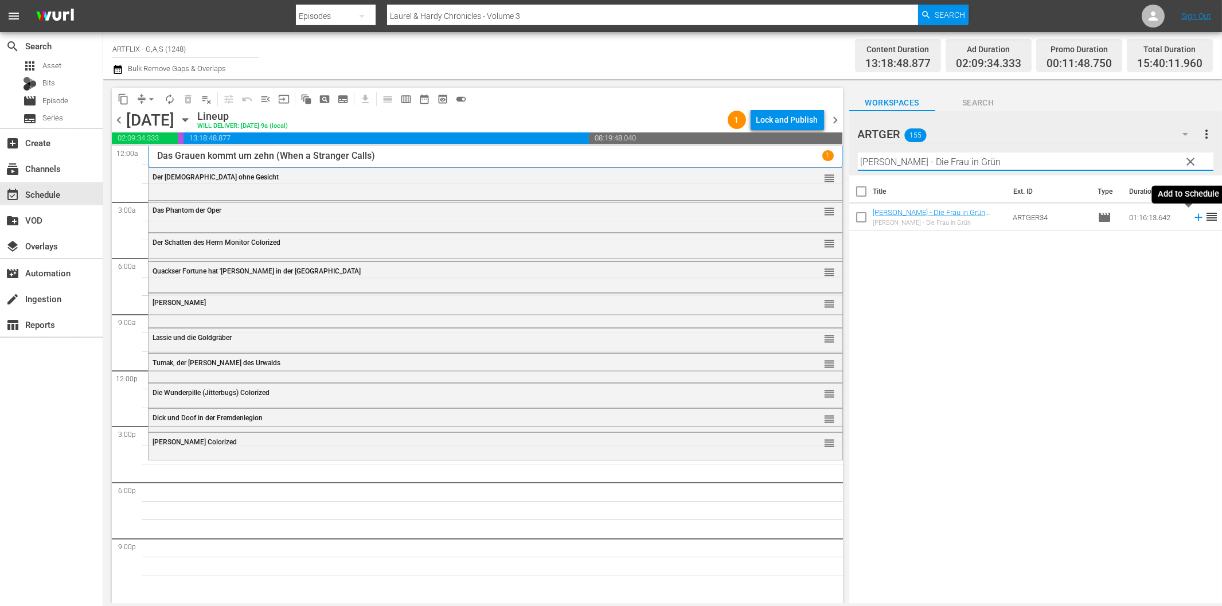
click at [1195, 218] on icon at bounding box center [1198, 217] width 7 height 7
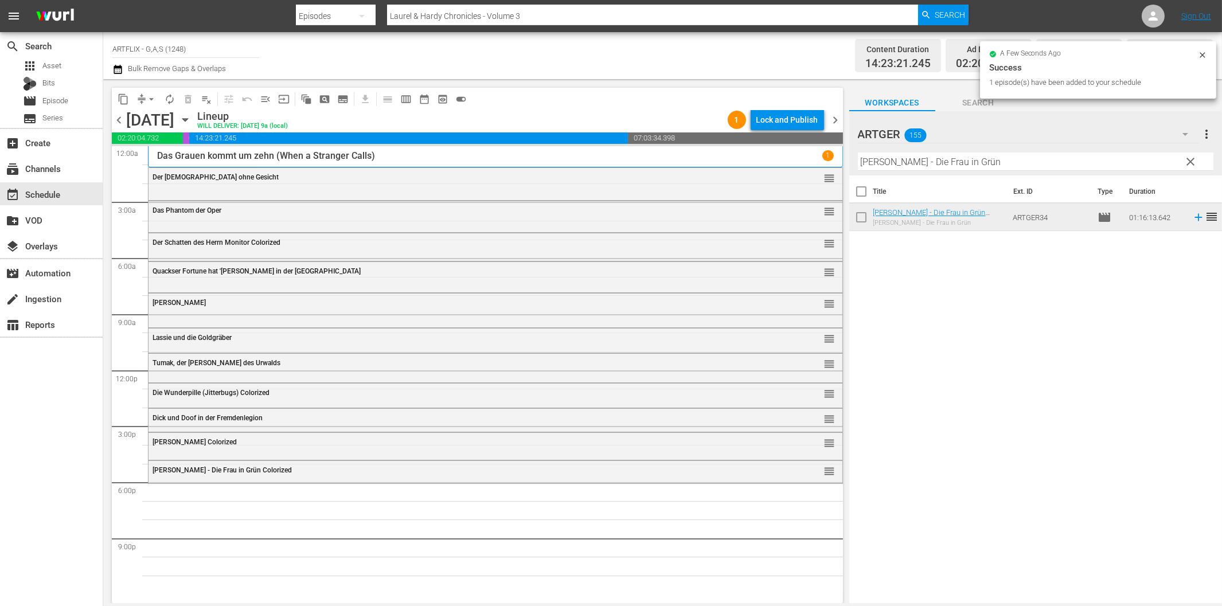
click at [926, 168] on input "[PERSON_NAME] - Die Frau in Grün" at bounding box center [1036, 162] width 356 height 18
paste input "Ziel Mond"
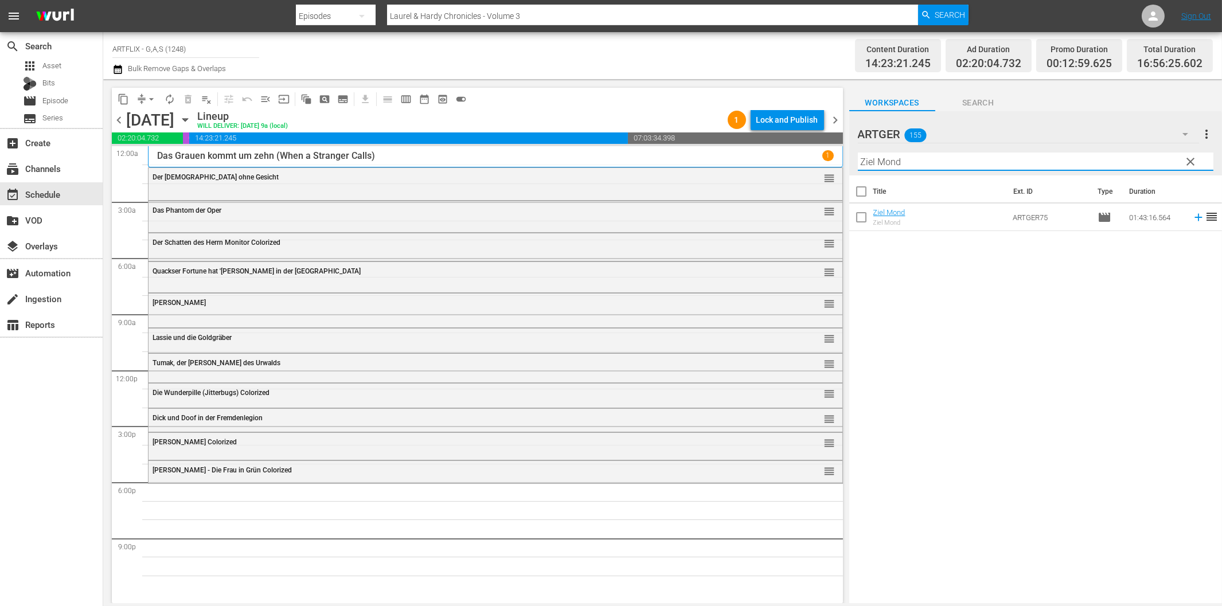
click at [1193, 219] on icon at bounding box center [1199, 217] width 13 height 13
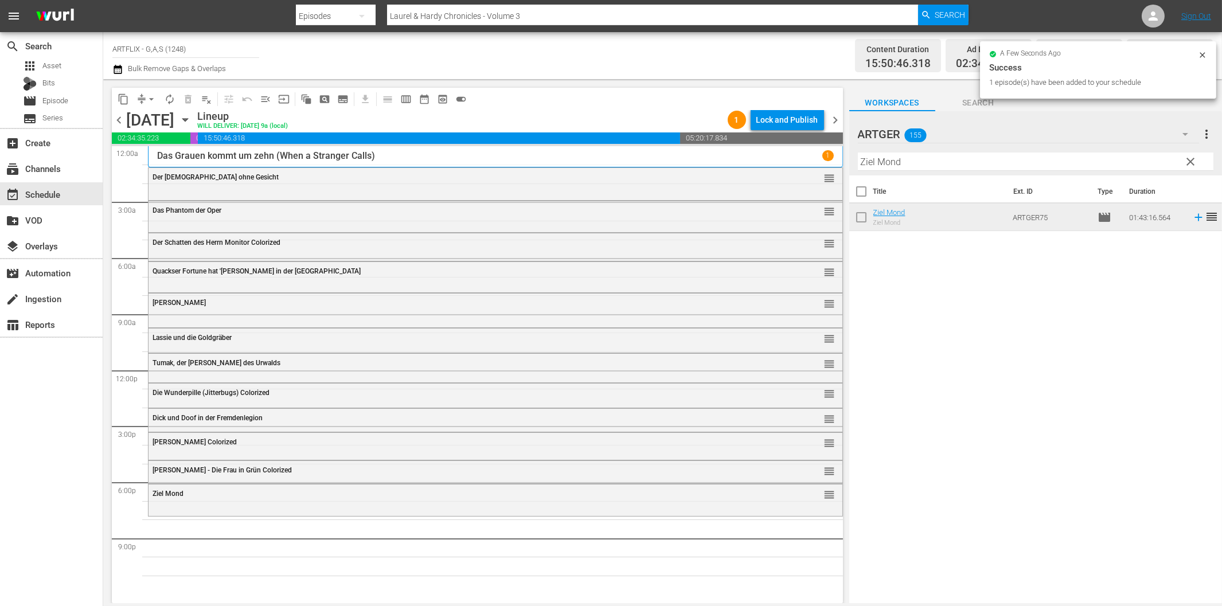
click at [898, 163] on input "Ziel Mond" at bounding box center [1036, 162] width 356 height 18
paste input "Lockende Gefahr"
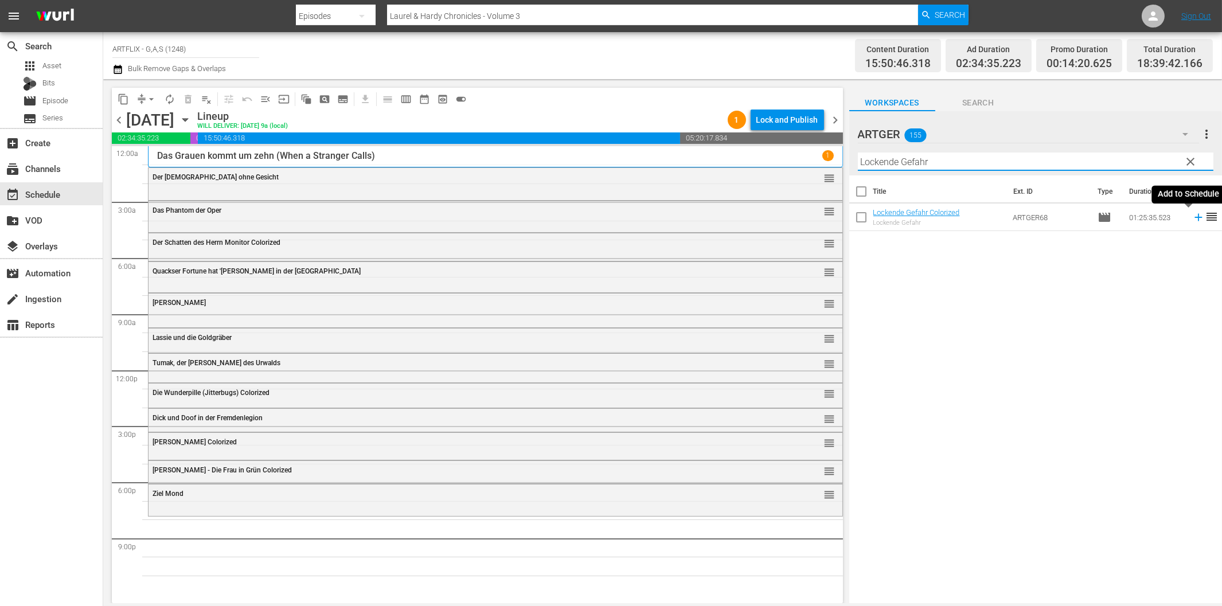
click at [1195, 215] on icon at bounding box center [1198, 217] width 7 height 7
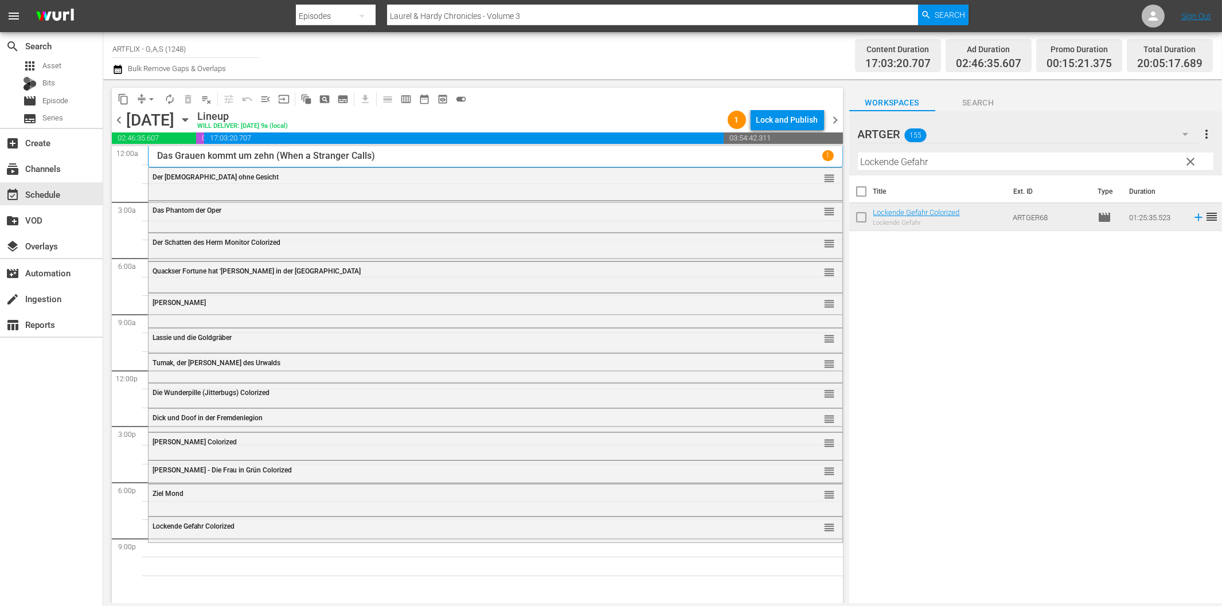
click at [972, 157] on input "Lockende Gefahr" at bounding box center [1036, 162] width 356 height 18
paste input "Der wahre [PERSON_NAME]"
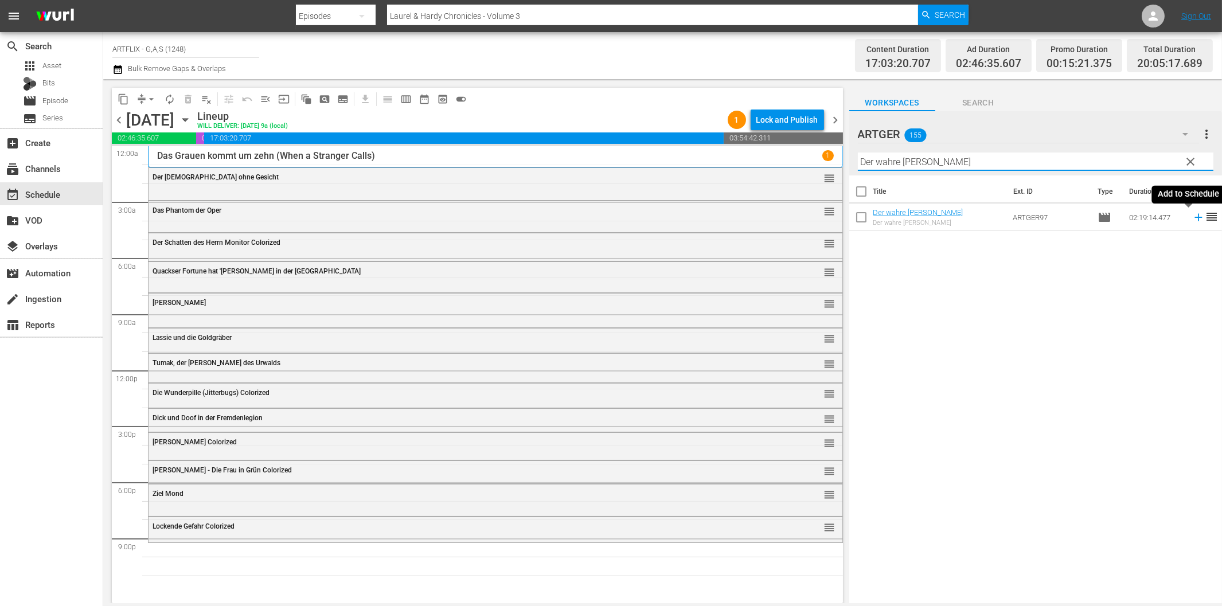
click at [1193, 219] on icon at bounding box center [1199, 217] width 13 height 13
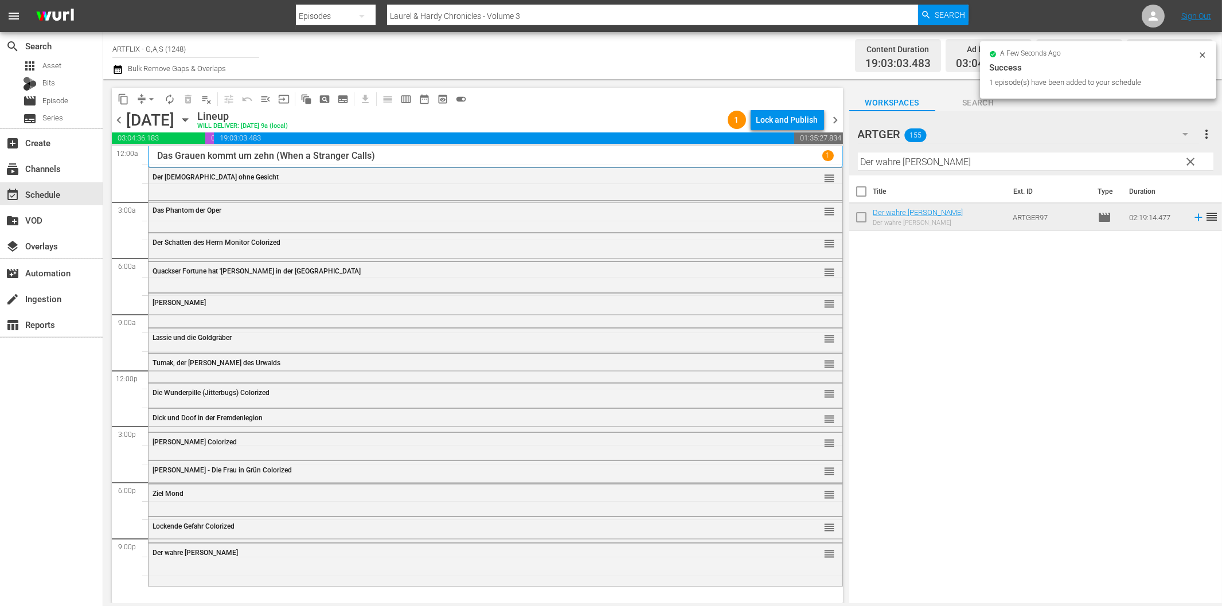
click at [937, 163] on input "Der wahre [PERSON_NAME]" at bounding box center [1036, 162] width 356 height 18
paste input "[PERSON_NAME] und [PERSON_NAME]"
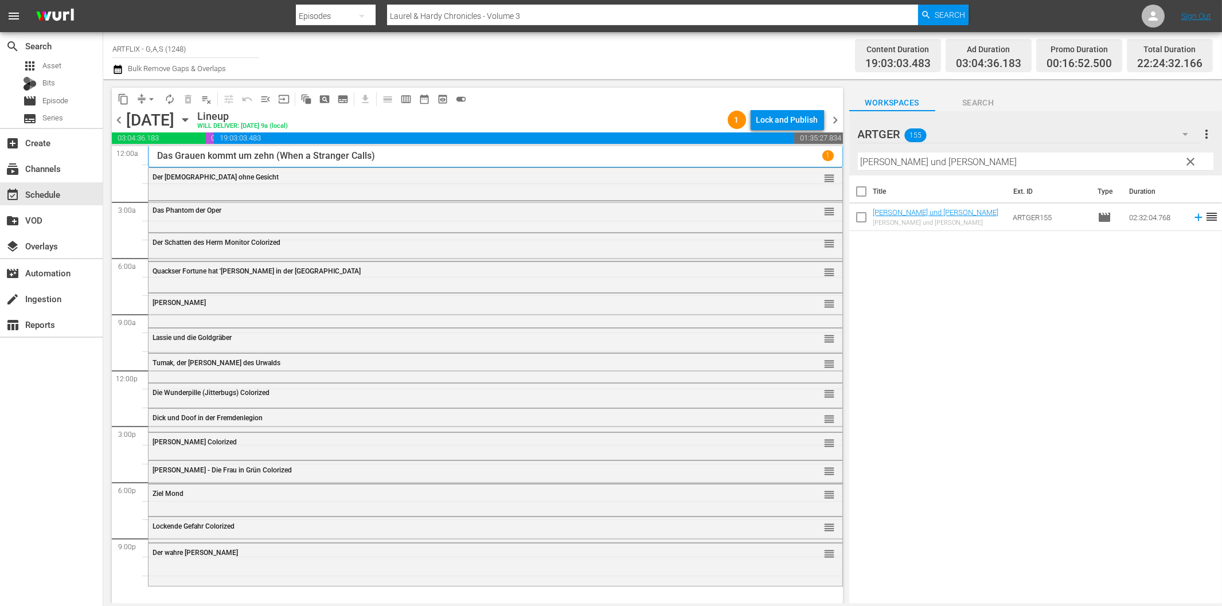
click at [969, 163] on input "[PERSON_NAME] und [PERSON_NAME]" at bounding box center [1036, 162] width 356 height 18
paste input "Die [PERSON_NAME] von [GEOGRAPHIC_DATA]"
click at [1193, 216] on icon at bounding box center [1199, 217] width 13 height 13
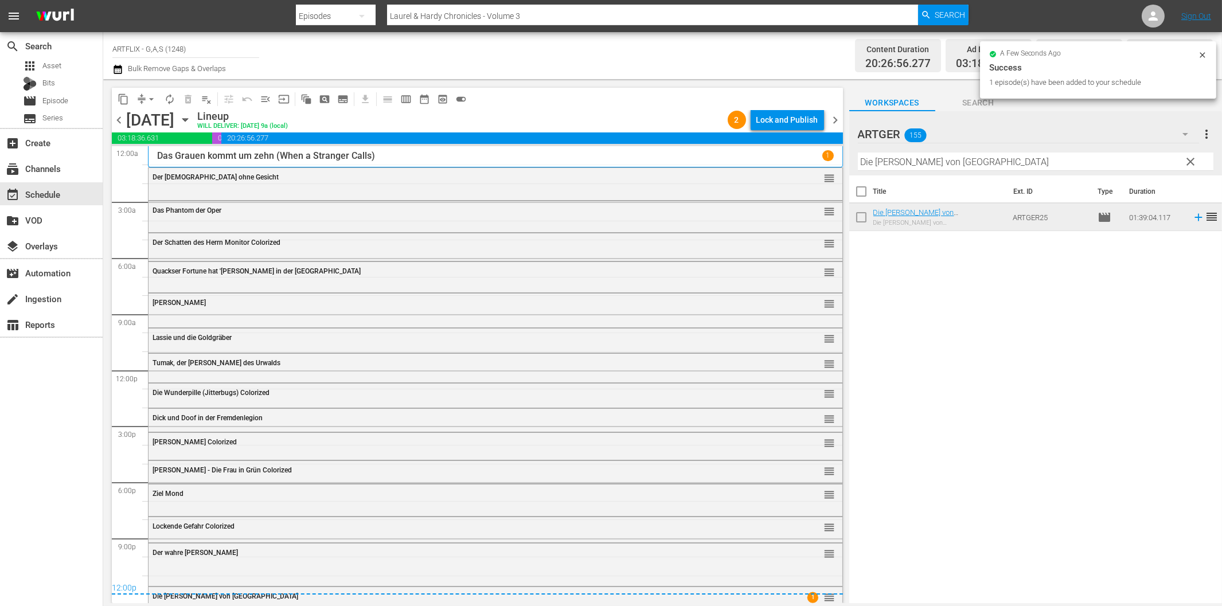
click at [835, 127] on div "chevron_left [DATE] [DATE] Lineup WILL DELIVER: [DATE] 9a (local) 2 Lock and Pu…" at bounding box center [477, 121] width 731 height 22
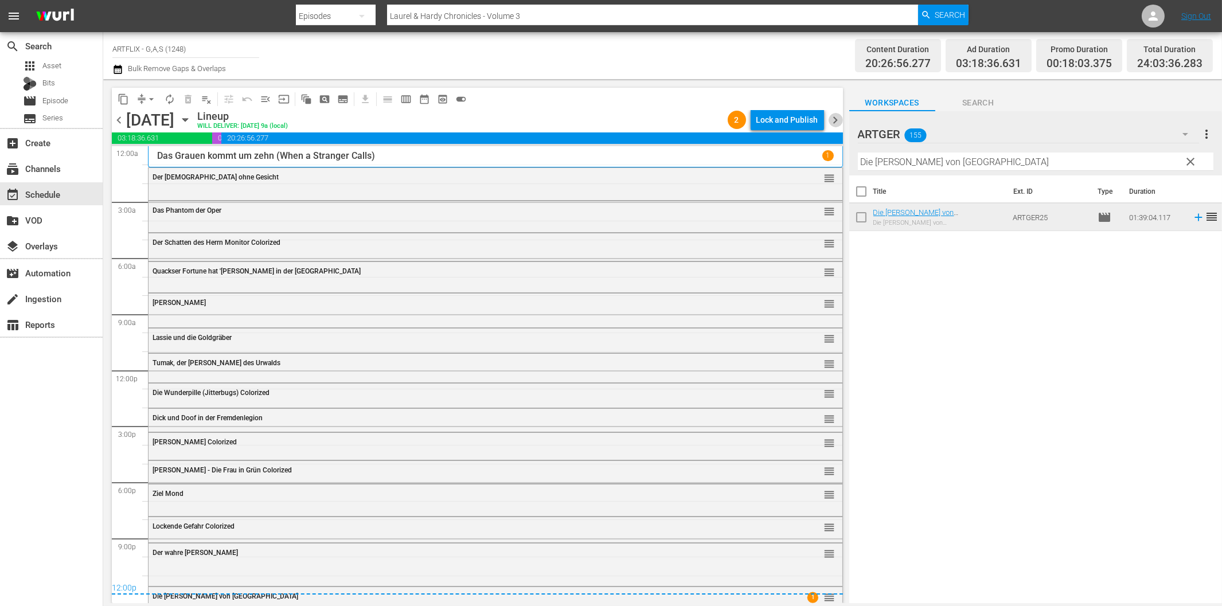
click at [836, 120] on span "chevron_right" at bounding box center [836, 120] width 14 height 14
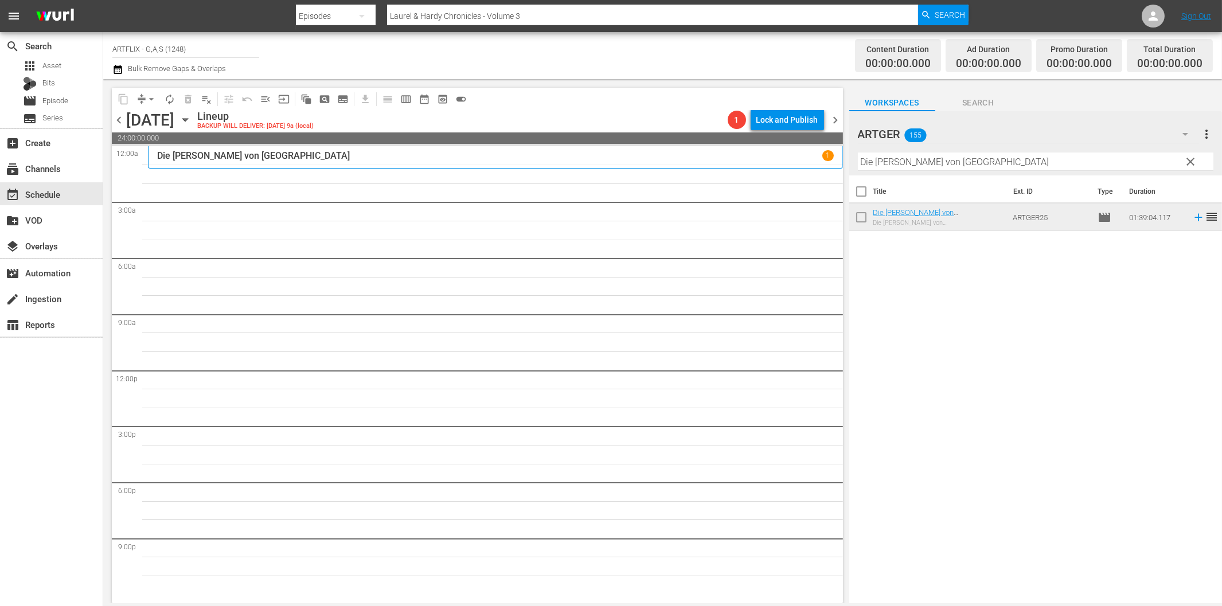
click at [897, 397] on div "Title Ext. ID Type Duration Die [PERSON_NAME] von [GEOGRAPHIC_DATA] Die [PERSON…" at bounding box center [1036, 391] width 373 height 430
click at [978, 163] on input "Die [PERSON_NAME] von [GEOGRAPHIC_DATA]" at bounding box center [1036, 162] width 356 height 18
paste input "as Haus auf dem Geisterhügel"
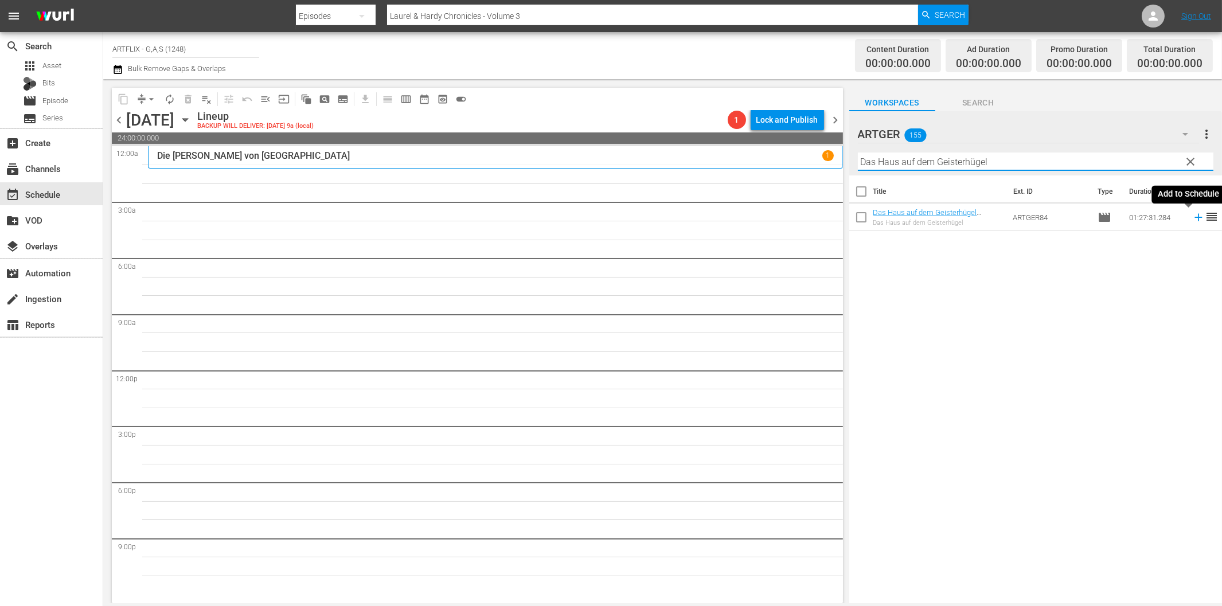
click at [1193, 219] on icon at bounding box center [1199, 217] width 13 height 13
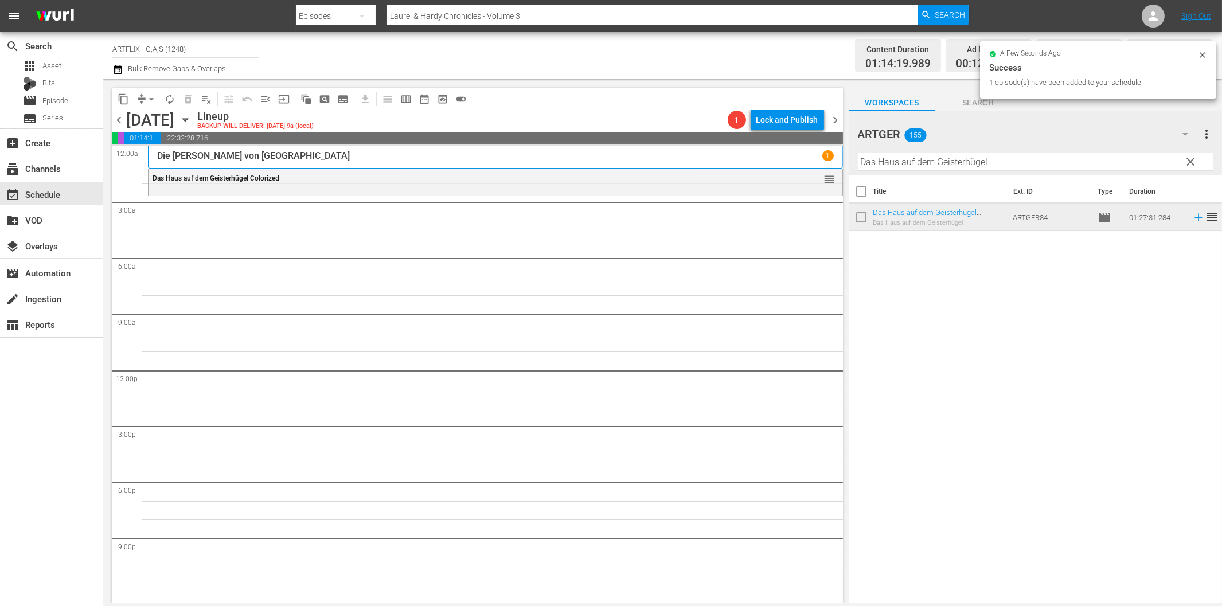
click at [951, 162] on input "Das Haus auf dem Geisterhügel" at bounding box center [1036, 162] width 356 height 18
paste input "Home Town Story Colorized"
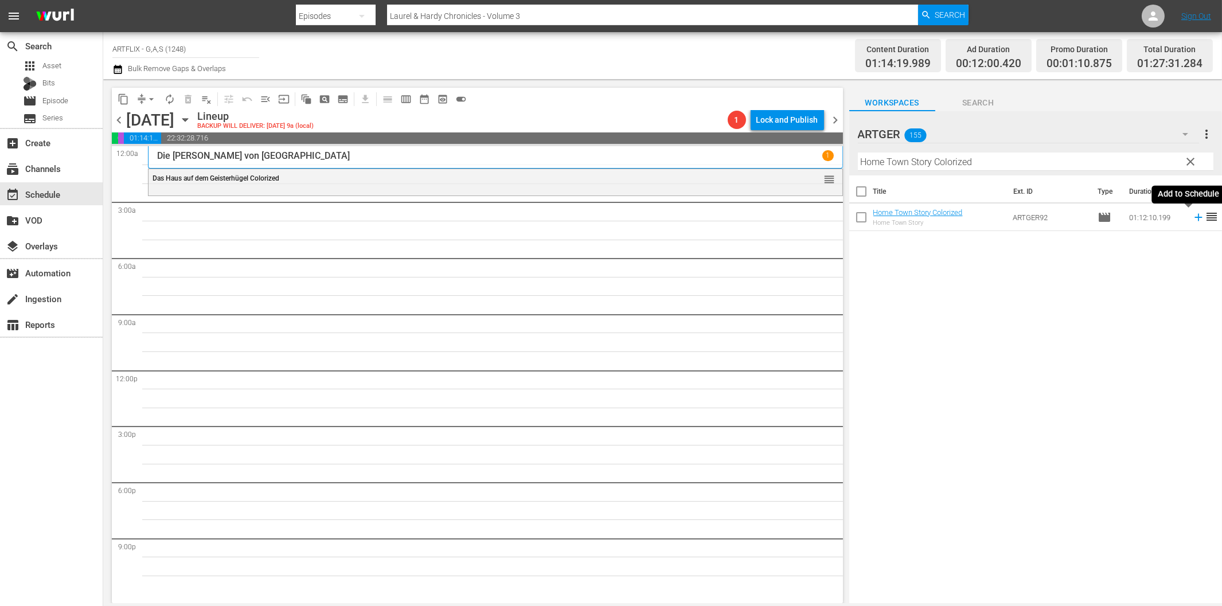
click at [1193, 221] on icon at bounding box center [1199, 217] width 13 height 13
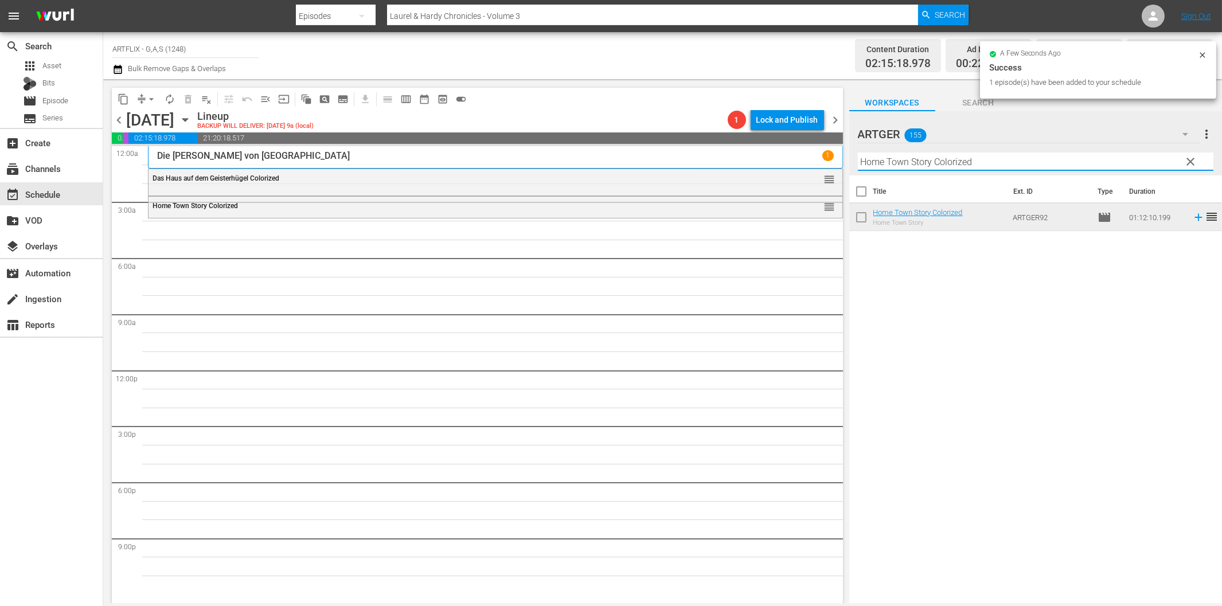
click at [1045, 162] on input "Home Town Story Colorized" at bounding box center [1036, 162] width 356 height 18
paste input "The Last Man on Earth - Der Beginn der Legende"
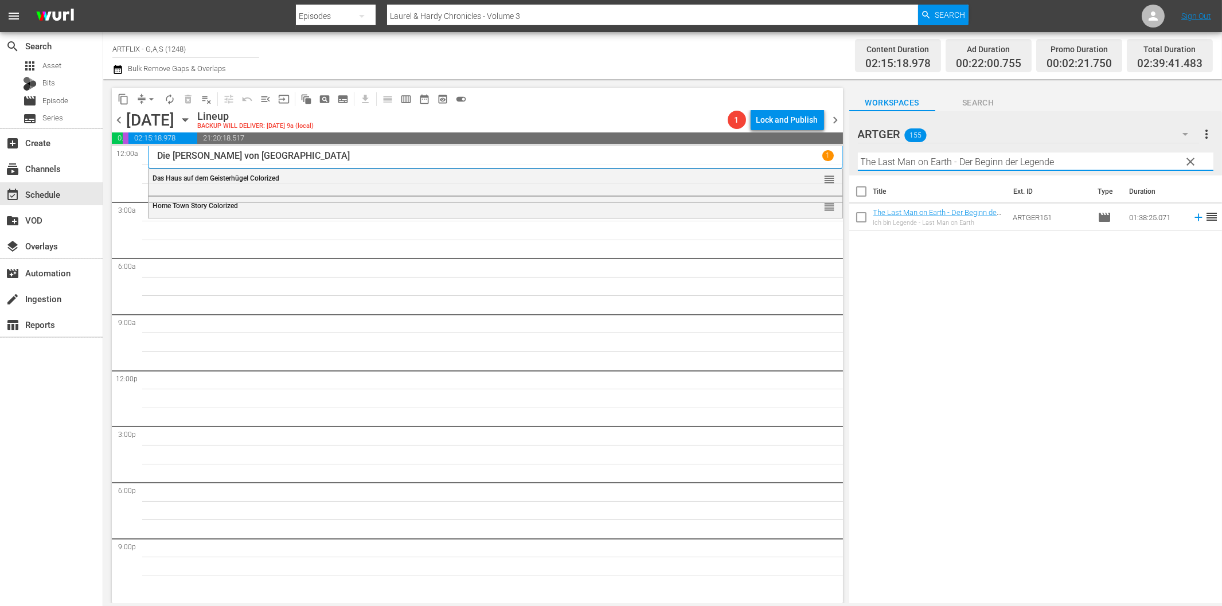
click at [1193, 215] on icon at bounding box center [1199, 217] width 13 height 13
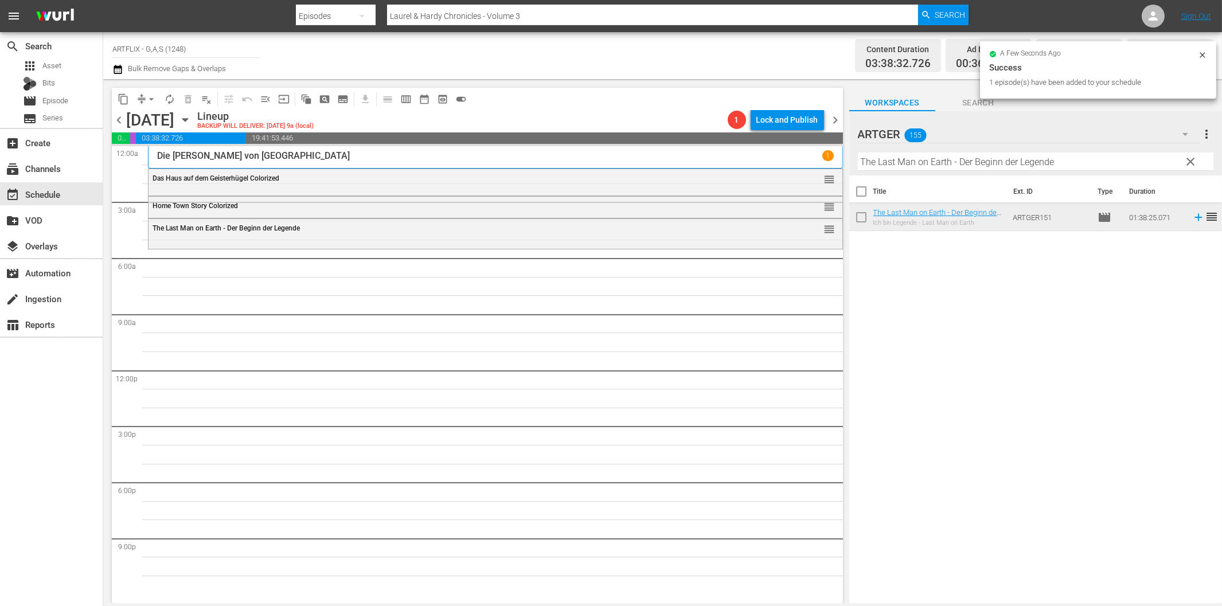
click at [882, 164] on input "The Last Man on Earth - Der Beginn der Legende" at bounding box center [1036, 162] width 356 height 18
paste input "Unser Leben mit Vater"
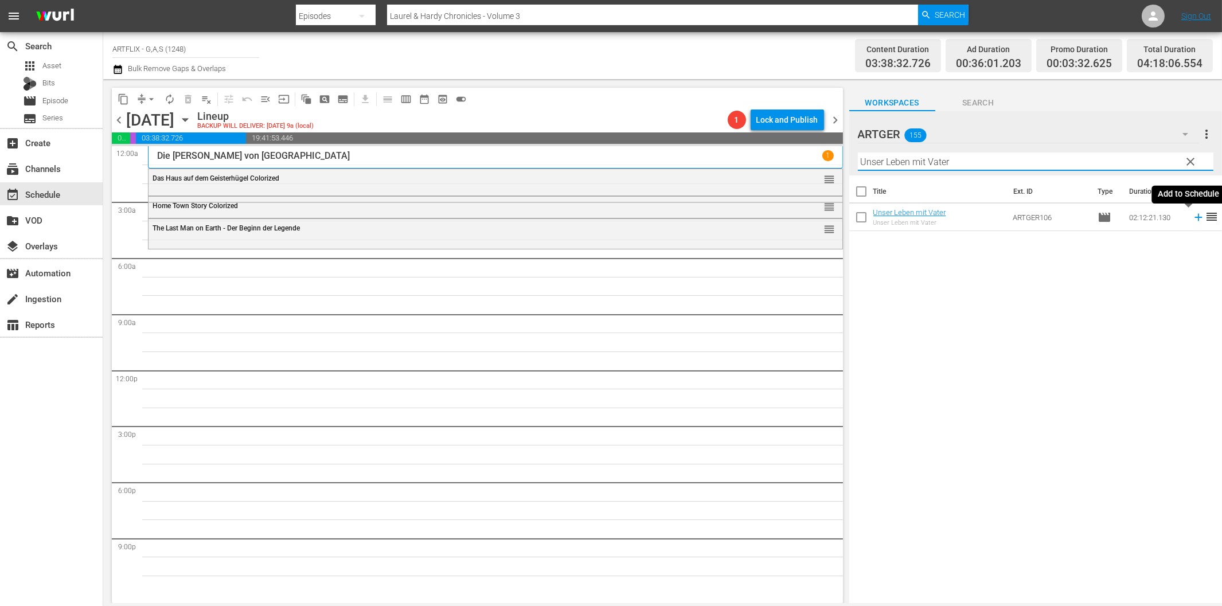
click at [1195, 217] on icon at bounding box center [1198, 217] width 7 height 7
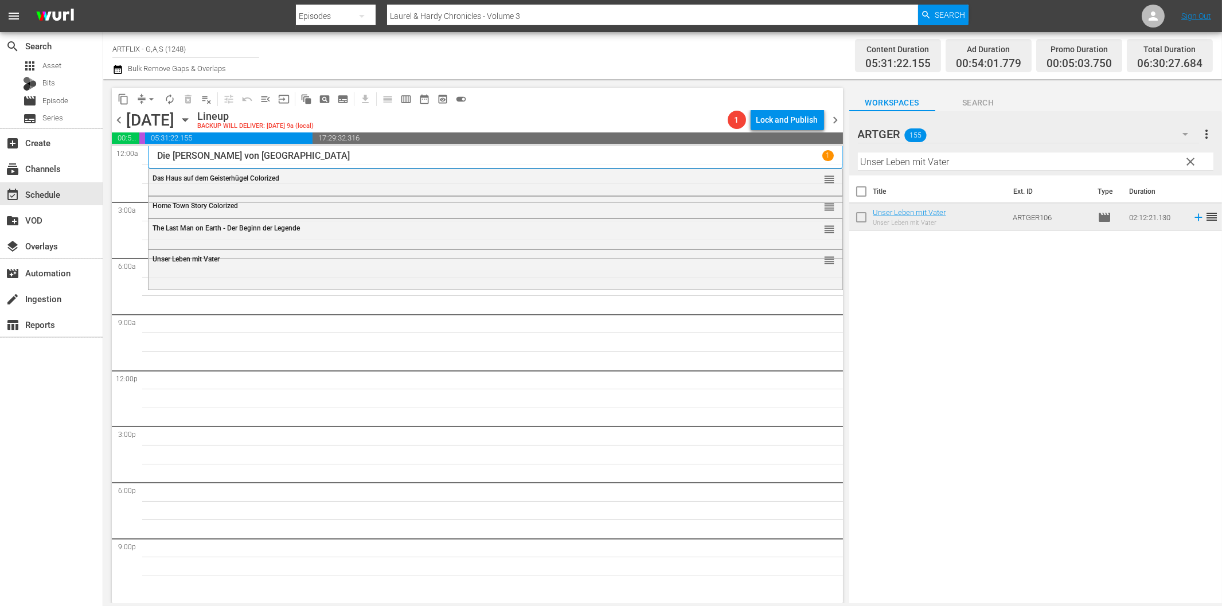
click at [878, 501] on div "Title Ext. ID Type Duration Unser Leben mit Vater [PERSON_NAME] Leben mit Vater…" at bounding box center [1036, 391] width 373 height 430
click at [881, 165] on input "Unser Leben mit Vater" at bounding box center [1036, 162] width 356 height 18
paste input "Bei [PERSON_NAME] stimmt die Kasse nicht"
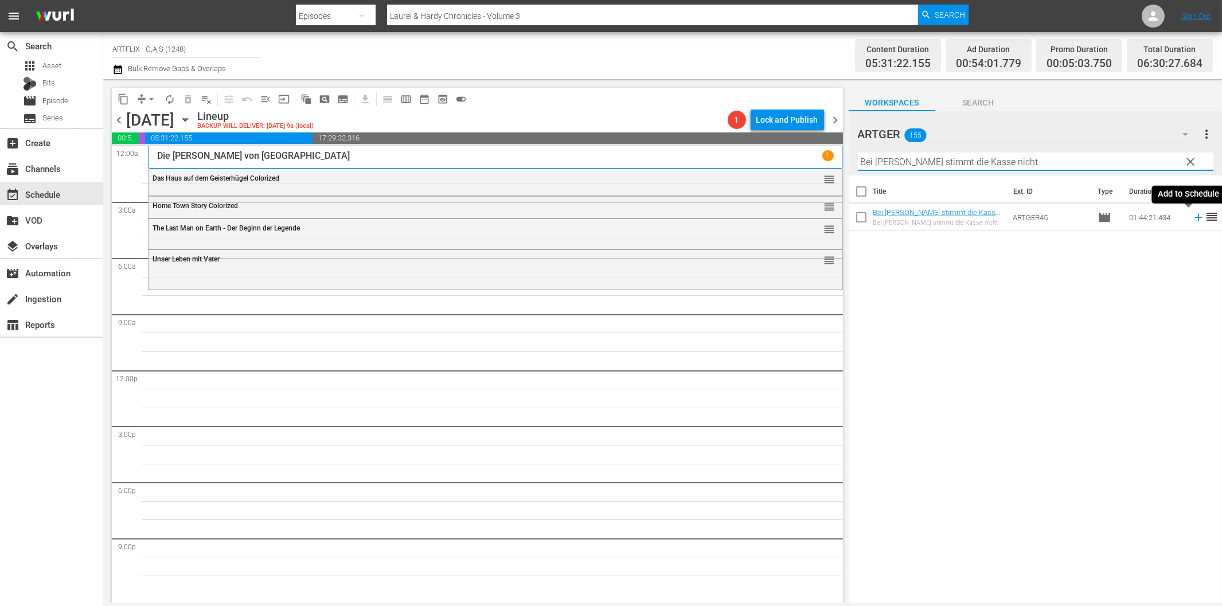
click at [1193, 220] on icon at bounding box center [1199, 217] width 13 height 13
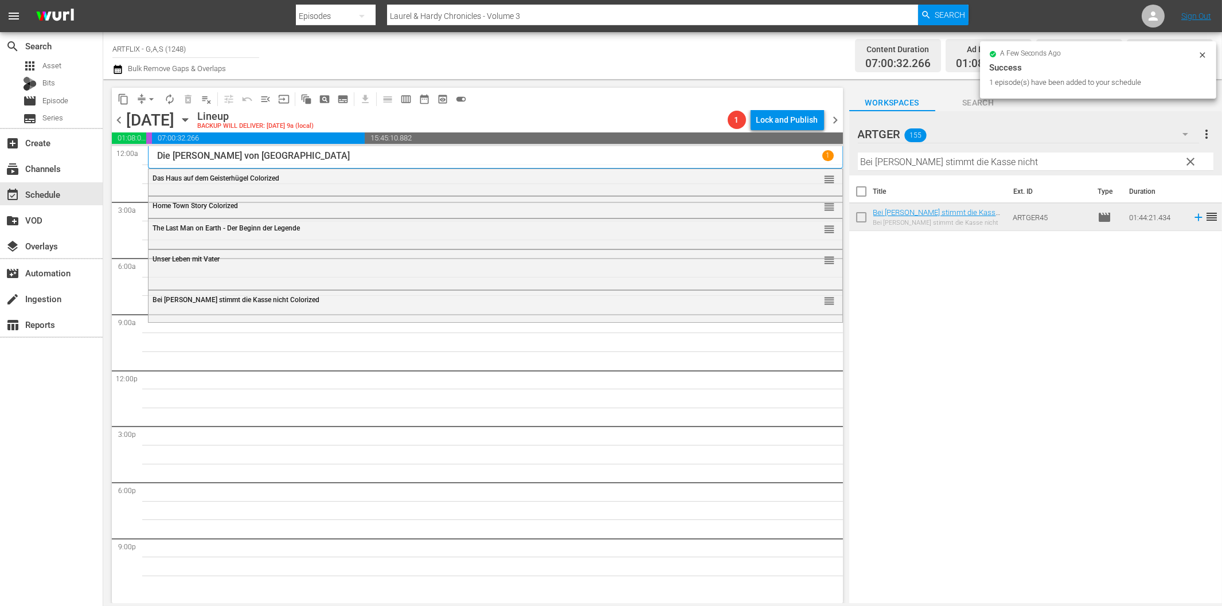
click at [969, 162] on input "Bei [PERSON_NAME] stimmt die Kasse nicht" at bounding box center [1036, 162] width 356 height 18
paste input "Ein Herz [PERSON_NAME]"
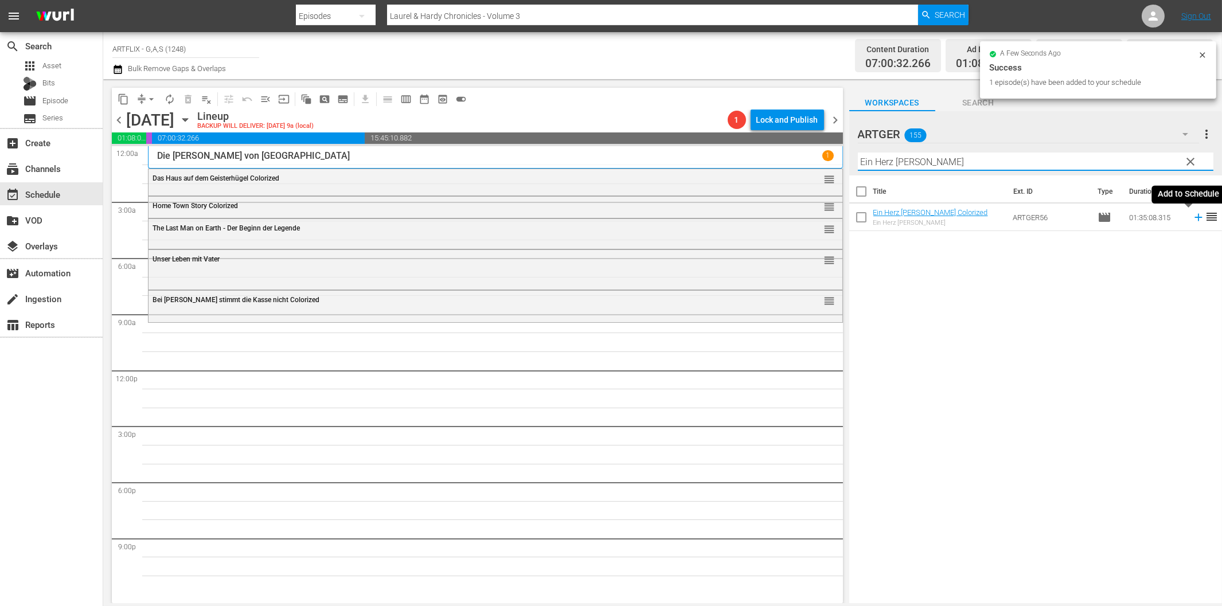
click at [1193, 222] on icon at bounding box center [1199, 217] width 13 height 13
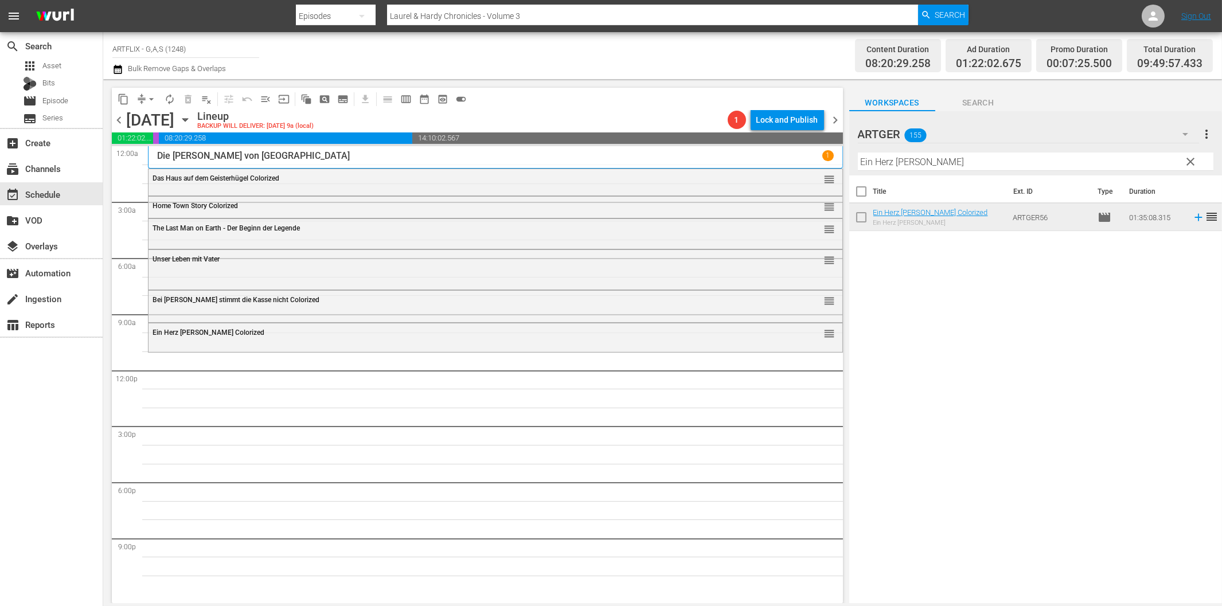
click at [902, 166] on input "Ein Herz [PERSON_NAME]" at bounding box center [1036, 162] width 356 height 18
paste input "Die kleine Prinzessin"
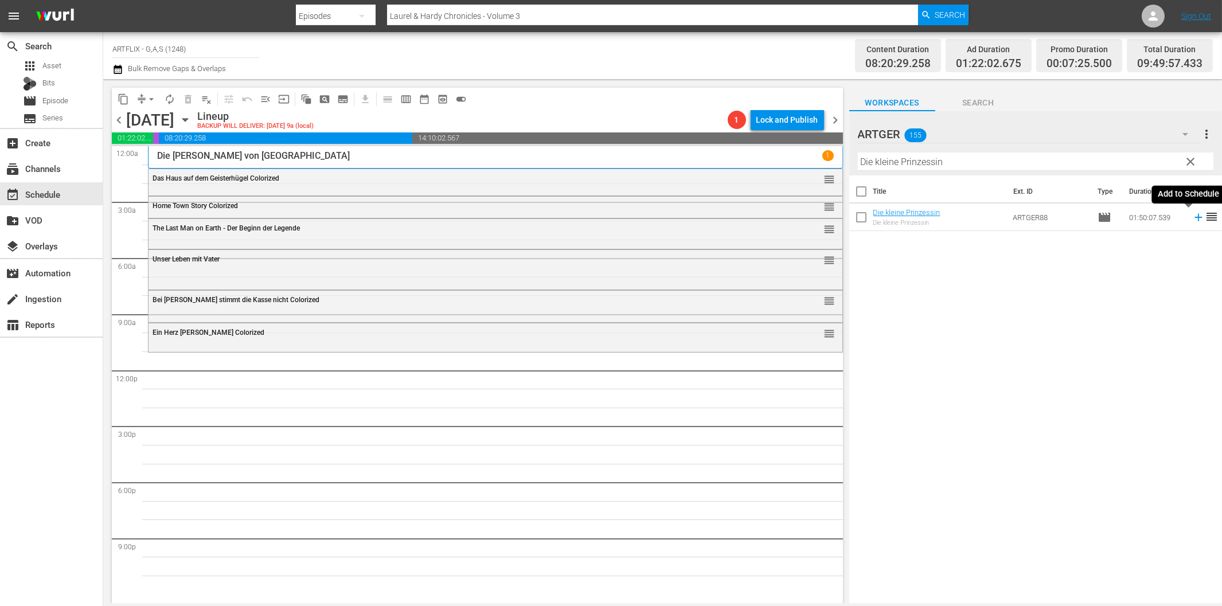
click at [1195, 215] on icon at bounding box center [1198, 217] width 7 height 7
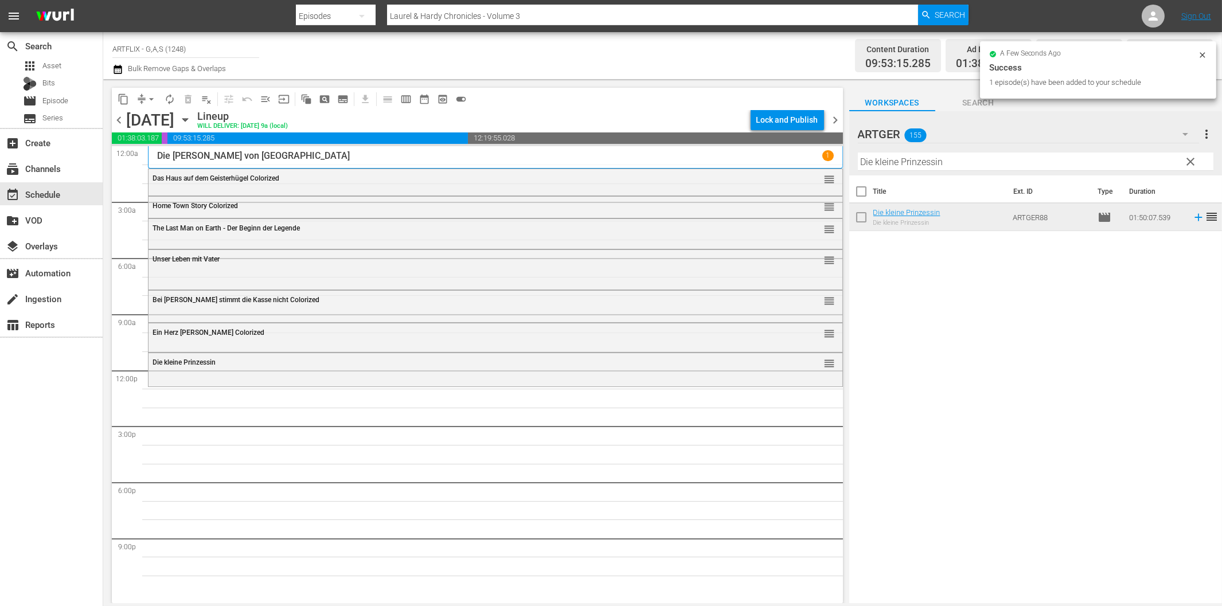
click at [960, 153] on input "Die kleine Prinzessin" at bounding box center [1036, 162] width 356 height 18
paste input "er letzte Musketier Colorized"
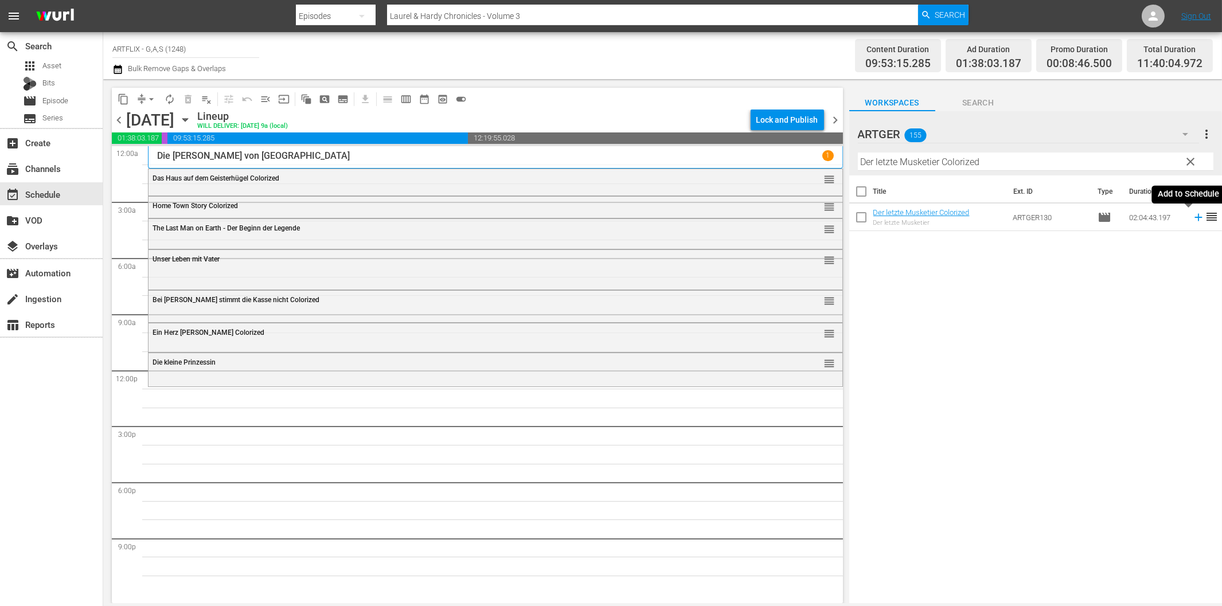
click at [1193, 219] on icon at bounding box center [1199, 217] width 13 height 13
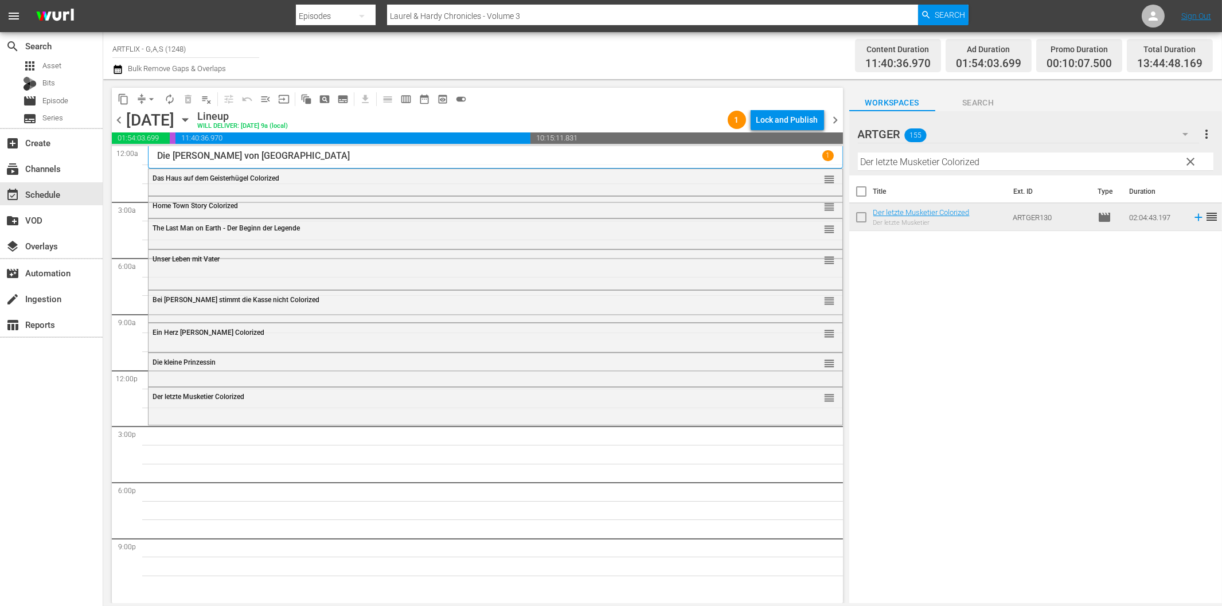
click at [925, 161] on input "Der letzte Musketier Colorized" at bounding box center [1036, 162] width 356 height 18
paste input "Titan der Gladiatoren (The Two Gladiators)"
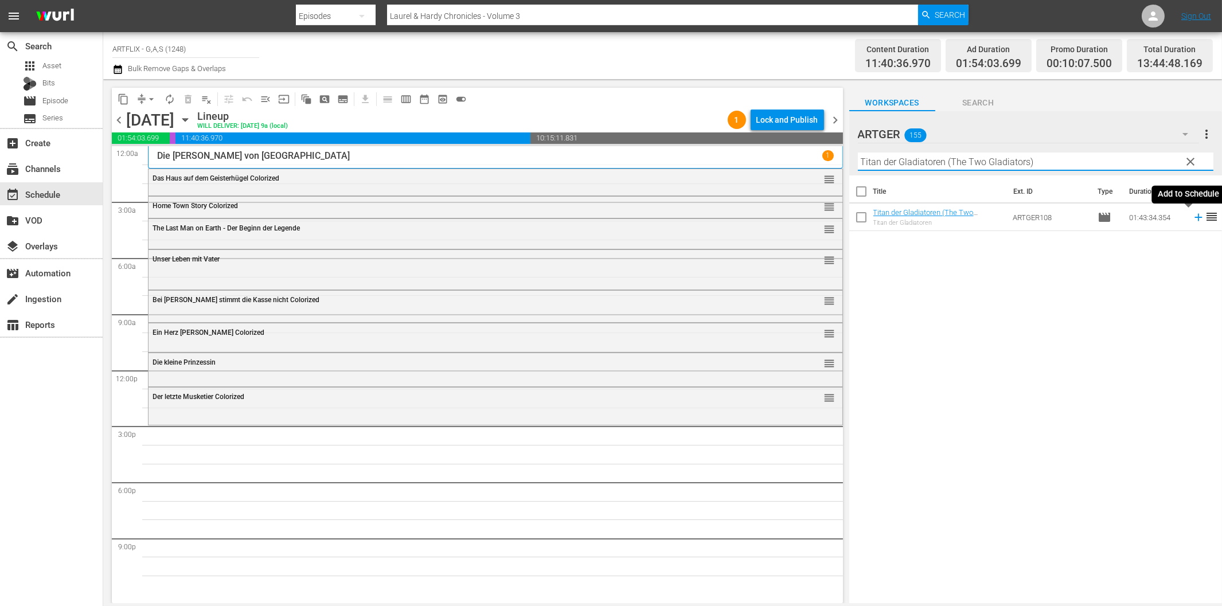
click at [1193, 216] on icon at bounding box center [1199, 217] width 13 height 13
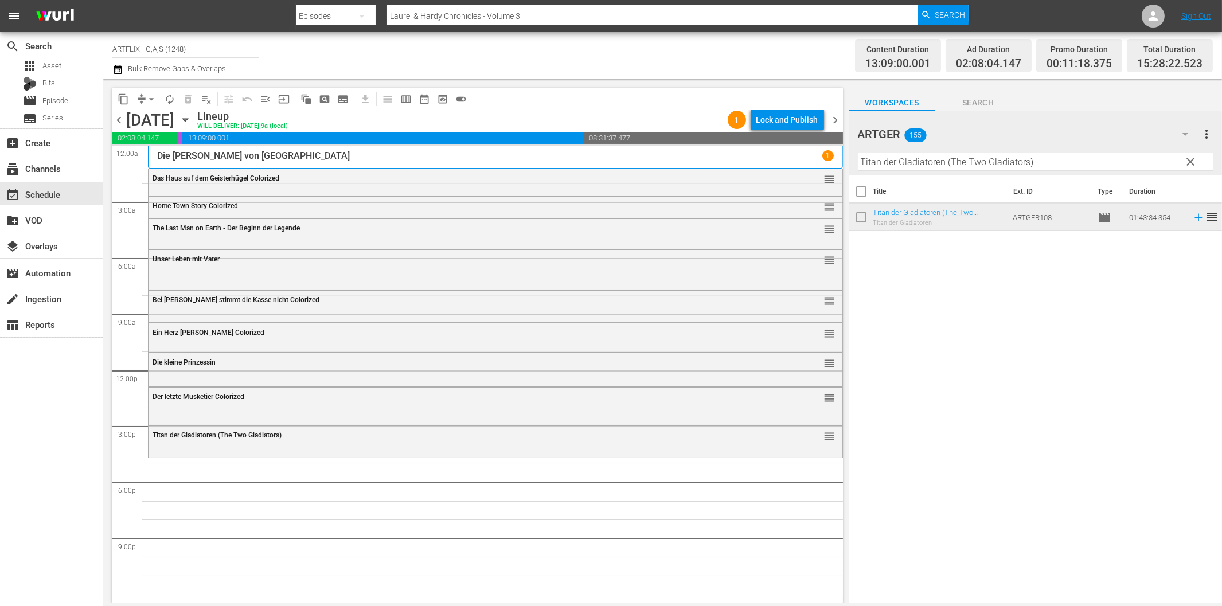
click at [908, 162] on input "Titan der Gladiatoren (The Two Gladiators)" at bounding box center [1036, 162] width 356 height 18
paste input "Das Schwert von Persien"
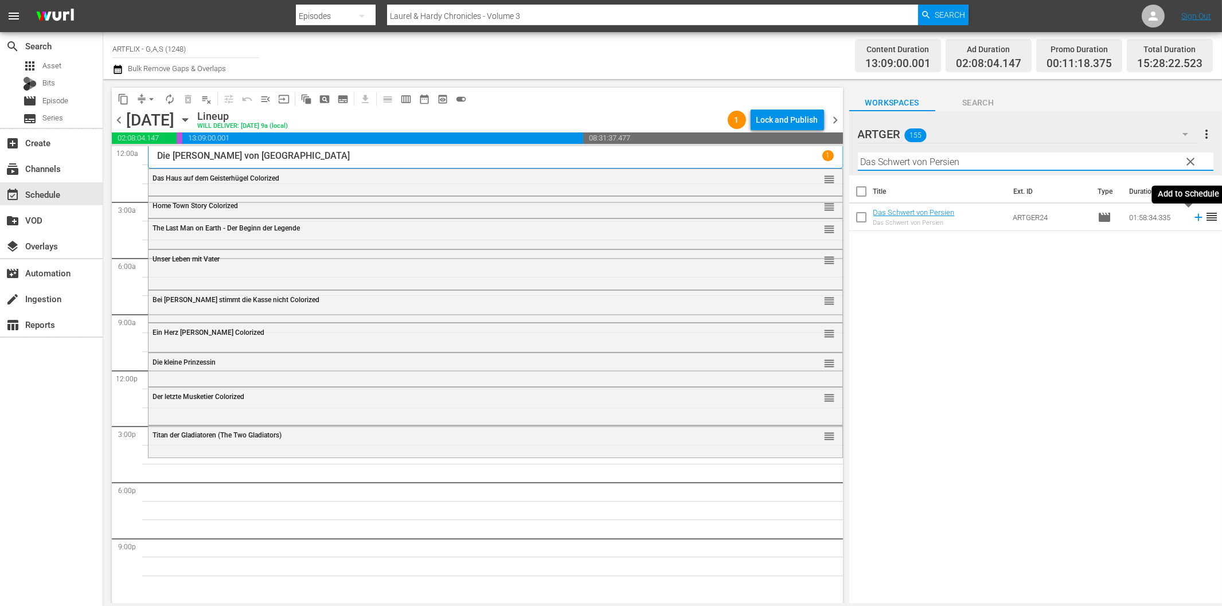
click at [1195, 218] on icon at bounding box center [1198, 217] width 7 height 7
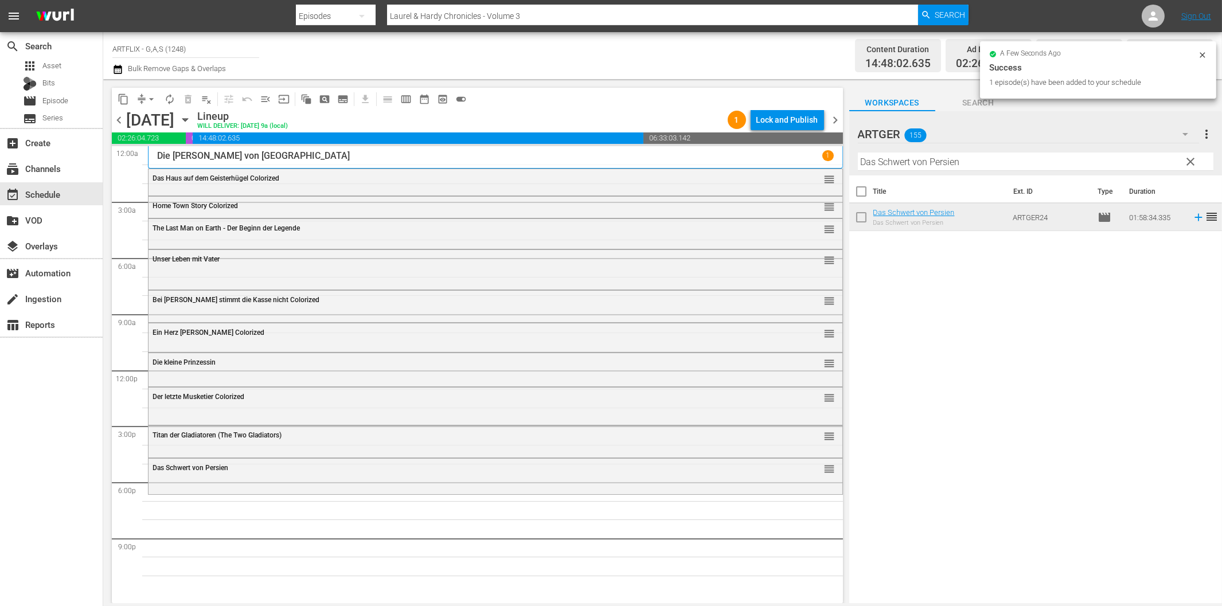
click at [943, 163] on input "Das Schwert von Persien" at bounding box center [1036, 162] width 356 height 18
paste input "[PERSON_NAME] und [PERSON_NAME]"
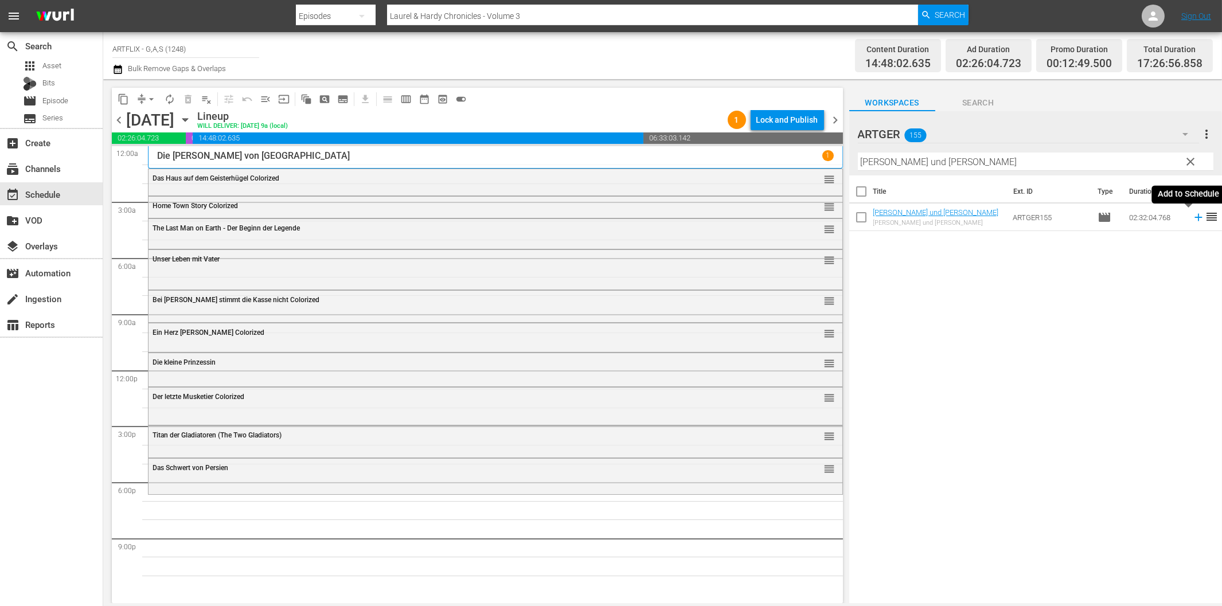
click at [1193, 214] on icon at bounding box center [1199, 217] width 13 height 13
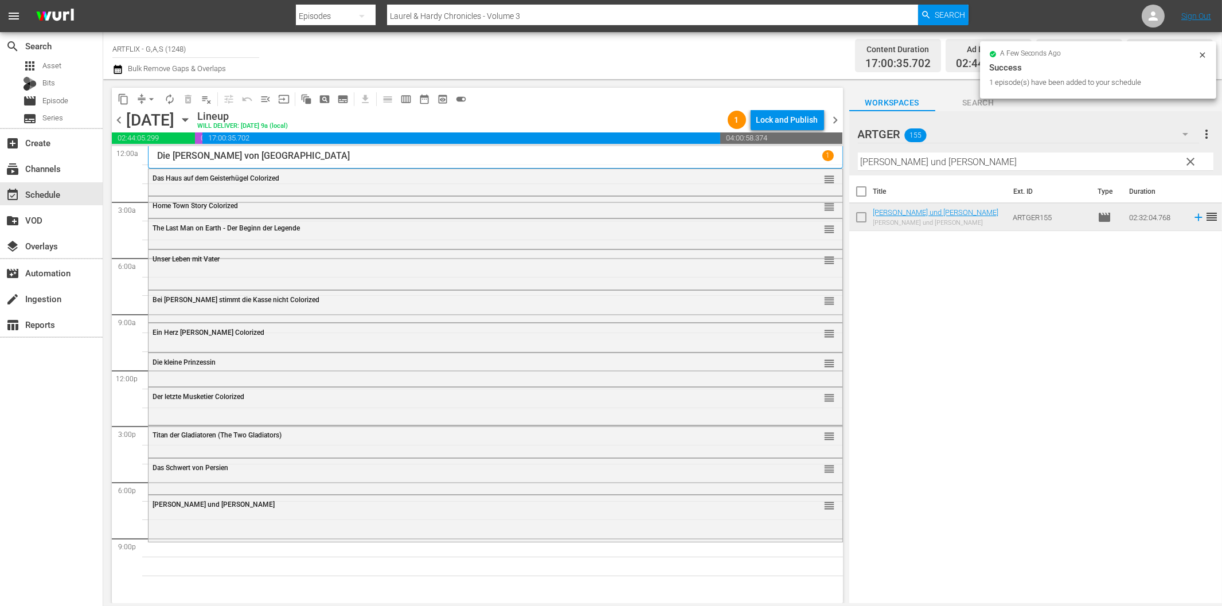
click at [983, 161] on input "[PERSON_NAME] und [PERSON_NAME]" at bounding box center [1036, 162] width 356 height 18
paste
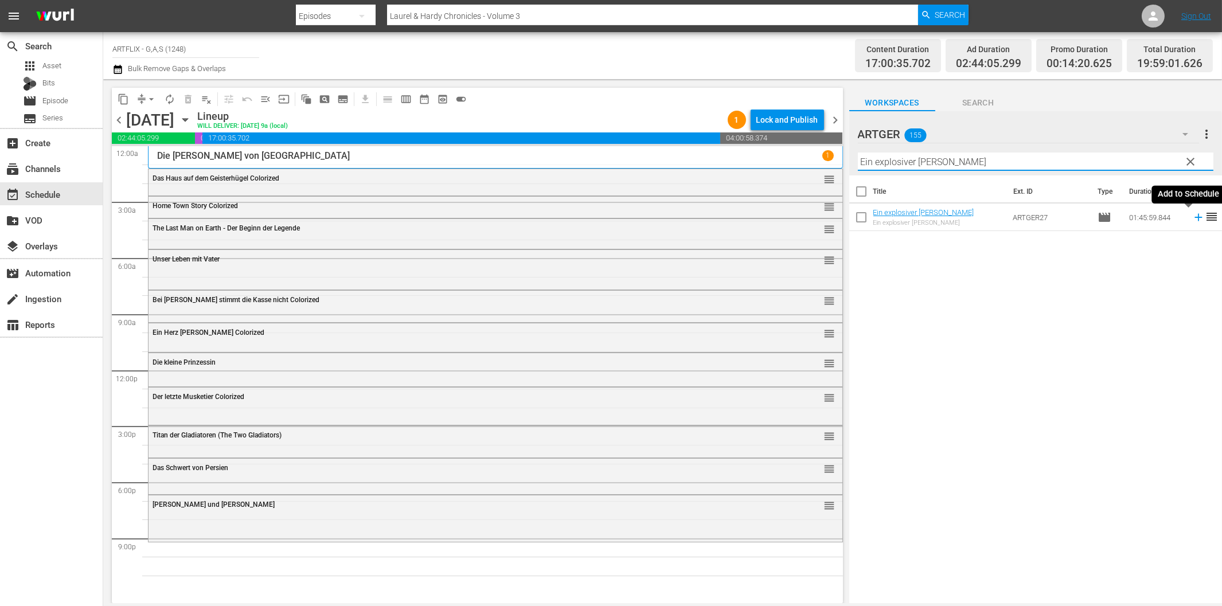
click at [1195, 216] on icon at bounding box center [1198, 217] width 7 height 7
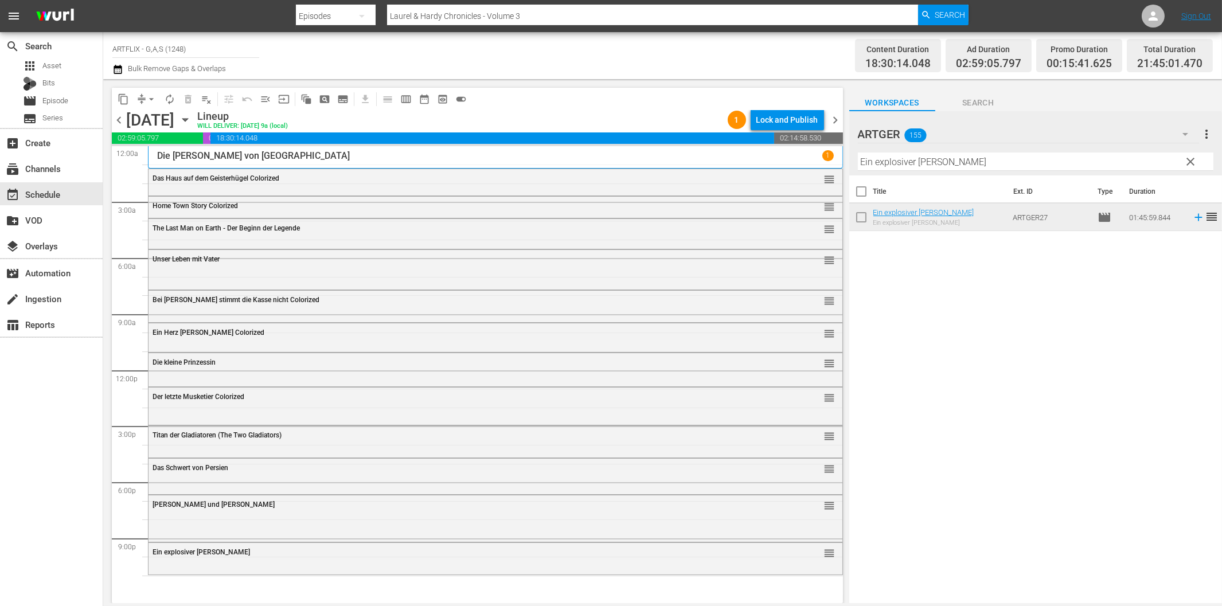
click at [908, 159] on input "Ein explosiver [PERSON_NAME]" at bounding box center [1036, 162] width 356 height 18
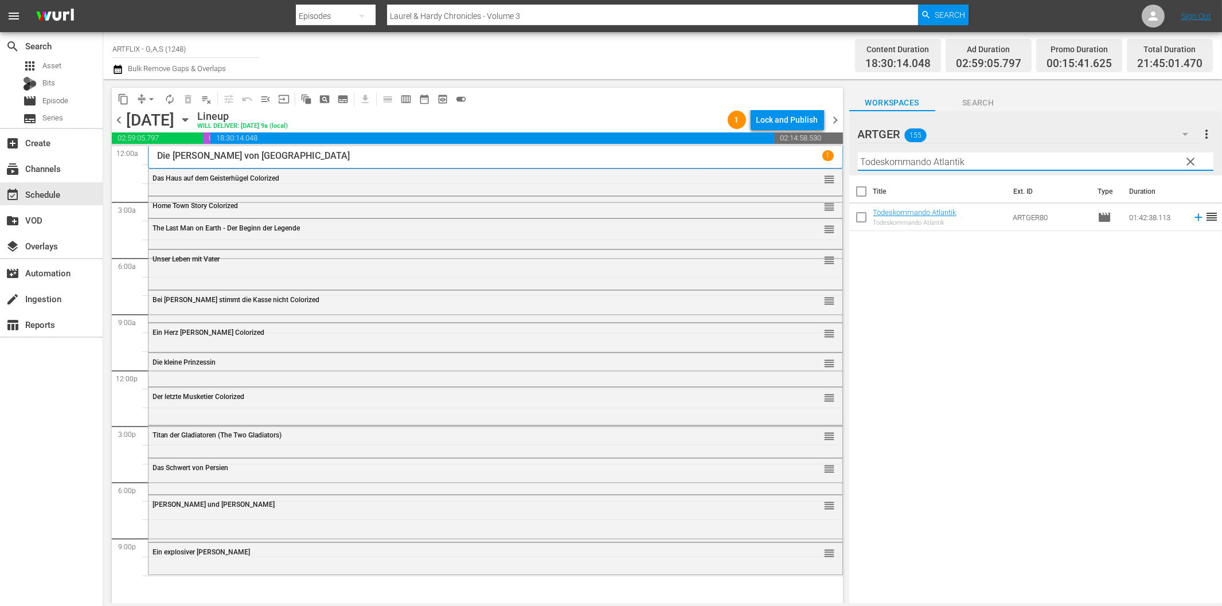
type input "Todeskommando Atlantik"
click at [1193, 217] on icon at bounding box center [1199, 217] width 13 height 13
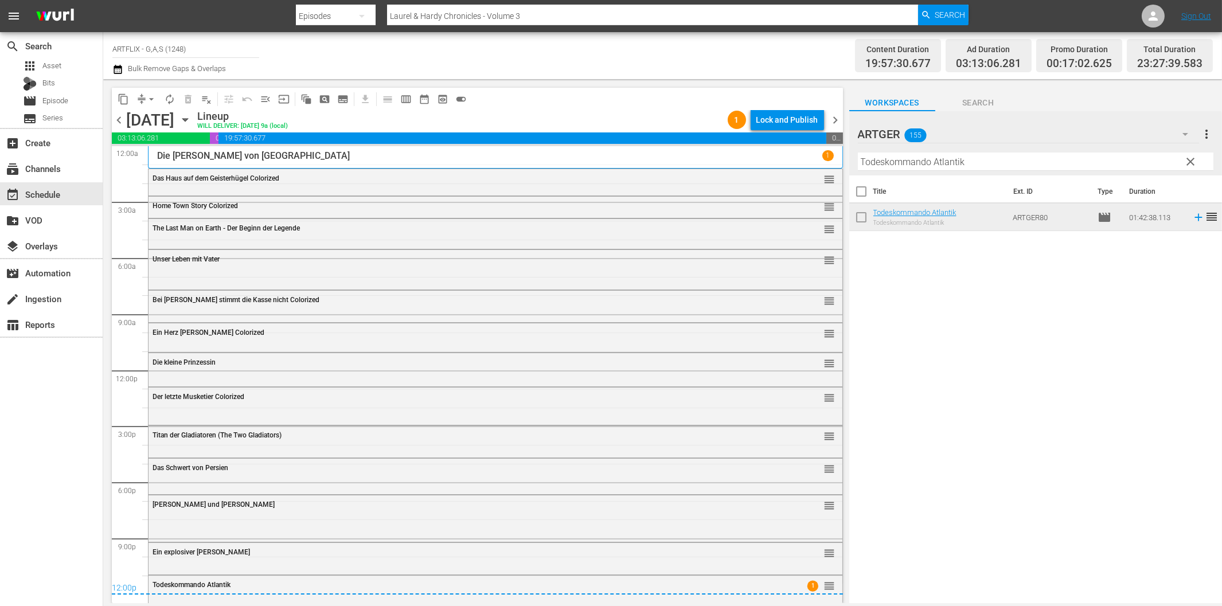
click at [192, 119] on icon "button" at bounding box center [185, 120] width 13 height 13
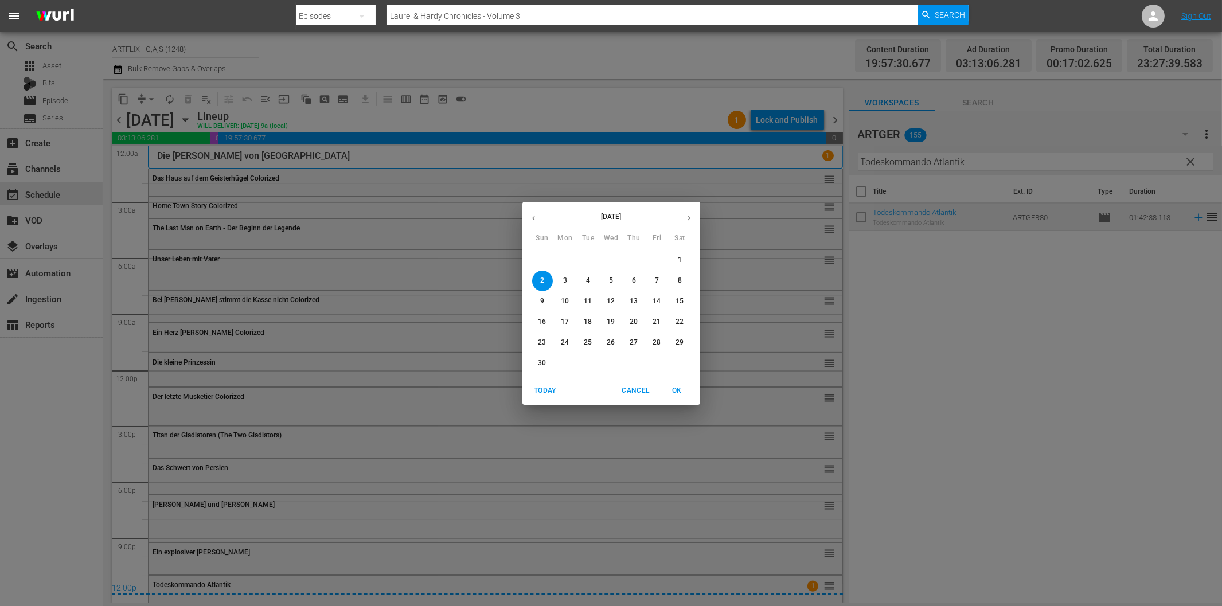
click at [532, 216] on icon "button" at bounding box center [533, 218] width 9 height 9
click at [563, 341] on p "27" at bounding box center [565, 343] width 8 height 10
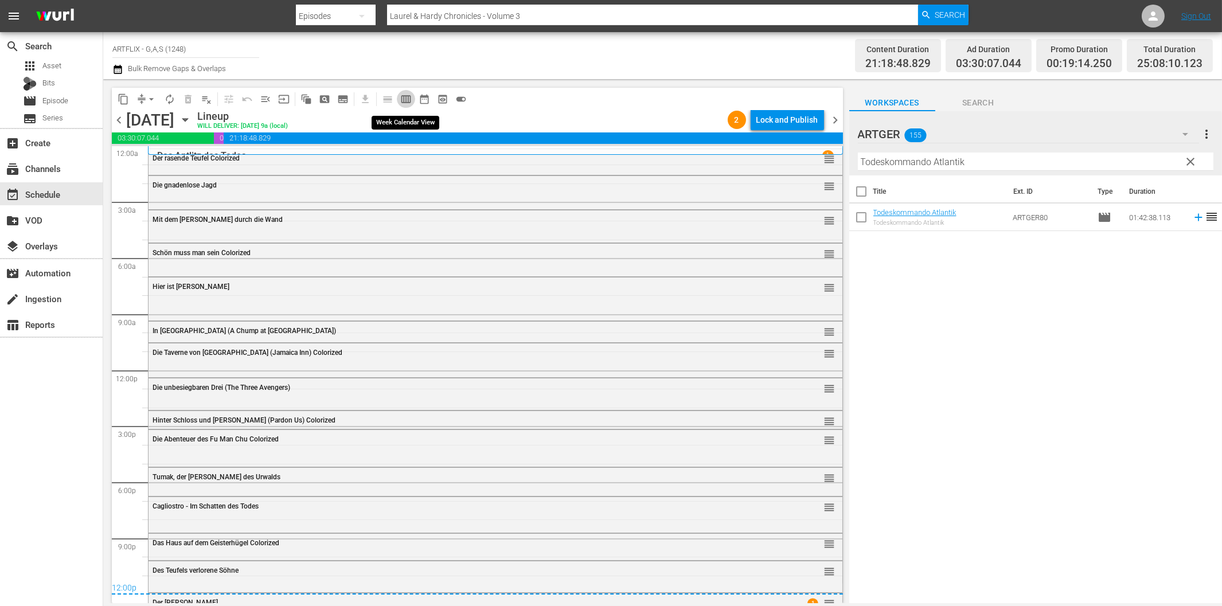
click at [404, 102] on span "calendar_view_week_outlined" at bounding box center [405, 99] width 11 height 11
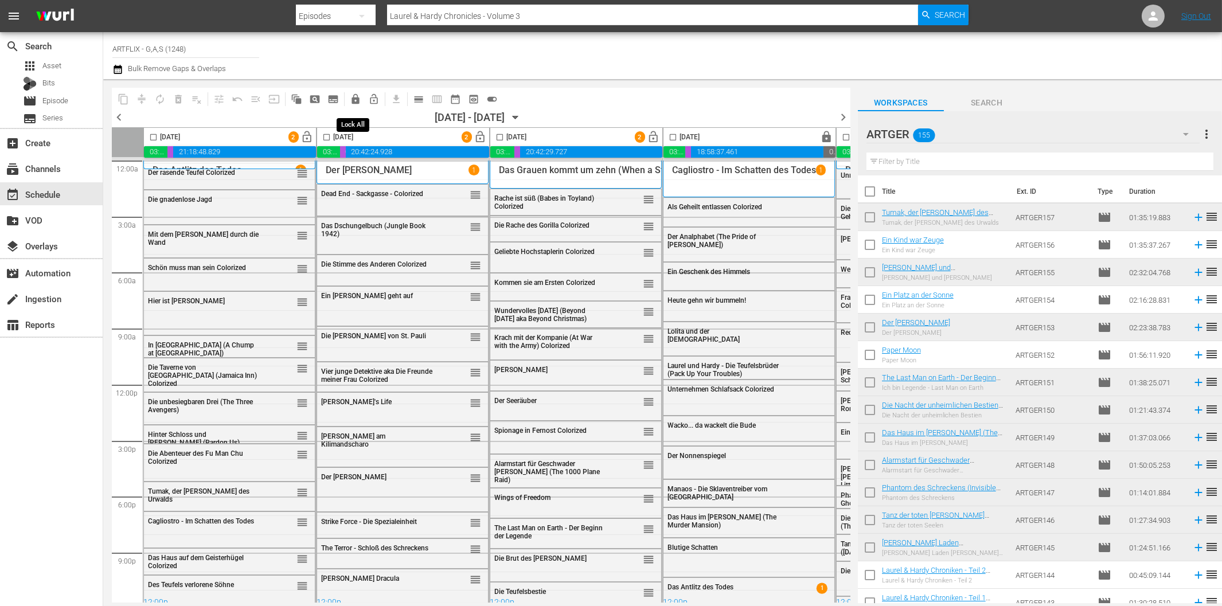
click at [357, 102] on span "lock" at bounding box center [355, 99] width 11 height 11
